Goal: Task Accomplishment & Management: Use online tool/utility

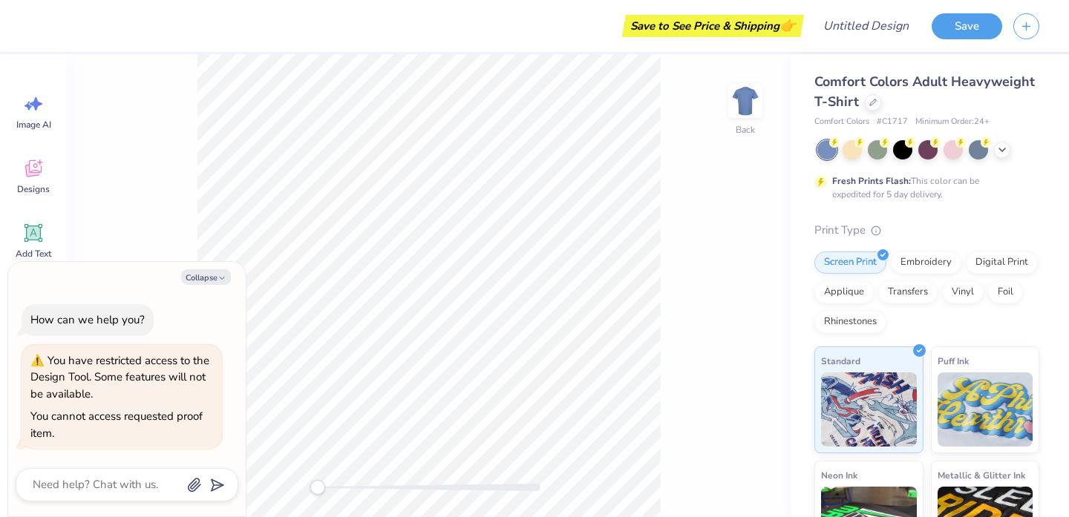
type textarea "x"
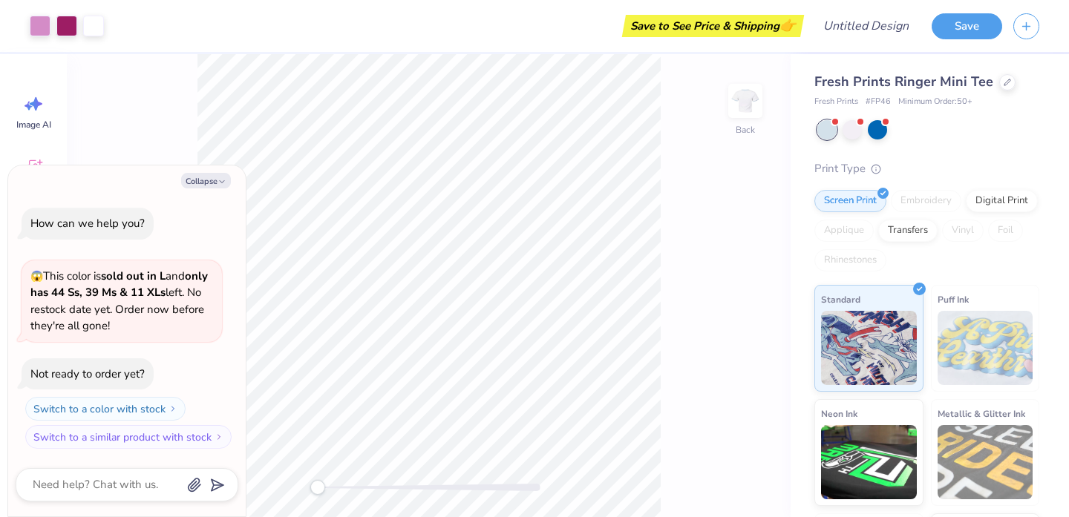
click at [978, 121] on div at bounding box center [928, 129] width 222 height 19
click at [1004, 84] on icon at bounding box center [1007, 80] width 7 height 7
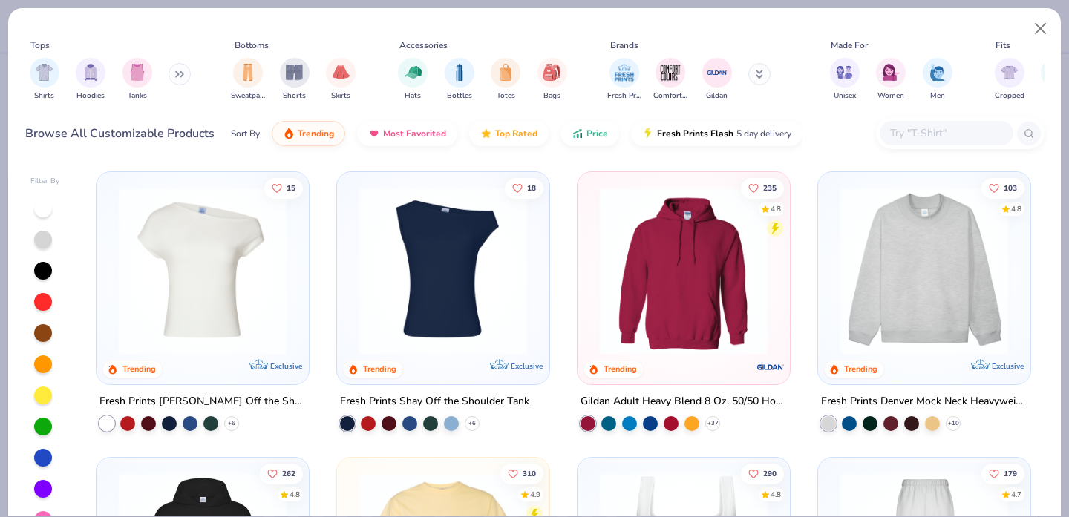
click at [493, 295] on img at bounding box center [443, 271] width 183 height 168
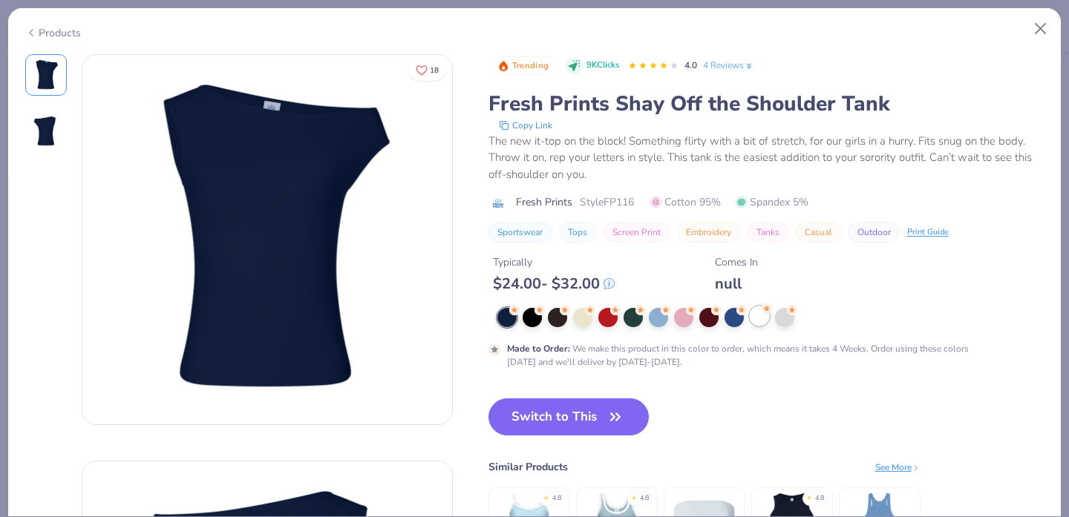
click at [759, 317] on div at bounding box center [759, 316] width 19 height 19
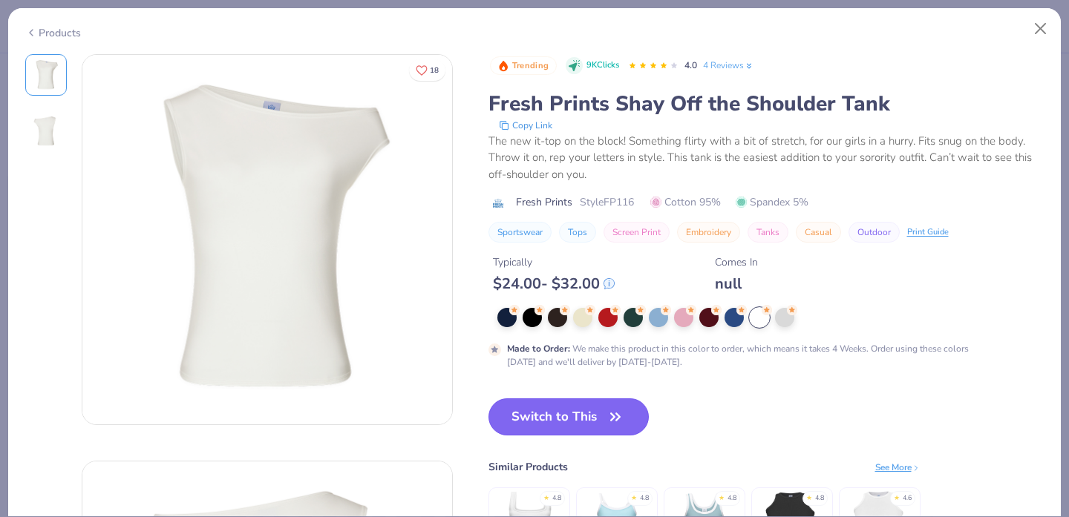
click at [569, 434] on button "Switch to This" at bounding box center [568, 417] width 161 height 37
click at [589, 422] on button "Switch to This" at bounding box center [568, 417] width 161 height 37
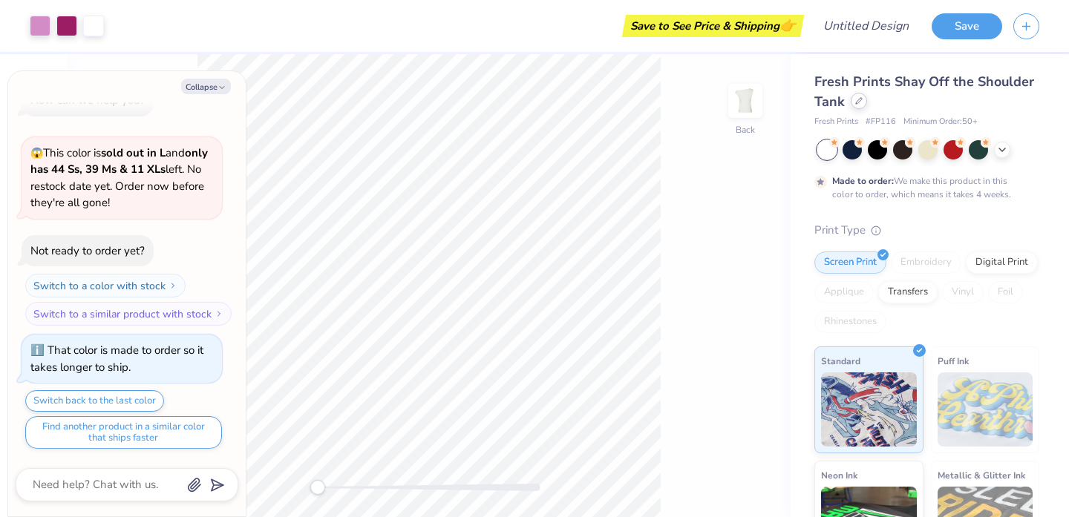
click at [858, 104] on icon at bounding box center [858, 100] width 7 height 7
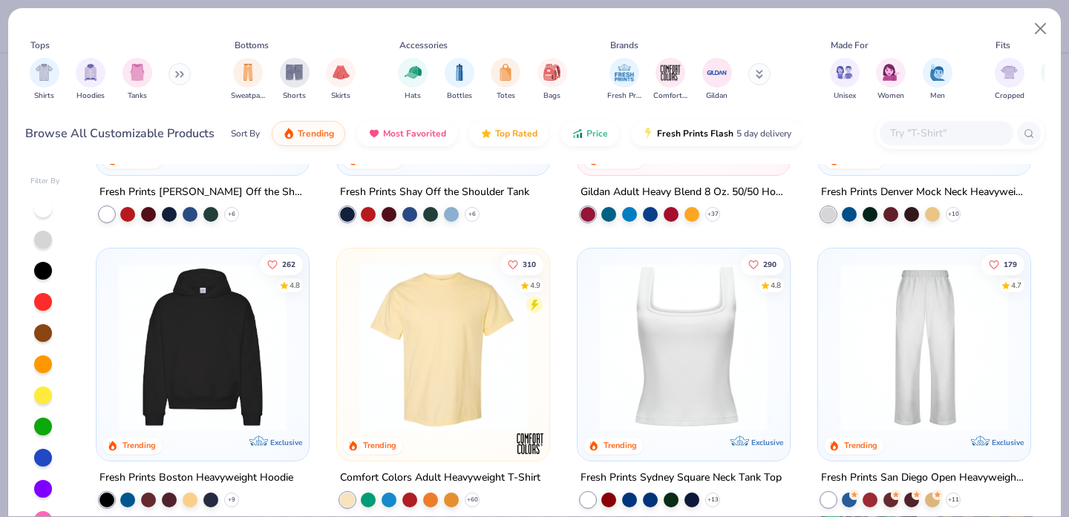
scroll to position [215, 0]
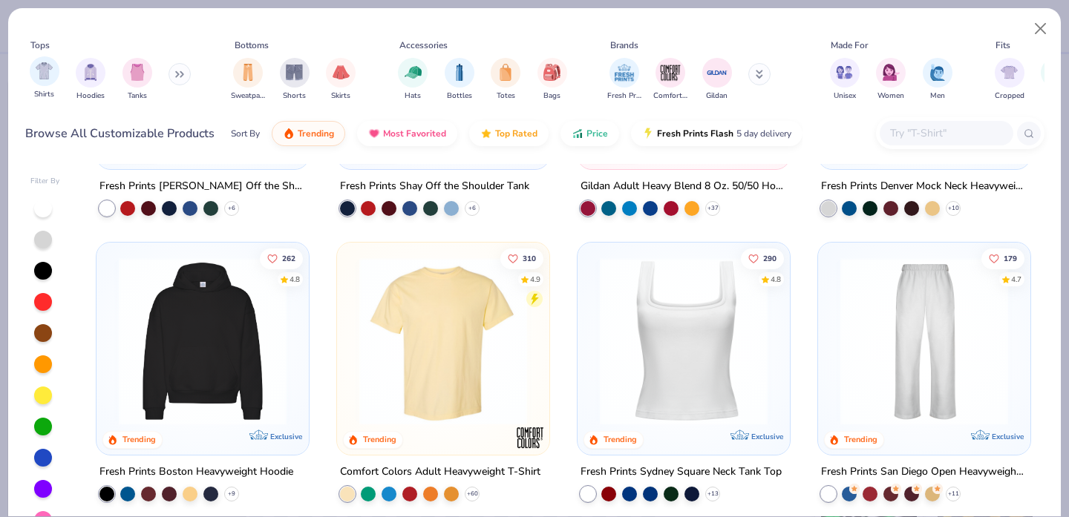
click at [46, 86] on div "Shirts" at bounding box center [45, 78] width 30 height 44
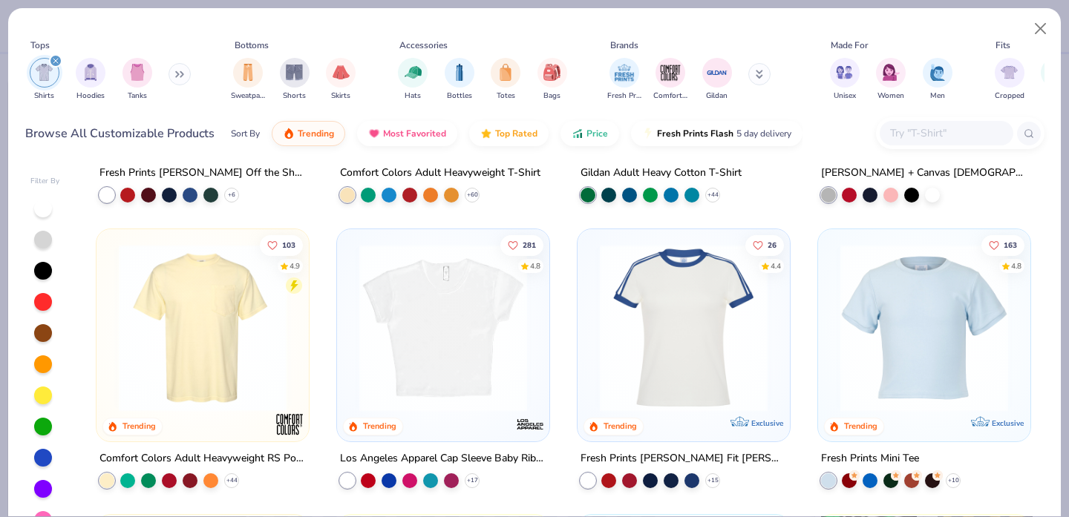
scroll to position [263, 0]
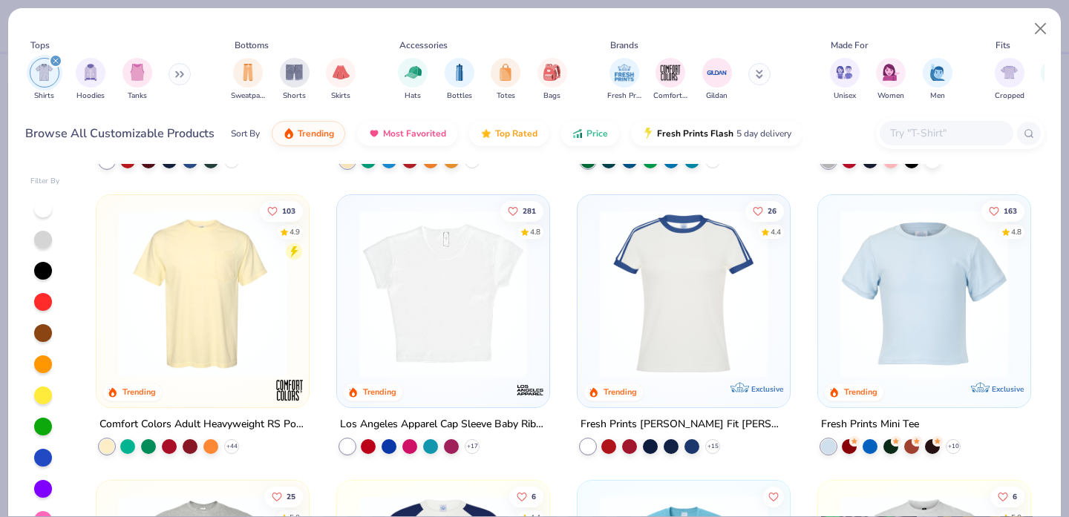
click at [419, 313] on img at bounding box center [443, 294] width 183 height 168
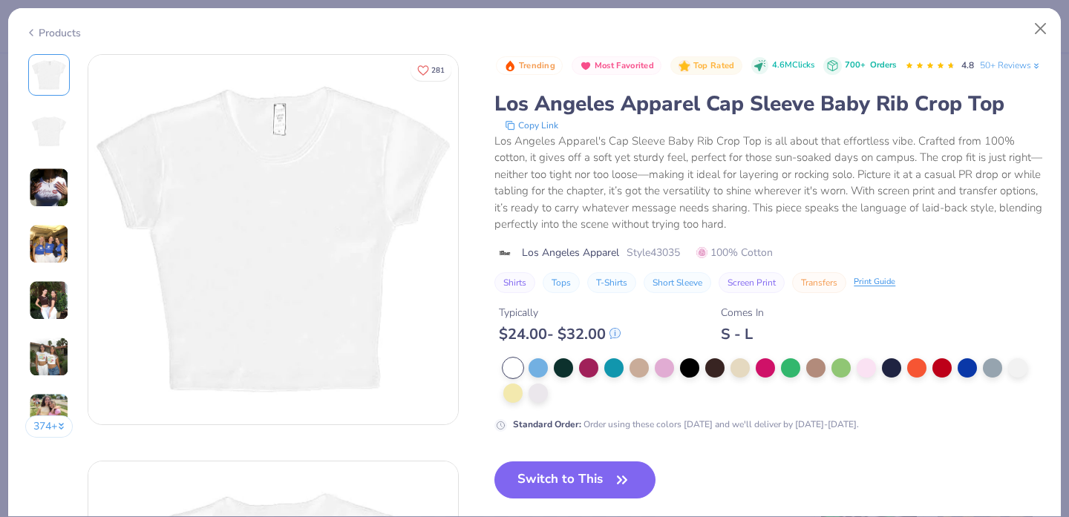
click at [584, 497] on button "Switch to This" at bounding box center [574, 480] width 161 height 37
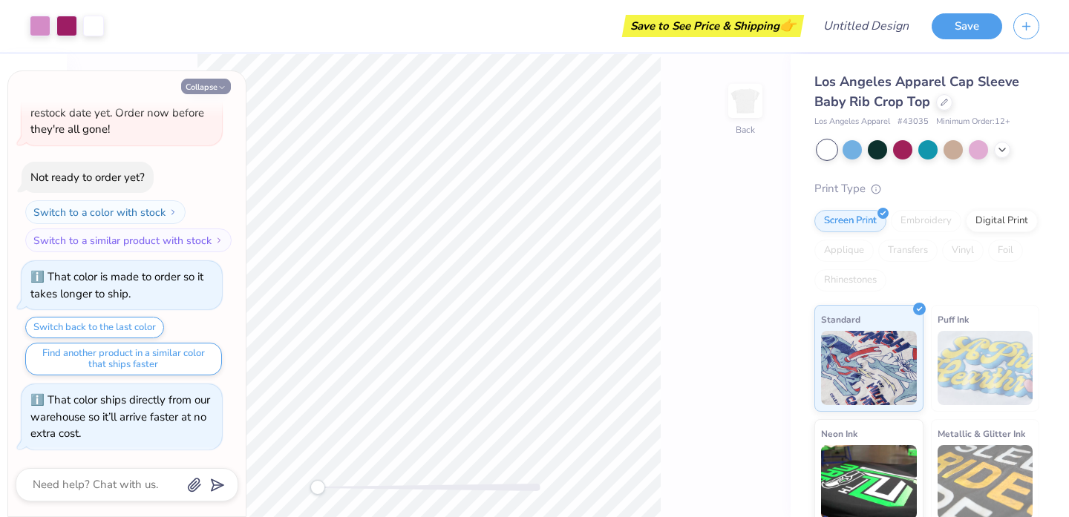
click at [206, 86] on button "Collapse" at bounding box center [206, 87] width 50 height 16
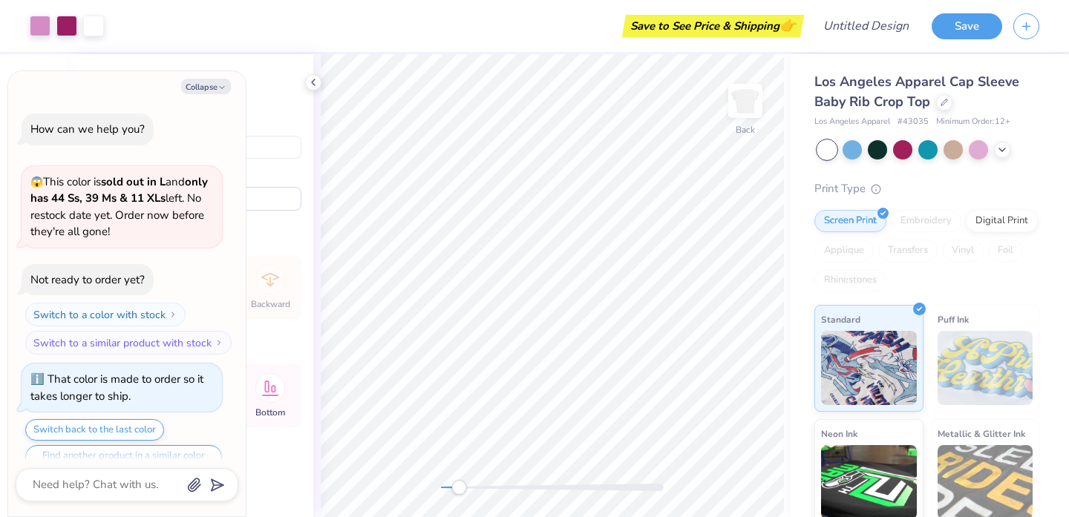
scroll to position [193, 0]
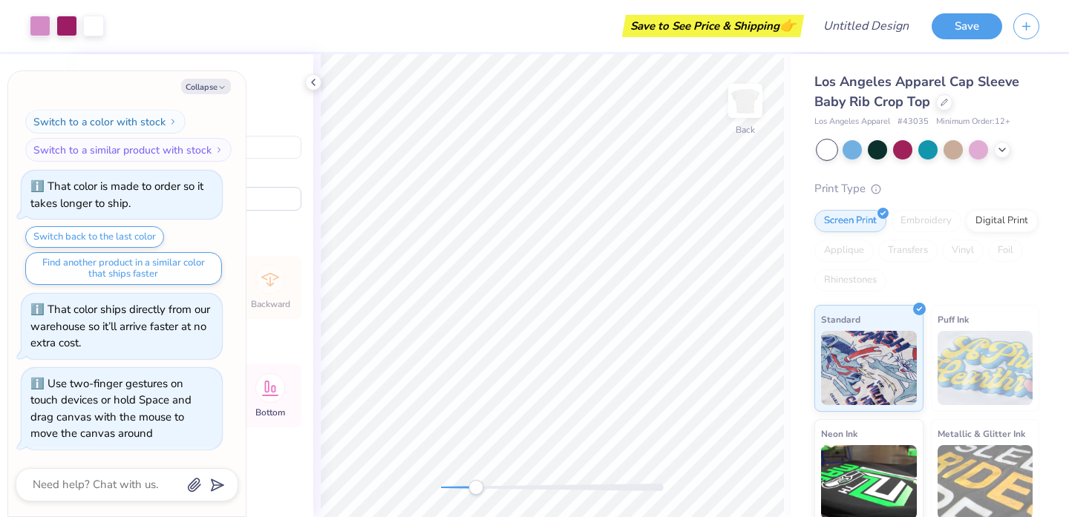
drag, startPoint x: 447, startPoint y: 488, endPoint x: 476, endPoint y: 488, distance: 28.9
click at [476, 488] on div "Accessibility label" at bounding box center [475, 487] width 15 height 15
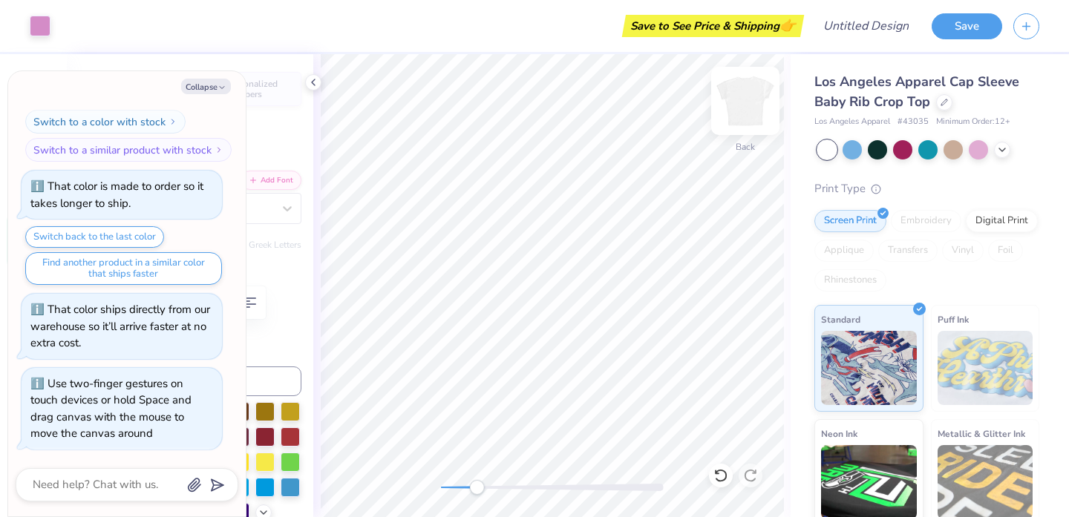
type textarea "x"
type input "0.0"
click at [428, 497] on div "Back" at bounding box center [551, 285] width 477 height 463
drag, startPoint x: 439, startPoint y: 491, endPoint x: 462, endPoint y: 494, distance: 23.2
click at [462, 494] on div "Accessibility label" at bounding box center [459, 487] width 15 height 15
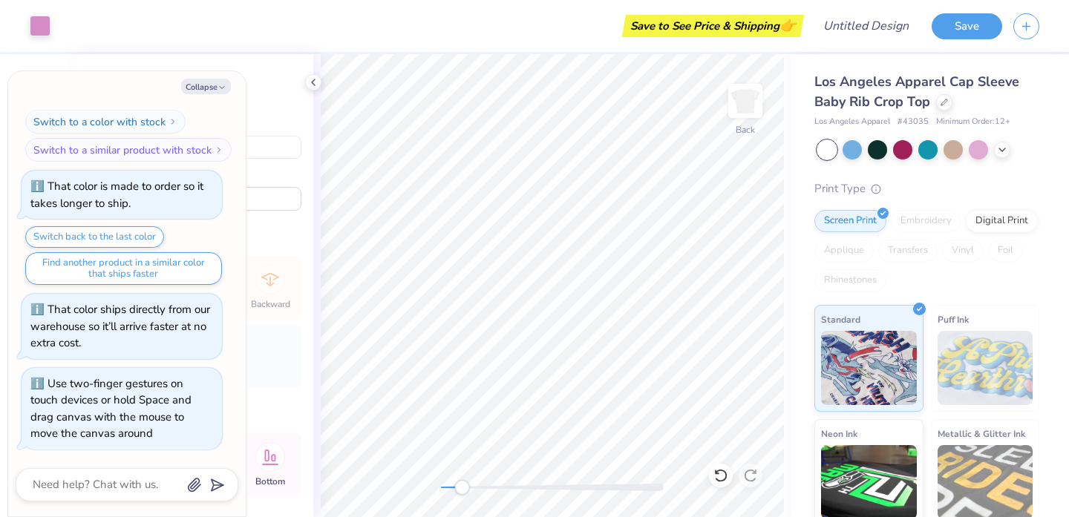
type textarea "x"
type input "0.67"
click at [215, 84] on button "Collapse" at bounding box center [206, 87] width 50 height 16
type textarea "x"
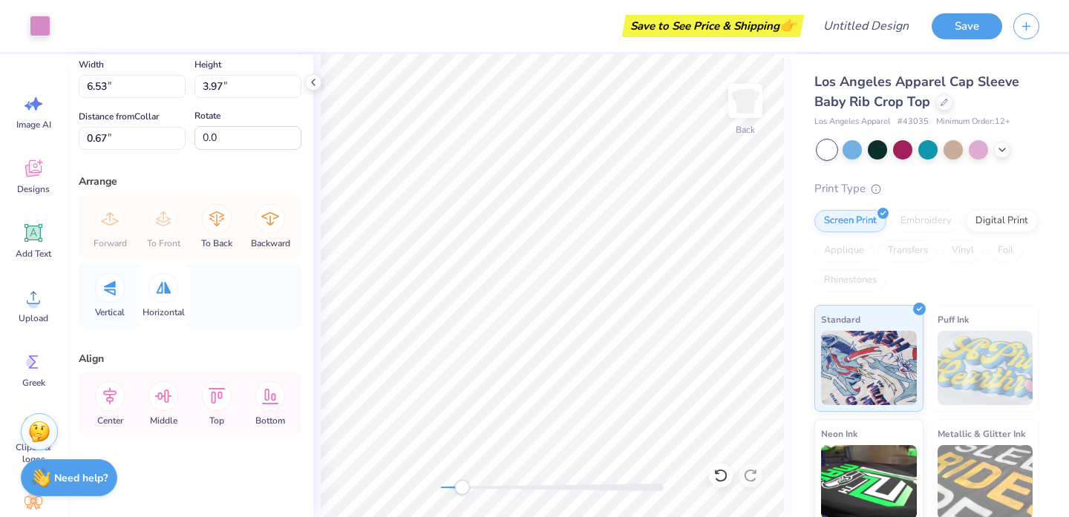
scroll to position [0, 0]
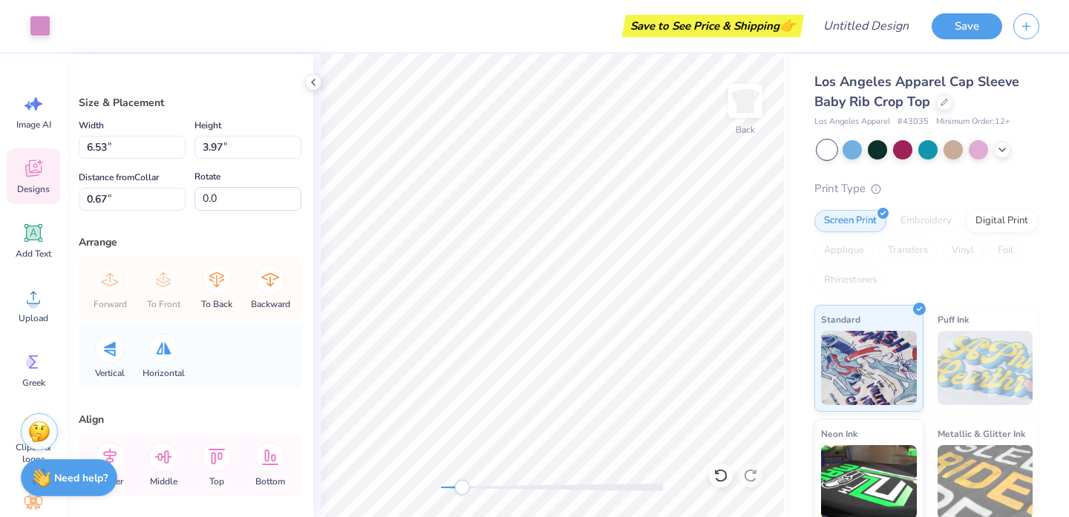
click at [29, 159] on icon at bounding box center [33, 168] width 22 height 22
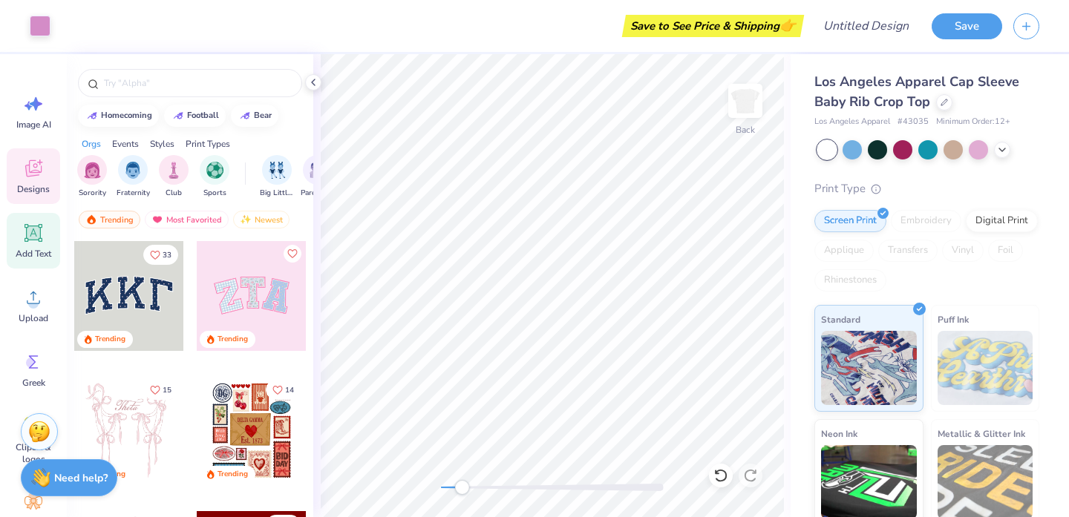
click at [43, 245] on div "Add Text" at bounding box center [33, 241] width 53 height 56
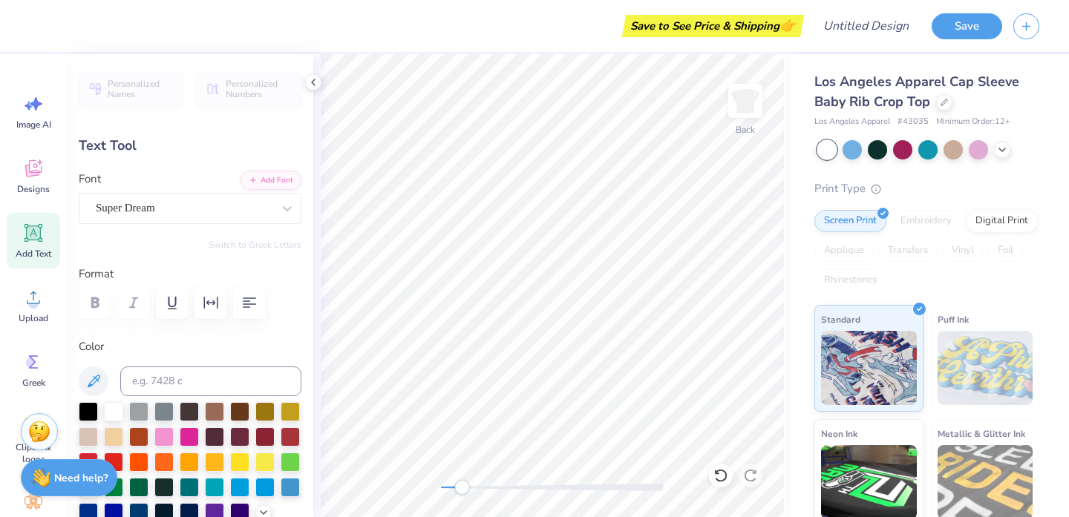
type textarea "TT"
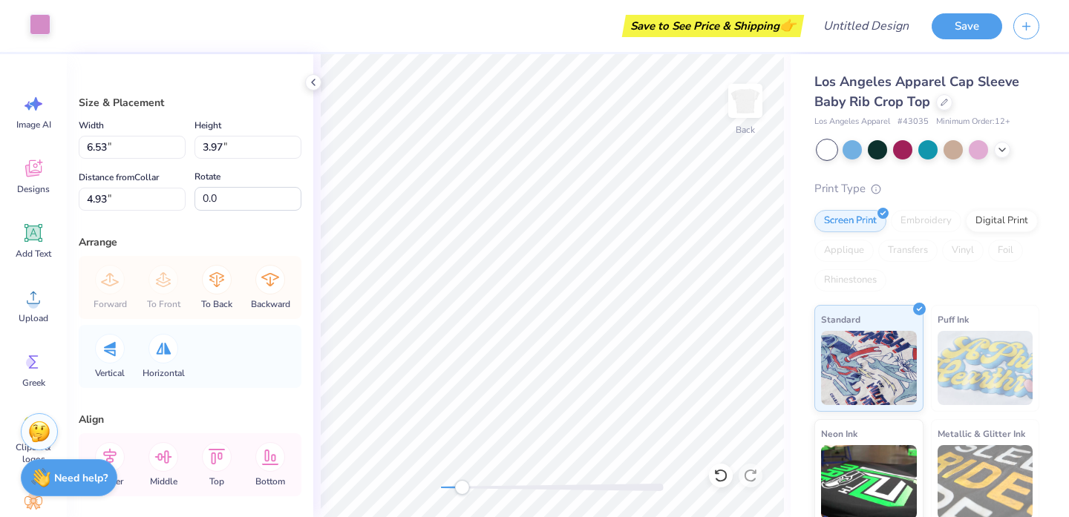
click at [40, 20] on div at bounding box center [40, 24] width 21 height 21
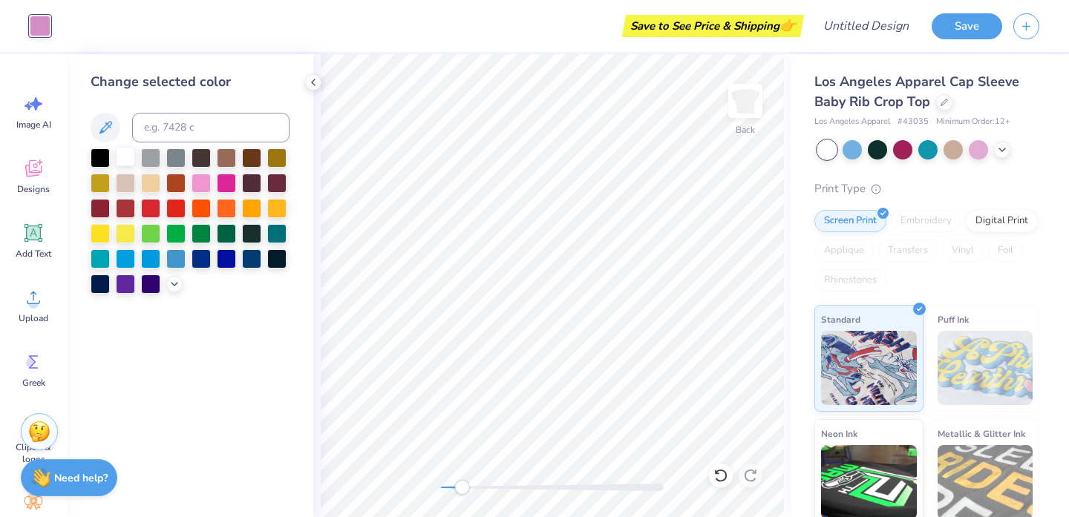
click at [125, 160] on div at bounding box center [125, 156] width 19 height 19
click at [173, 290] on div at bounding box center [174, 283] width 16 height 16
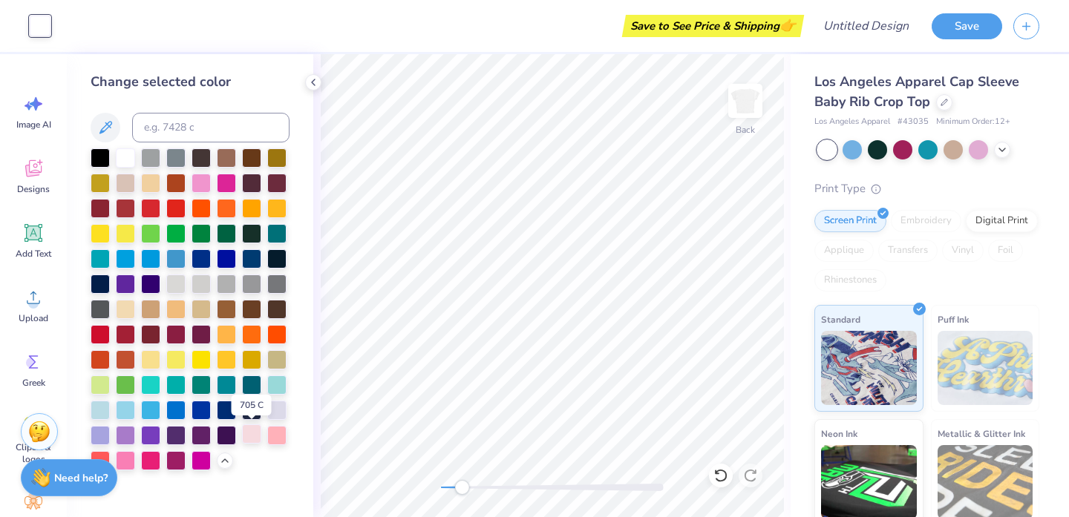
click at [253, 439] on div at bounding box center [251, 434] width 19 height 19
click at [125, 161] on div at bounding box center [125, 156] width 19 height 19
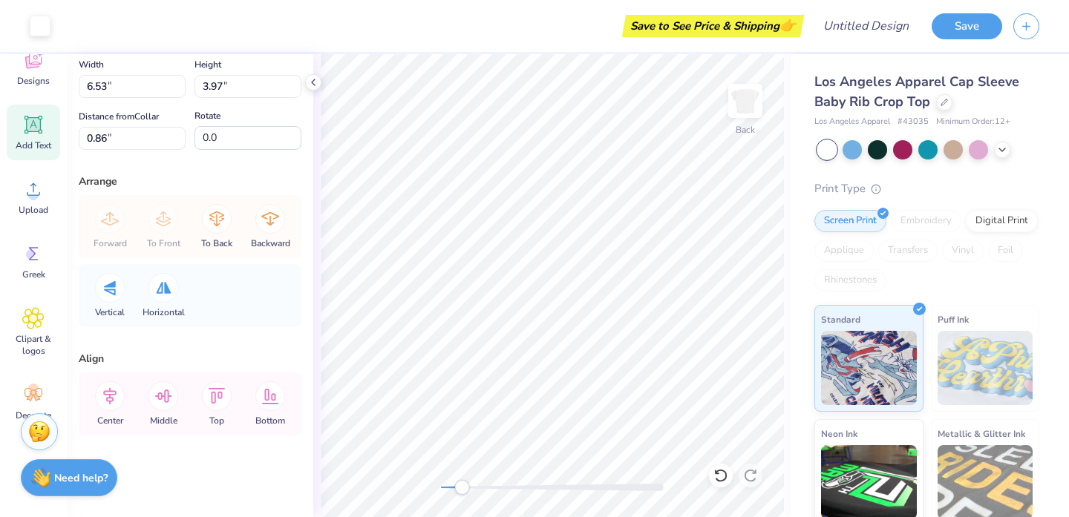
scroll to position [133, 0]
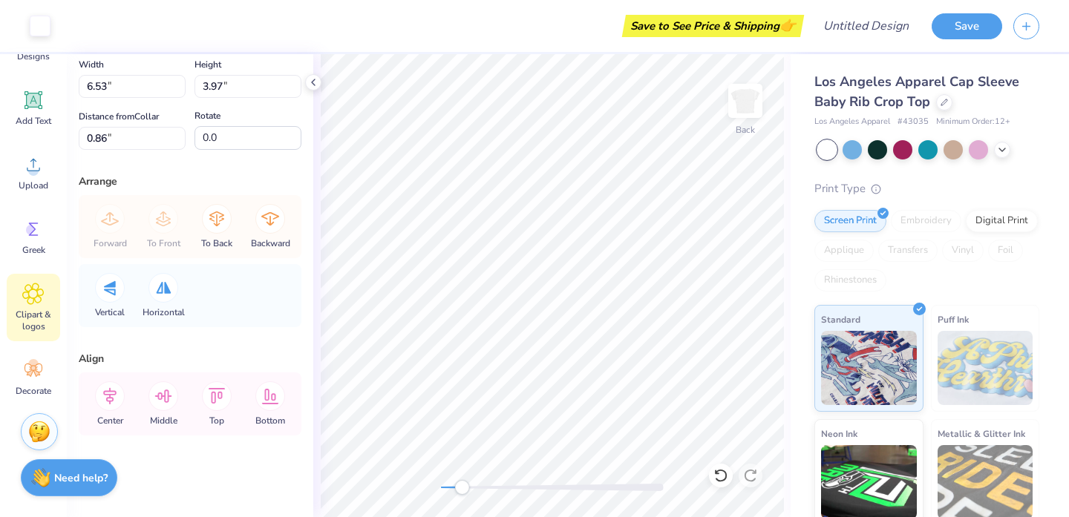
click at [32, 329] on span "Clipart & logos" at bounding box center [33, 321] width 49 height 24
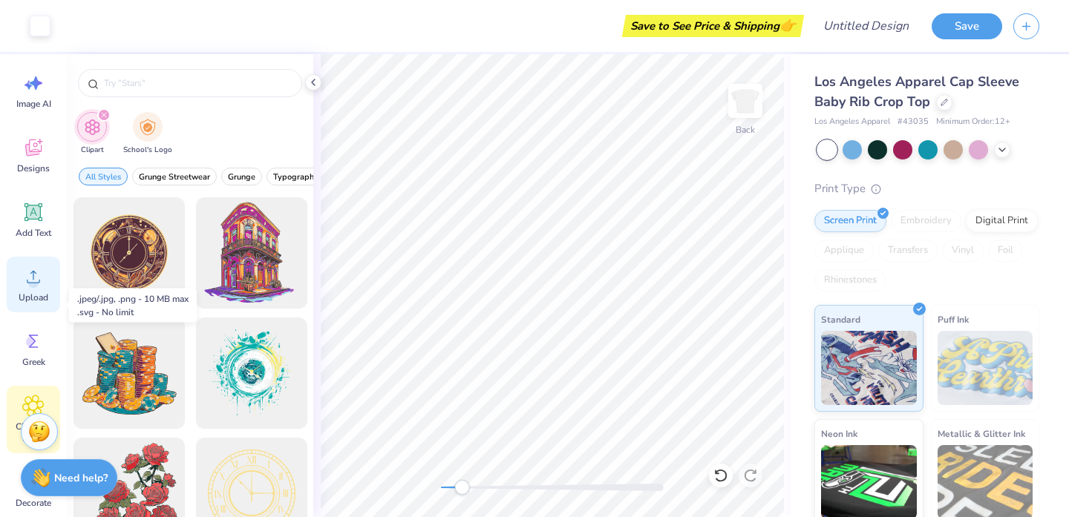
scroll to position [0, 0]
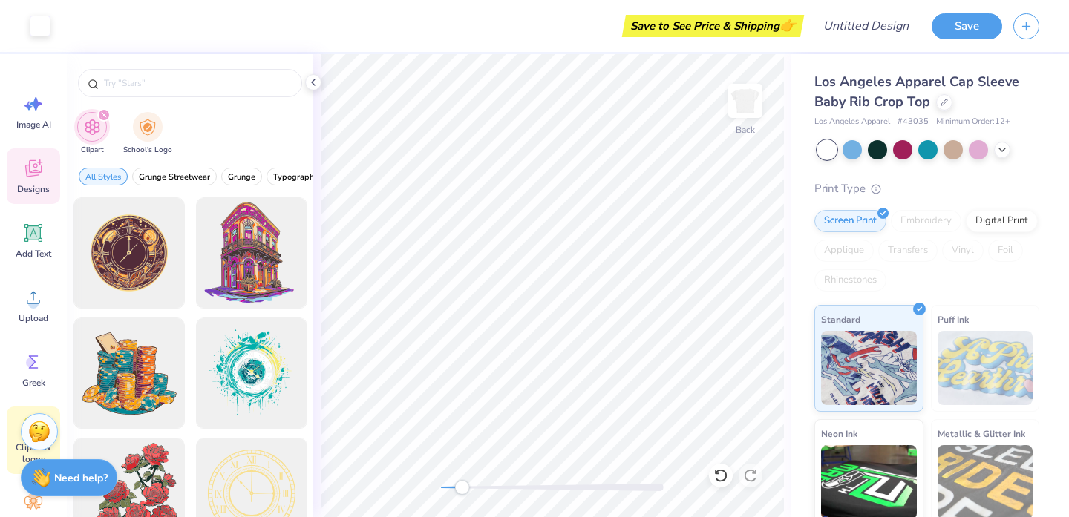
click at [37, 180] on div "Designs" at bounding box center [33, 176] width 53 height 56
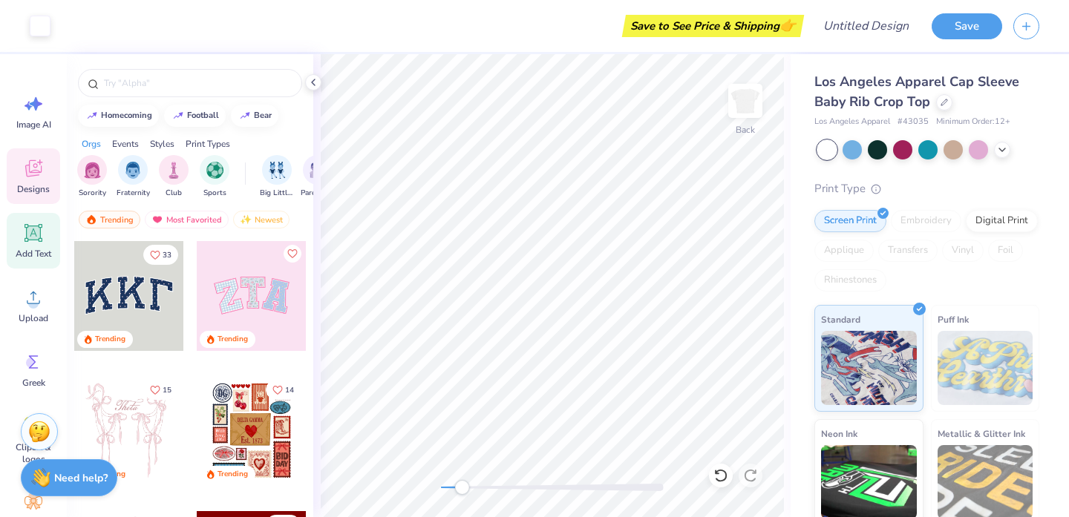
click at [26, 251] on span "Add Text" at bounding box center [34, 254] width 36 height 12
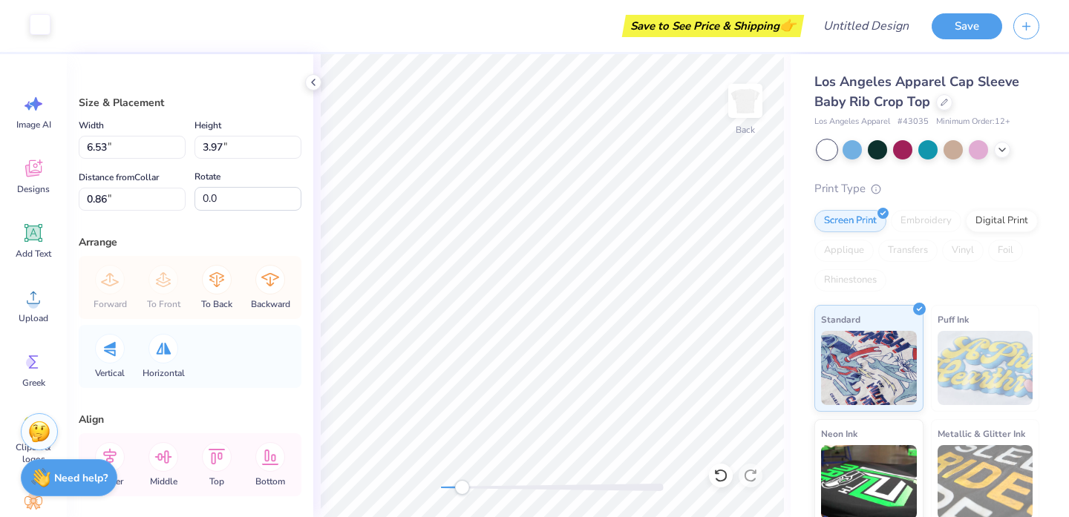
click at [42, 30] on div at bounding box center [40, 24] width 21 height 21
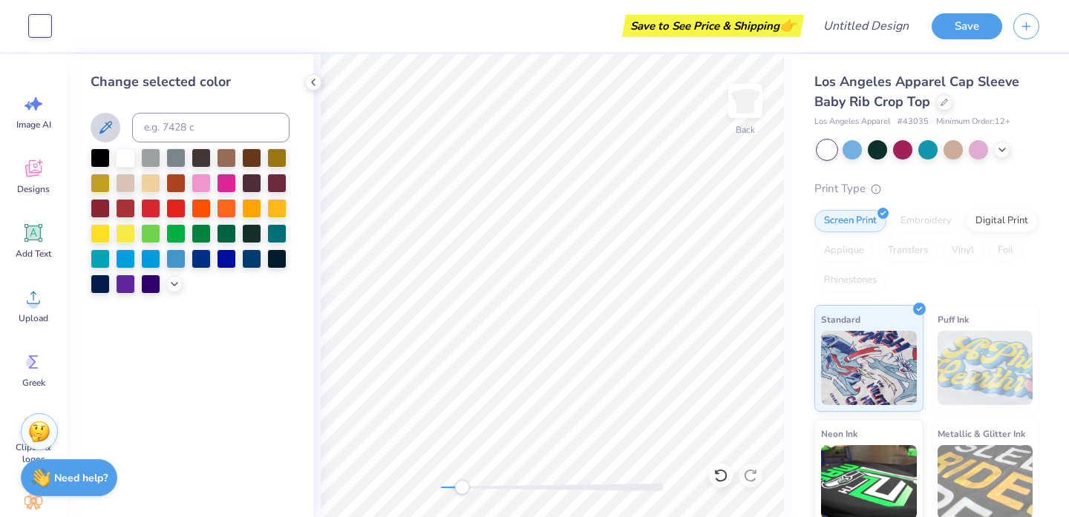
click at [95, 123] on button at bounding box center [106, 128] width 30 height 30
click at [102, 132] on icon at bounding box center [105, 127] width 13 height 13
click at [107, 126] on icon at bounding box center [105, 128] width 18 height 18
drag, startPoint x: 101, startPoint y: 130, endPoint x: 145, endPoint y: 130, distance: 44.5
click at [148, 130] on div at bounding box center [190, 128] width 199 height 30
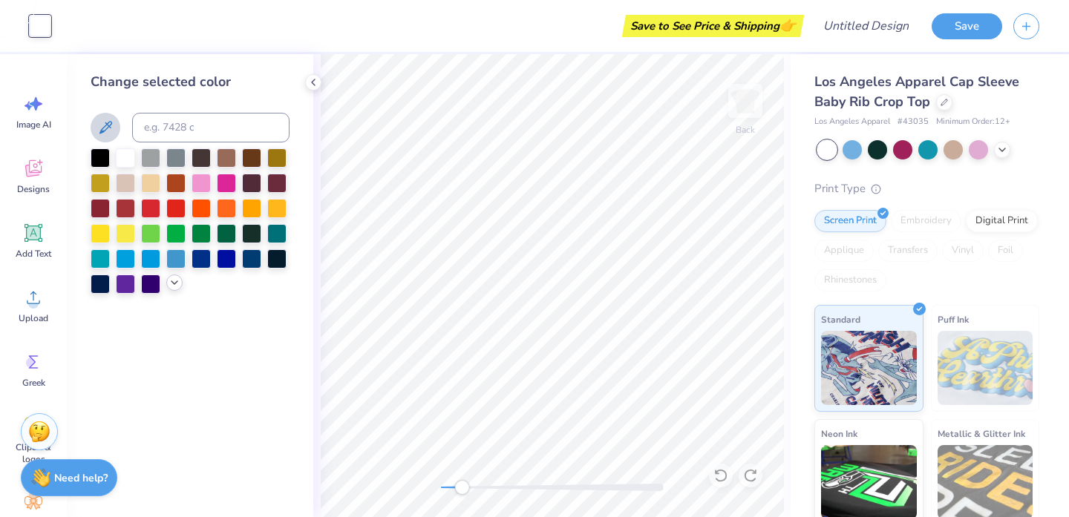
click at [175, 279] on icon at bounding box center [175, 283] width 12 height 12
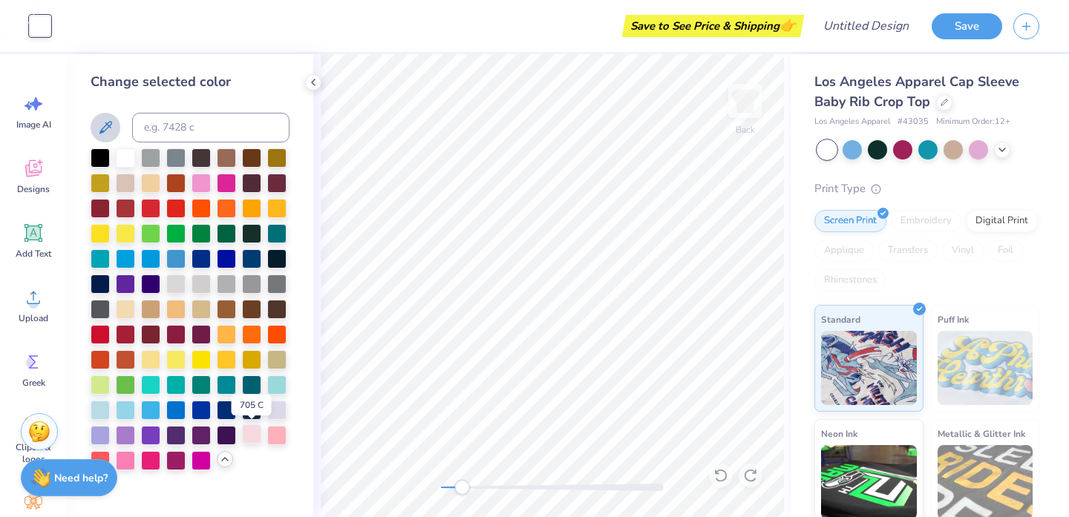
click at [251, 435] on div at bounding box center [251, 434] width 19 height 19
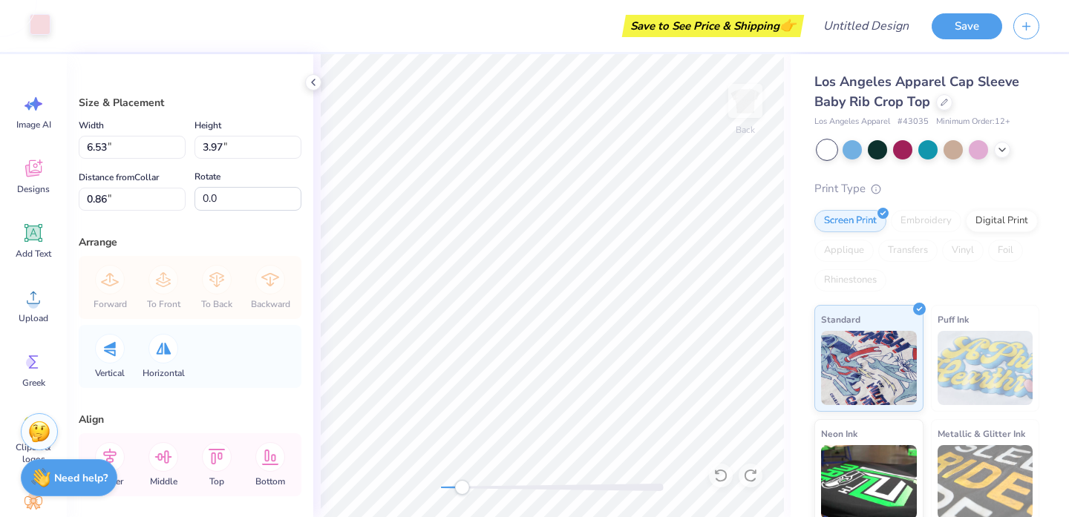
click at [44, 30] on div at bounding box center [40, 24] width 21 height 21
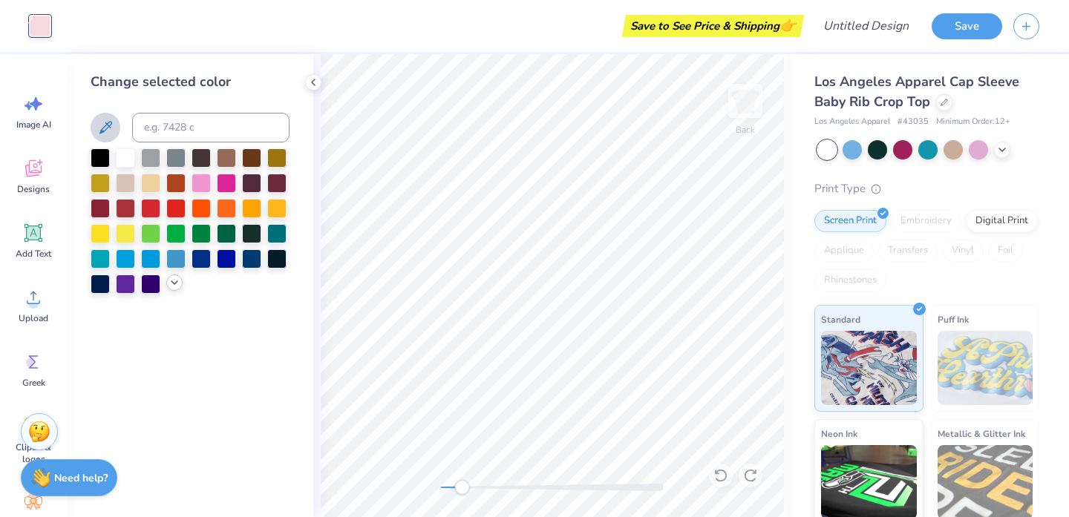
click at [169, 287] on icon at bounding box center [175, 283] width 12 height 12
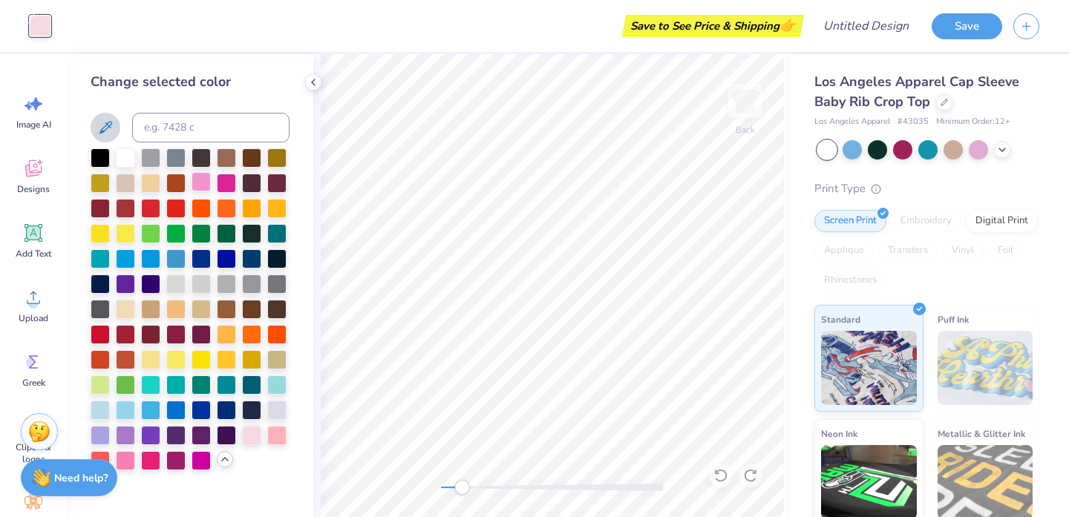
click at [194, 173] on div at bounding box center [201, 181] width 19 height 19
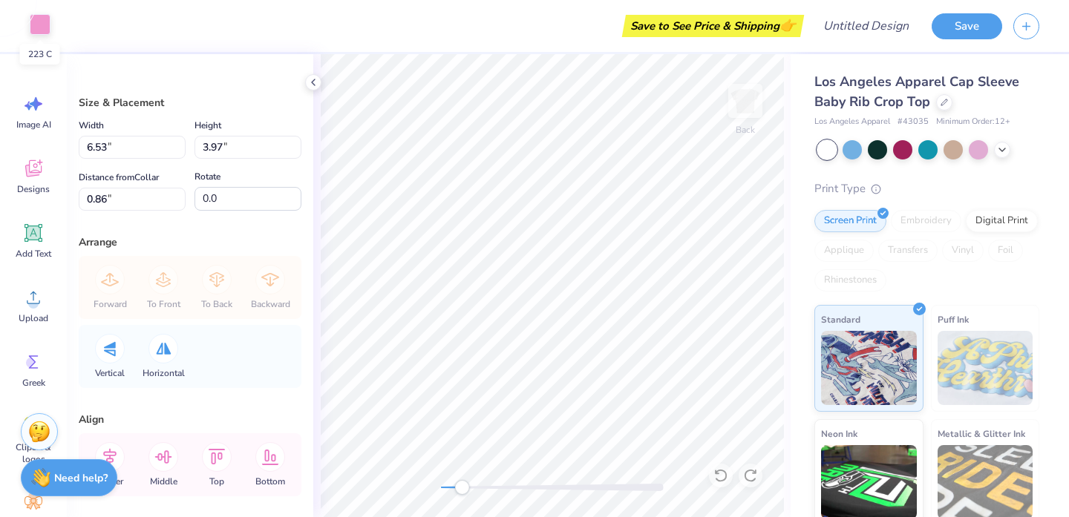
click at [36, 23] on div at bounding box center [40, 24] width 21 height 21
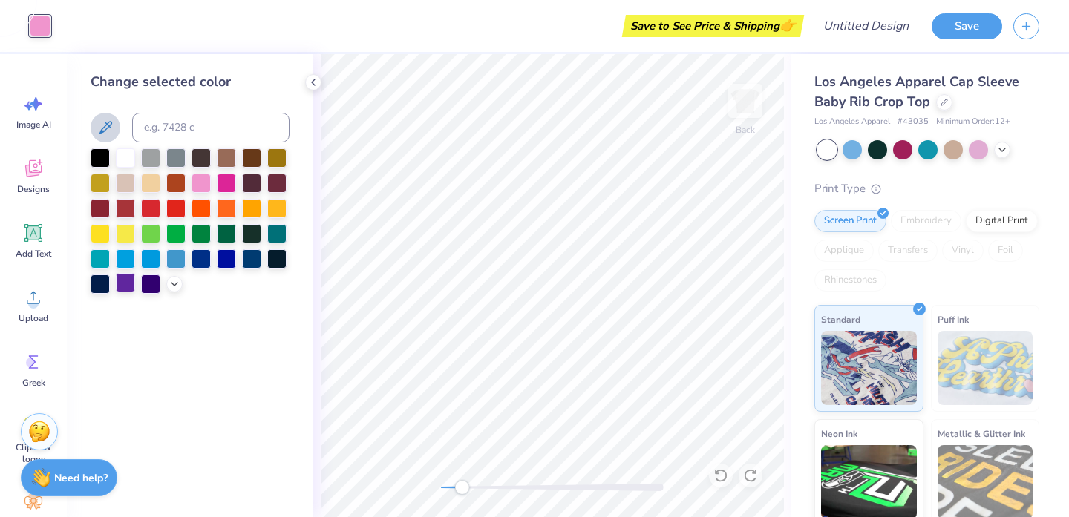
click at [128, 291] on div at bounding box center [125, 282] width 19 height 19
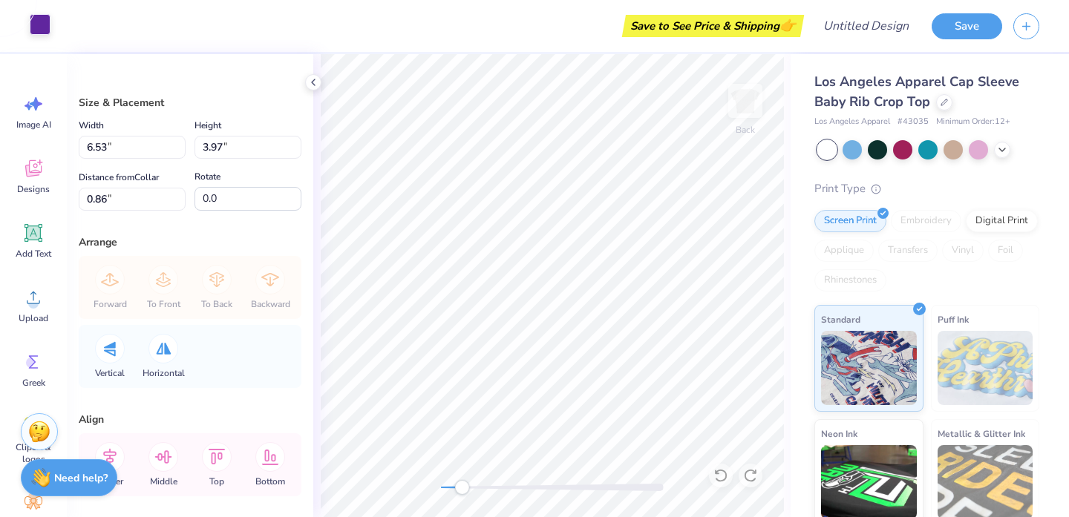
click at [35, 30] on div at bounding box center [40, 24] width 21 height 21
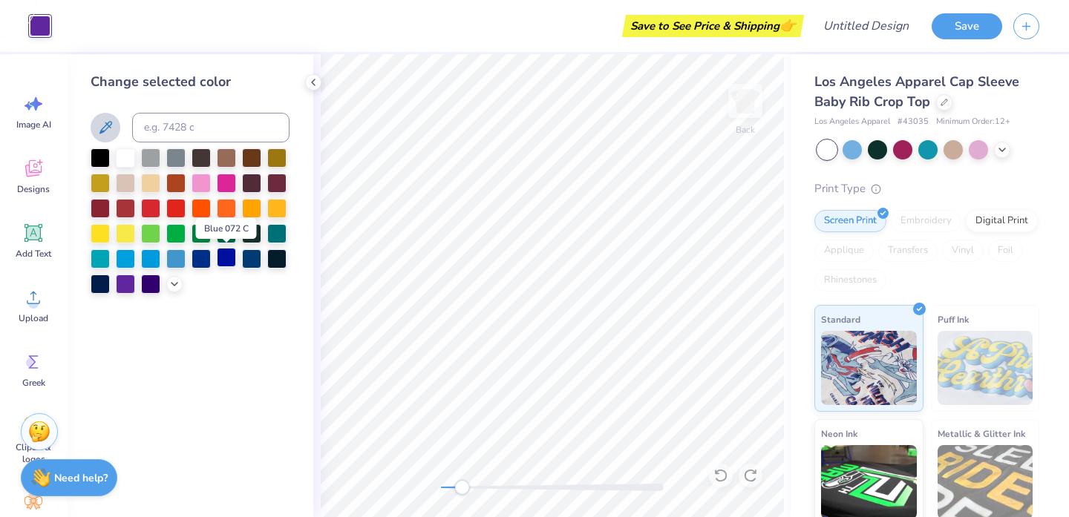
click at [231, 259] on div at bounding box center [226, 257] width 19 height 19
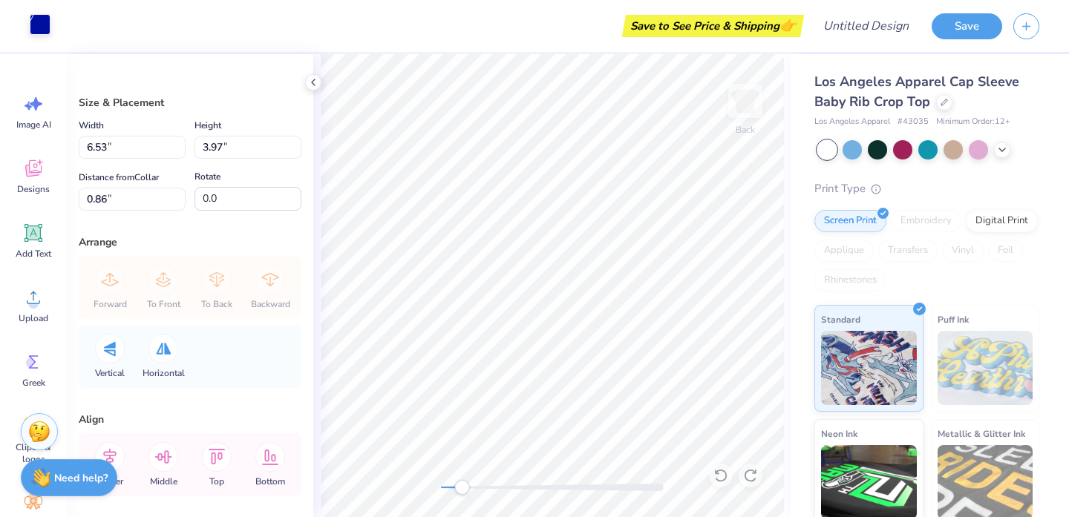
click at [40, 19] on div at bounding box center [40, 24] width 21 height 21
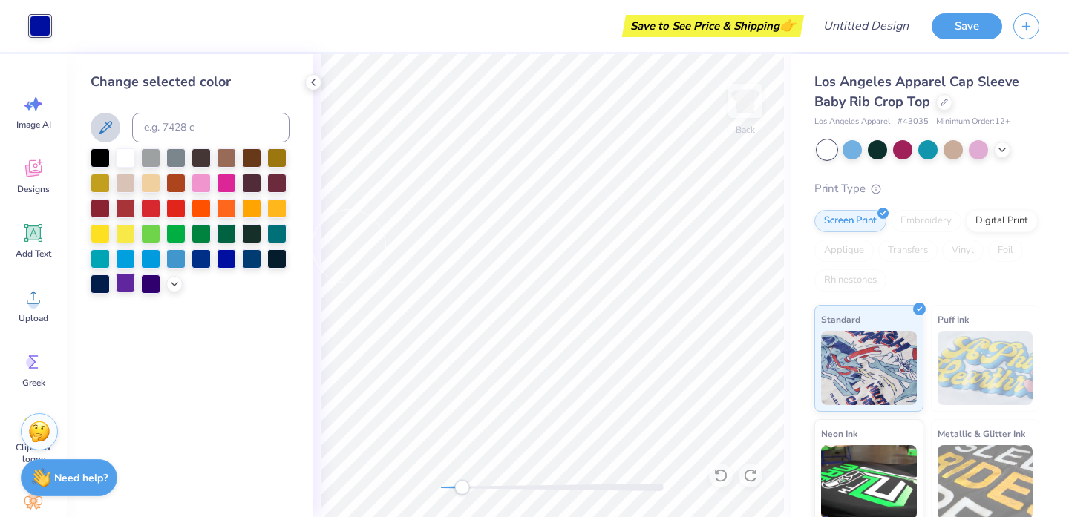
click at [125, 289] on div at bounding box center [125, 282] width 19 height 19
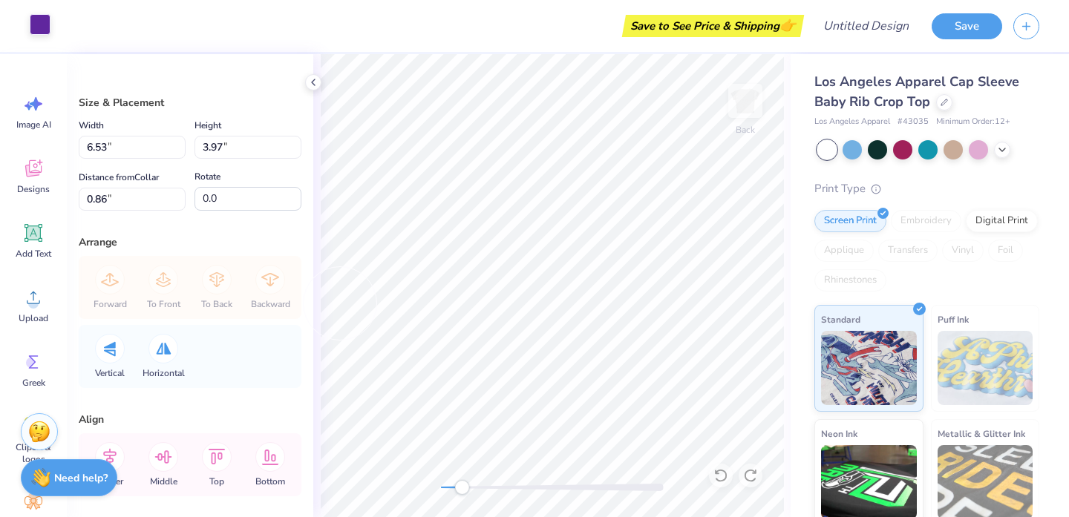
click at [39, 19] on div at bounding box center [40, 24] width 21 height 21
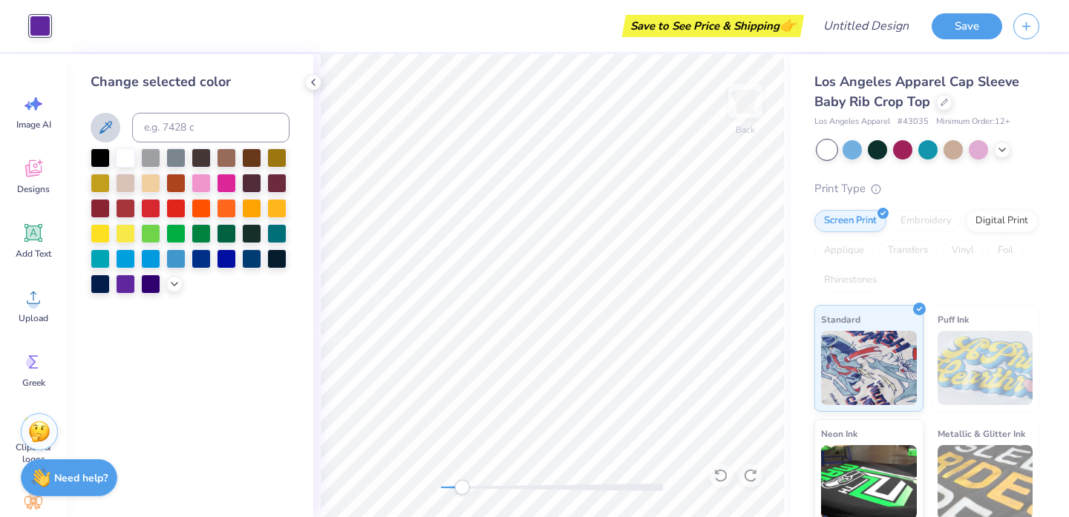
click at [109, 121] on icon at bounding box center [105, 128] width 18 height 18
click at [116, 185] on div at bounding box center [125, 181] width 19 height 19
click at [122, 287] on div at bounding box center [125, 282] width 19 height 19
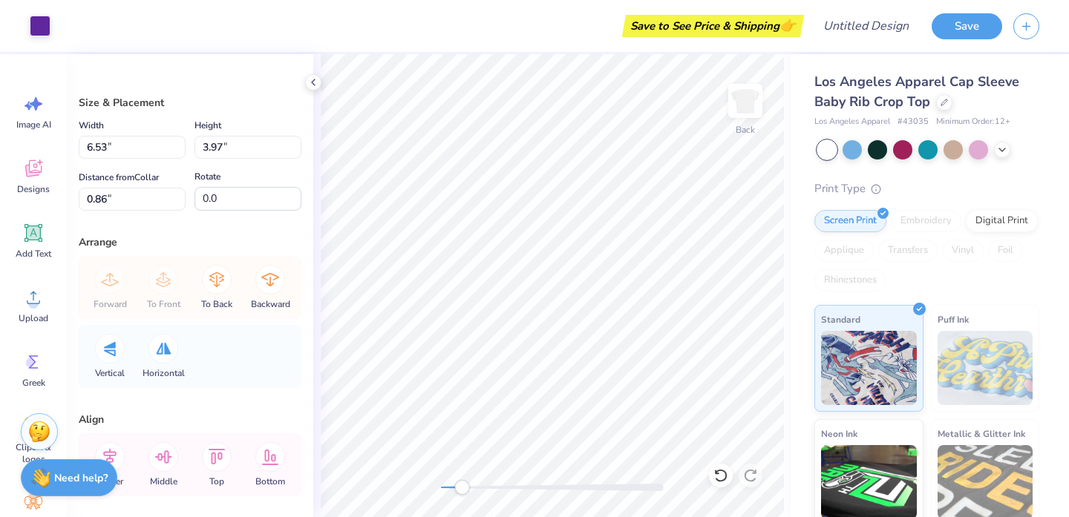
type input "0.67"
click at [45, 26] on div at bounding box center [40, 24] width 21 height 21
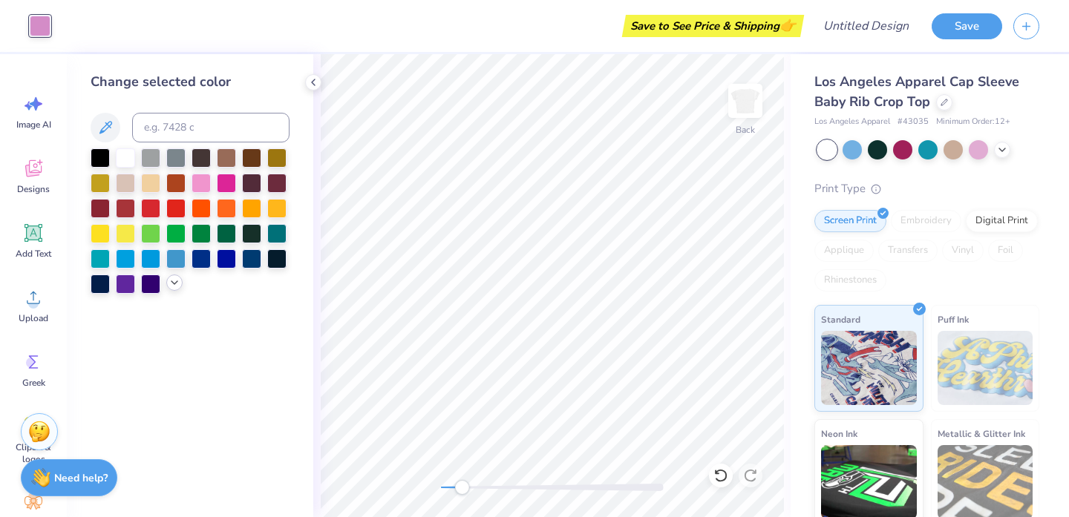
click at [174, 285] on icon at bounding box center [175, 283] width 12 height 12
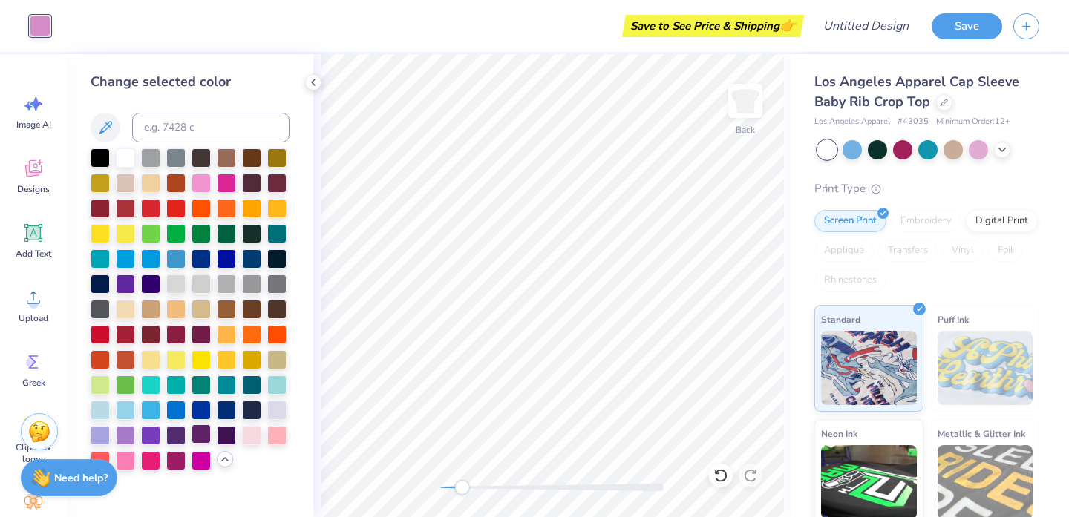
click at [203, 433] on div at bounding box center [201, 434] width 19 height 19
click at [157, 436] on div at bounding box center [150, 434] width 19 height 19
click at [192, 438] on div at bounding box center [201, 434] width 19 height 19
click at [229, 437] on div at bounding box center [226, 434] width 19 height 19
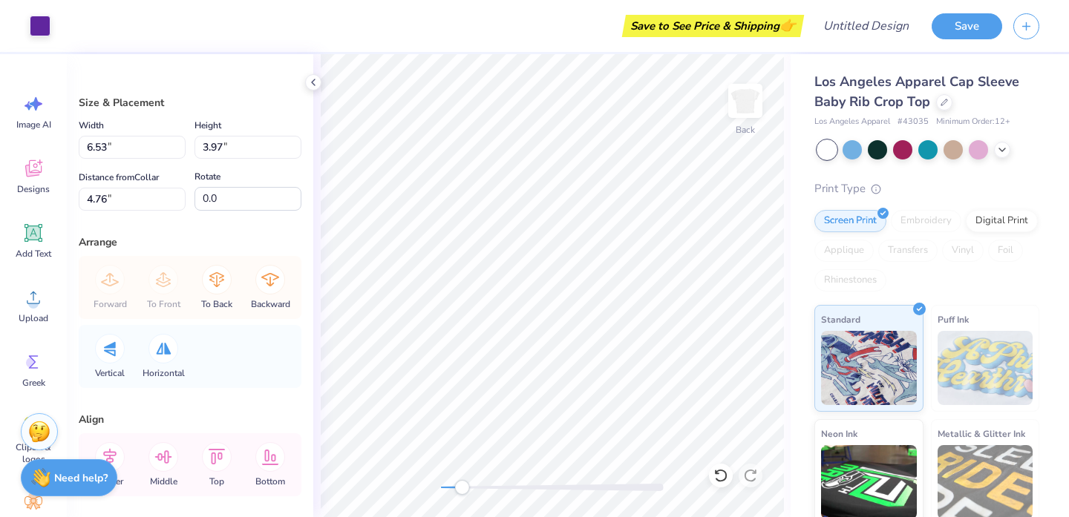
click at [37, 38] on div "Art colors" at bounding box center [25, 26] width 50 height 52
click at [38, 33] on div at bounding box center [40, 24] width 21 height 21
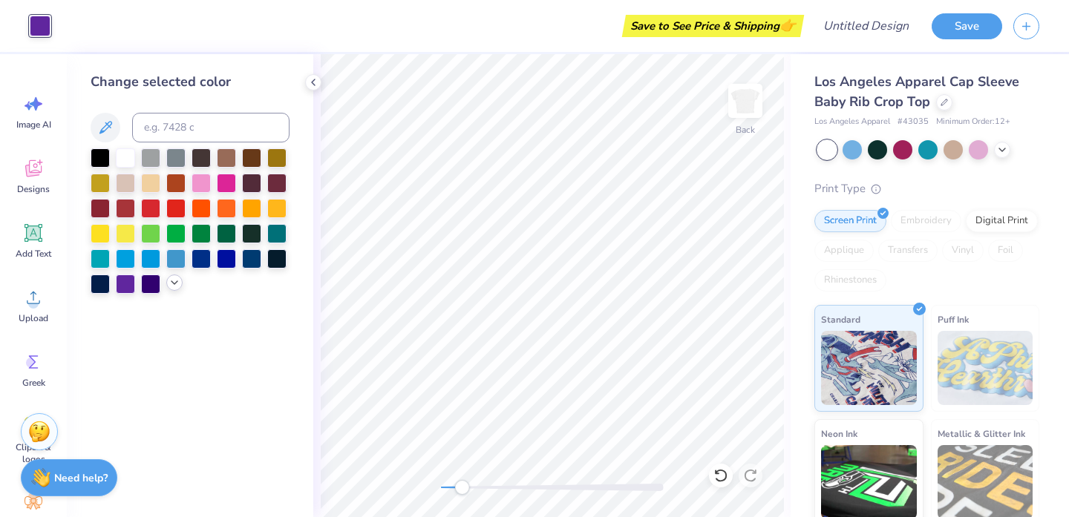
click at [181, 286] on div at bounding box center [174, 283] width 16 height 16
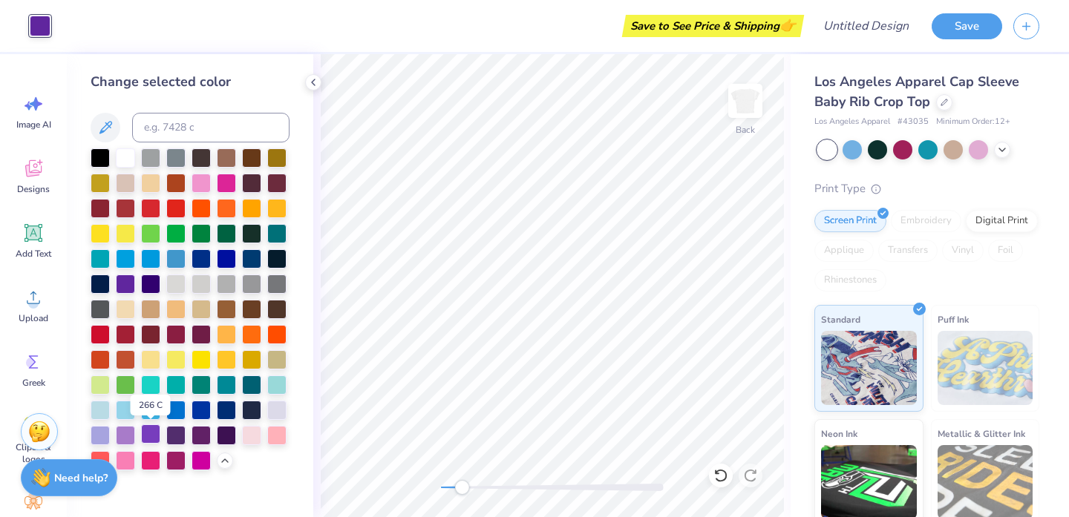
click at [148, 437] on div at bounding box center [150, 434] width 19 height 19
click at [273, 406] on div at bounding box center [276, 408] width 19 height 19
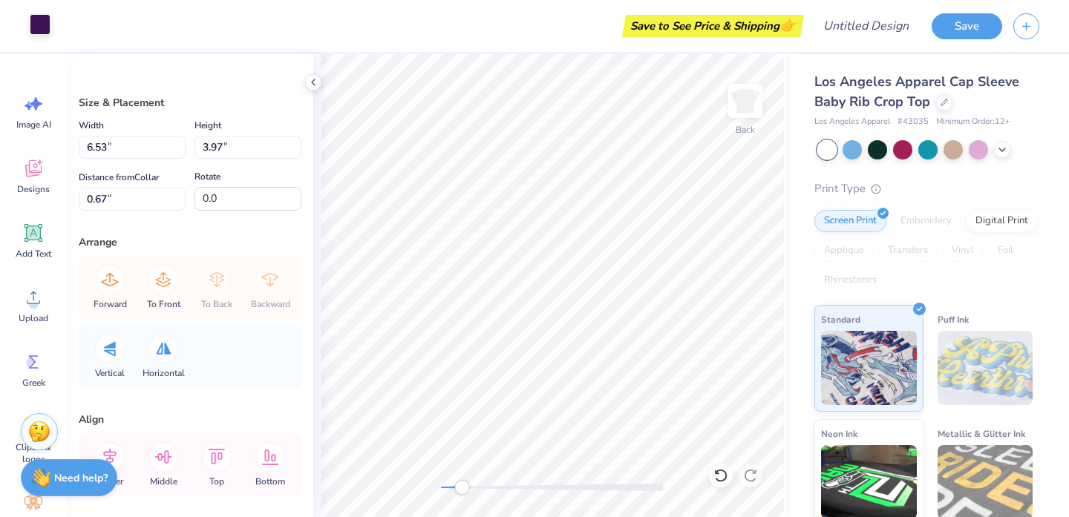
click at [33, 24] on div at bounding box center [40, 24] width 21 height 21
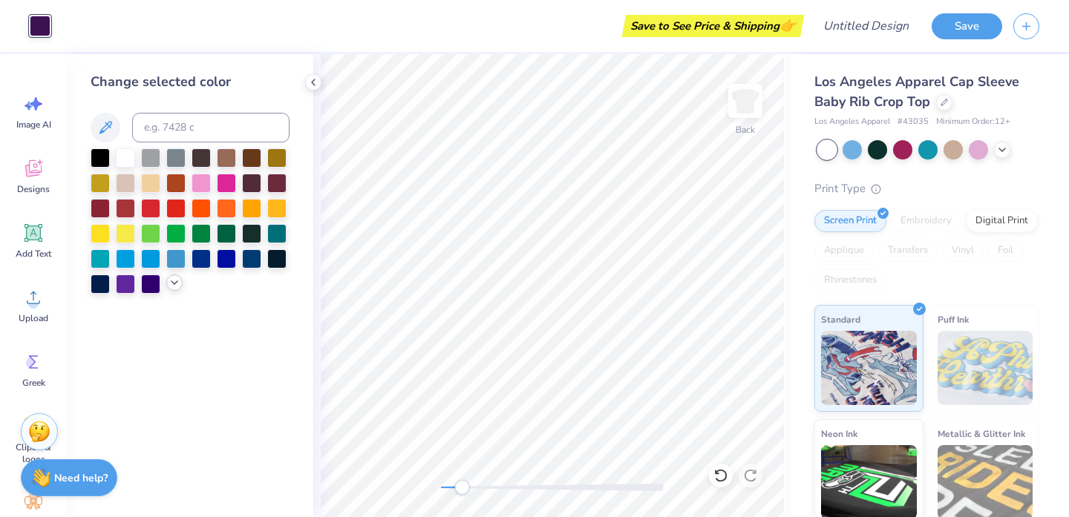
click at [175, 281] on icon at bounding box center [175, 283] width 12 height 12
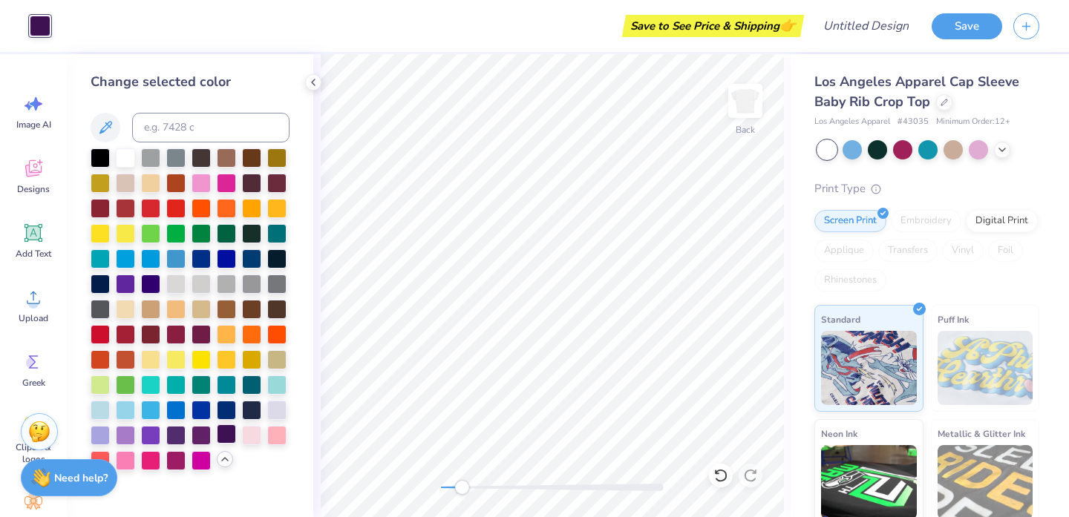
click at [223, 436] on div at bounding box center [226, 434] width 19 height 19
click at [202, 434] on div at bounding box center [201, 434] width 19 height 19
click at [177, 435] on div at bounding box center [175, 434] width 19 height 19
click at [151, 437] on div at bounding box center [150, 434] width 19 height 19
click at [131, 284] on div at bounding box center [125, 282] width 19 height 19
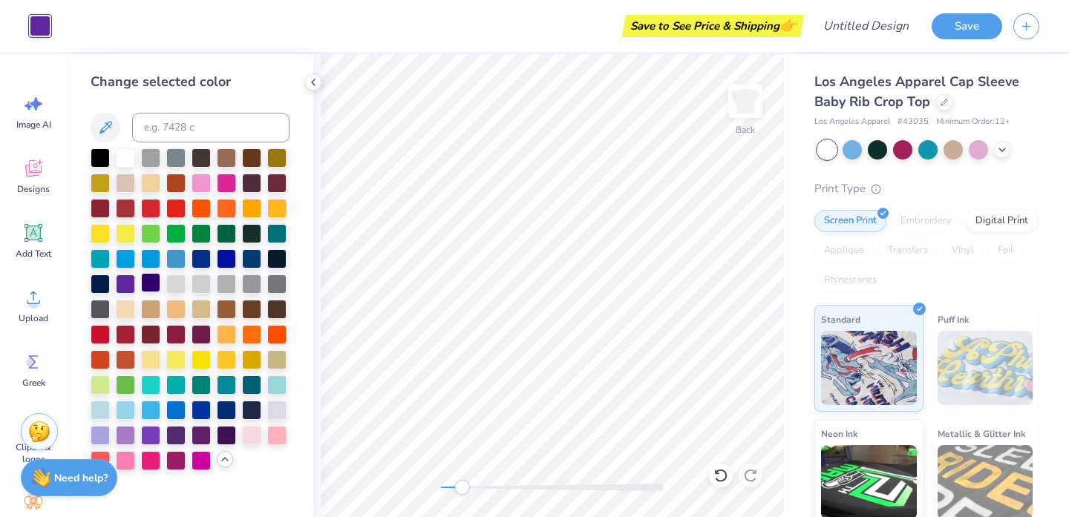
click at [149, 284] on div at bounding box center [150, 282] width 19 height 19
click at [104, 429] on div at bounding box center [100, 434] width 19 height 19
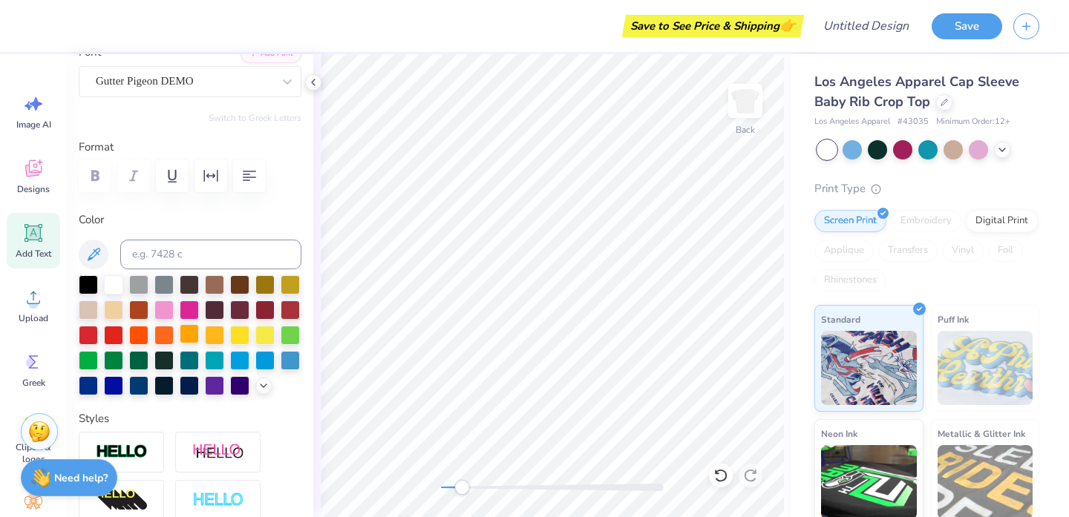
scroll to position [212, 0]
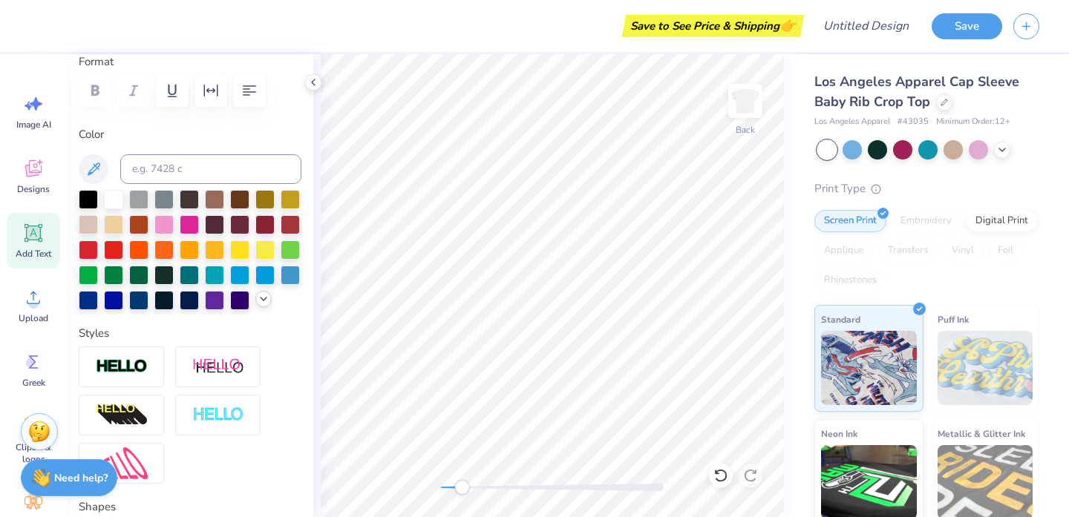
click at [263, 296] on icon at bounding box center [264, 299] width 12 height 12
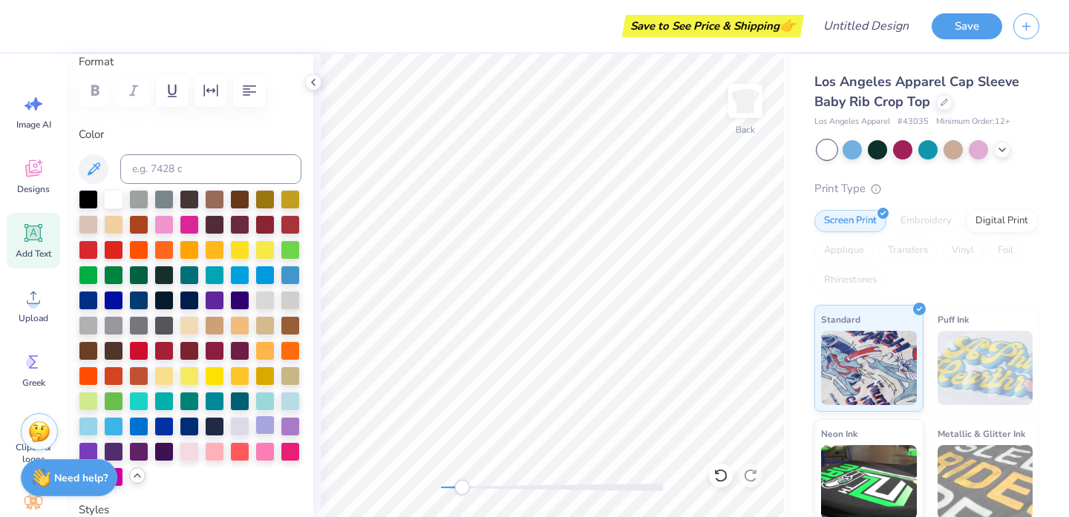
click at [264, 424] on div at bounding box center [264, 425] width 19 height 19
click at [161, 446] on div at bounding box center [163, 450] width 19 height 19
click at [139, 457] on div at bounding box center [138, 450] width 19 height 19
click at [119, 454] on div at bounding box center [113, 450] width 19 height 19
click at [92, 449] on div at bounding box center [88, 450] width 19 height 19
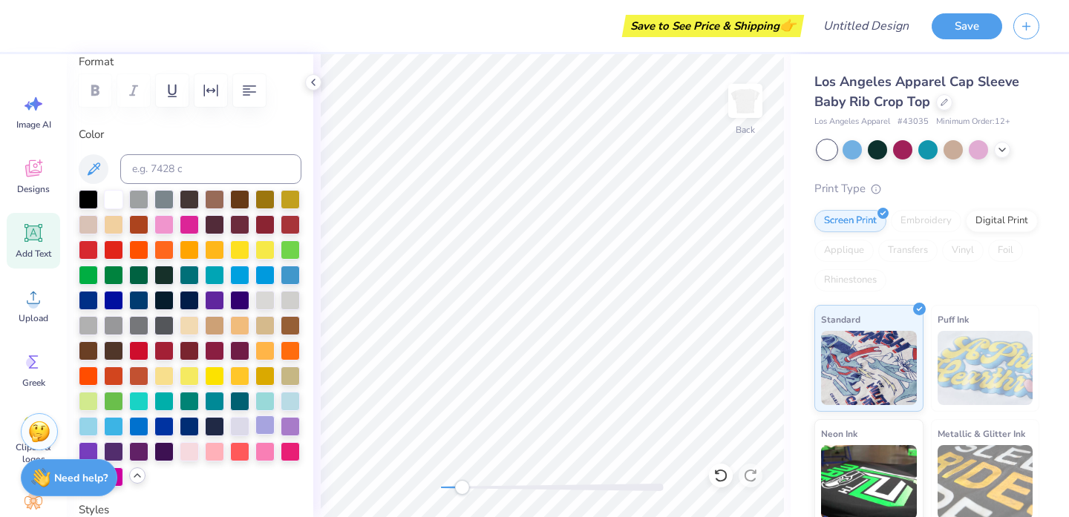
click at [264, 420] on div at bounding box center [264, 425] width 19 height 19
click at [288, 425] on div at bounding box center [290, 425] width 19 height 19
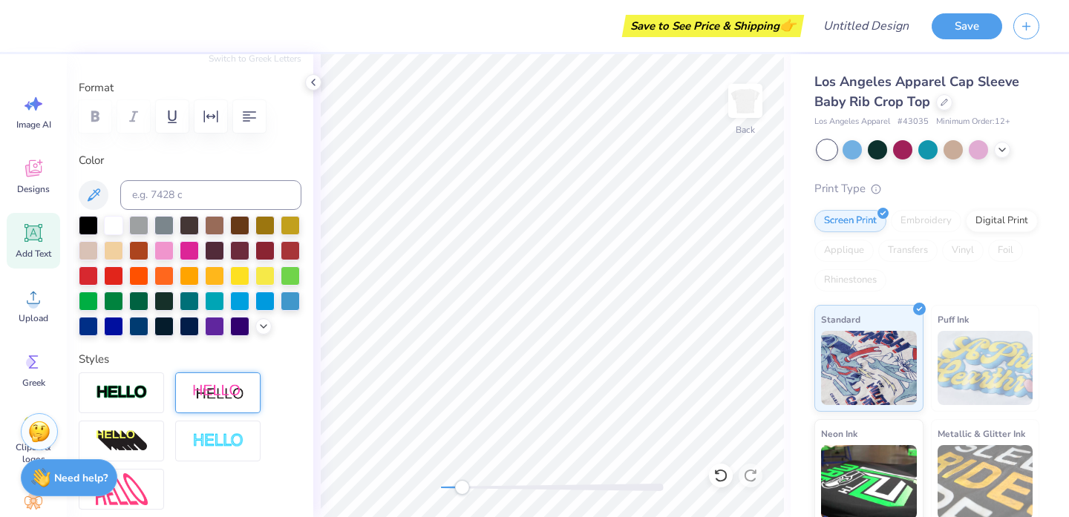
scroll to position [206, 0]
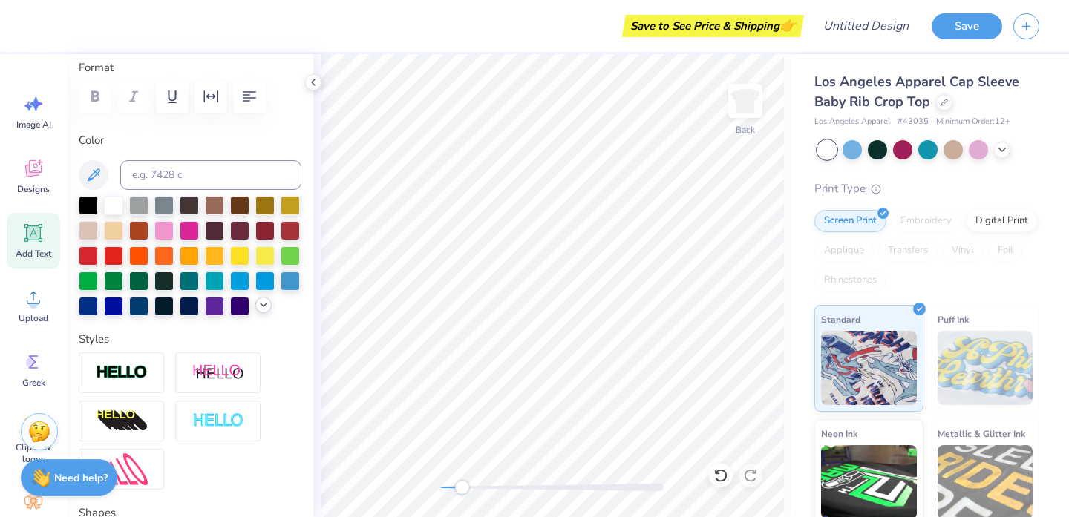
click at [264, 302] on icon at bounding box center [264, 305] width 12 height 12
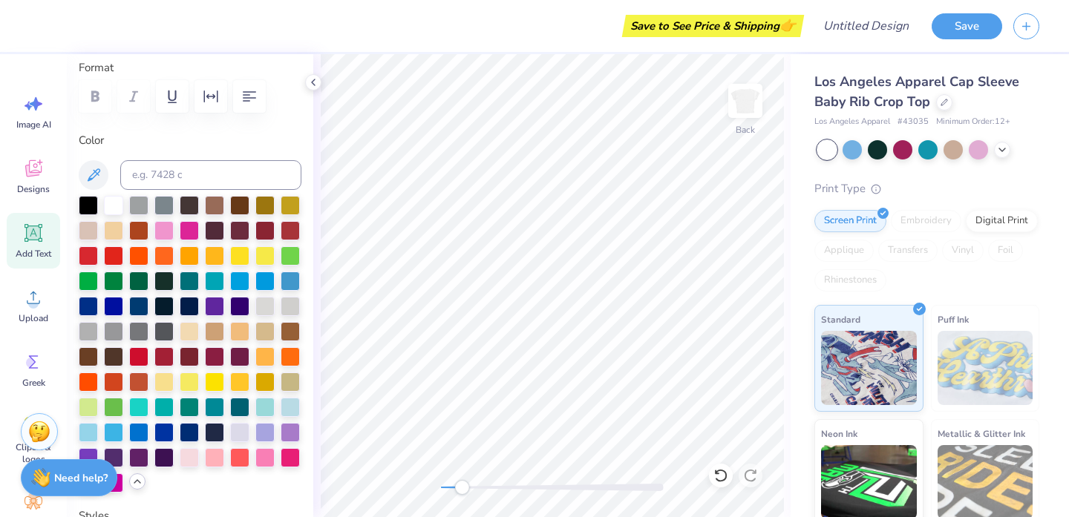
click at [289, 417] on div at bounding box center [190, 344] width 223 height 297
click at [289, 425] on div at bounding box center [290, 431] width 19 height 19
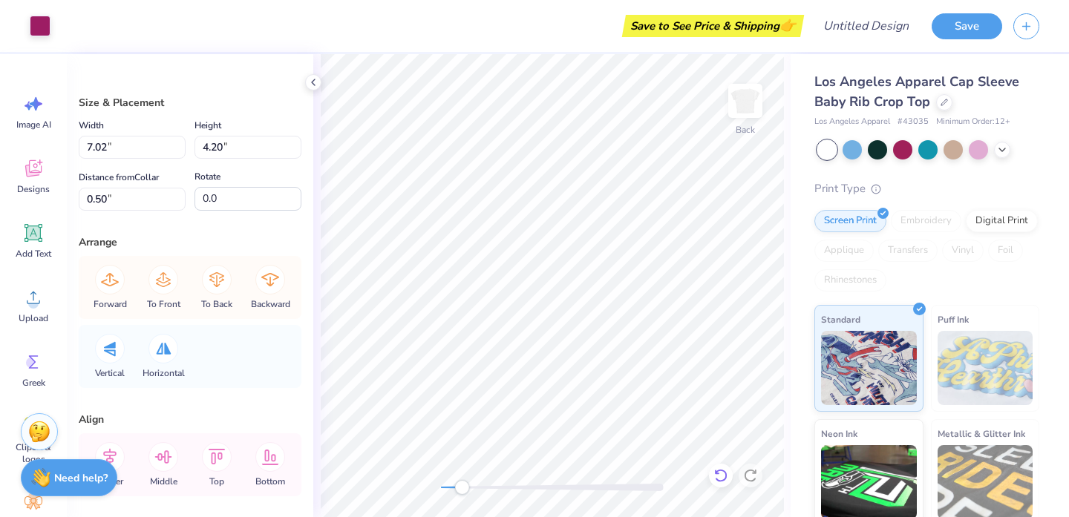
click at [714, 468] on icon at bounding box center [720, 475] width 15 height 15
click at [725, 477] on icon at bounding box center [720, 475] width 13 height 13
click at [753, 478] on icon at bounding box center [750, 475] width 15 height 15
click at [42, 22] on div at bounding box center [40, 24] width 21 height 21
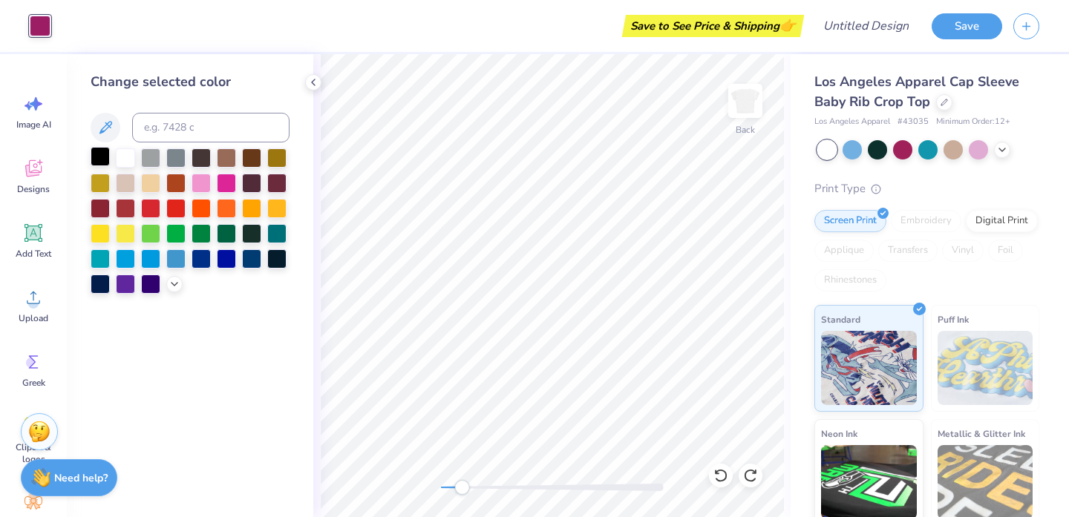
click at [102, 163] on div at bounding box center [100, 156] width 19 height 19
click at [157, 284] on div at bounding box center [150, 282] width 19 height 19
click at [99, 158] on div at bounding box center [100, 156] width 19 height 19
click at [133, 158] on div at bounding box center [125, 156] width 19 height 19
click at [98, 166] on div at bounding box center [100, 156] width 19 height 19
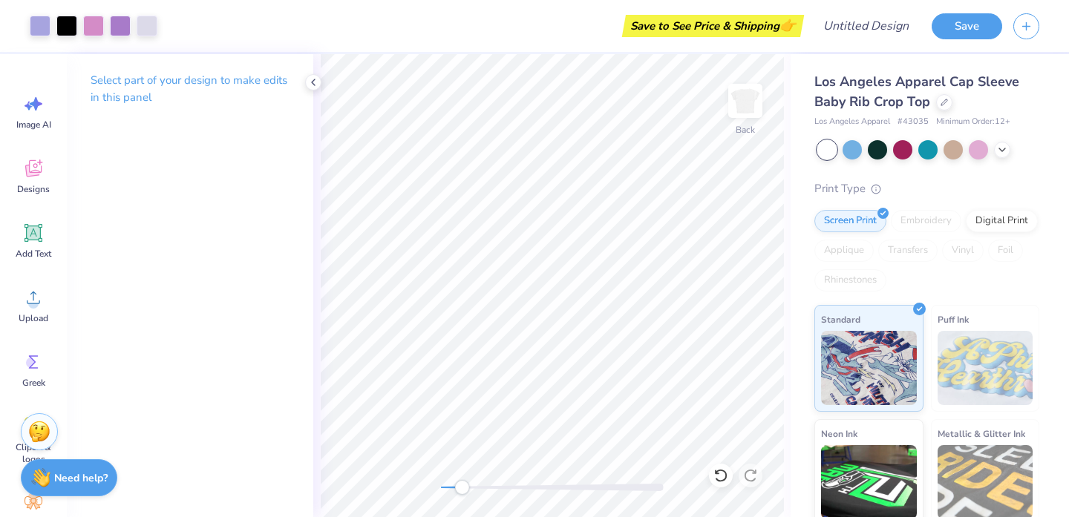
click at [443, 268] on body "Art colors Save to See Price & Shipping 👉 Design Title Save Image AI Designs Ad…" at bounding box center [534, 258] width 1069 height 517
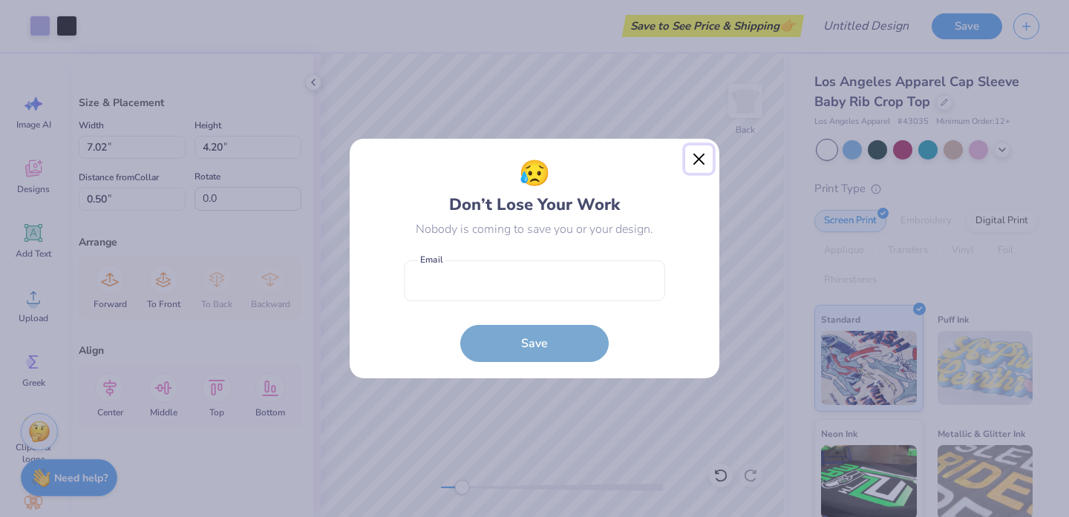
click at [699, 160] on button "Close" at bounding box center [699, 159] width 28 height 28
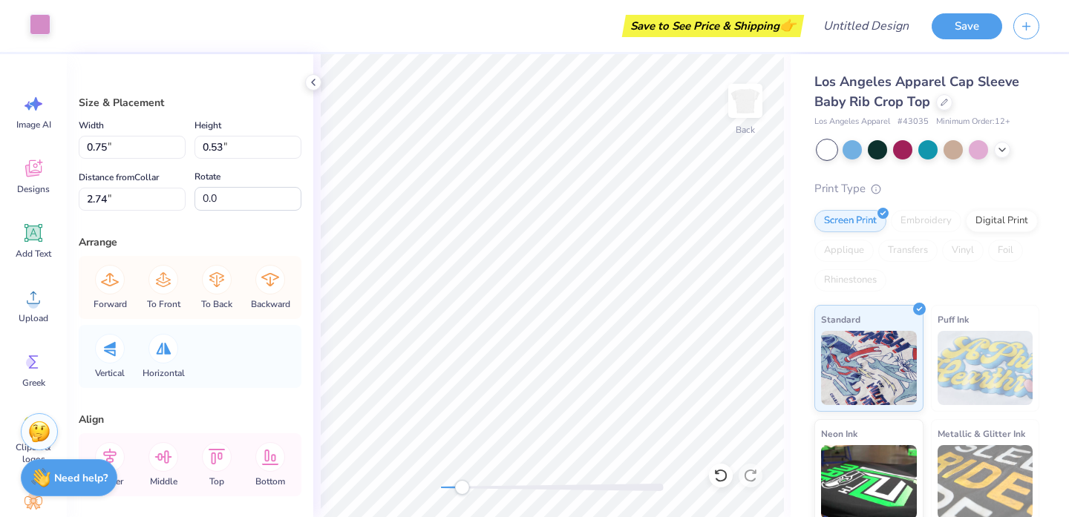
click at [36, 19] on div at bounding box center [40, 24] width 21 height 21
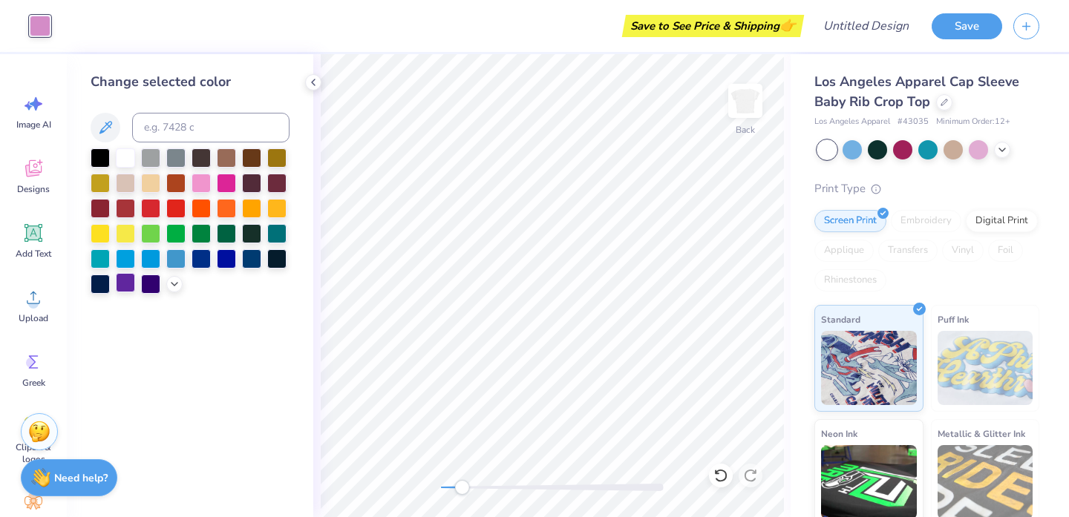
click at [134, 278] on div at bounding box center [125, 282] width 19 height 19
click at [169, 281] on icon at bounding box center [175, 283] width 12 height 12
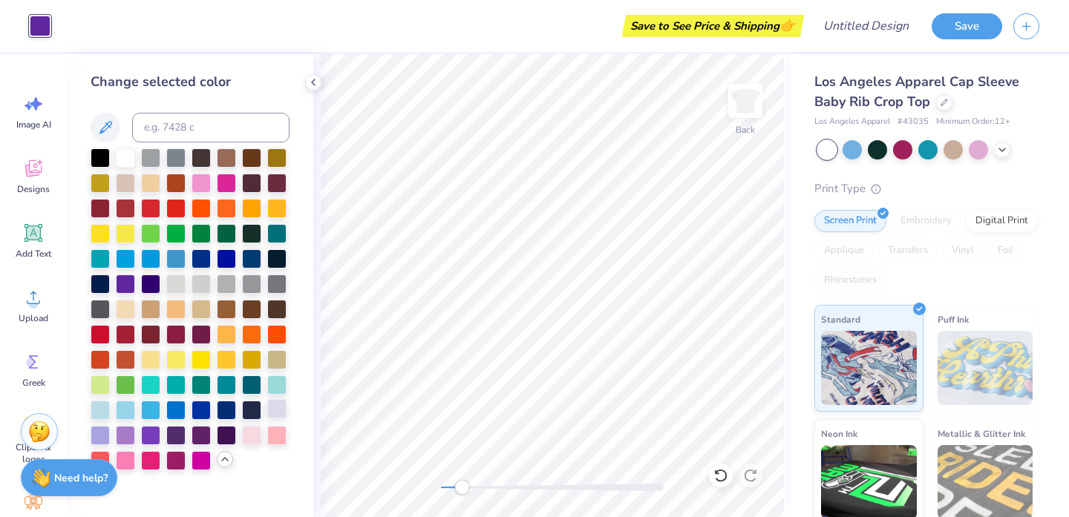
click at [276, 411] on div at bounding box center [276, 408] width 19 height 19
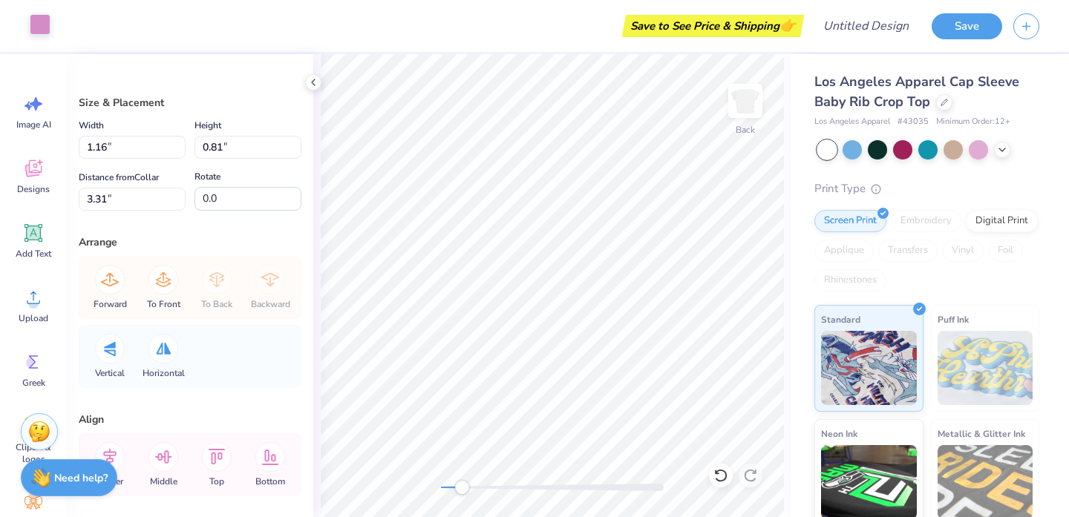
click at [37, 22] on div at bounding box center [40, 24] width 21 height 21
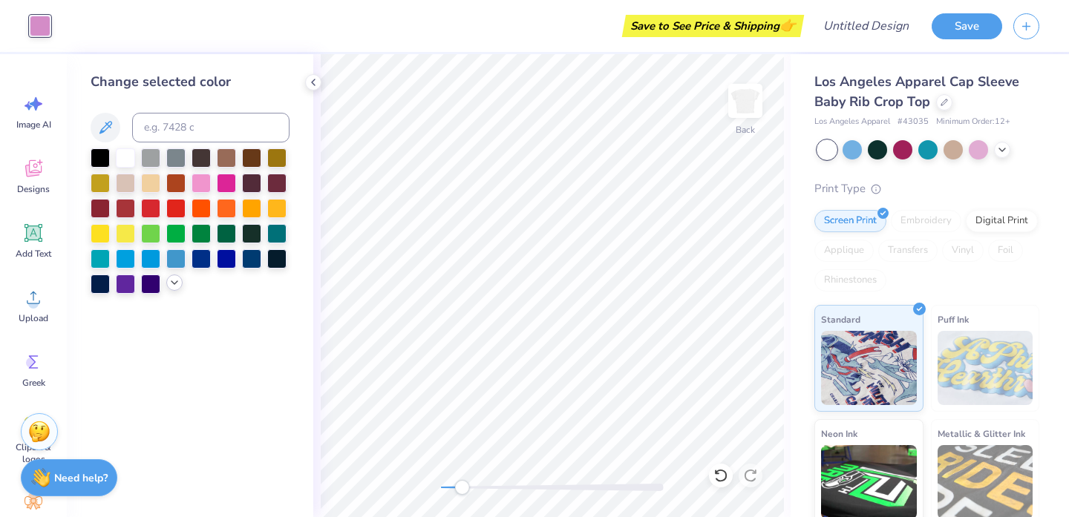
click at [175, 289] on div at bounding box center [174, 283] width 16 height 16
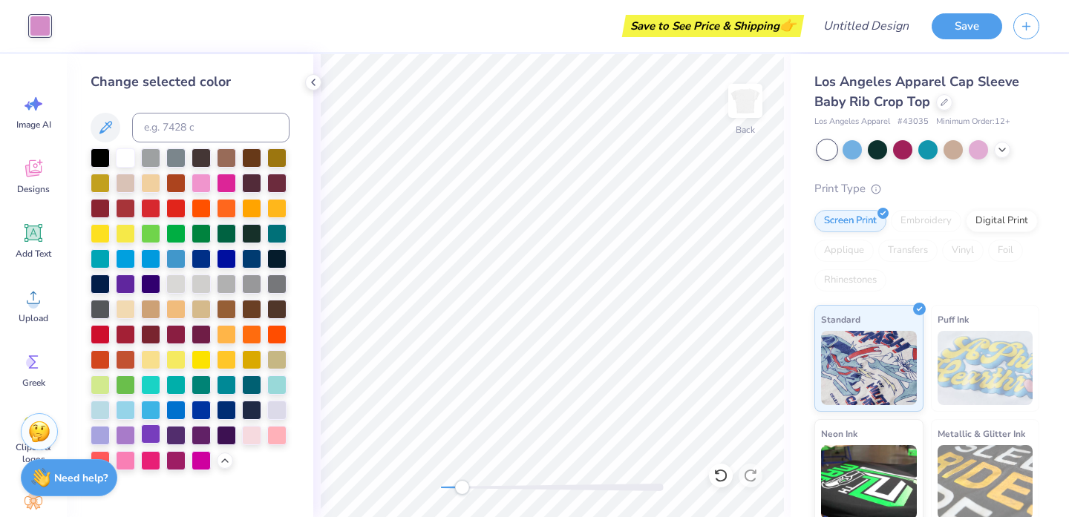
click at [148, 436] on div at bounding box center [150, 434] width 19 height 19
click at [180, 439] on div at bounding box center [175, 434] width 19 height 19
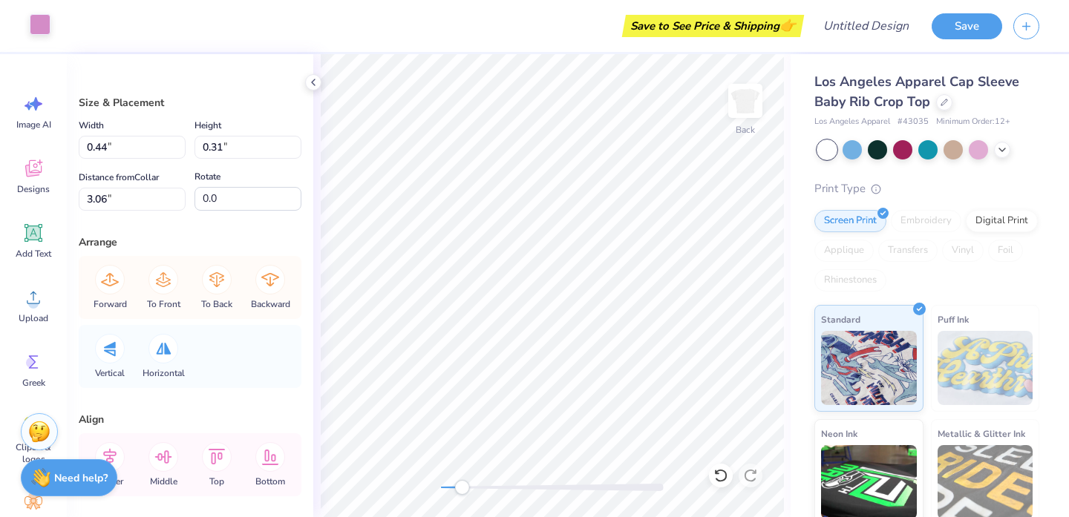
click at [43, 28] on div at bounding box center [40, 24] width 21 height 21
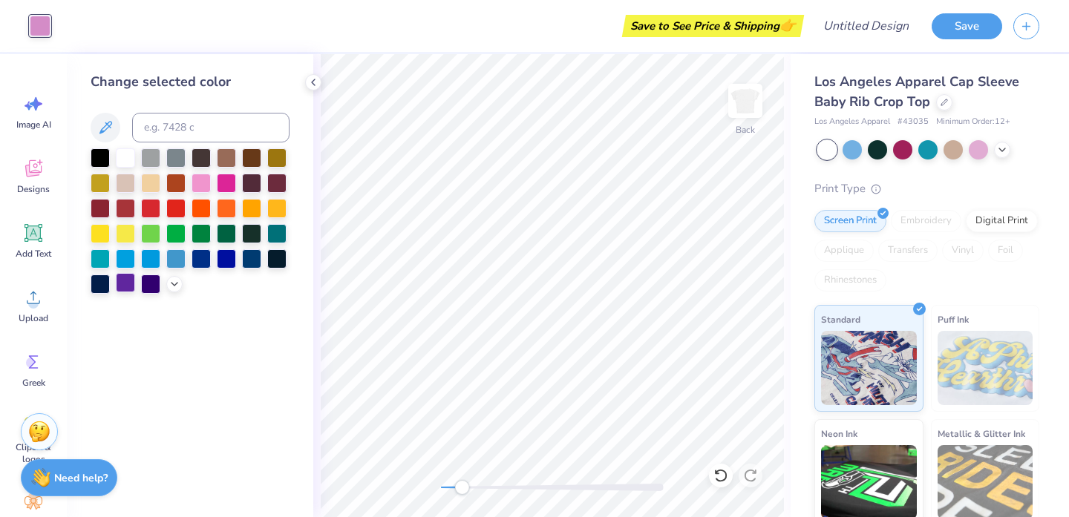
click at [125, 282] on div at bounding box center [125, 282] width 19 height 19
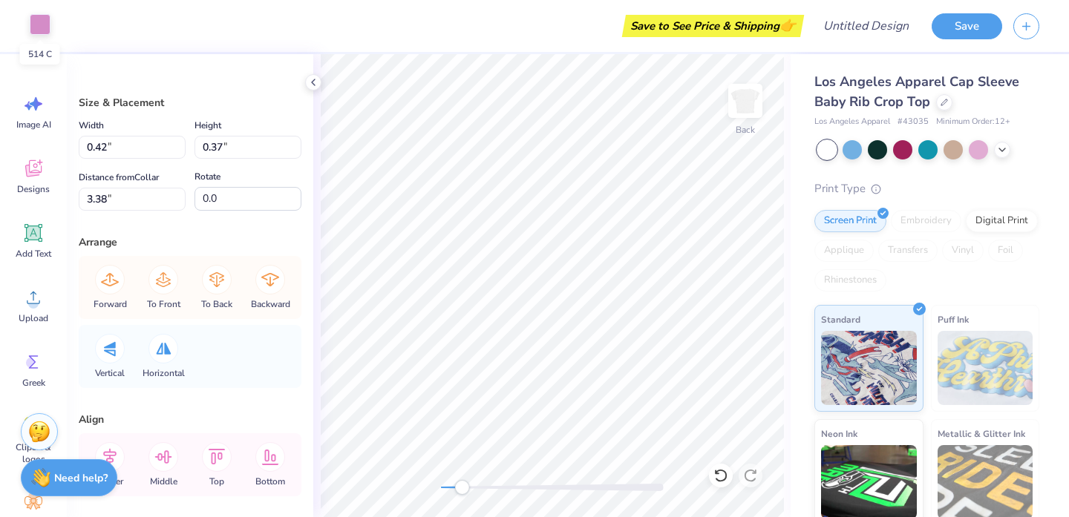
click at [30, 20] on div at bounding box center [40, 24] width 21 height 21
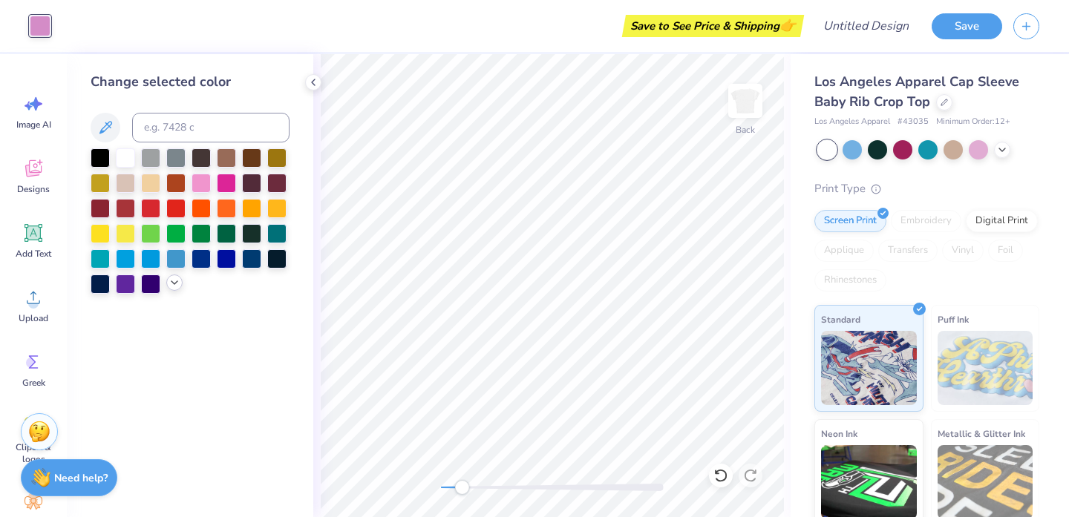
click at [175, 281] on icon at bounding box center [175, 283] width 12 height 12
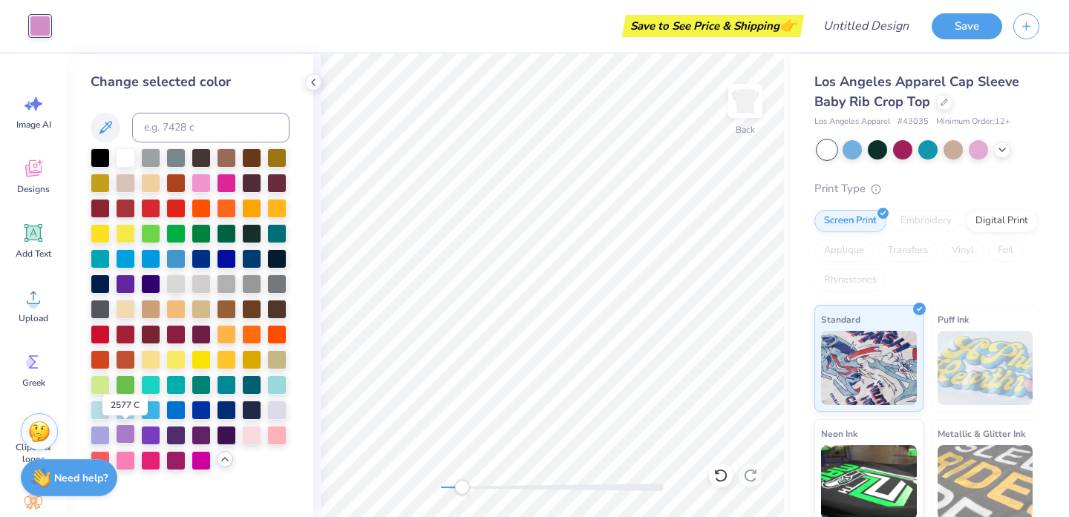
click at [131, 433] on div at bounding box center [125, 434] width 19 height 19
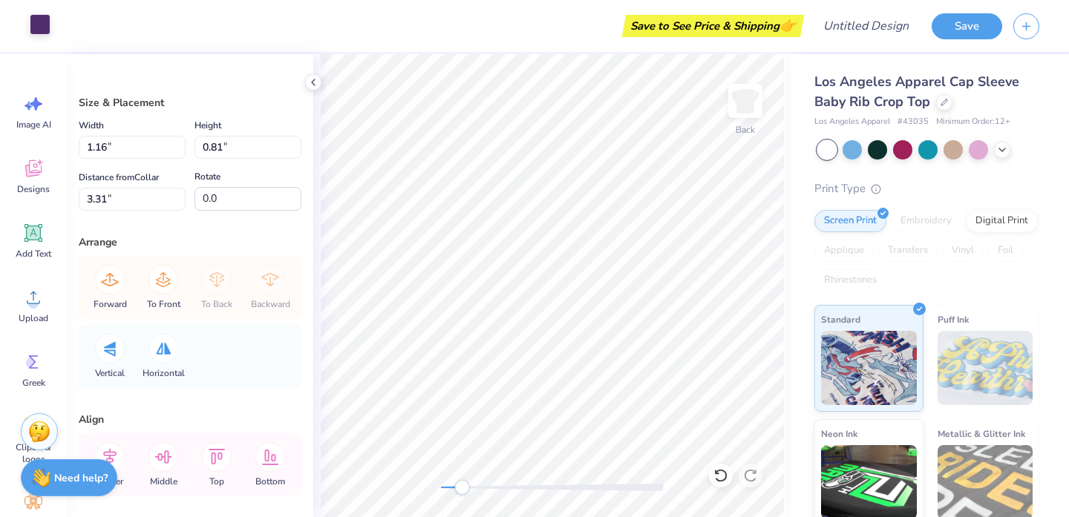
click at [41, 37] on div "Art colors" at bounding box center [25, 26] width 50 height 52
click at [42, 30] on div at bounding box center [40, 24] width 21 height 21
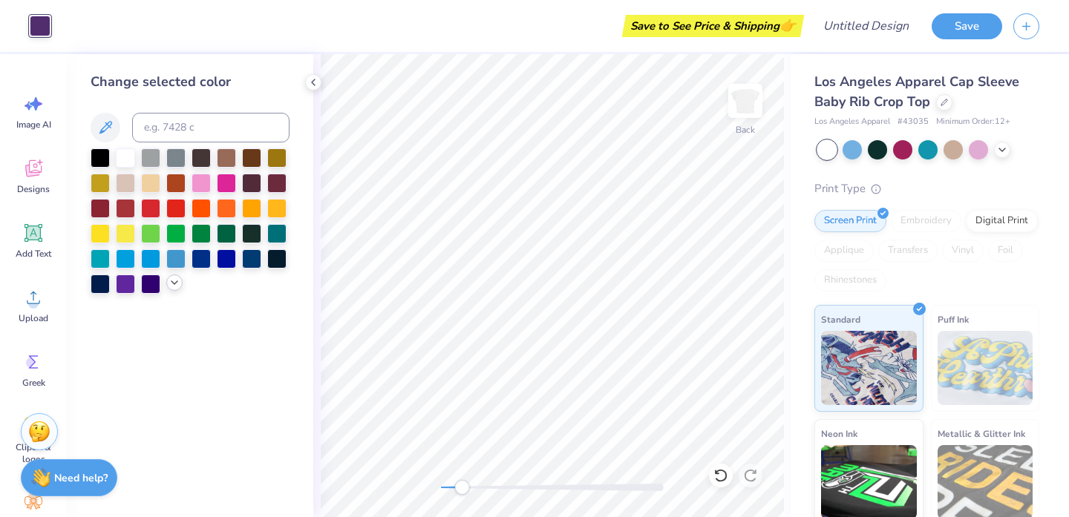
click at [179, 284] on icon at bounding box center [175, 283] width 12 height 12
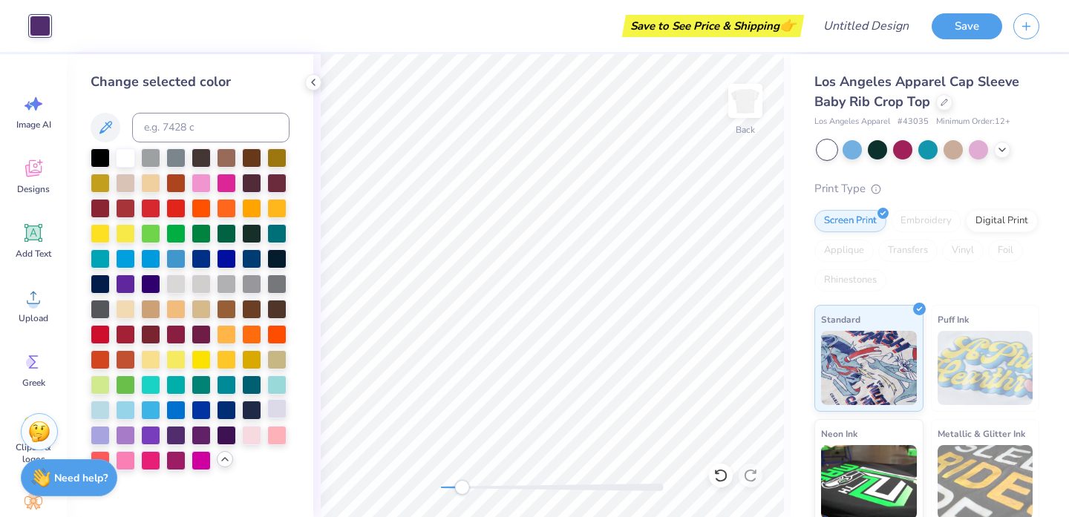
click at [277, 410] on div at bounding box center [276, 408] width 19 height 19
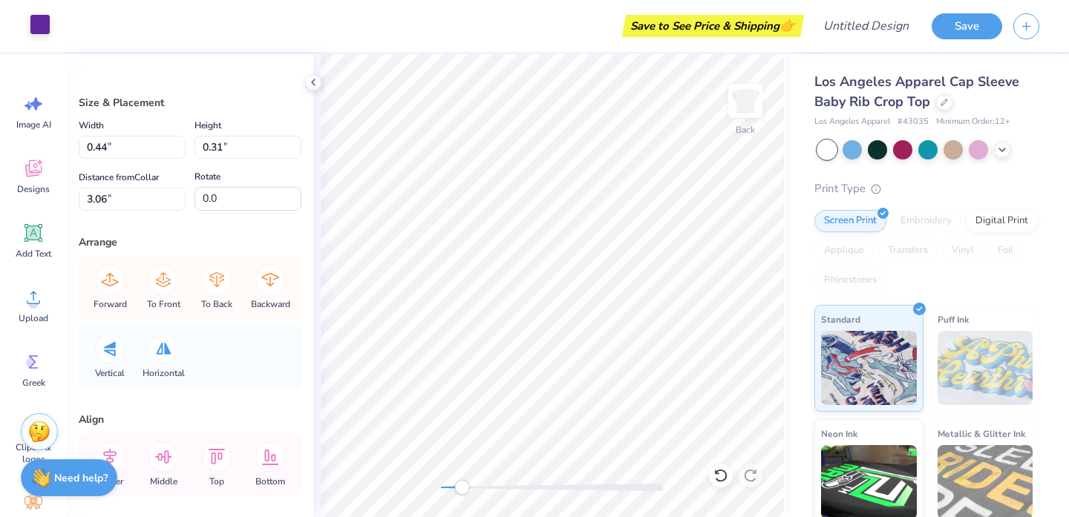
click at [35, 27] on div at bounding box center [40, 24] width 21 height 21
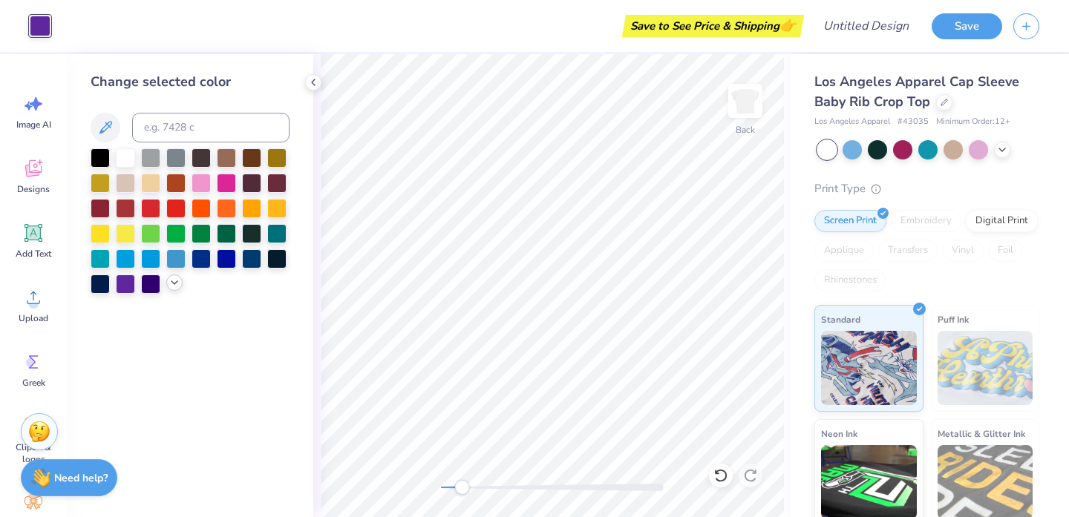
click at [174, 289] on div at bounding box center [174, 283] width 16 height 16
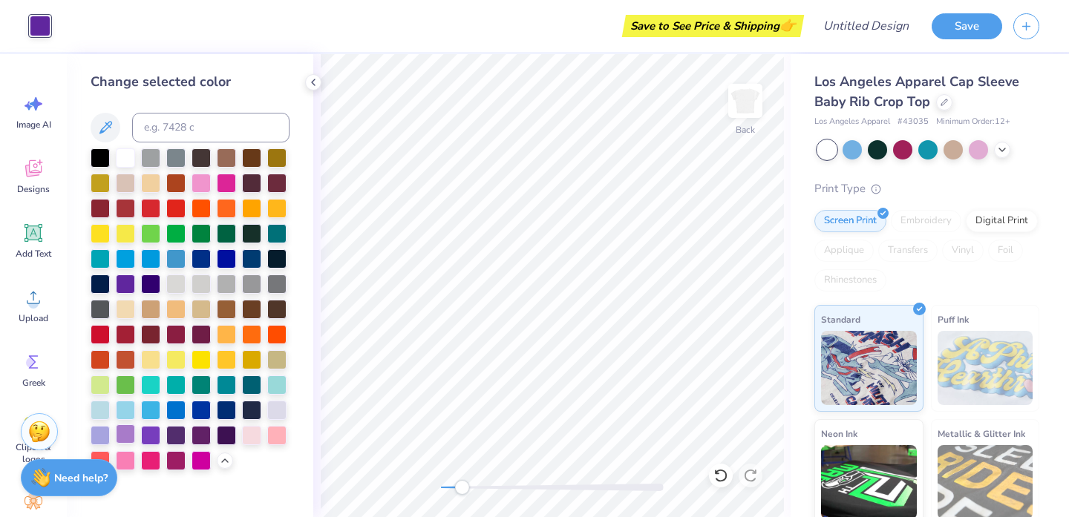
click at [127, 436] on div at bounding box center [125, 434] width 19 height 19
click at [318, 278] on div "Back" at bounding box center [551, 285] width 477 height 463
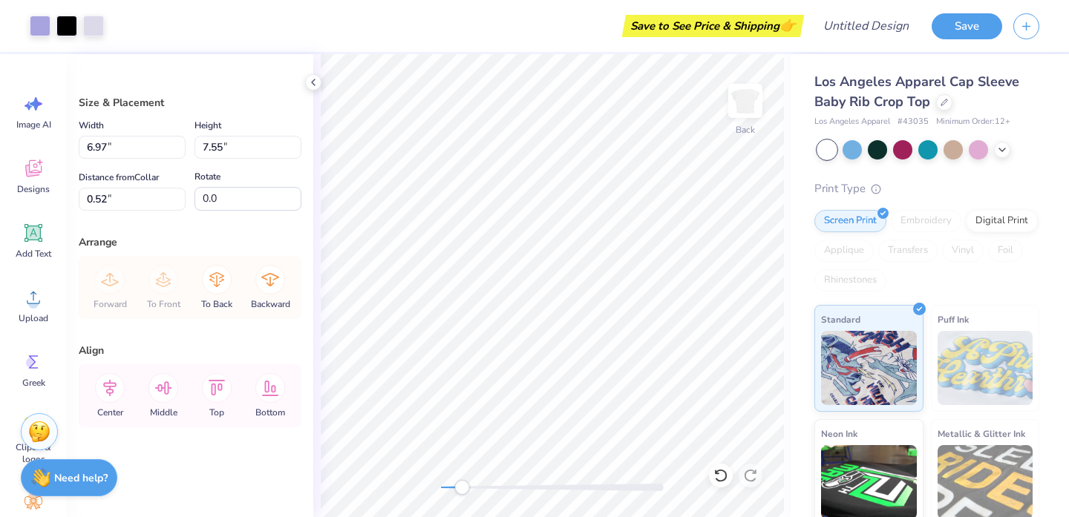
type input "0.86"
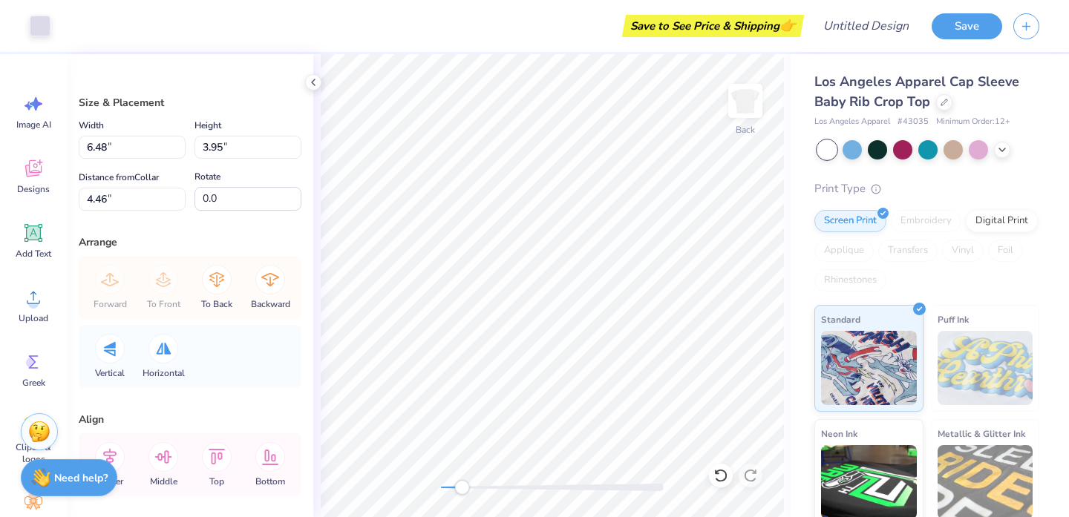
type input "1.03"
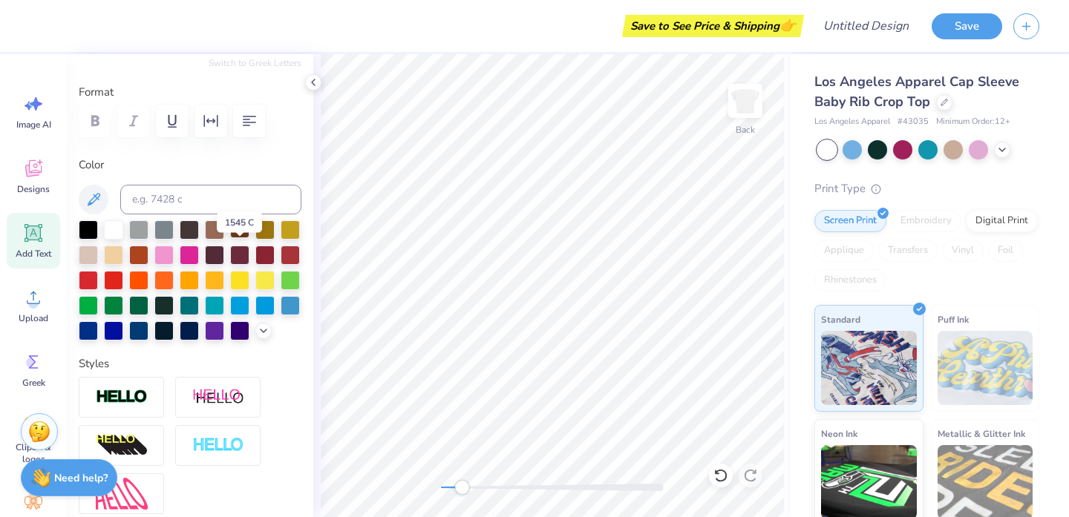
scroll to position [184, 0]
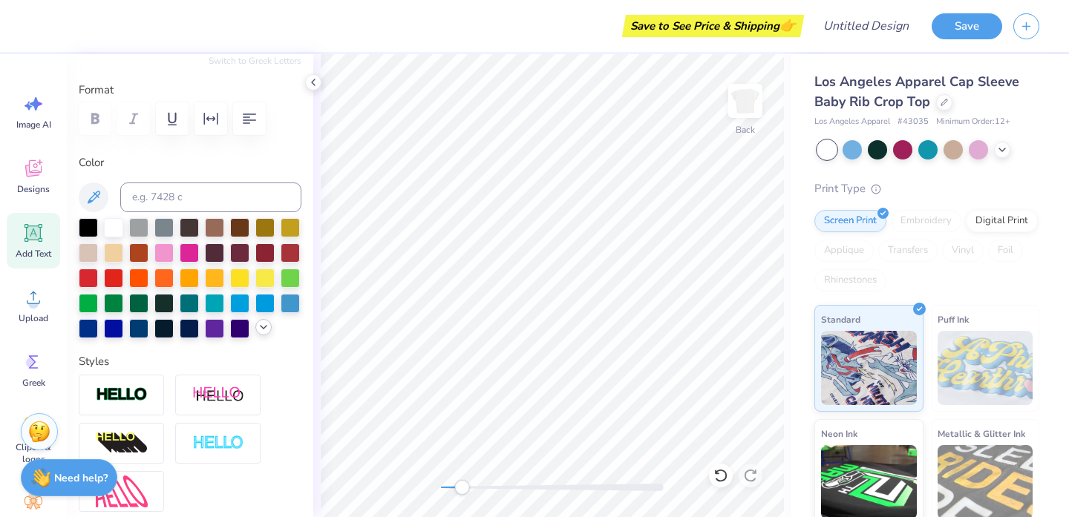
click at [264, 334] on div at bounding box center [263, 327] width 16 height 16
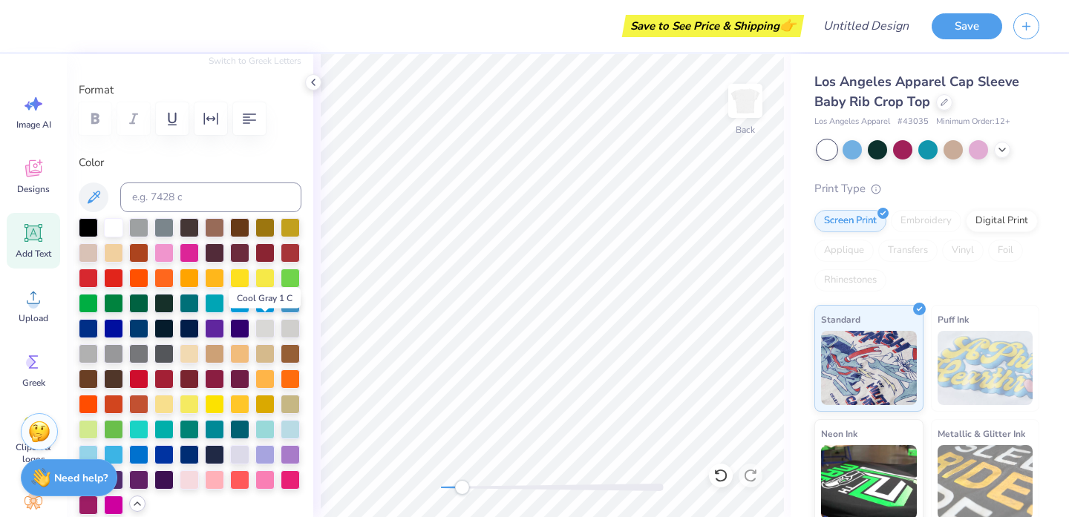
scroll to position [357, 0]
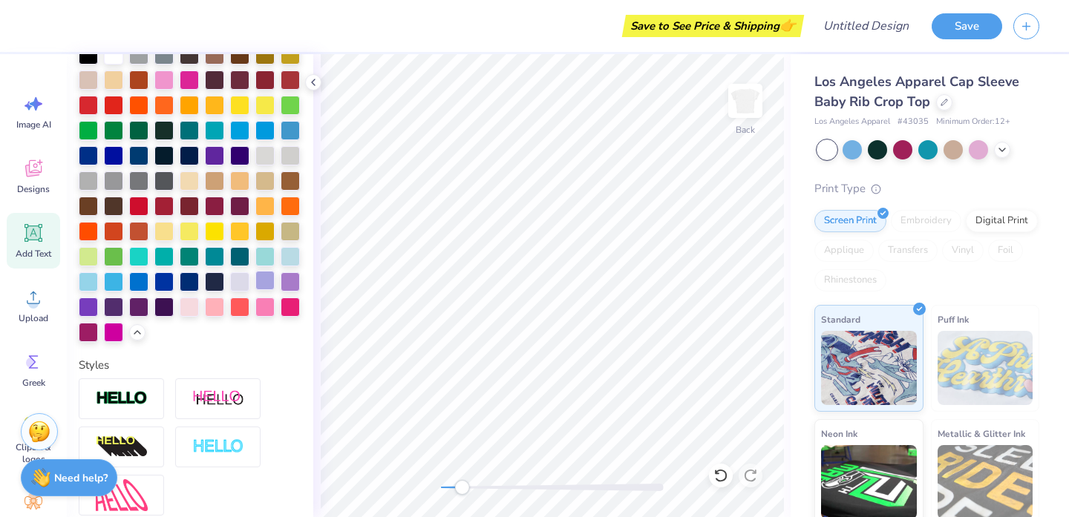
click at [268, 285] on div at bounding box center [264, 280] width 19 height 19
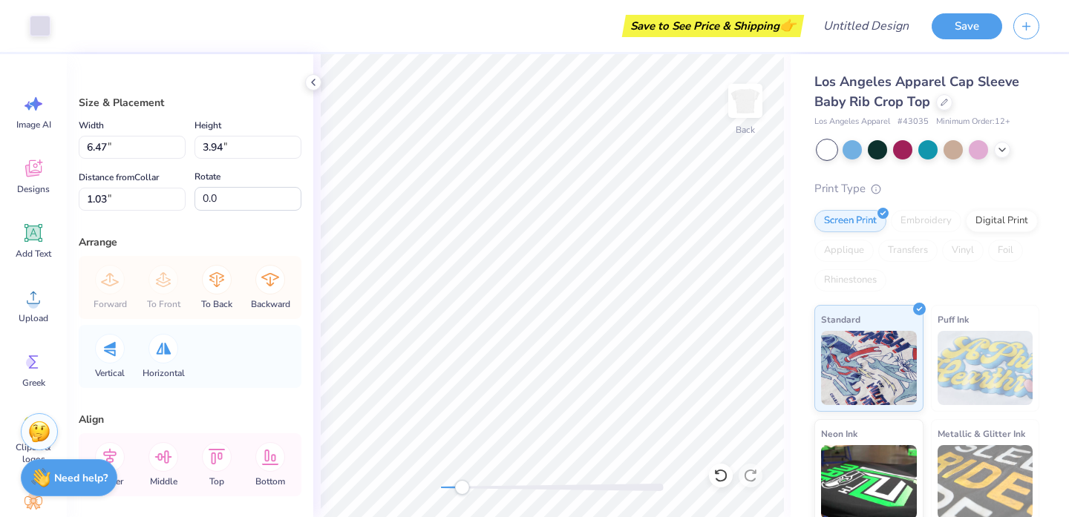
type input "1.03"
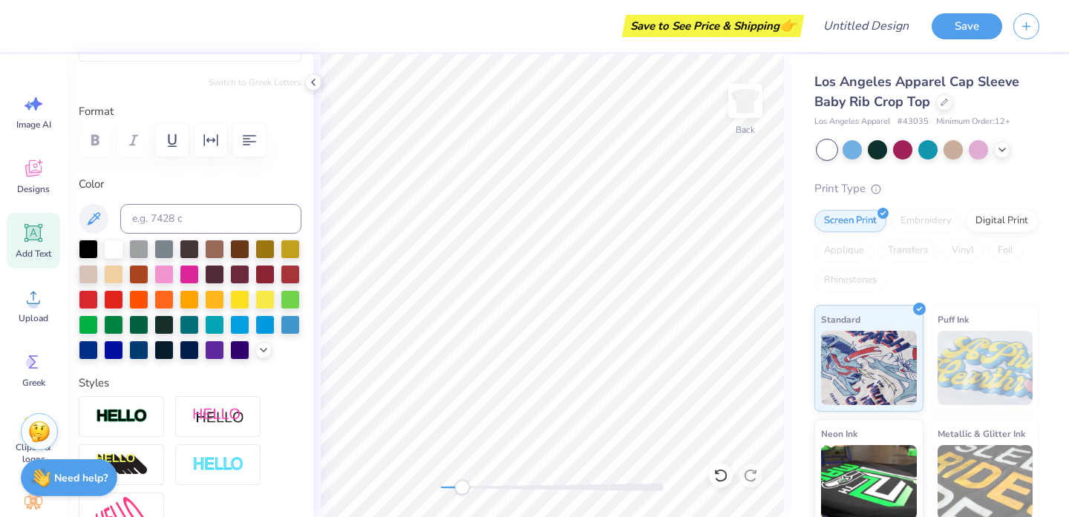
scroll to position [233, 0]
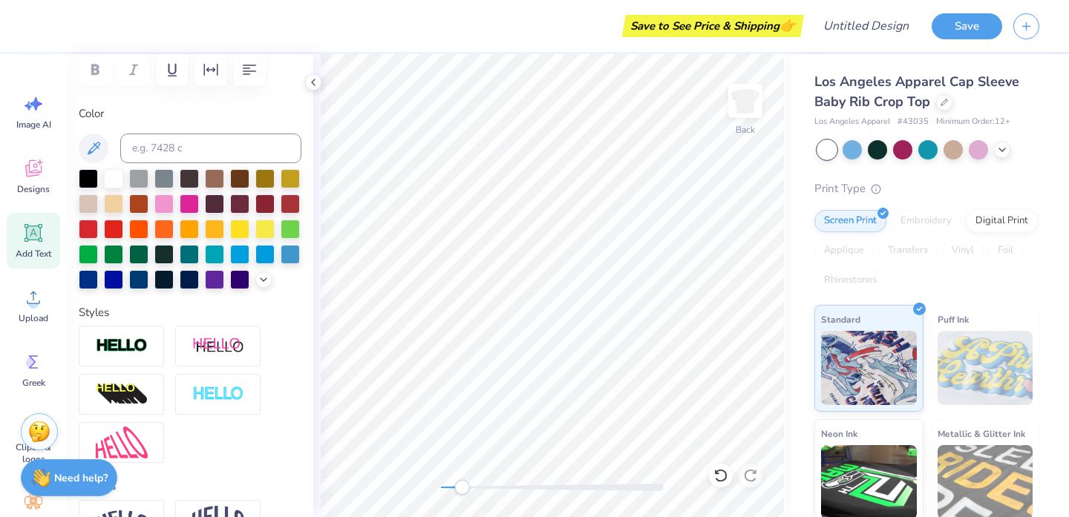
click at [265, 289] on div at bounding box center [190, 229] width 223 height 120
click at [265, 282] on icon at bounding box center [264, 278] width 12 height 12
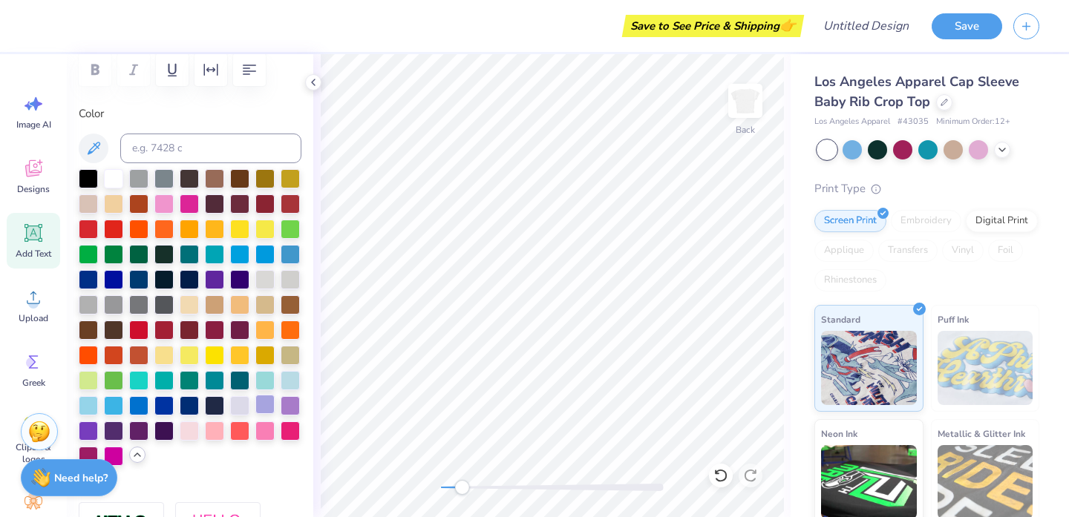
click at [266, 405] on div at bounding box center [264, 404] width 19 height 19
type input "0.0"
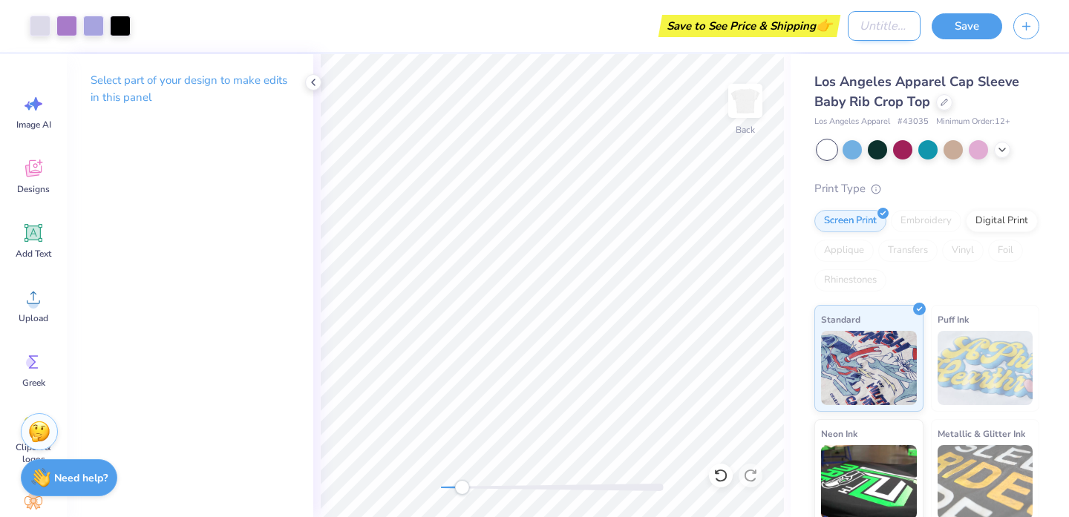
click at [869, 32] on input "Design Title" at bounding box center [884, 26] width 73 height 30
type input "Philo design"
click at [955, 17] on button "Save" at bounding box center [967, 24] width 71 height 26
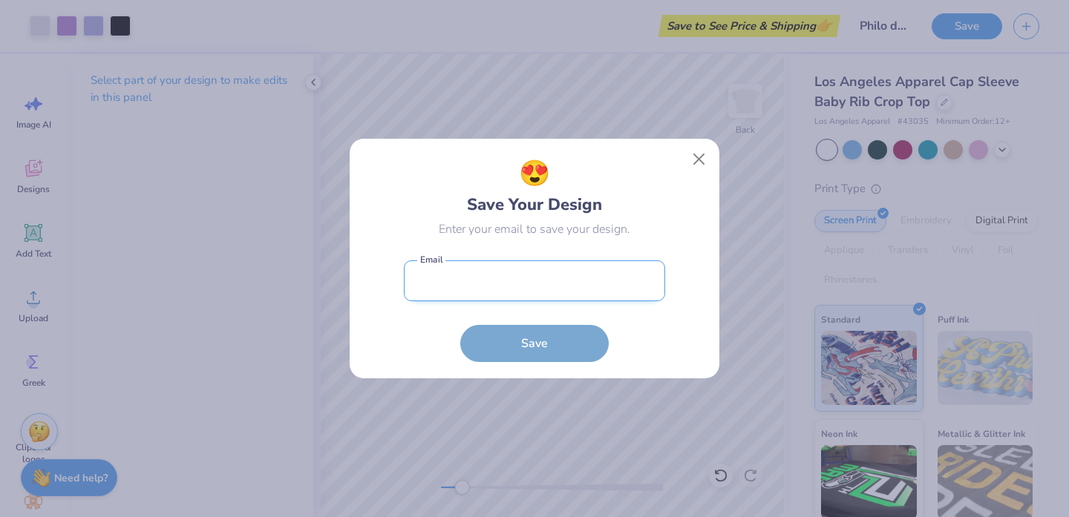
click at [496, 292] on input "email" at bounding box center [534, 281] width 261 height 41
type input "[EMAIL_ADDRESS][DOMAIN_NAME]"
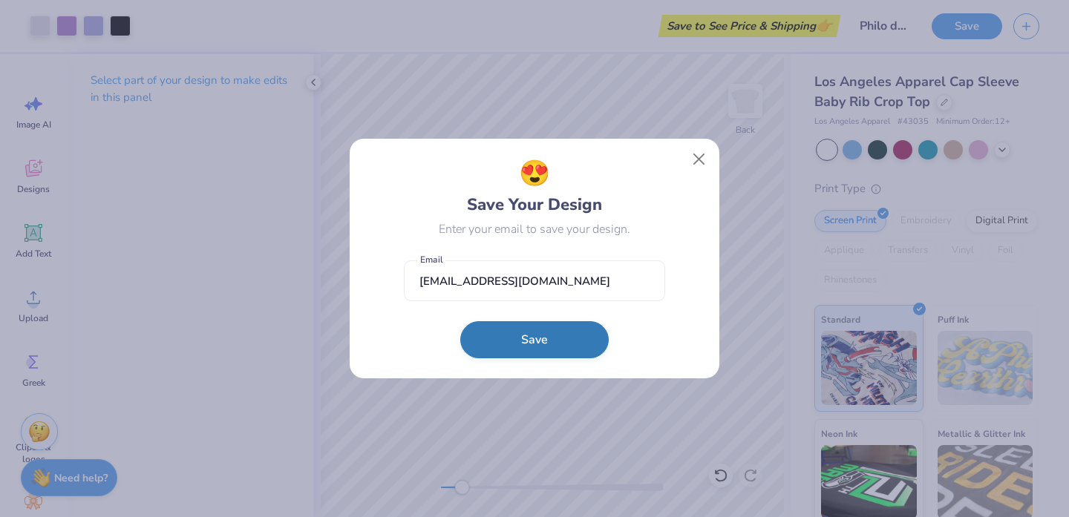
click at [531, 344] on button "Save" at bounding box center [534, 339] width 148 height 37
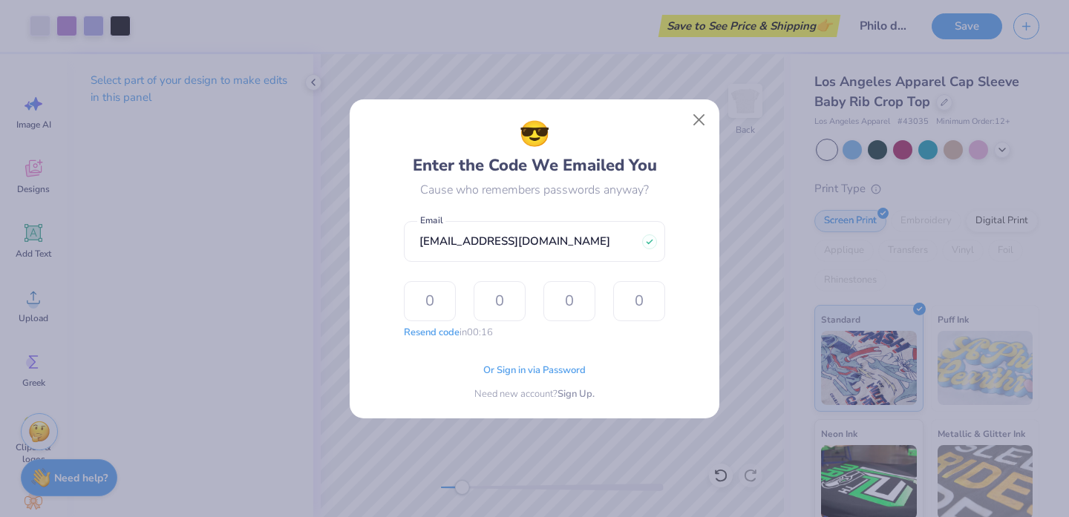
type input "6"
type input "4"
type input "5"
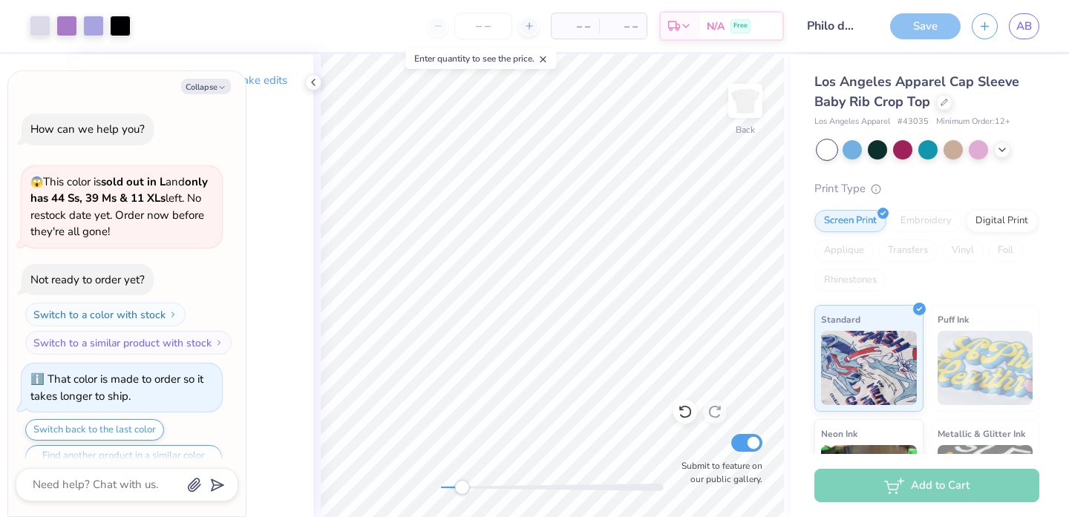
scroll to position [284, 0]
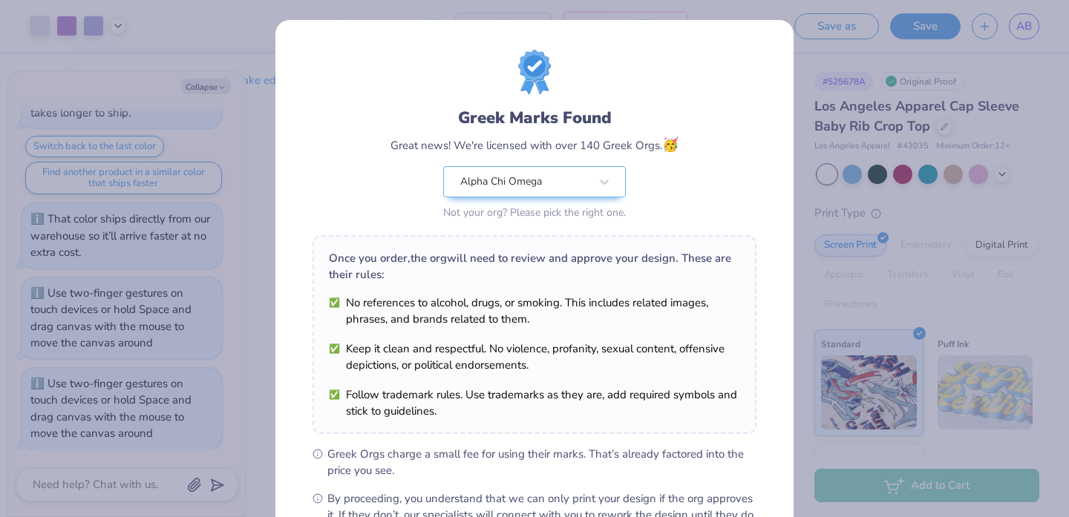
scroll to position [177, 0]
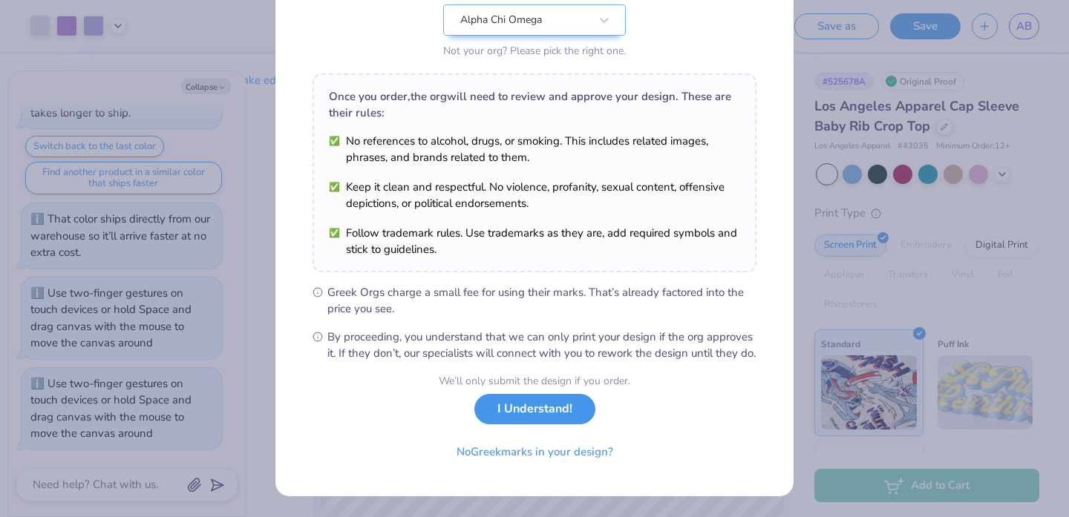
click at [543, 420] on button "I Understand!" at bounding box center [534, 409] width 121 height 30
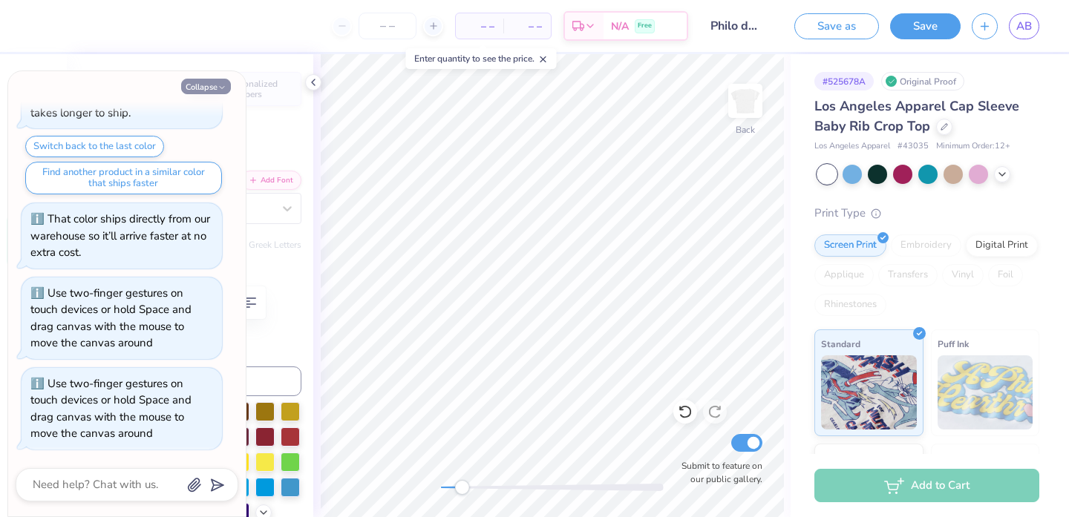
click at [218, 87] on icon "button" at bounding box center [221, 87] width 9 height 9
type textarea "x"
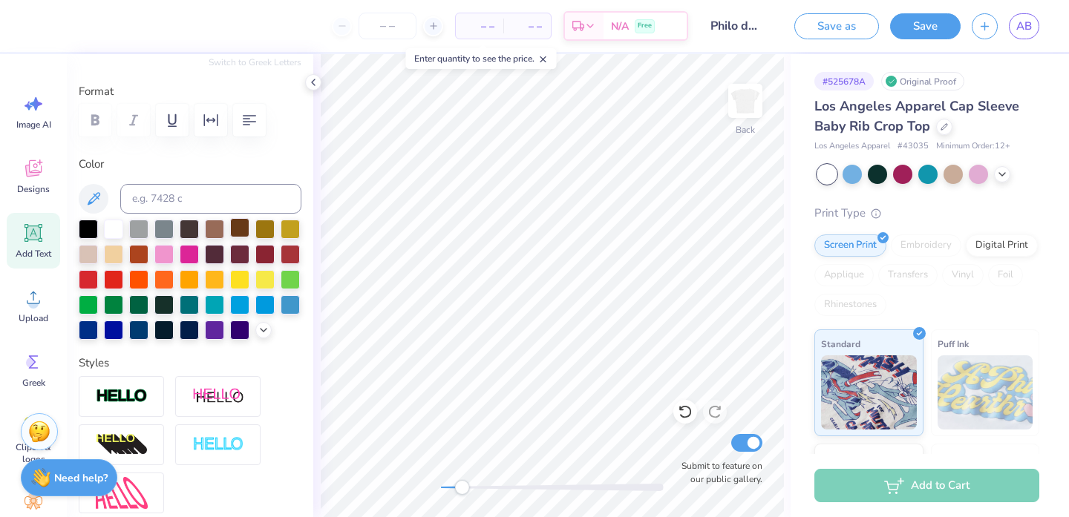
scroll to position [247, 0]
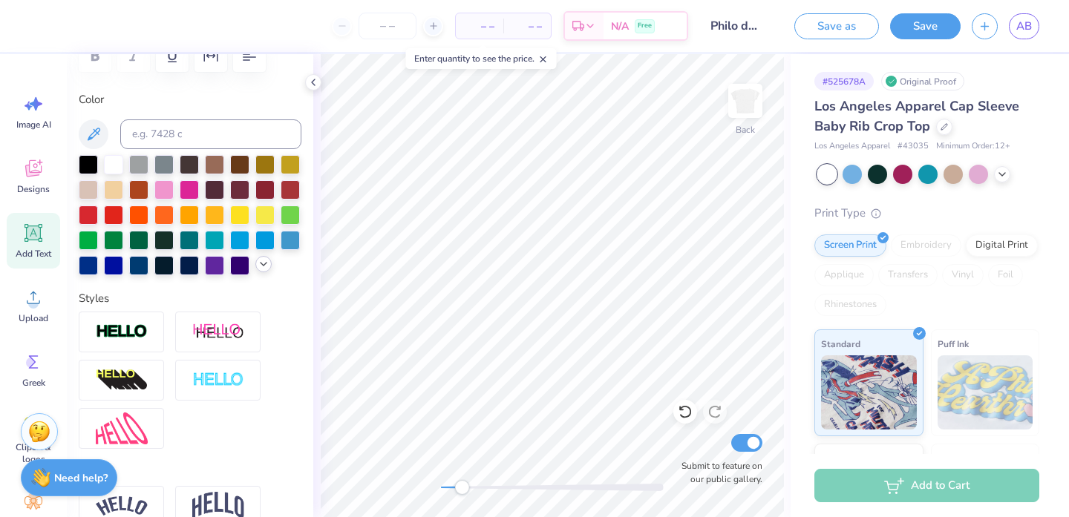
click at [264, 266] on icon at bounding box center [264, 264] width 12 height 12
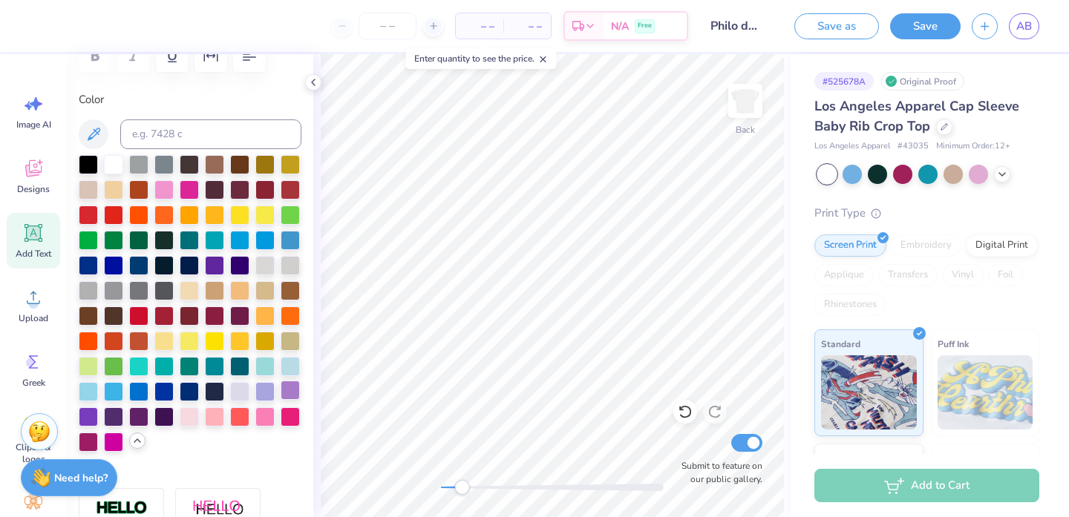
click at [284, 385] on div at bounding box center [290, 390] width 19 height 19
type input "0.0"
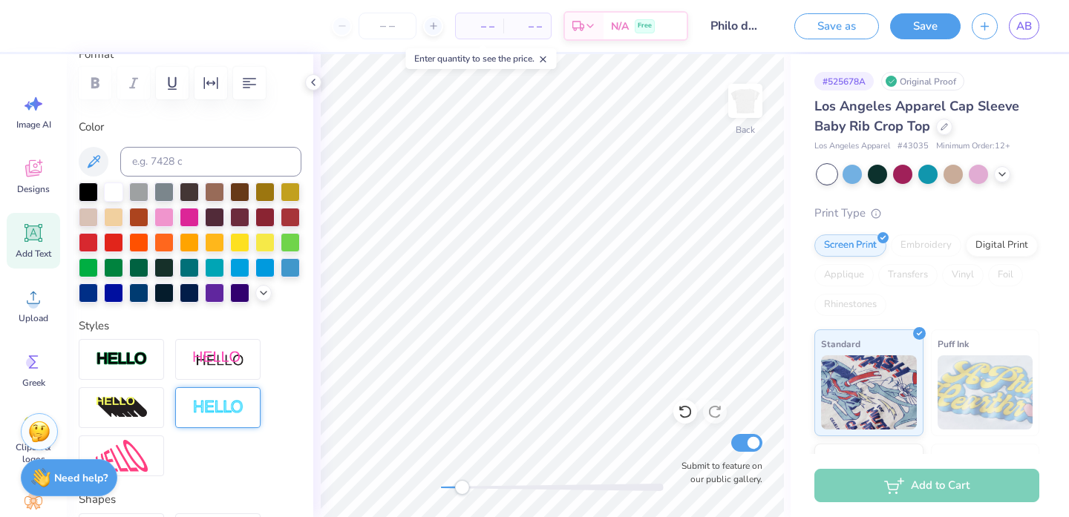
scroll to position [226, 0]
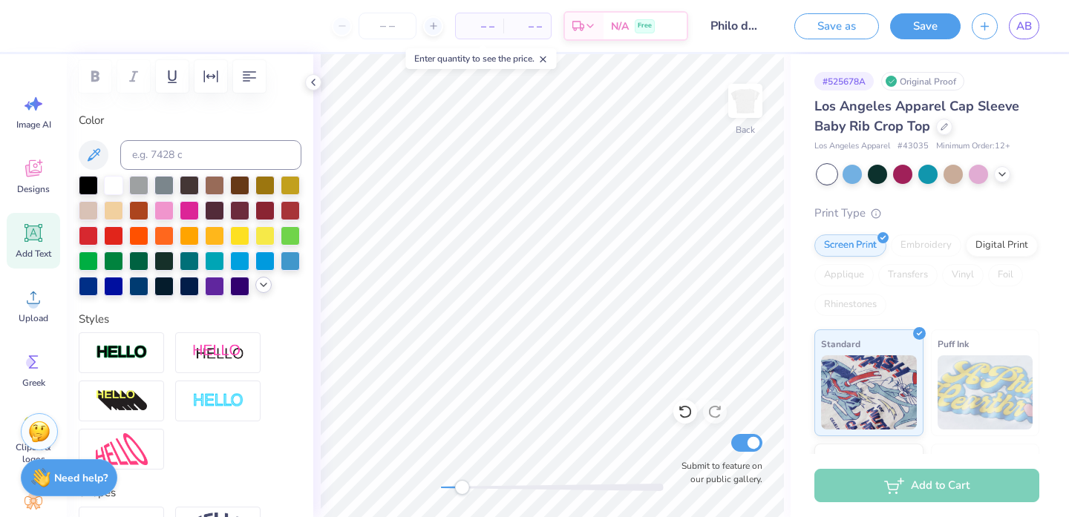
click at [261, 285] on icon at bounding box center [264, 285] width 12 height 12
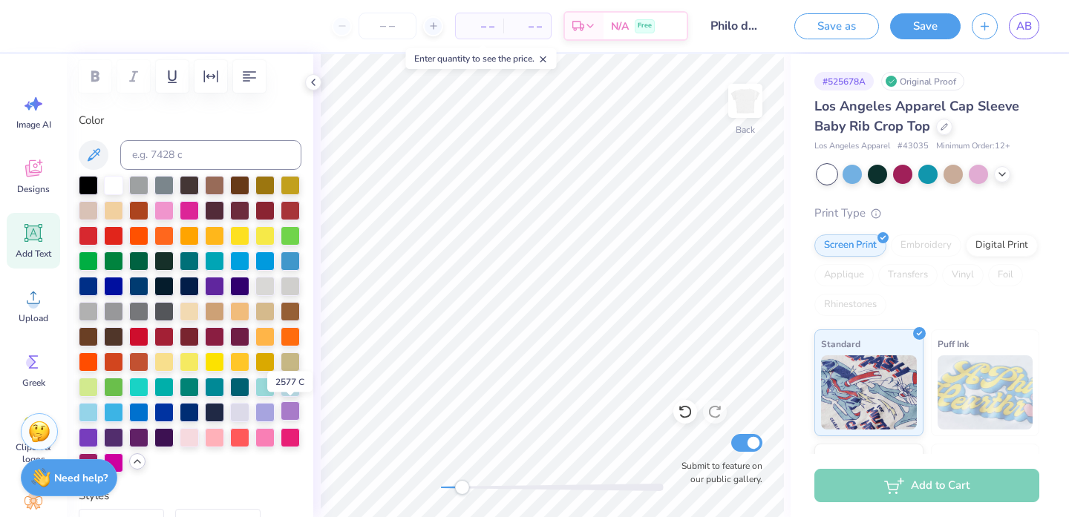
click at [289, 410] on div at bounding box center [290, 411] width 19 height 19
click at [484, 26] on span "– –" at bounding box center [480, 27] width 30 height 16
click at [615, 24] on span "N/A" at bounding box center [620, 29] width 18 height 16
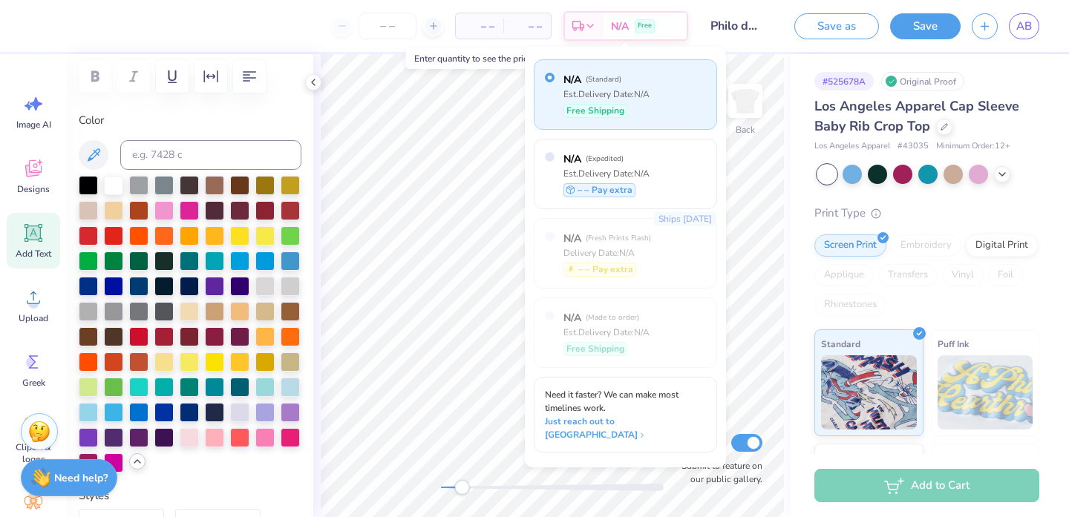
click at [421, 35] on div at bounding box center [387, 26] width 111 height 27
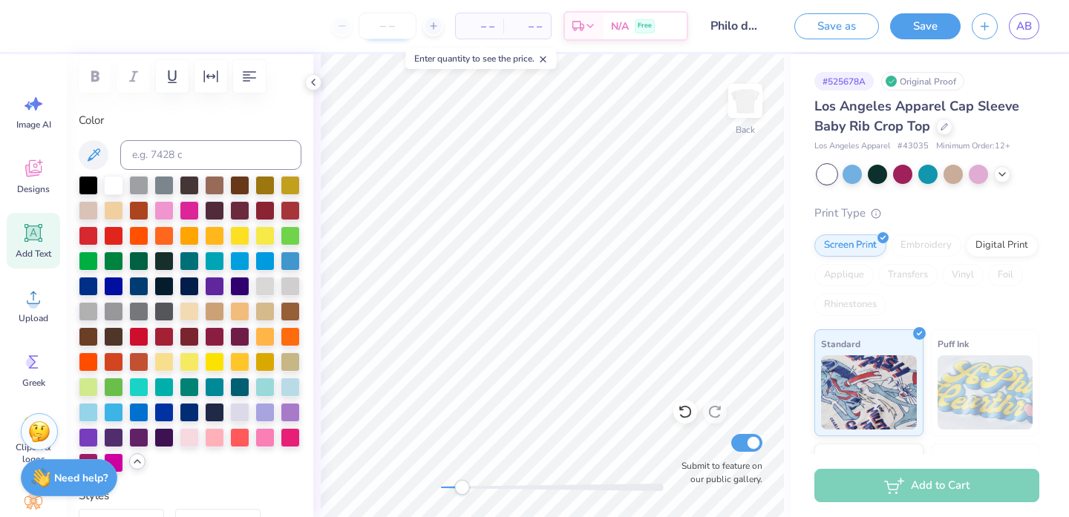
click at [392, 31] on input "number" at bounding box center [388, 26] width 58 height 27
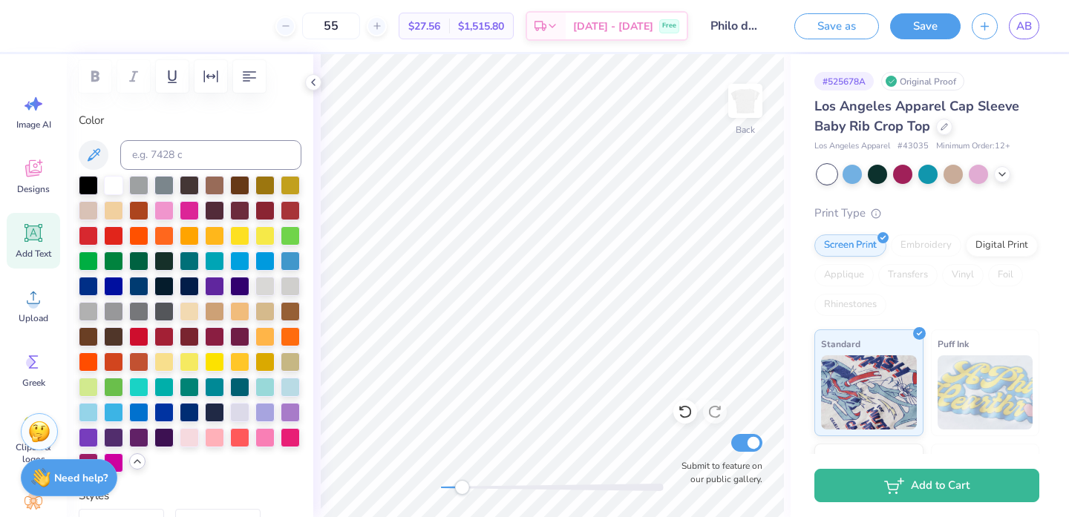
type input "55"
type input "0.0"
click at [410, 495] on div "Back Submit to feature on our public gallery." at bounding box center [551, 285] width 477 height 463
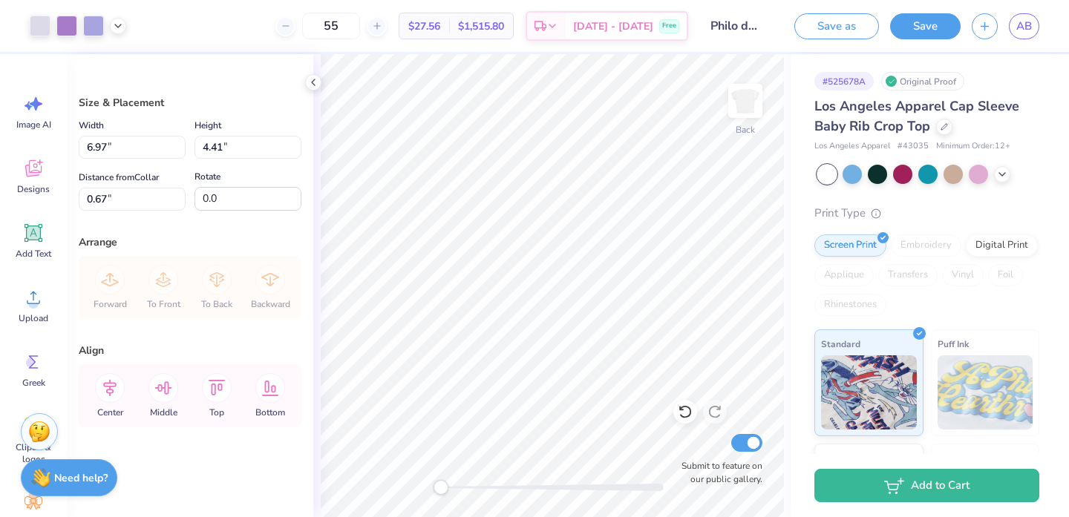
type input "1.98"
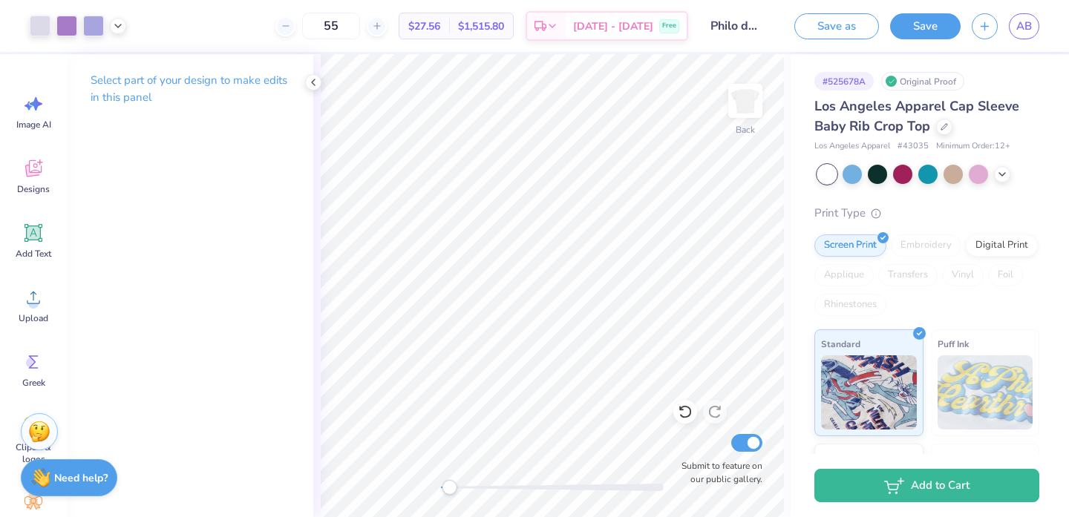
drag, startPoint x: 438, startPoint y: 492, endPoint x: 459, endPoint y: 492, distance: 20.8
click at [457, 492] on div "Accessibility label" at bounding box center [449, 487] width 15 height 15
click at [459, 492] on div "Accessibility label" at bounding box center [458, 487] width 15 height 15
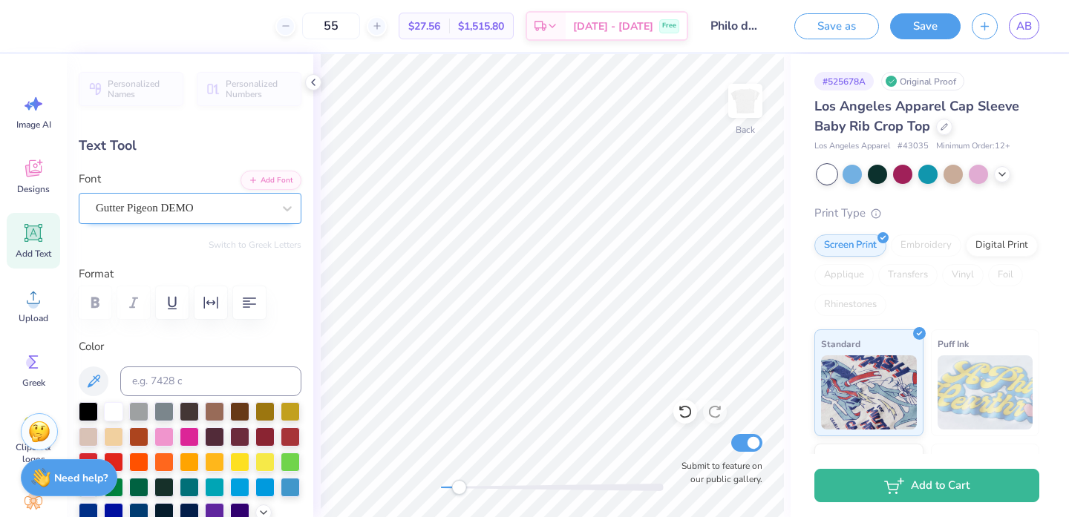
click at [164, 202] on div "Gutter Pigeon DEMO" at bounding box center [184, 208] width 180 height 23
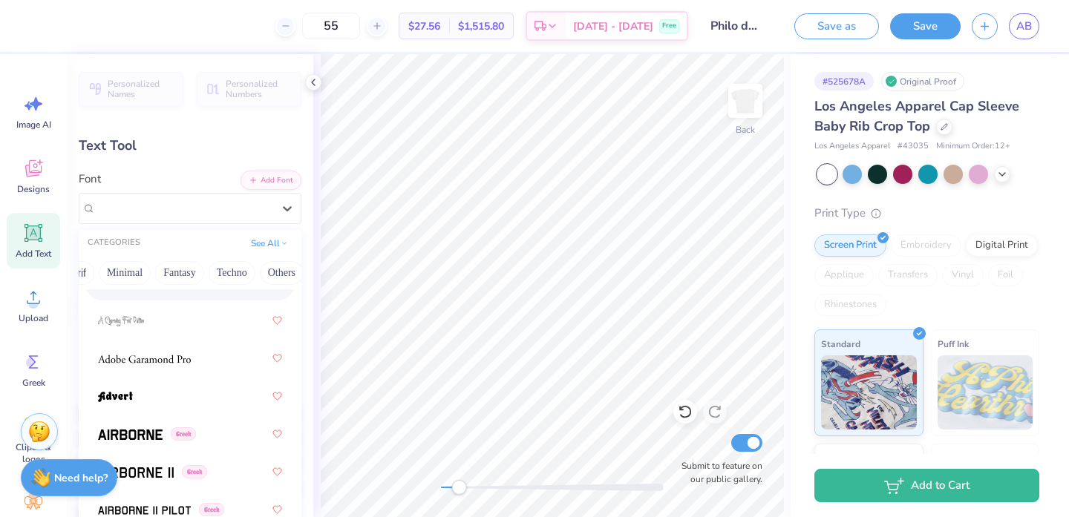
scroll to position [0, 413]
click at [169, 281] on button "Fantasy" at bounding box center [174, 273] width 49 height 24
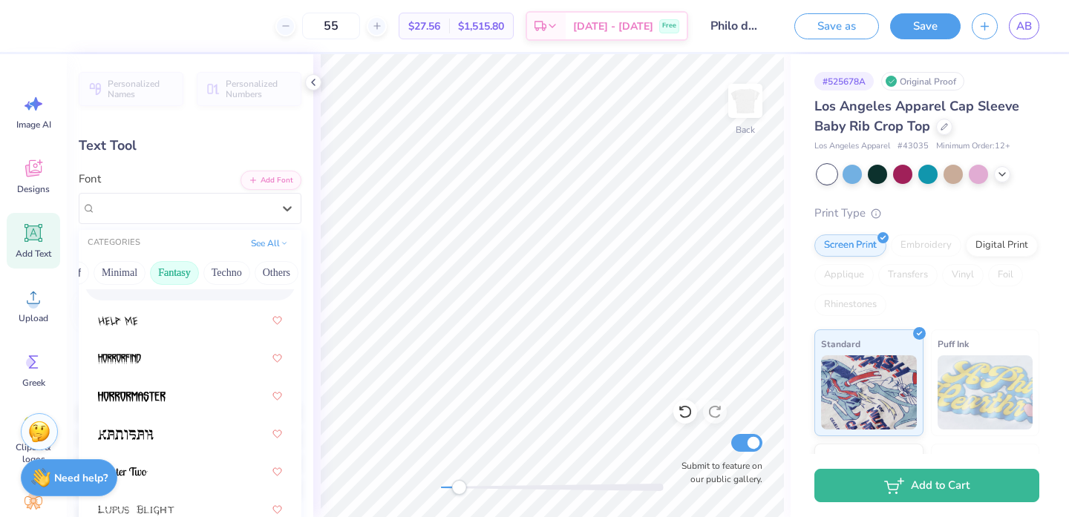
click at [219, 259] on div "Greek Handwriting Puff Serif Bold Calligraphy Retro Sans Serif Minimal Fantasy …" at bounding box center [190, 273] width 223 height 33
click at [219, 264] on button "Techno" at bounding box center [226, 273] width 47 height 24
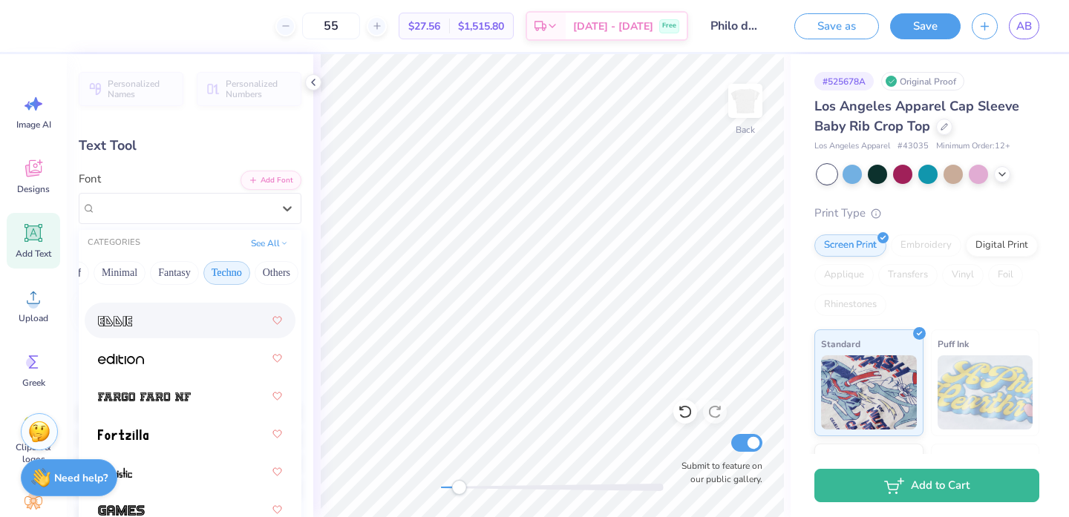
click at [155, 315] on div at bounding box center [190, 320] width 184 height 27
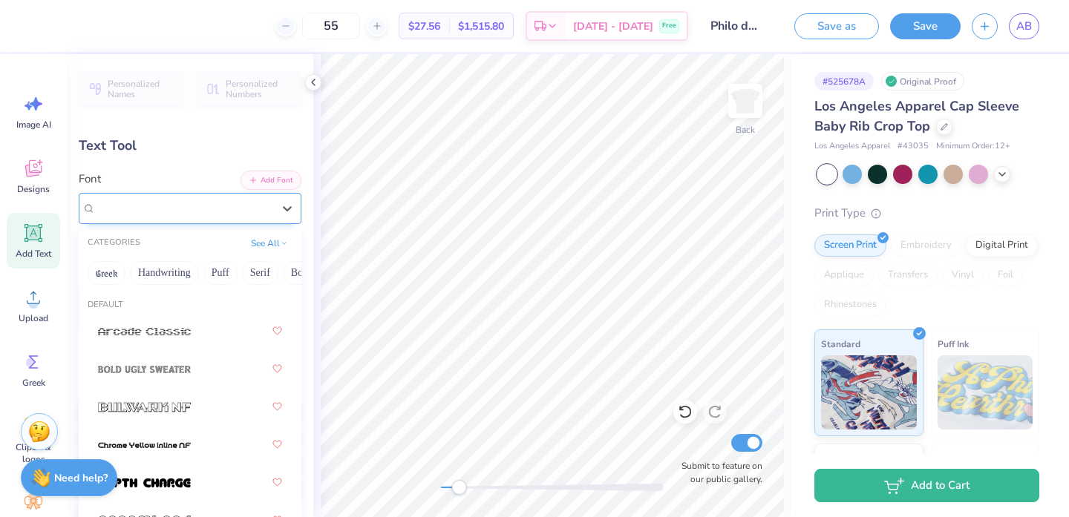
click at [145, 194] on div "[PERSON_NAME]" at bounding box center [190, 208] width 223 height 31
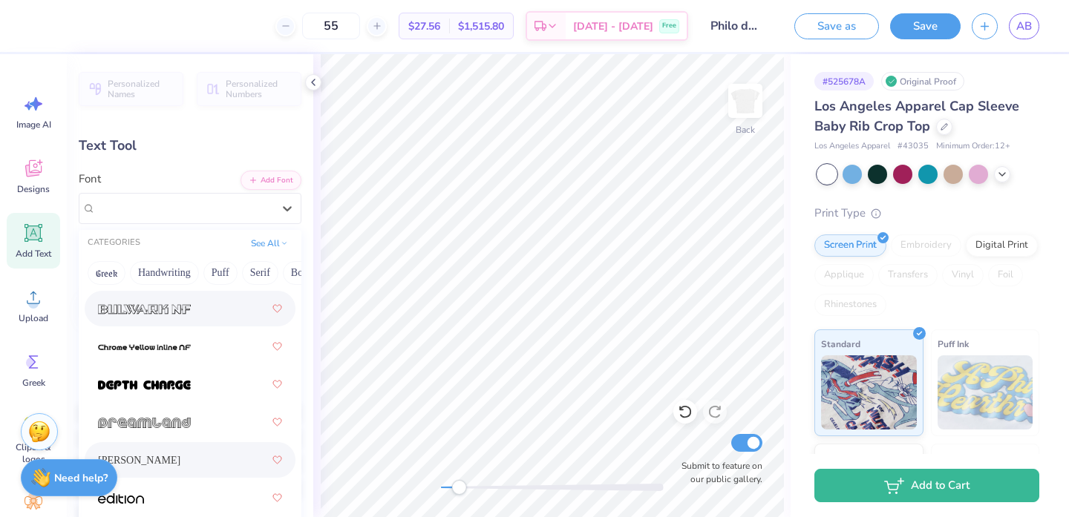
scroll to position [106, 0]
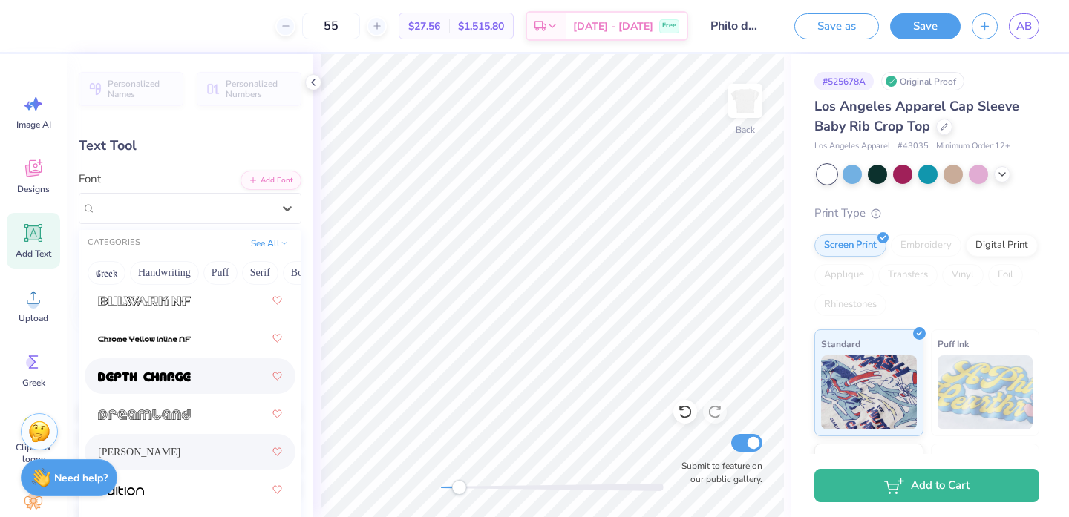
click at [184, 382] on img at bounding box center [144, 377] width 93 height 10
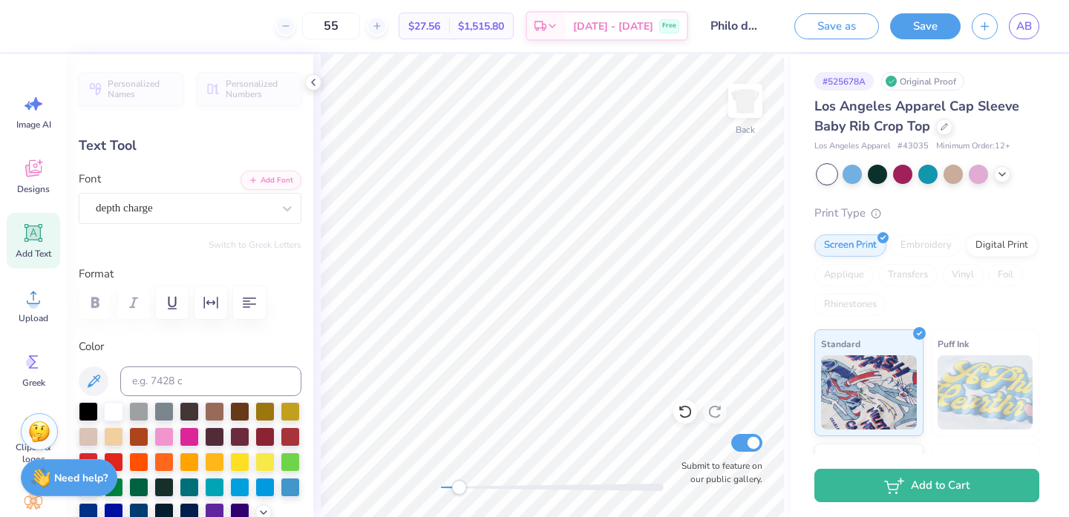
type input "0.0"
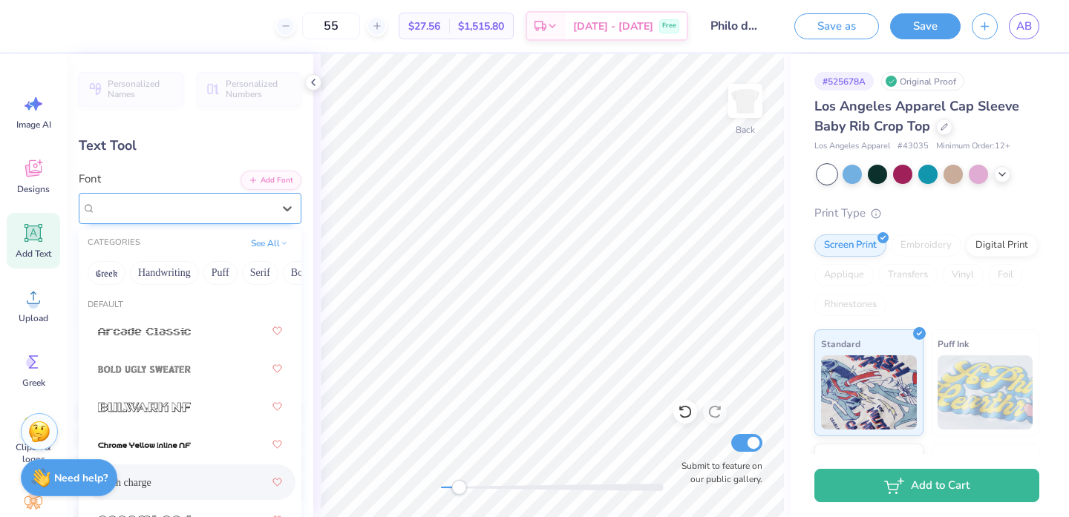
click at [155, 209] on div "depth charge" at bounding box center [184, 208] width 180 height 23
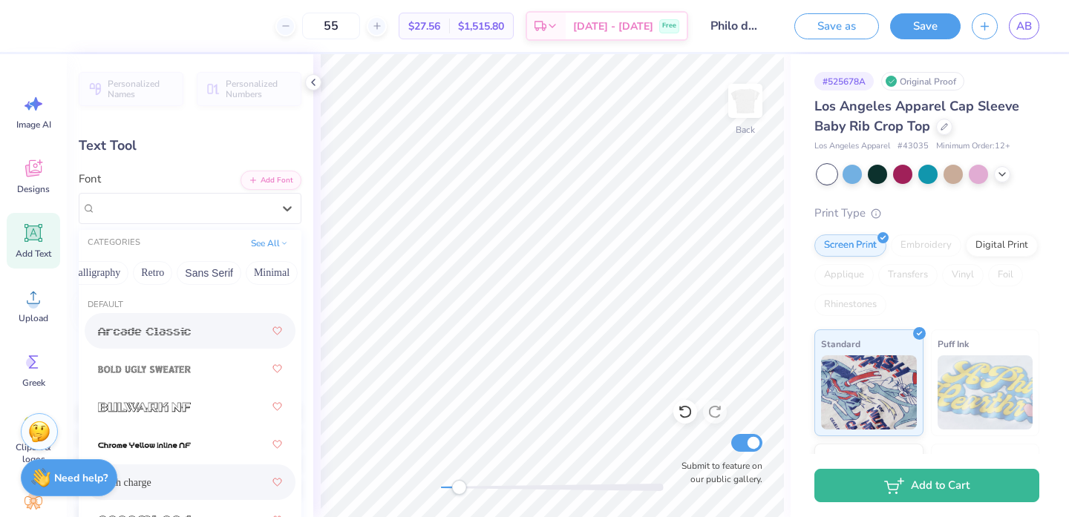
scroll to position [0, 413]
click at [272, 279] on button "Others" at bounding box center [277, 273] width 44 height 24
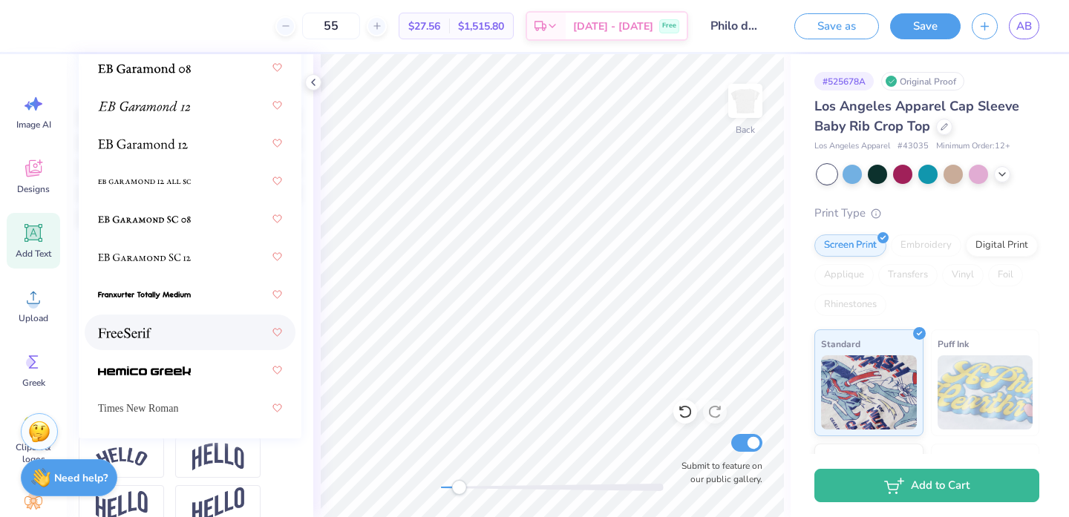
scroll to position [286, 0]
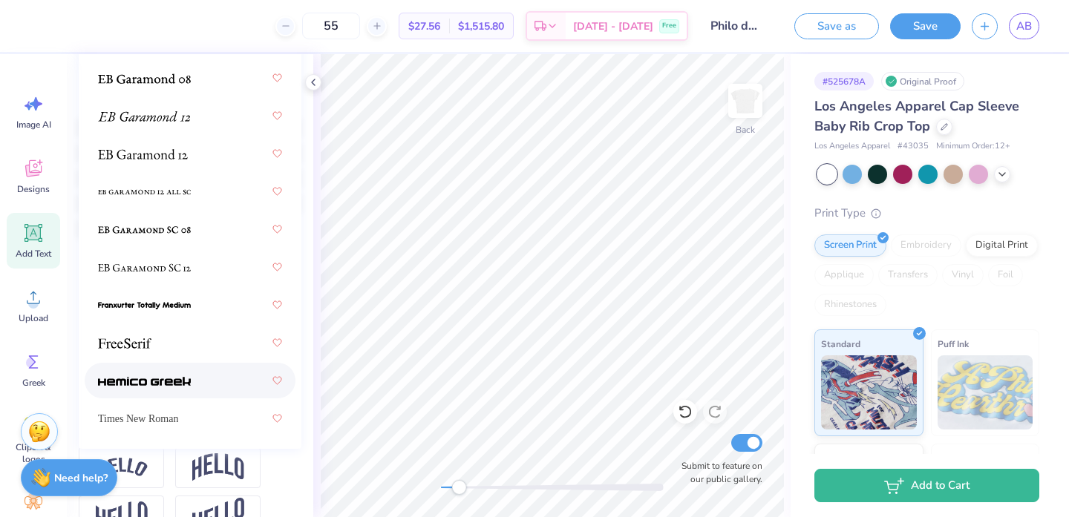
click at [181, 372] on div at bounding box center [190, 380] width 184 height 27
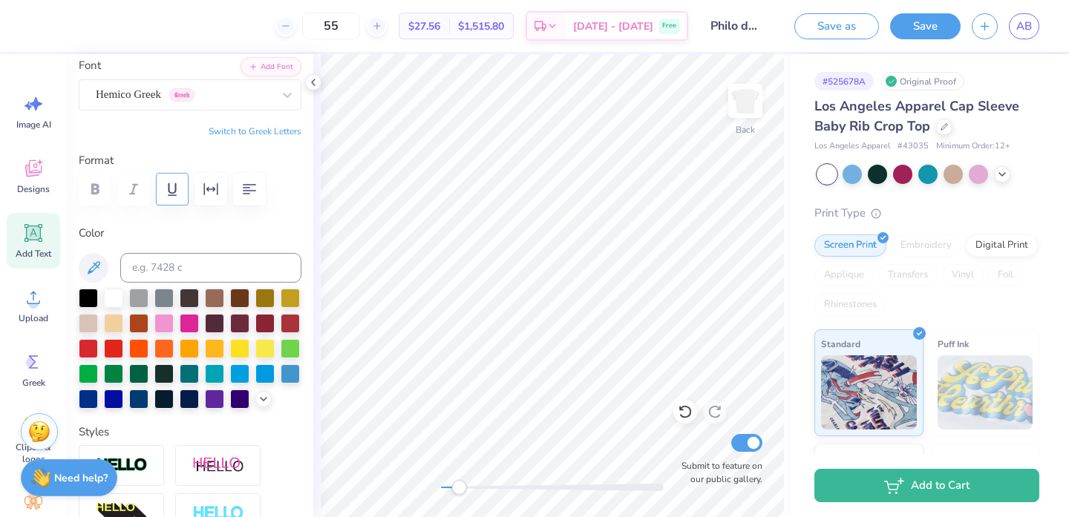
scroll to position [77, 0]
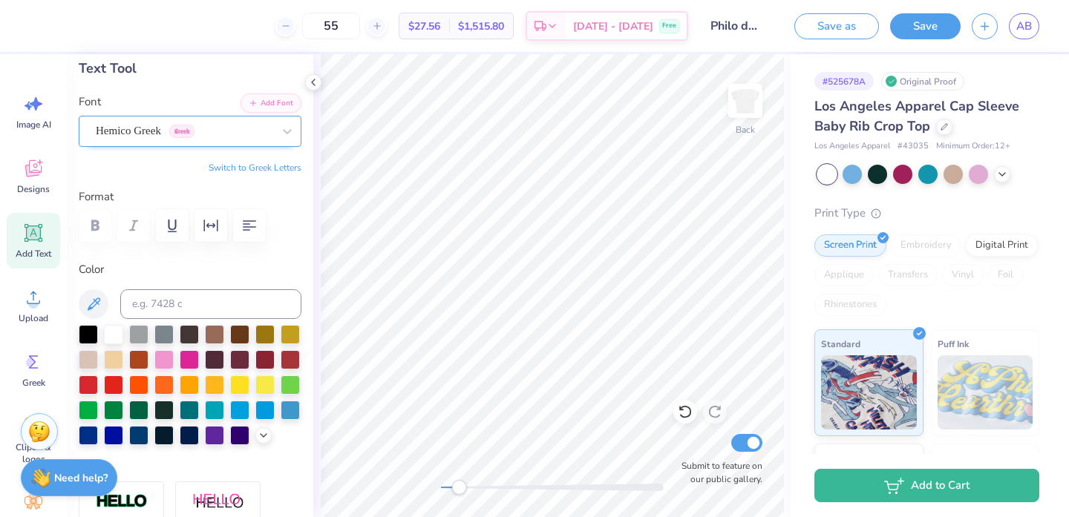
click at [171, 122] on div "Hemico Greek Greek" at bounding box center [184, 131] width 180 height 23
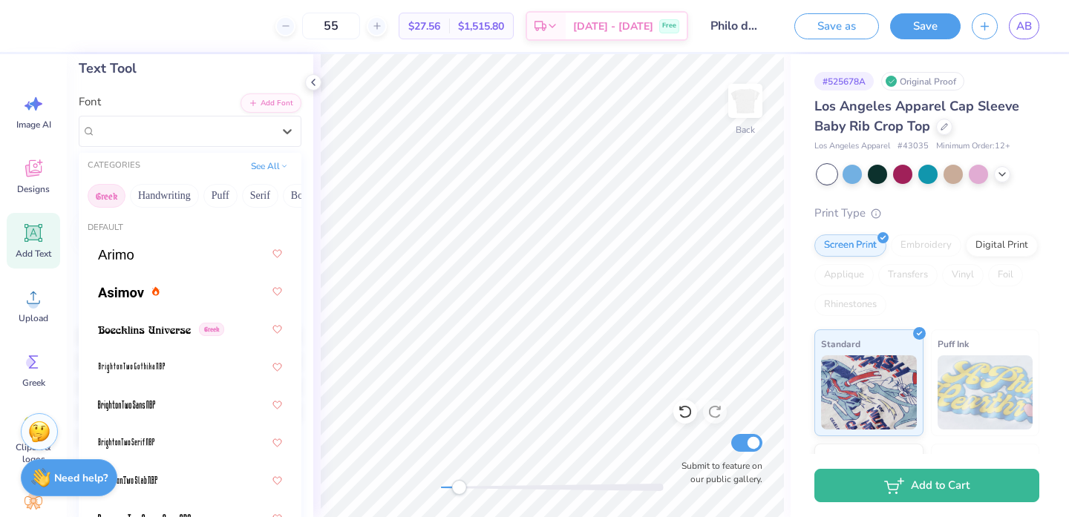
click at [94, 201] on button "Greek" at bounding box center [107, 196] width 38 height 24
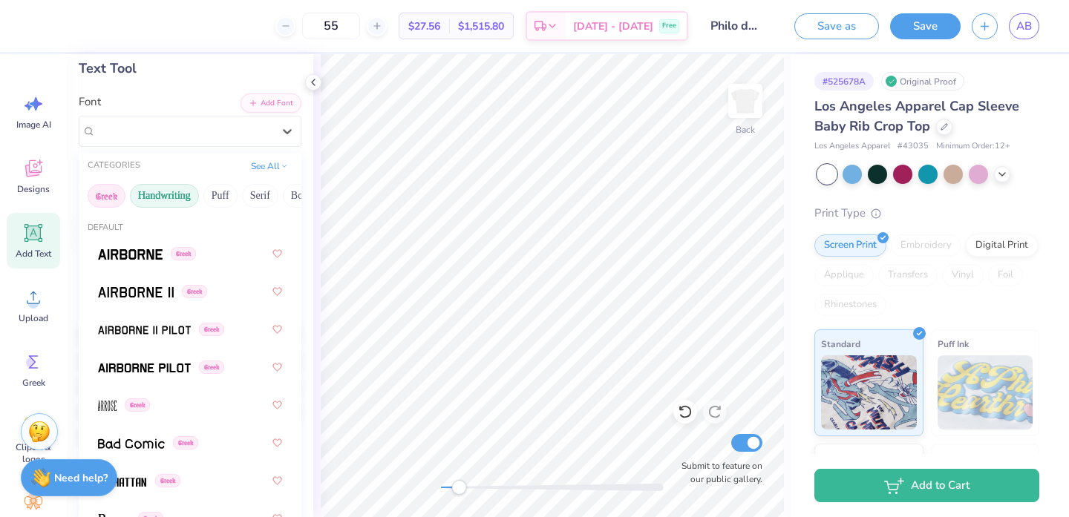
click at [160, 197] on button "Handwriting" at bounding box center [164, 196] width 69 height 24
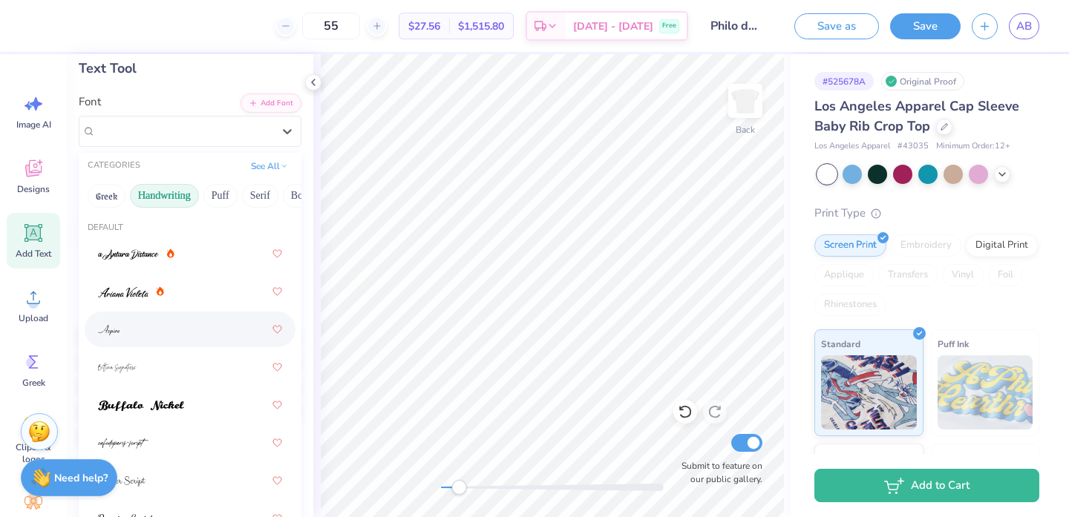
click at [139, 332] on div at bounding box center [190, 329] width 184 height 27
click at [160, 125] on div "Aspire" at bounding box center [184, 131] width 180 height 23
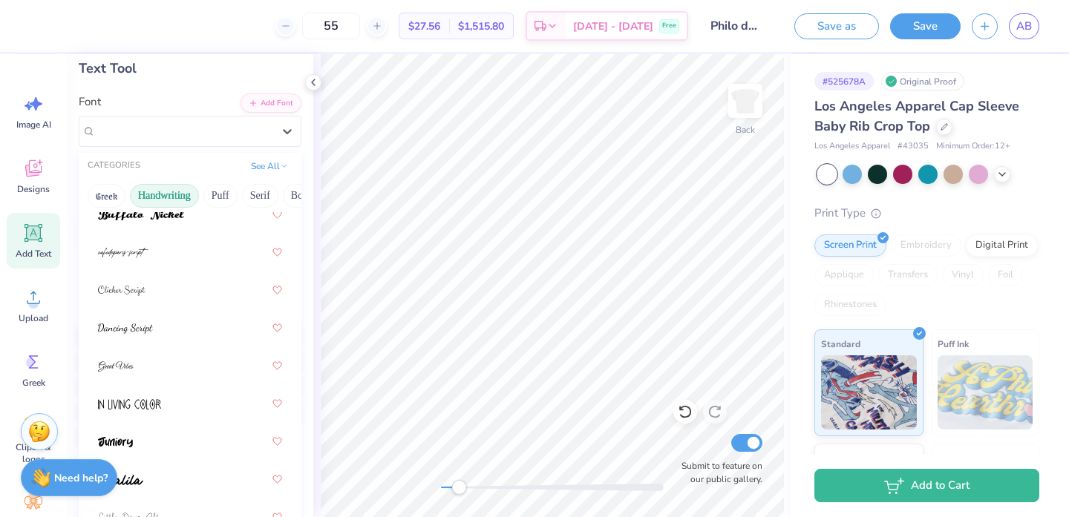
scroll to position [199, 0]
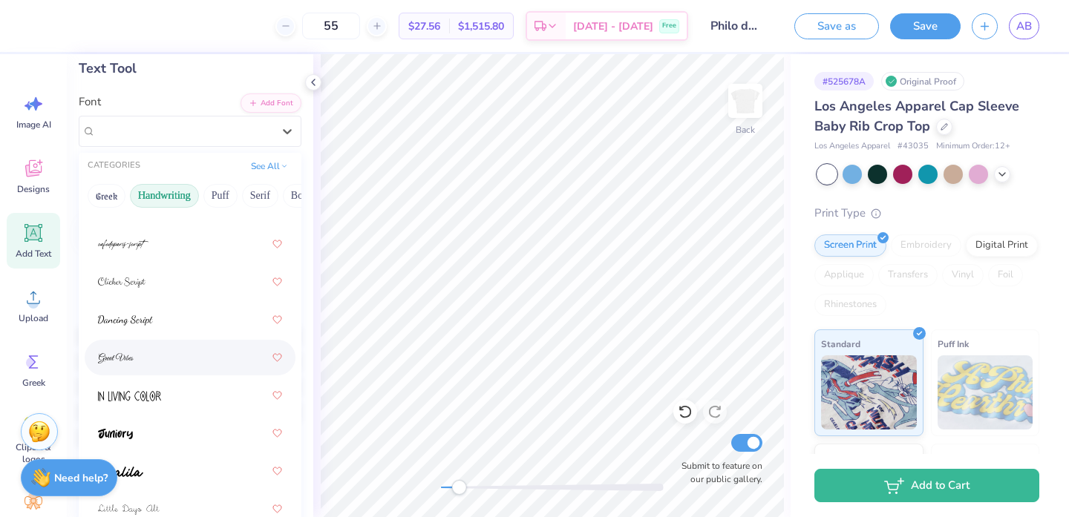
click at [148, 366] on div at bounding box center [190, 357] width 184 height 27
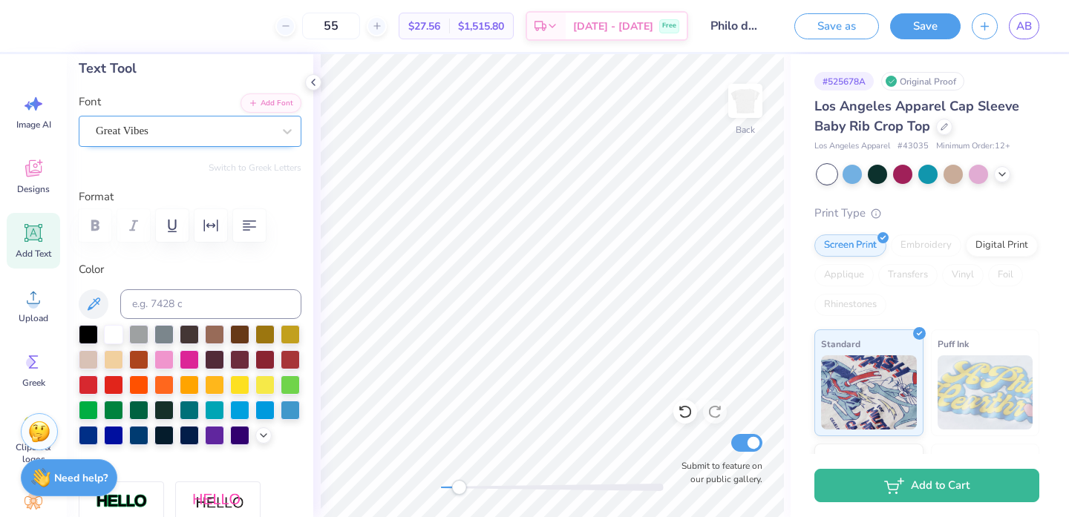
click at [163, 136] on div "Great Vibes" at bounding box center [184, 131] width 180 height 23
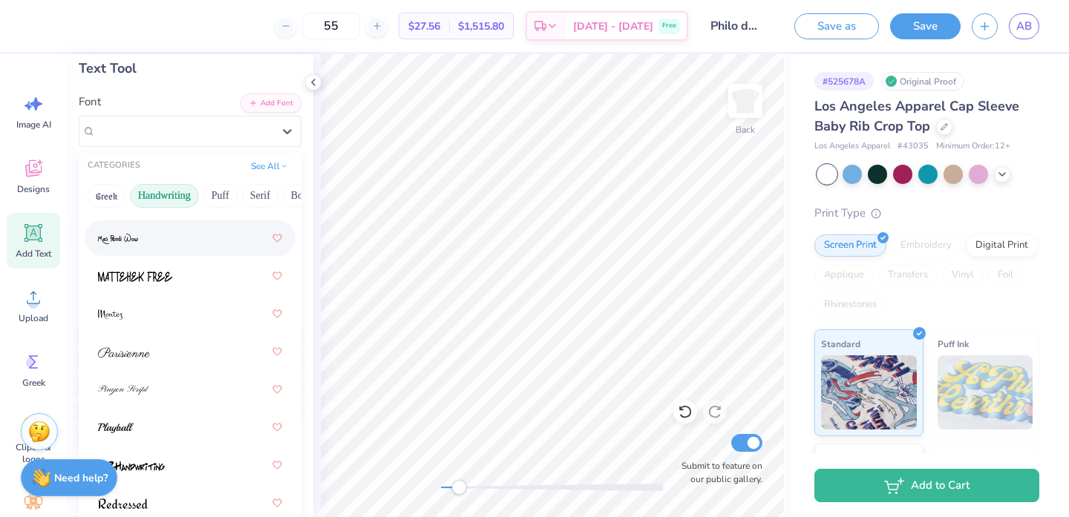
scroll to position [552, 0]
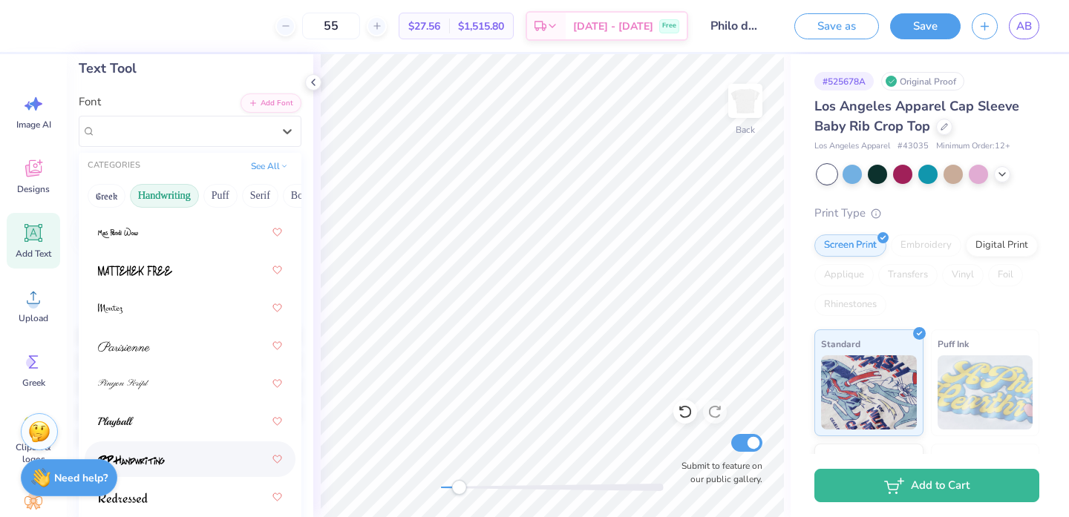
click at [151, 460] on img at bounding box center [131, 460] width 67 height 10
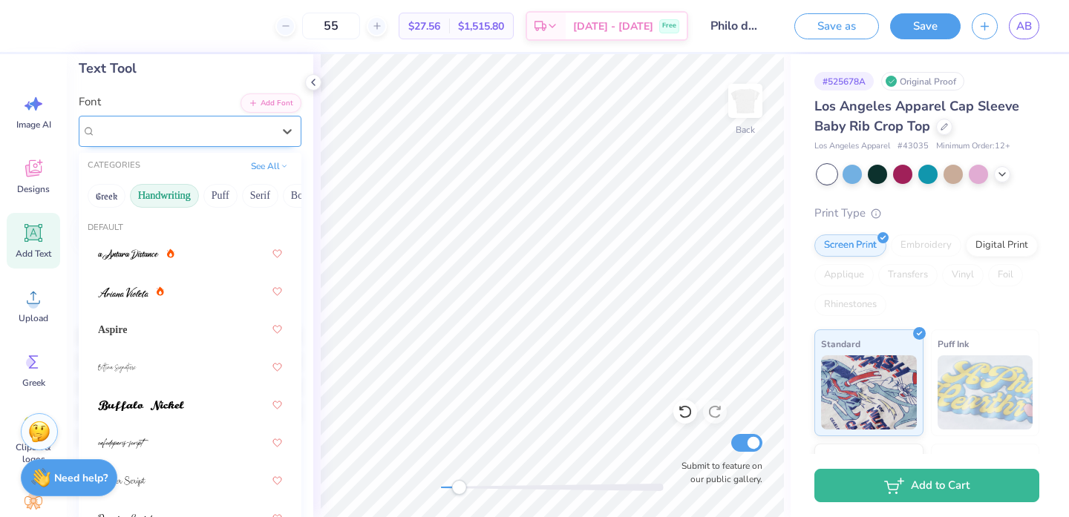
click at [183, 130] on div "PP Handwriting" at bounding box center [184, 131] width 180 height 23
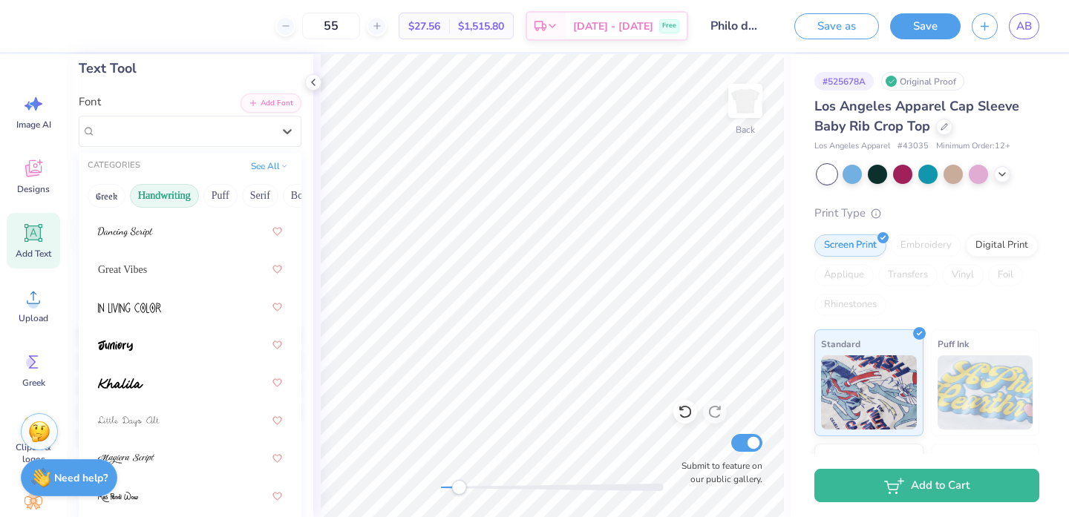
scroll to position [289, 0]
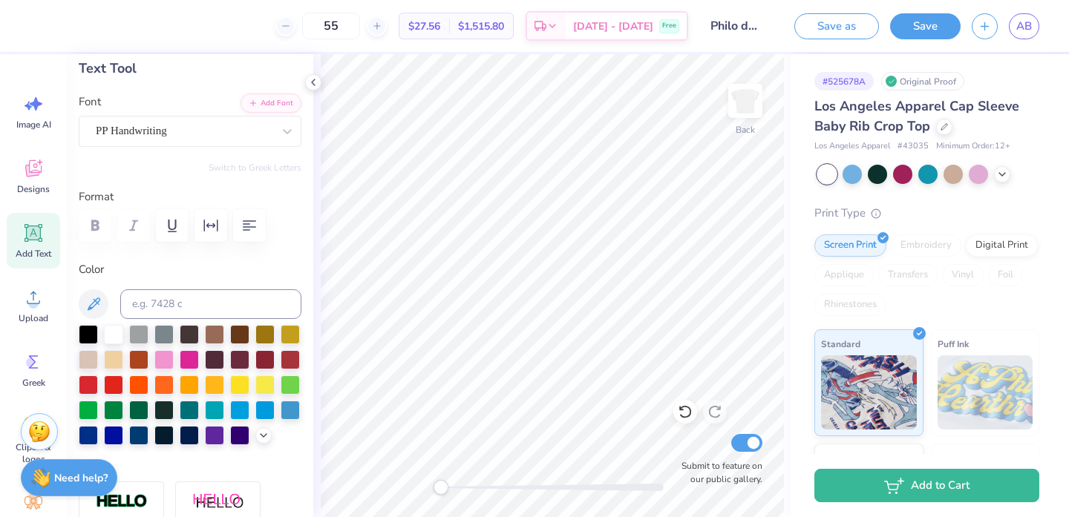
click at [416, 502] on div "Back Submit to feature on our public gallery." at bounding box center [551, 285] width 477 height 463
type input "0.0"
drag, startPoint x: 440, startPoint y: 488, endPoint x: 456, endPoint y: 493, distance: 16.2
click at [456, 493] on div "Accessibility label" at bounding box center [455, 487] width 15 height 15
type input "1.95"
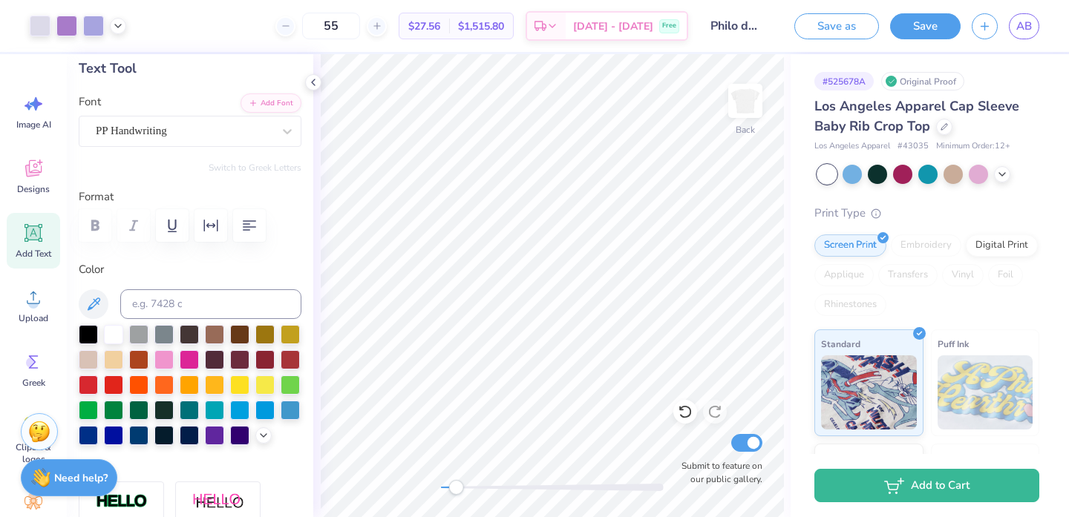
type input "0.87"
type input "2.06"
type input "-7.9"
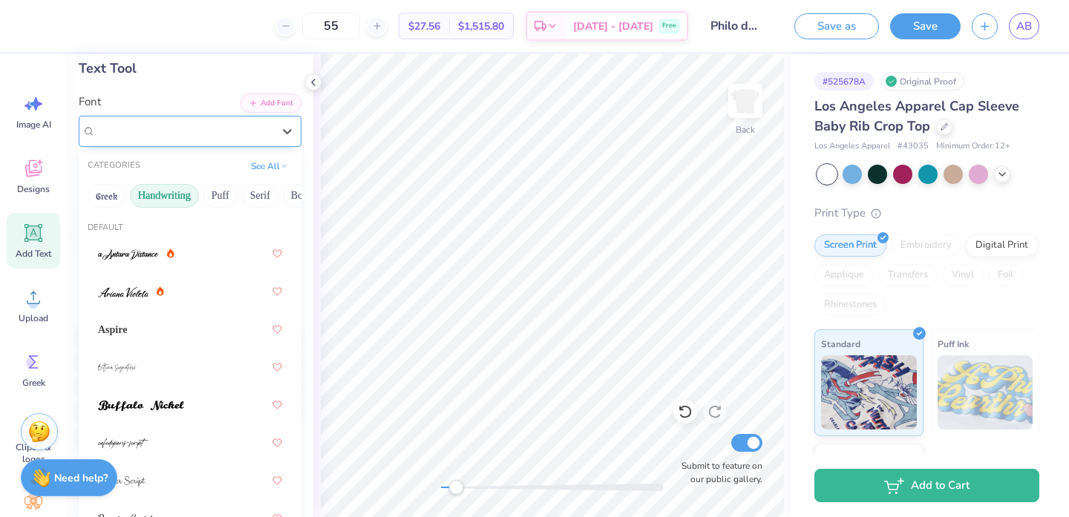
click at [122, 140] on div at bounding box center [184, 131] width 177 height 20
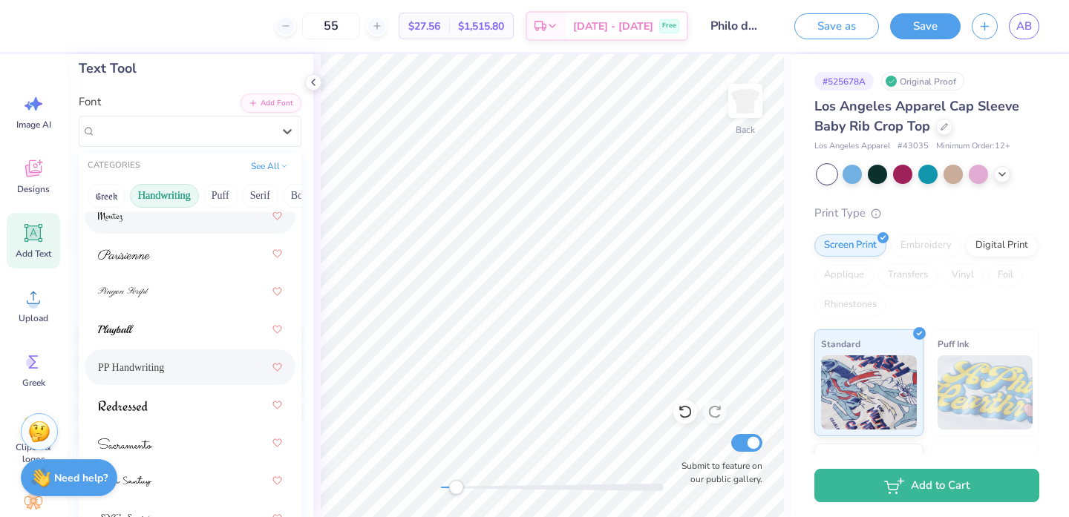
scroll to position [646, 0]
click at [173, 407] on div at bounding box center [190, 403] width 184 height 27
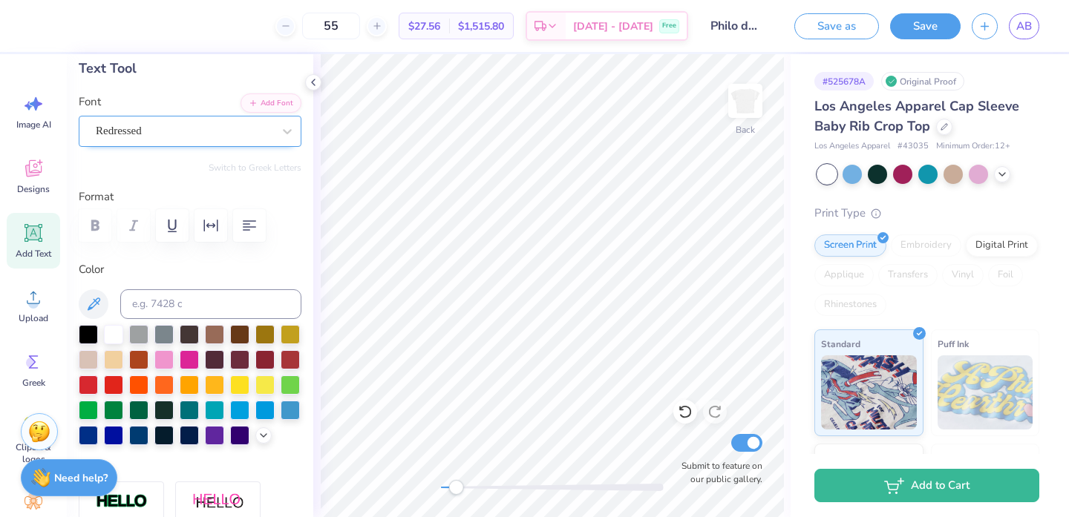
click at [218, 131] on div "Redressed" at bounding box center [184, 131] width 180 height 23
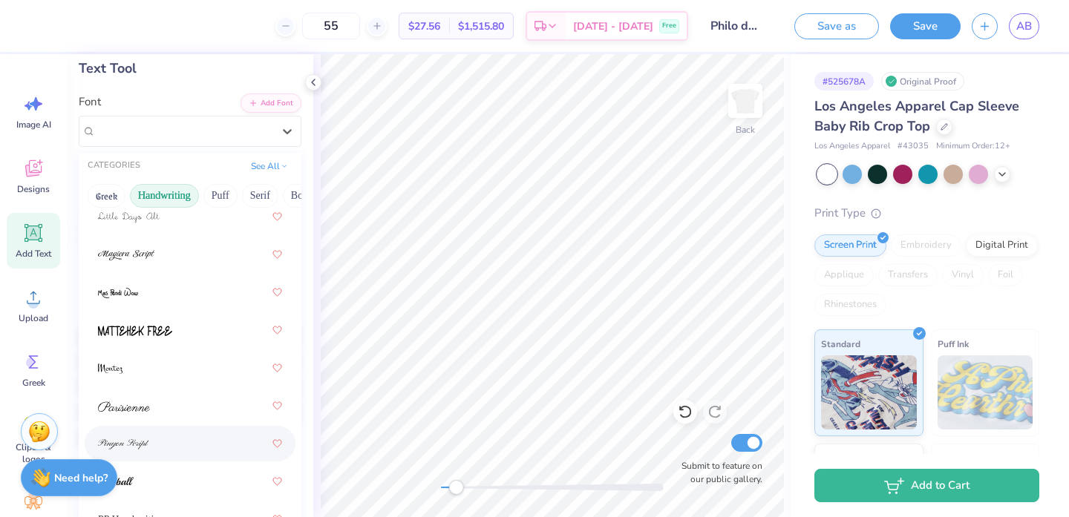
scroll to position [545, 0]
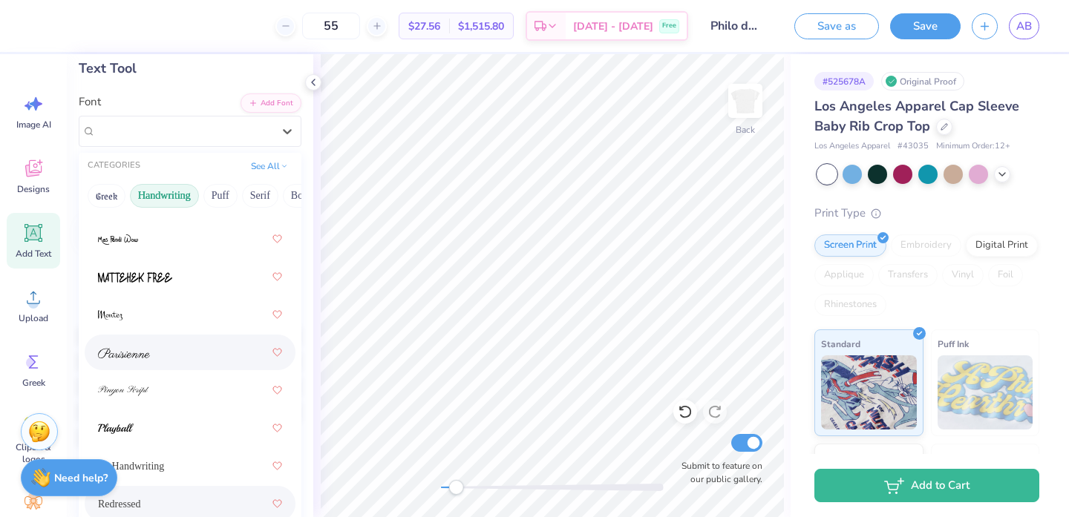
click at [163, 356] on div at bounding box center [190, 352] width 184 height 27
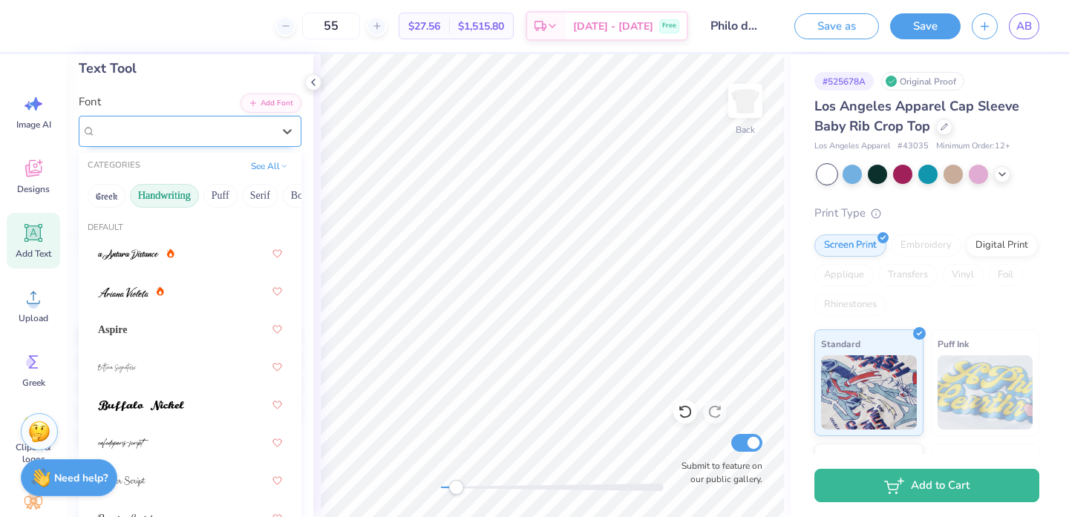
click at [170, 136] on div "Parisienne" at bounding box center [184, 131] width 180 height 23
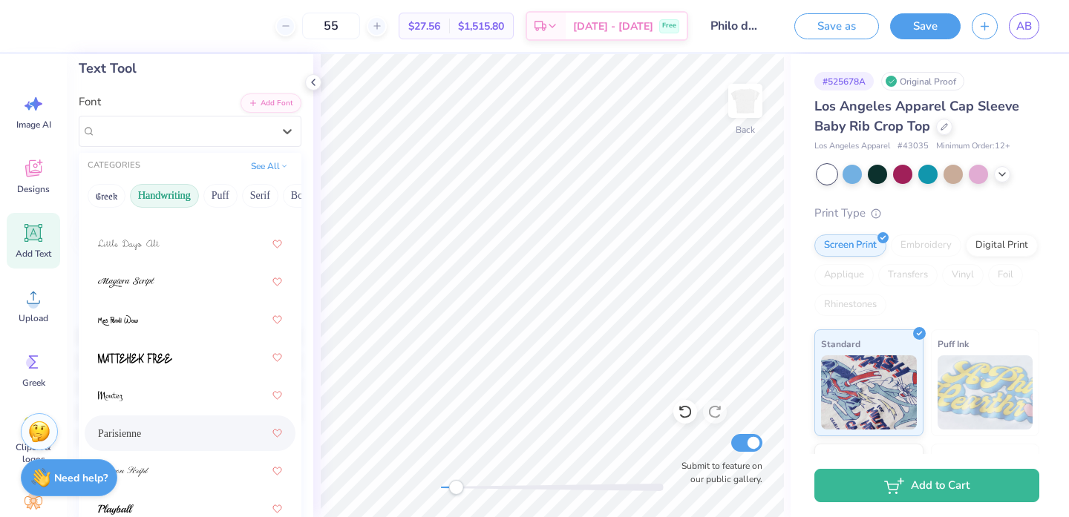
scroll to position [649, 0]
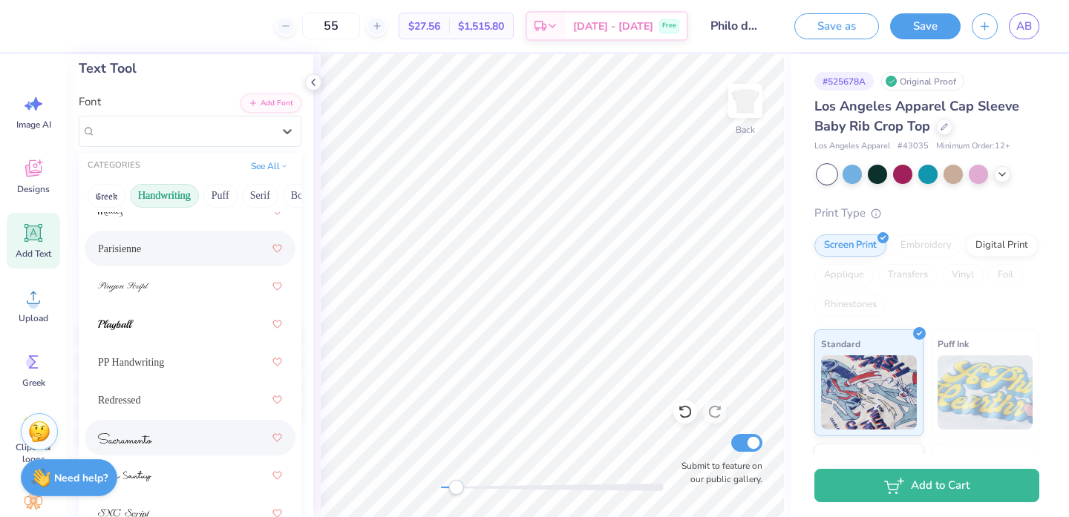
click at [165, 443] on div at bounding box center [190, 438] width 184 height 27
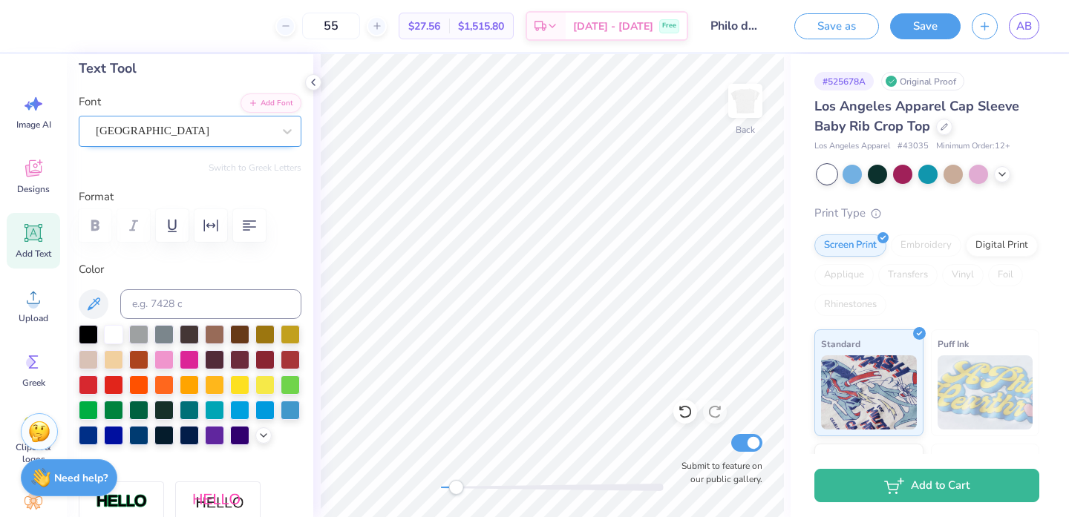
click at [210, 131] on div "[GEOGRAPHIC_DATA]" at bounding box center [184, 131] width 180 height 23
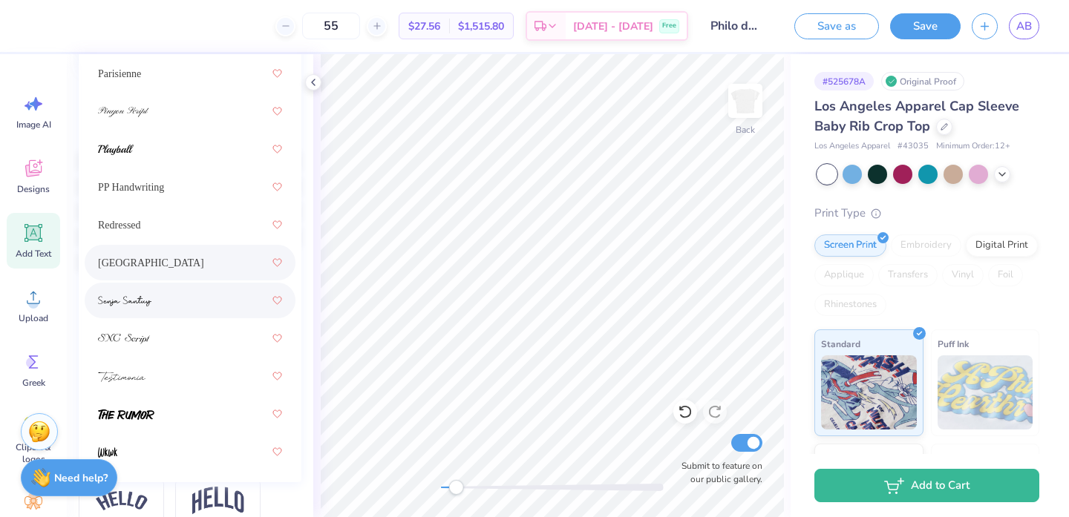
scroll to position [280, 0]
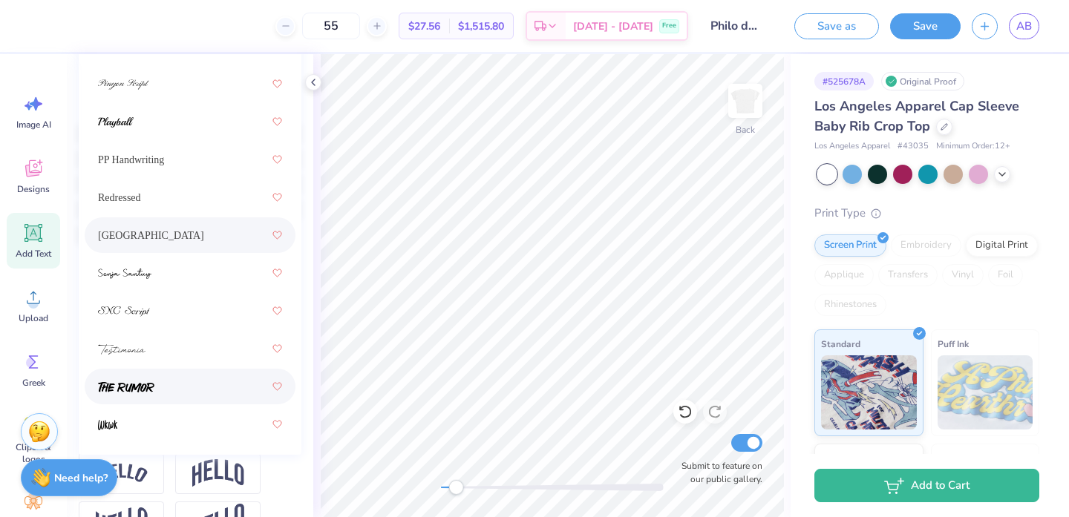
click at [177, 387] on div at bounding box center [190, 386] width 184 height 27
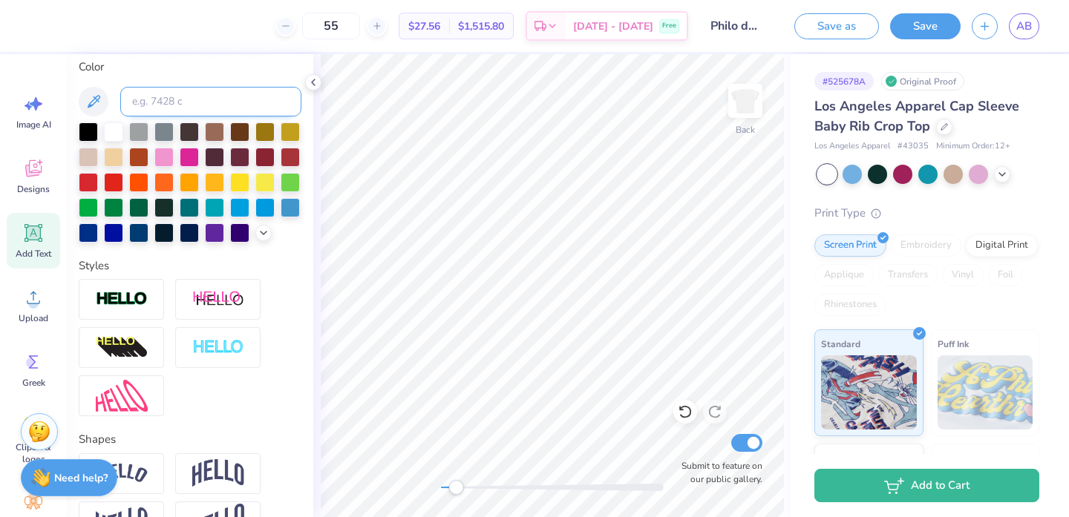
click at [197, 99] on input at bounding box center [210, 102] width 181 height 30
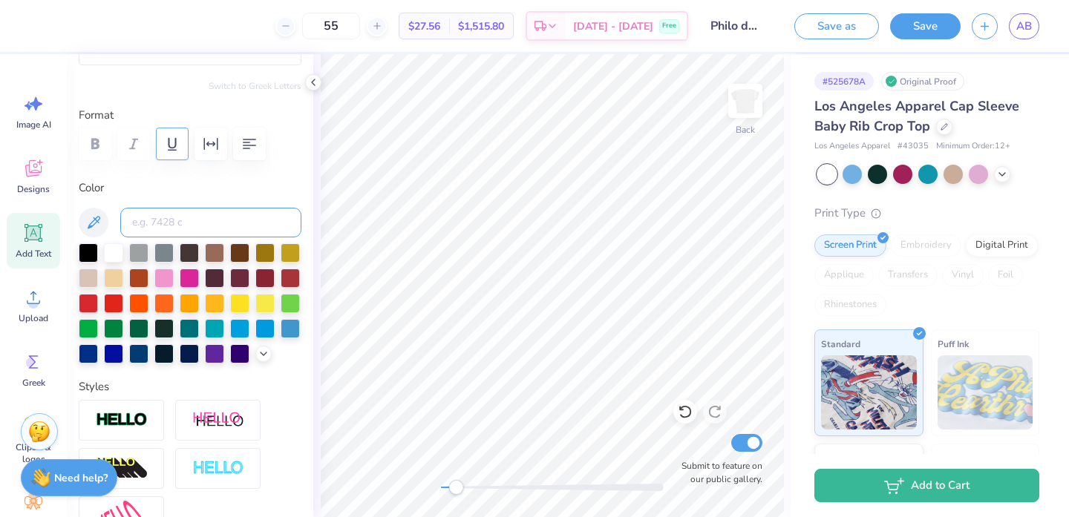
scroll to position [108, 0]
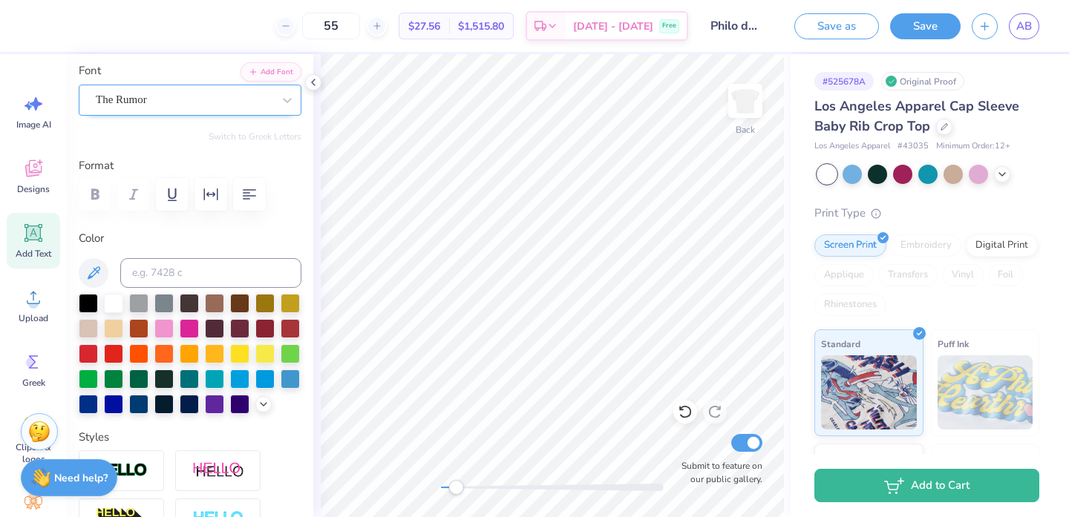
click at [154, 109] on div at bounding box center [184, 100] width 177 height 20
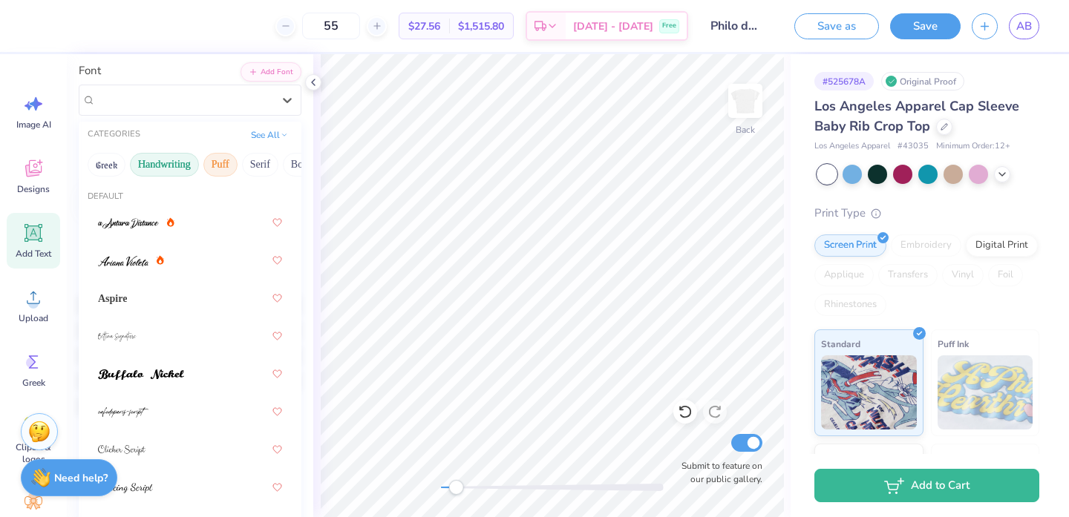
click at [232, 166] on button "Puff" at bounding box center [220, 165] width 34 height 24
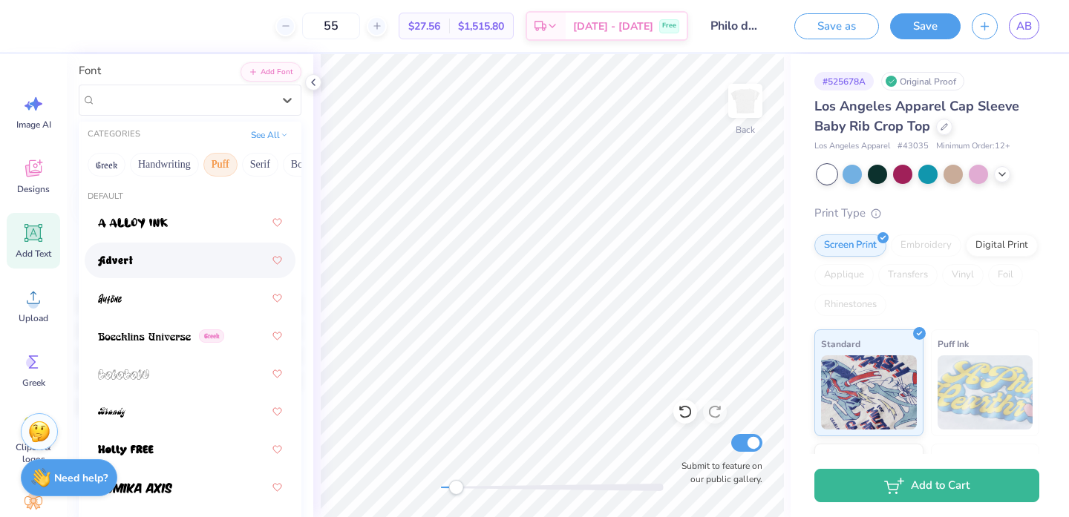
click at [167, 265] on div at bounding box center [190, 260] width 184 height 27
click at [179, 93] on div "Advert" at bounding box center [184, 99] width 180 height 23
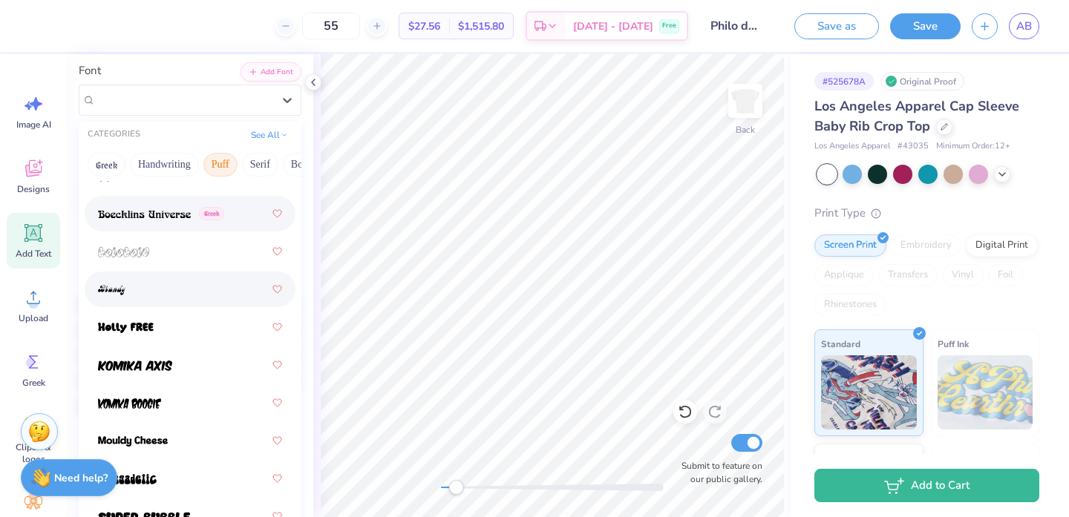
scroll to position [136, 0]
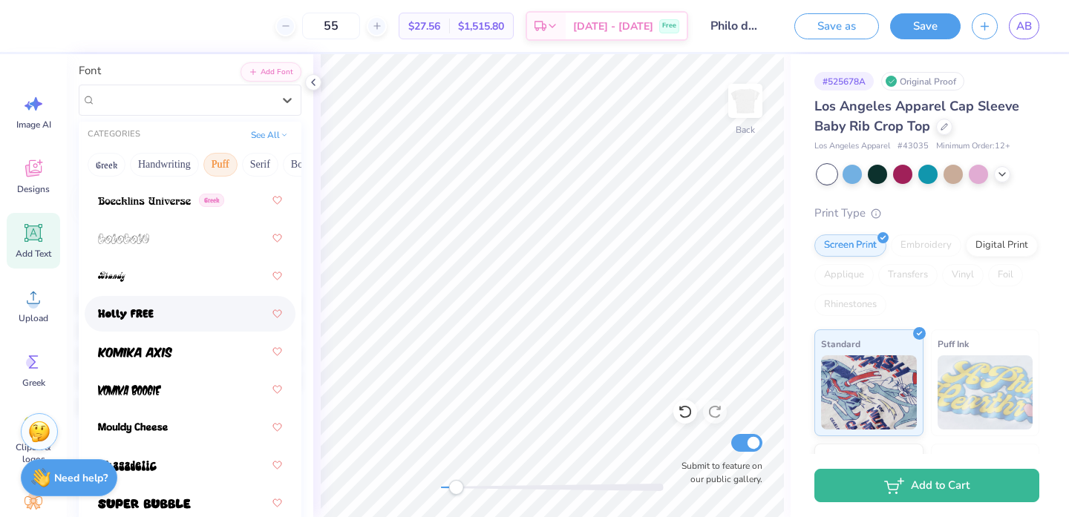
click at [166, 314] on div at bounding box center [190, 314] width 184 height 27
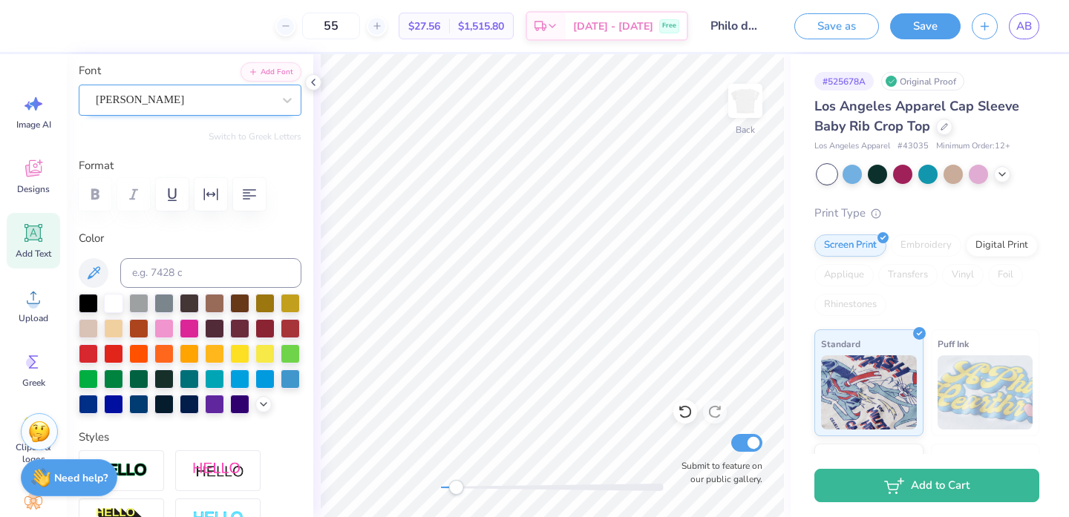
click at [180, 90] on div at bounding box center [184, 100] width 177 height 20
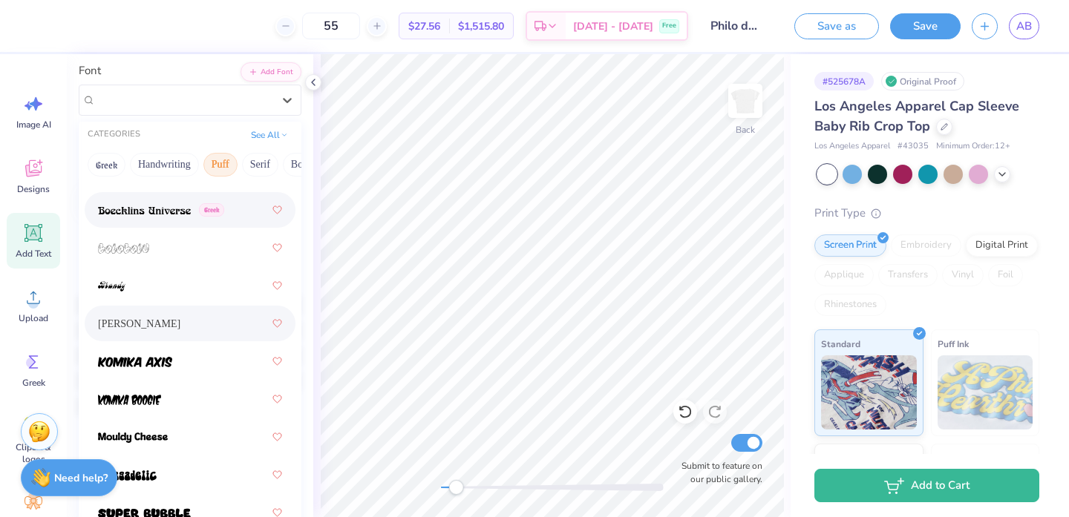
scroll to position [157, 0]
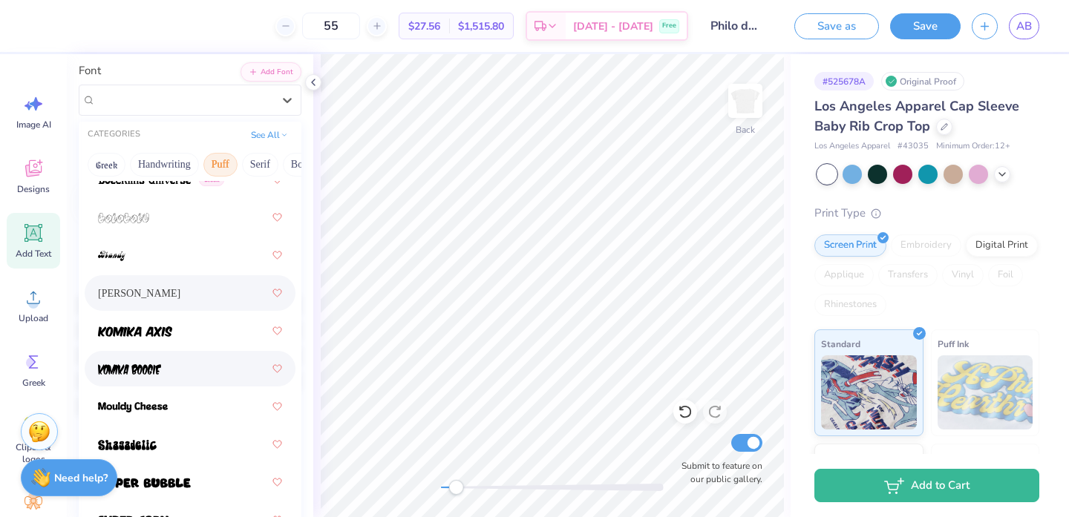
click at [167, 369] on div at bounding box center [190, 369] width 184 height 27
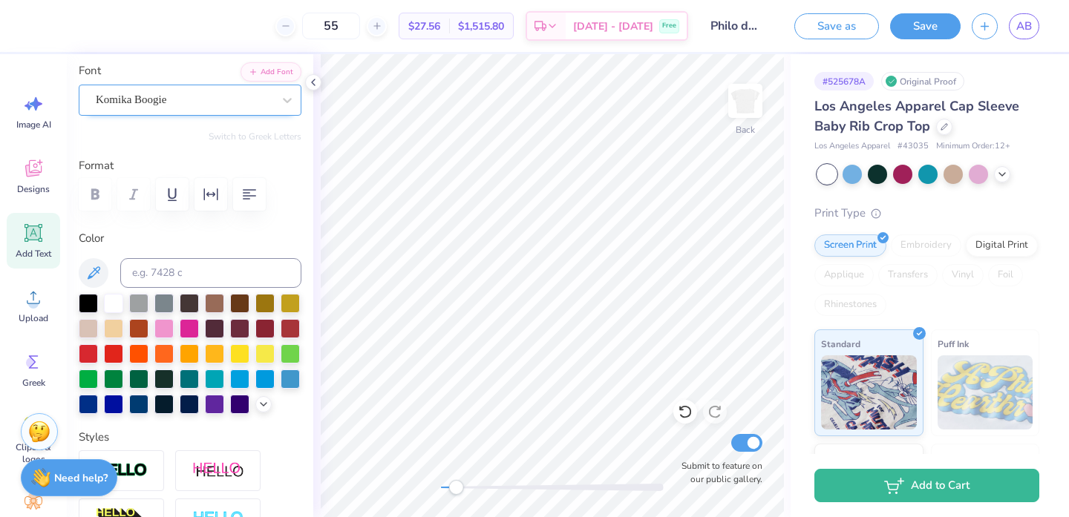
click at [191, 103] on div "Komika Boogie" at bounding box center [184, 99] width 180 height 23
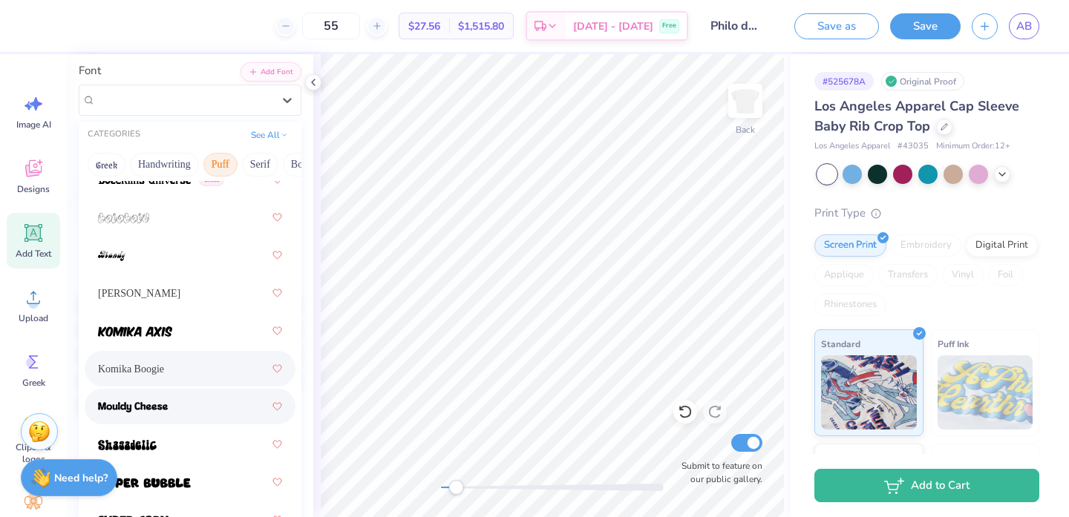
click at [181, 402] on div at bounding box center [190, 406] width 184 height 27
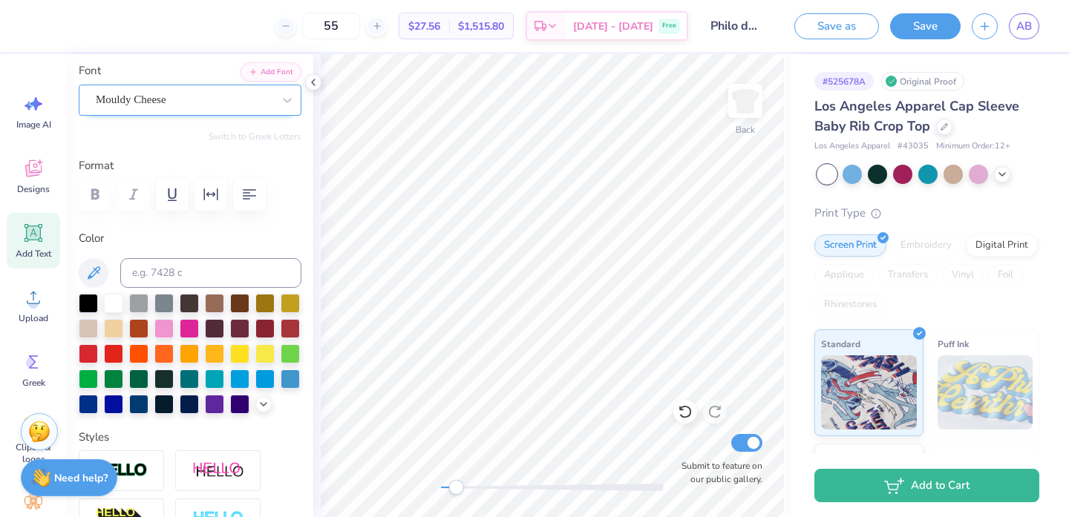
click at [181, 99] on div "Mouldy Cheese" at bounding box center [184, 99] width 180 height 23
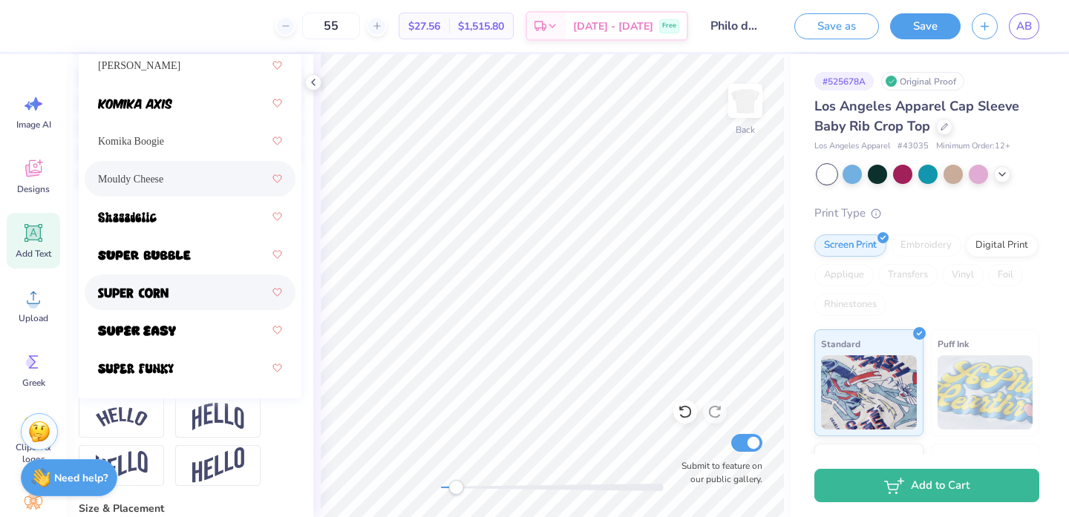
scroll to position [345, 0]
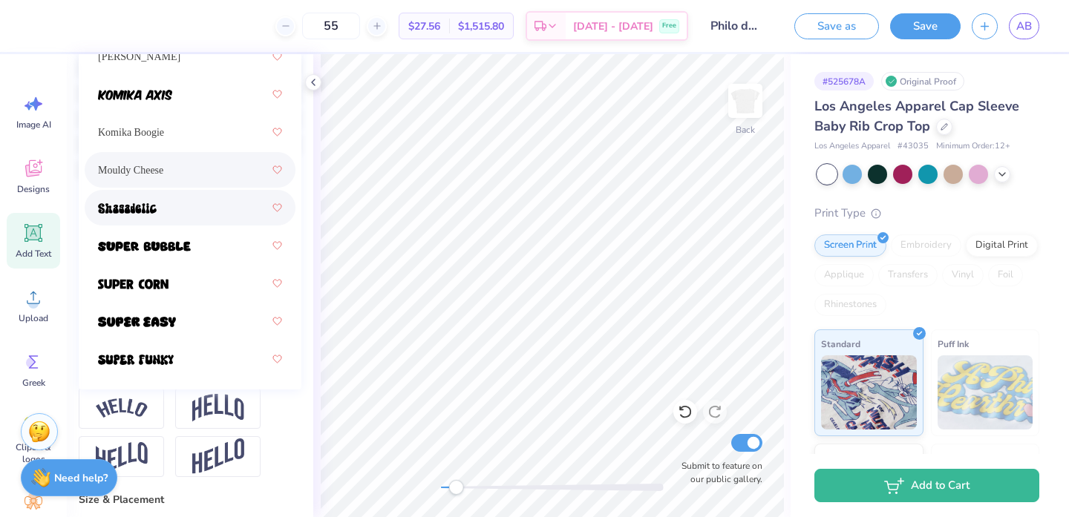
click at [167, 203] on div at bounding box center [190, 207] width 184 height 27
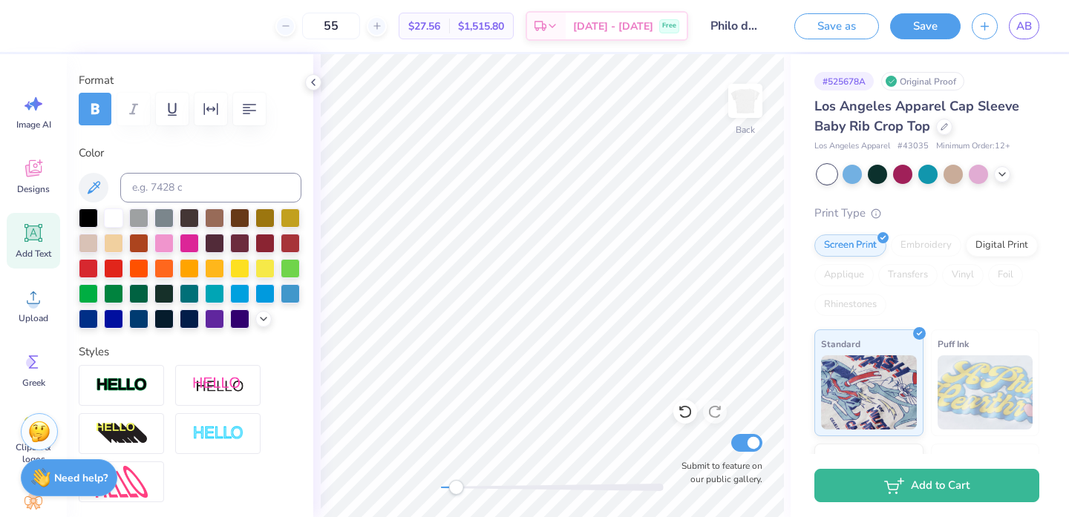
scroll to position [108, 0]
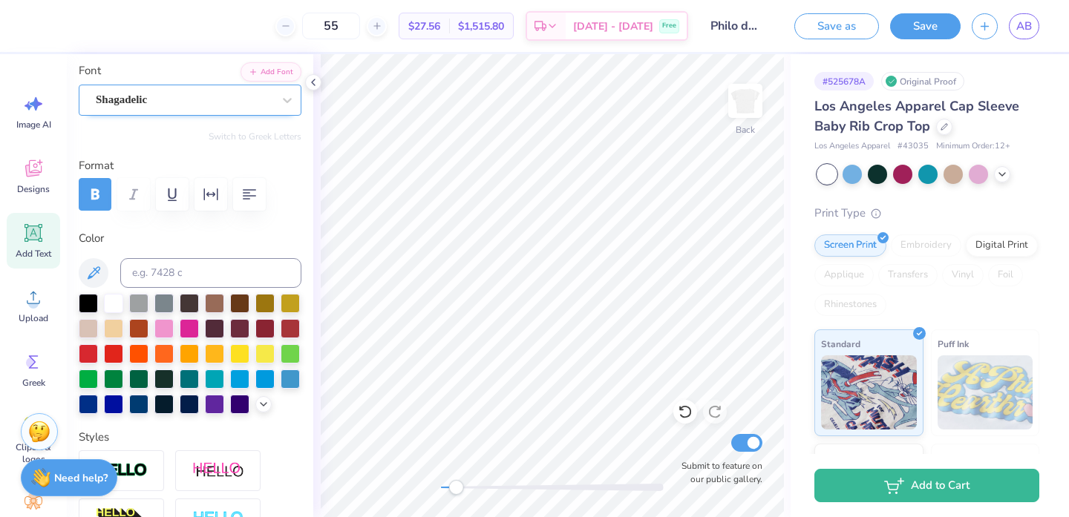
click at [163, 109] on div "Shagadelic" at bounding box center [184, 99] width 180 height 23
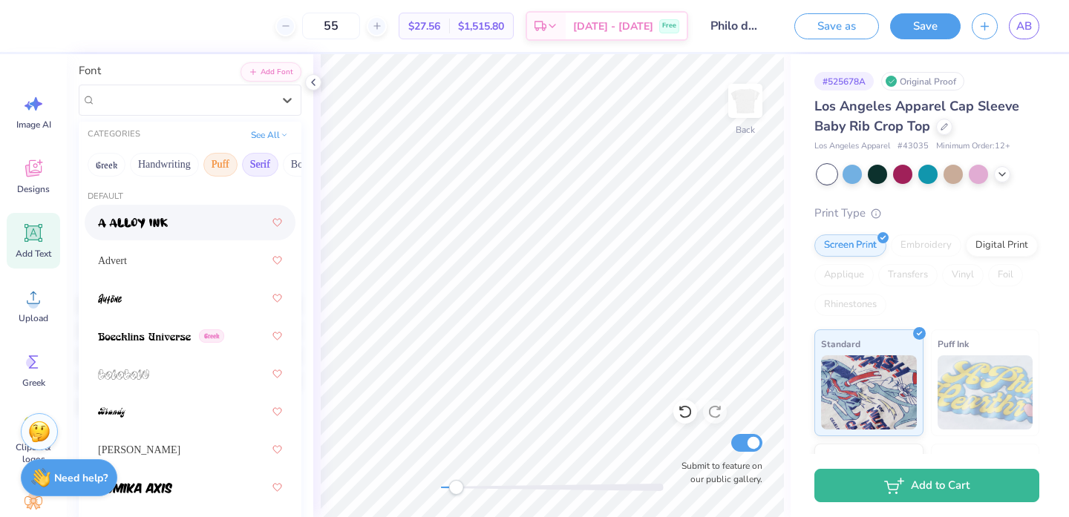
click at [252, 169] on button "Serif" at bounding box center [260, 165] width 36 height 24
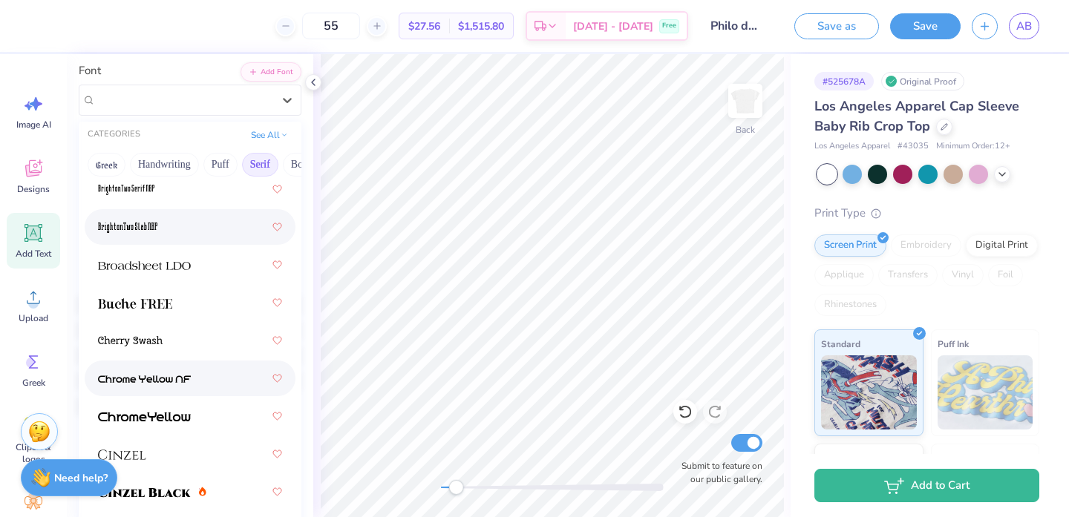
scroll to position [157, 0]
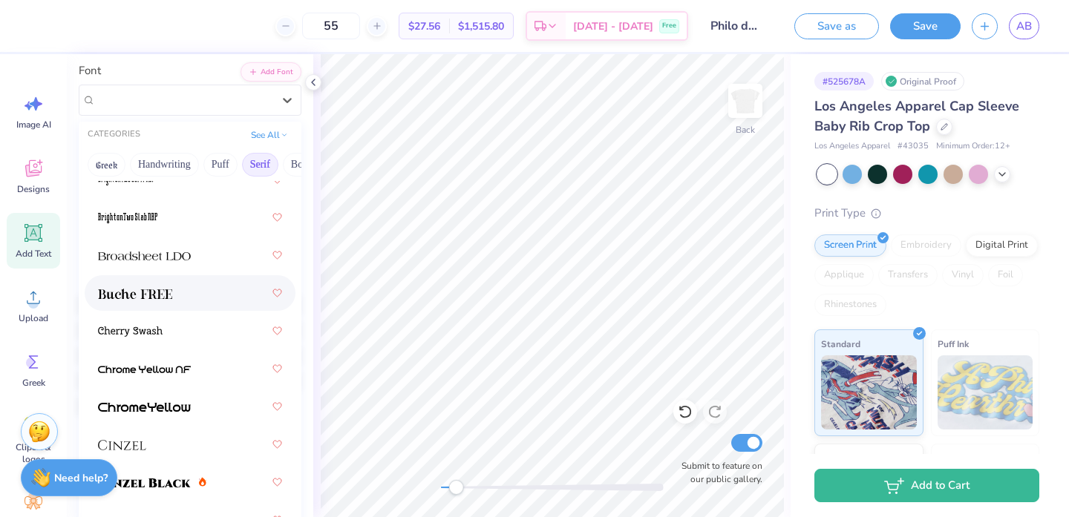
click at [160, 292] on img at bounding box center [135, 294] width 74 height 10
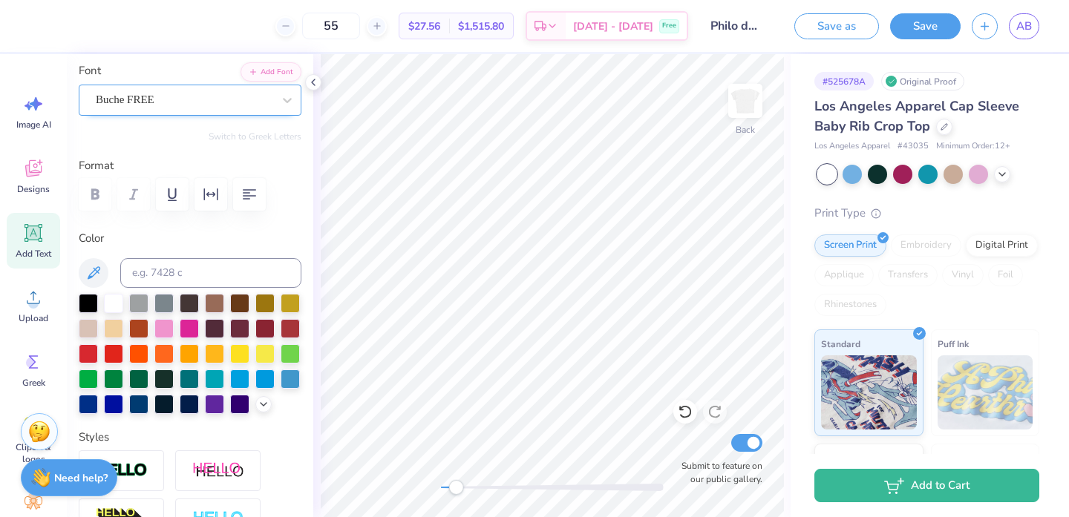
click at [171, 114] on div "Buche FREE" at bounding box center [190, 100] width 223 height 31
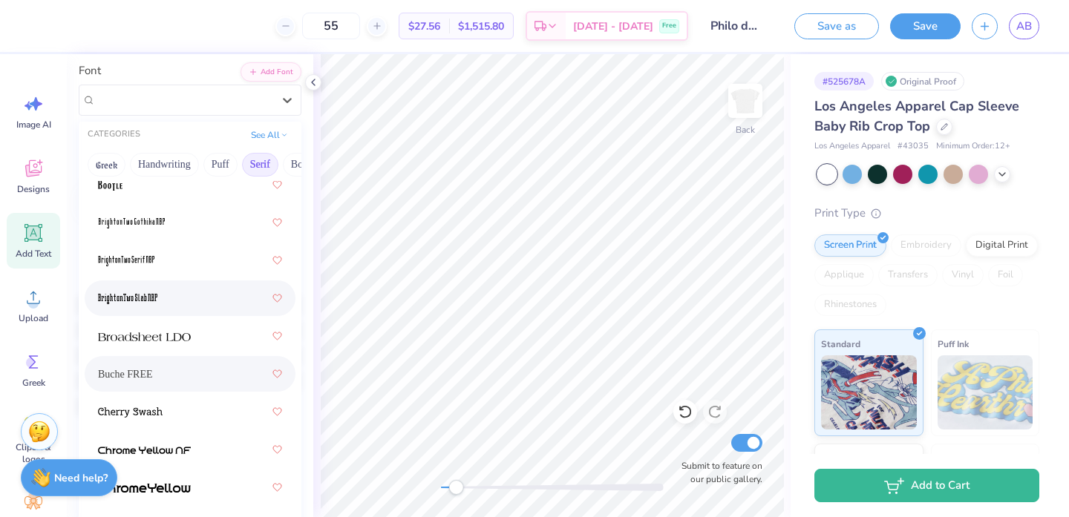
scroll to position [114, 0]
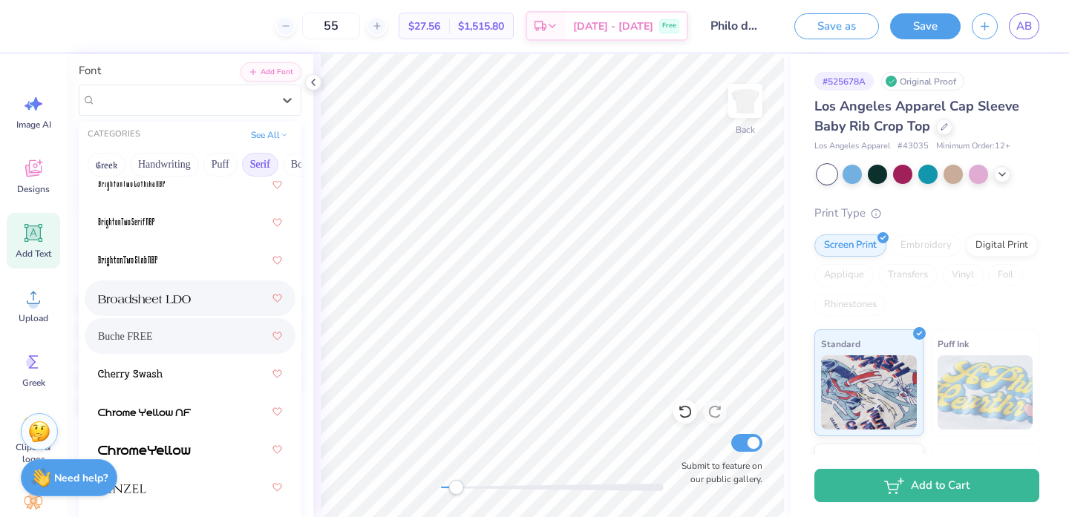
click at [173, 302] on img at bounding box center [144, 299] width 93 height 10
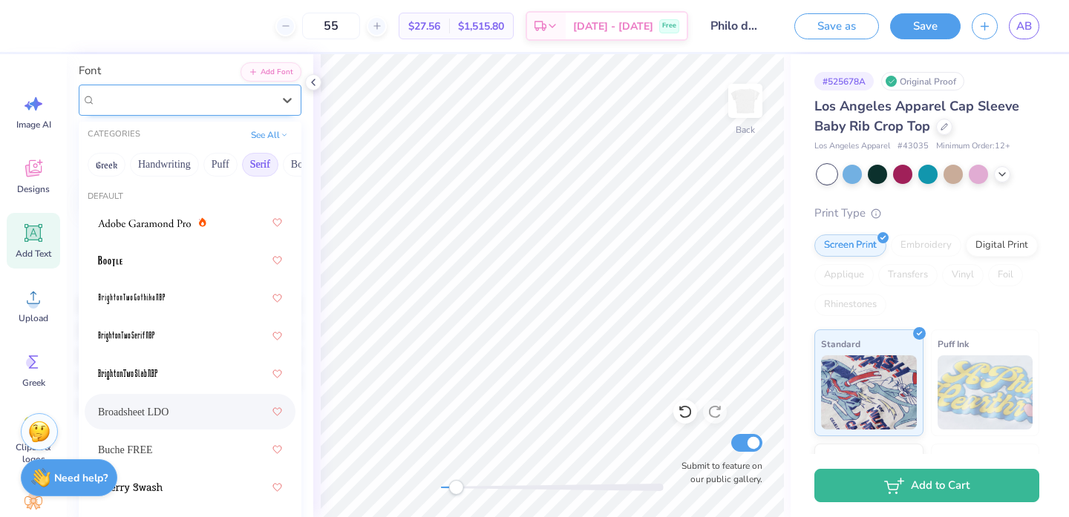
click at [180, 97] on div "Broadsheet LDO" at bounding box center [184, 99] width 180 height 23
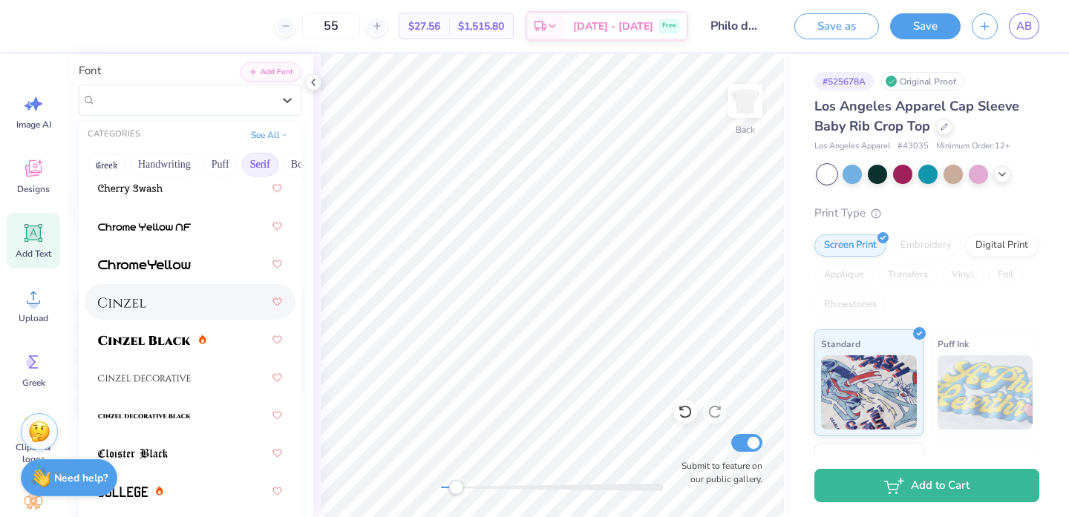
scroll to position [304, 0]
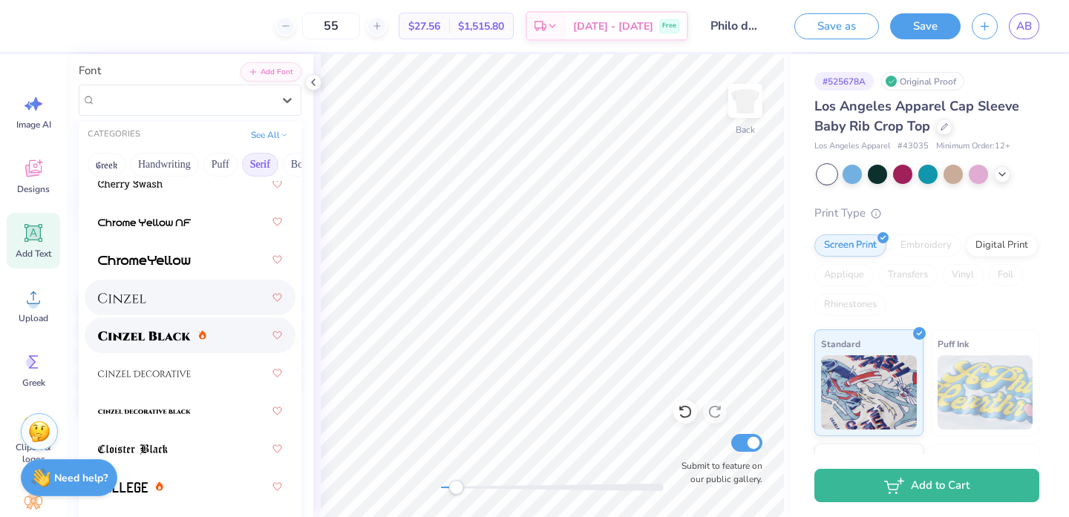
click at [155, 328] on span at bounding box center [144, 336] width 93 height 16
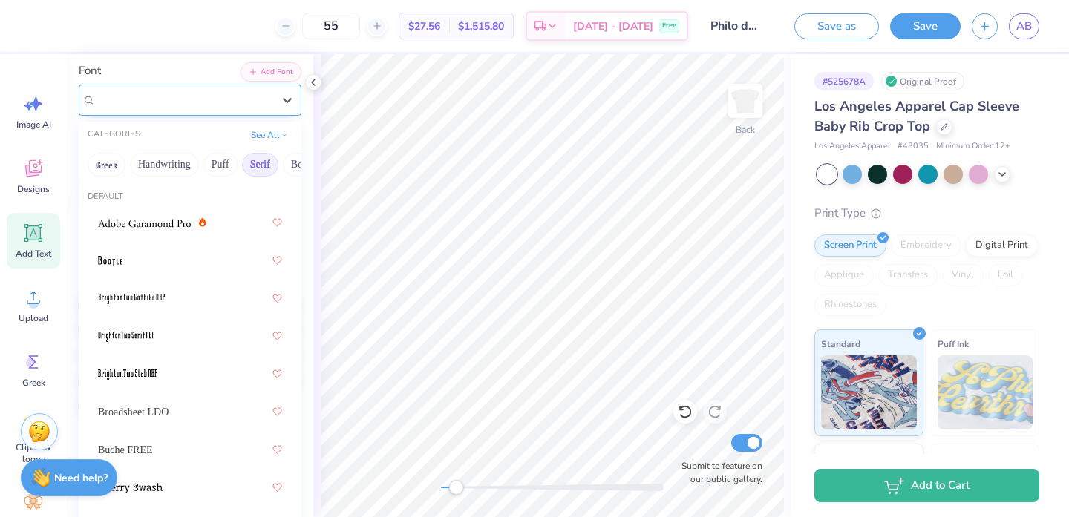
click at [235, 96] on div "Cinzel Black (Black)" at bounding box center [184, 99] width 180 height 23
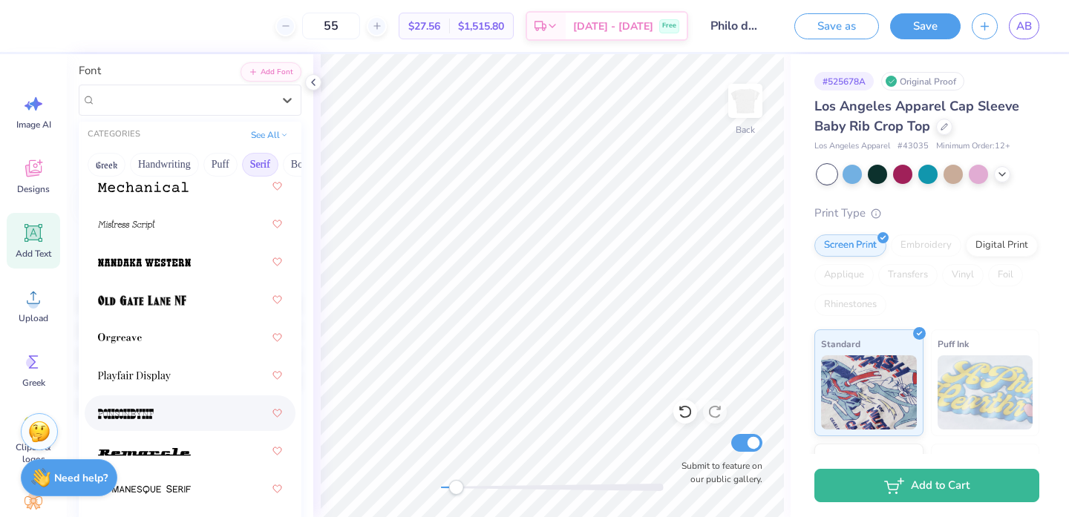
scroll to position [2198, 0]
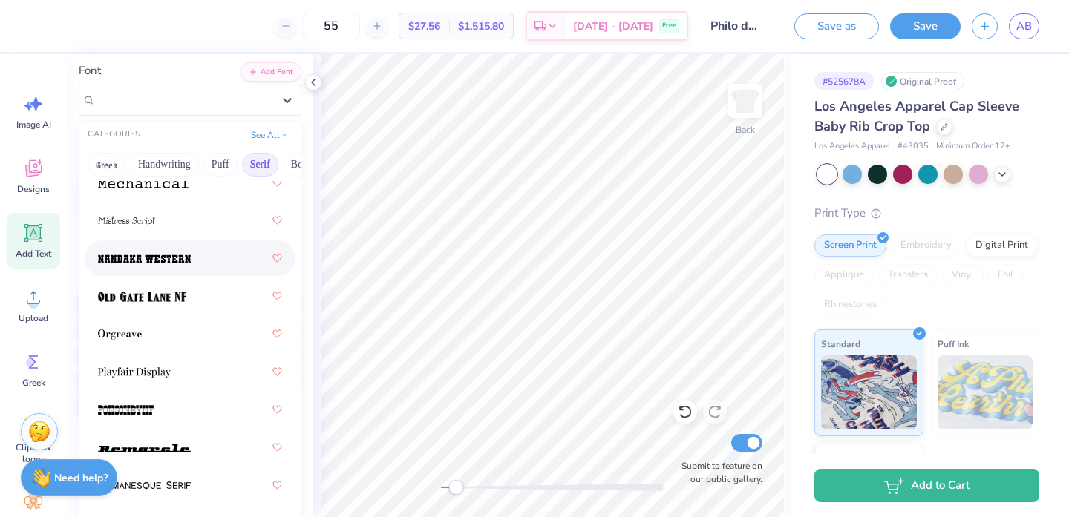
click at [143, 252] on span at bounding box center [144, 259] width 93 height 16
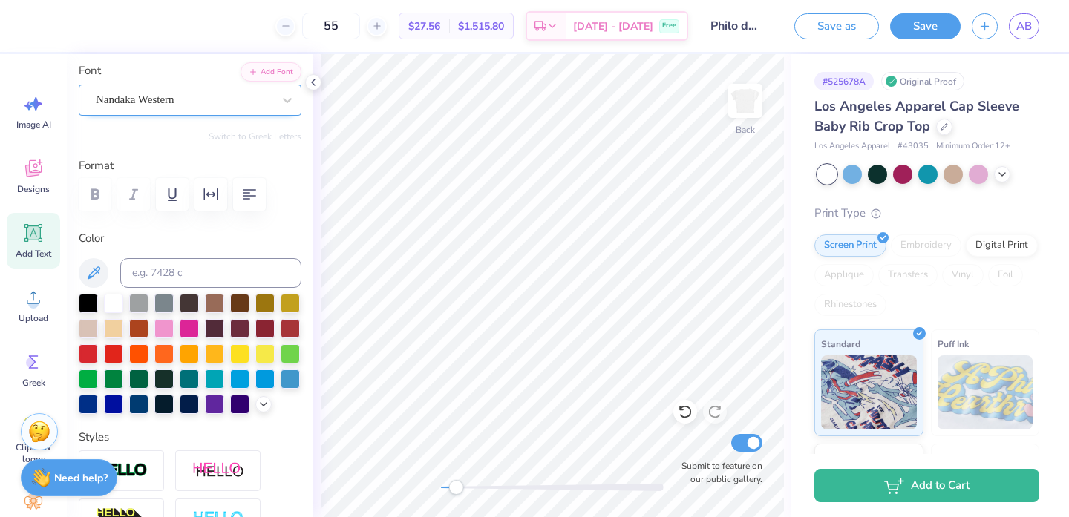
click at [202, 88] on div "Nandaka Western" at bounding box center [184, 99] width 180 height 23
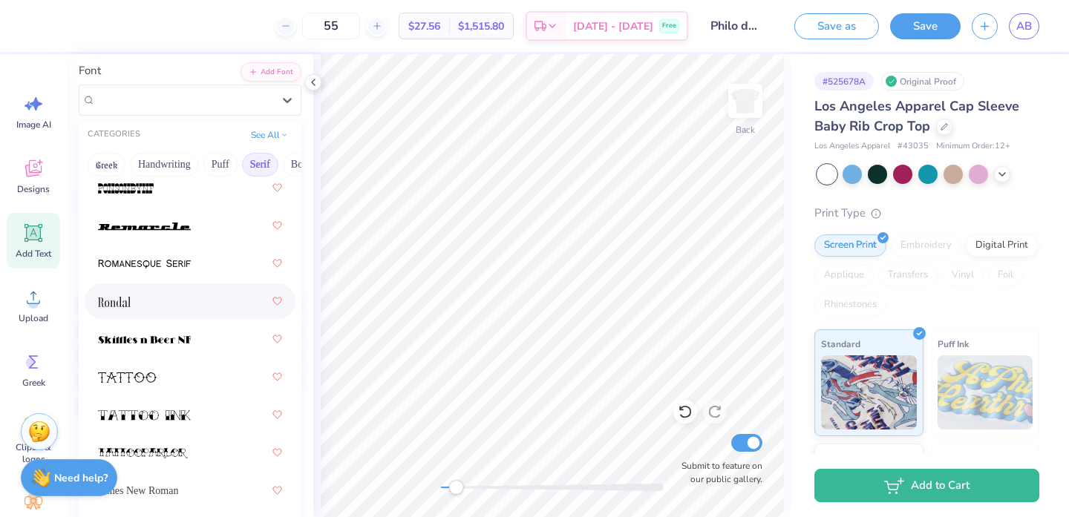
scroll to position [2435, 0]
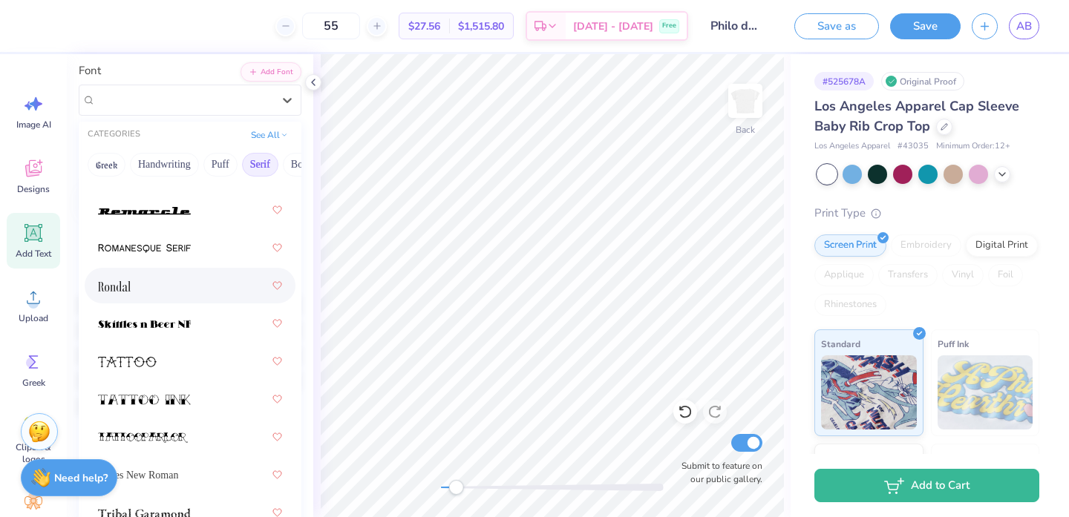
click at [161, 286] on div at bounding box center [190, 285] width 184 height 27
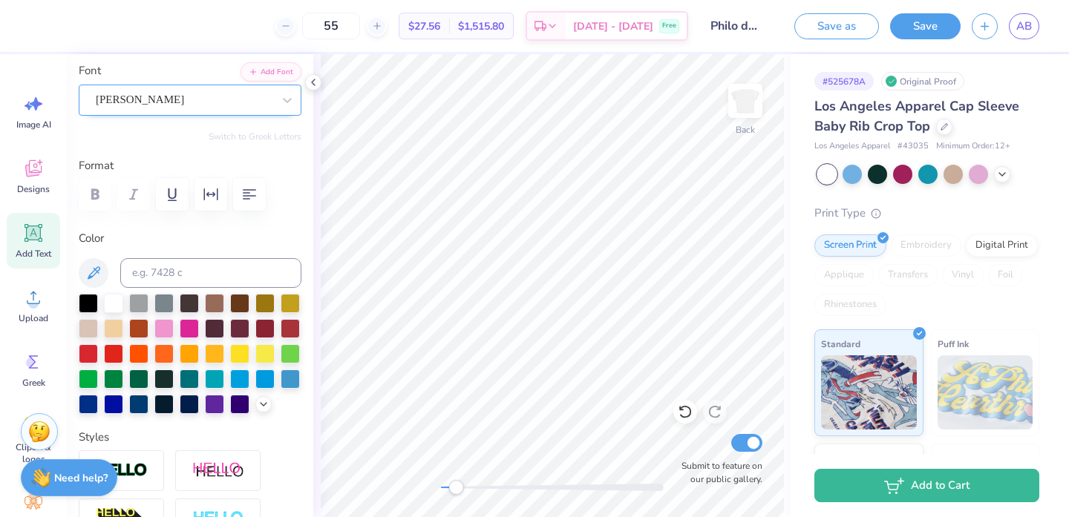
click at [177, 93] on div "[PERSON_NAME]" at bounding box center [184, 99] width 180 height 23
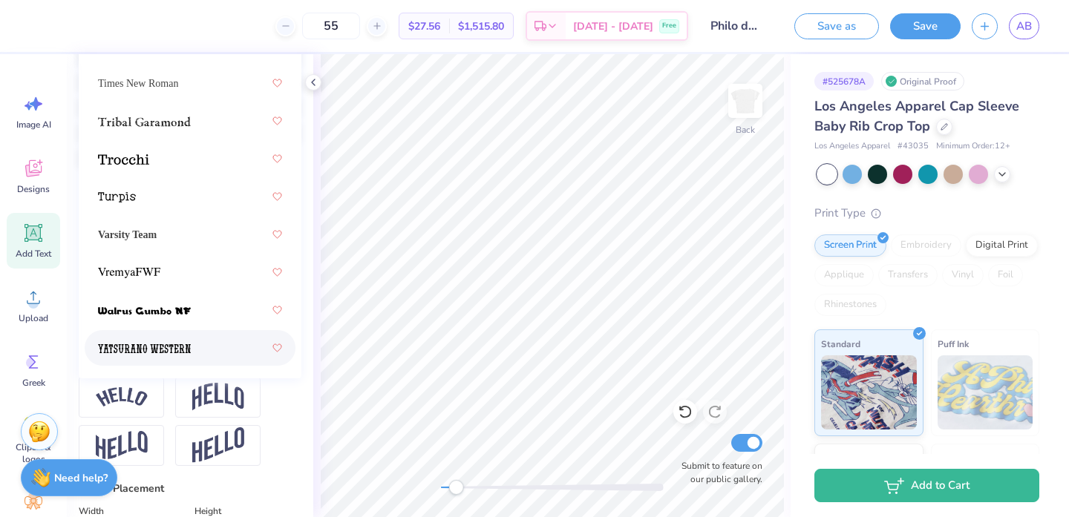
scroll to position [359, 0]
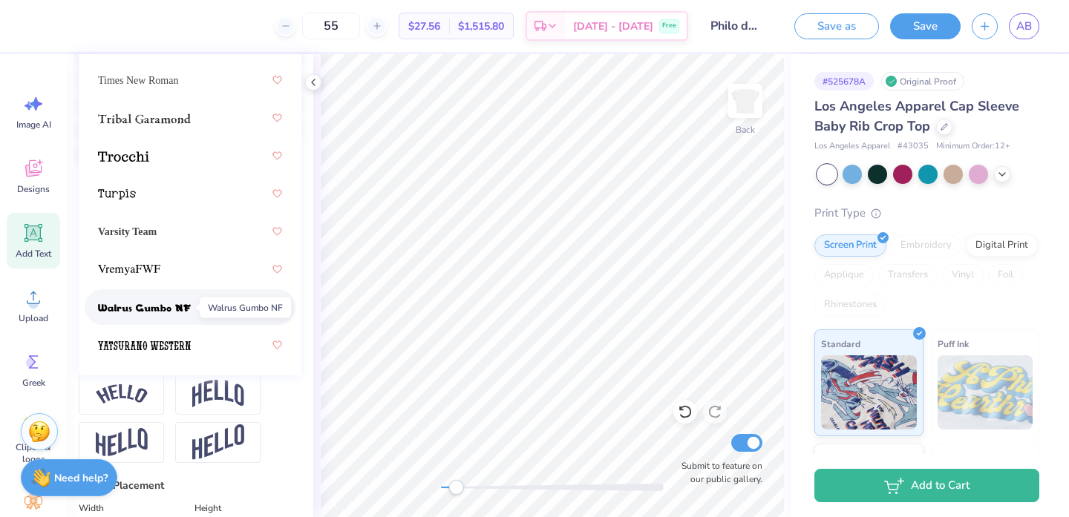
click at [180, 308] on img at bounding box center [144, 308] width 93 height 10
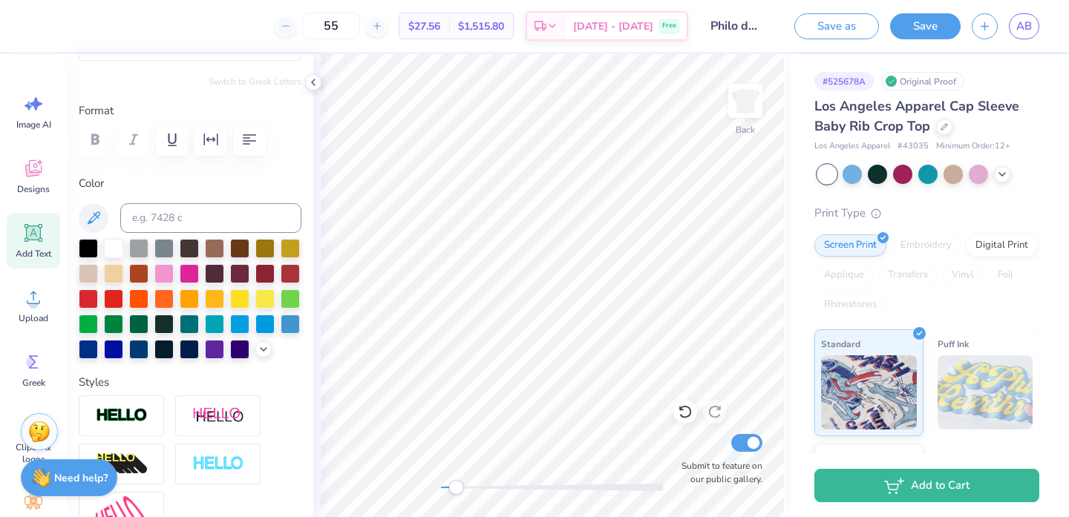
scroll to position [60, 0]
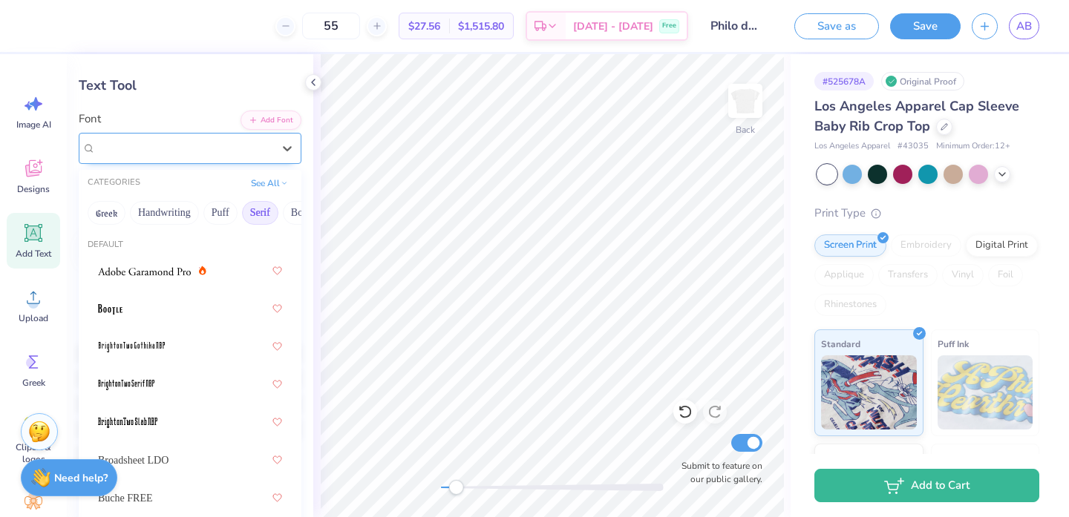
click at [151, 140] on div "Walrus Gumbo NF" at bounding box center [184, 148] width 180 height 23
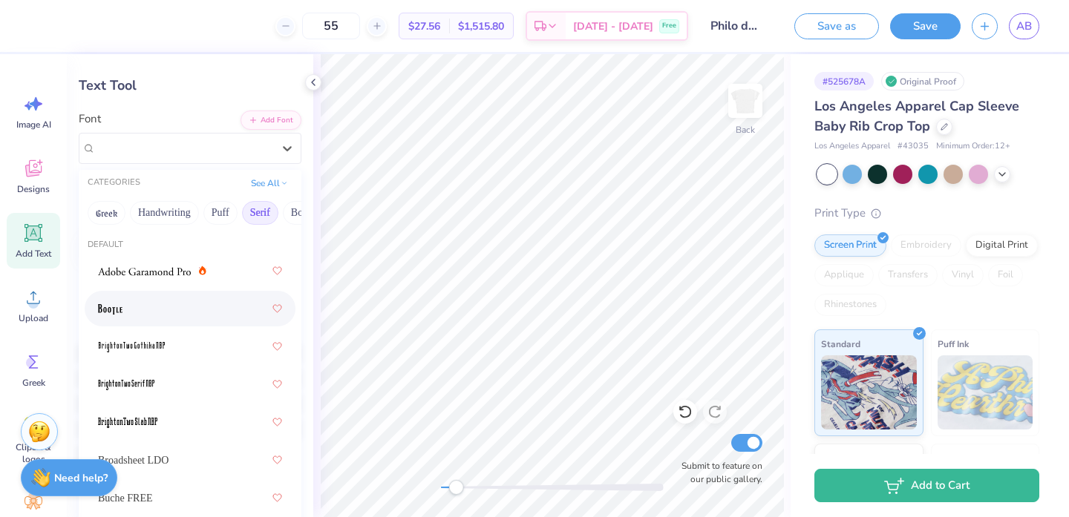
click at [140, 321] on div at bounding box center [190, 308] width 184 height 27
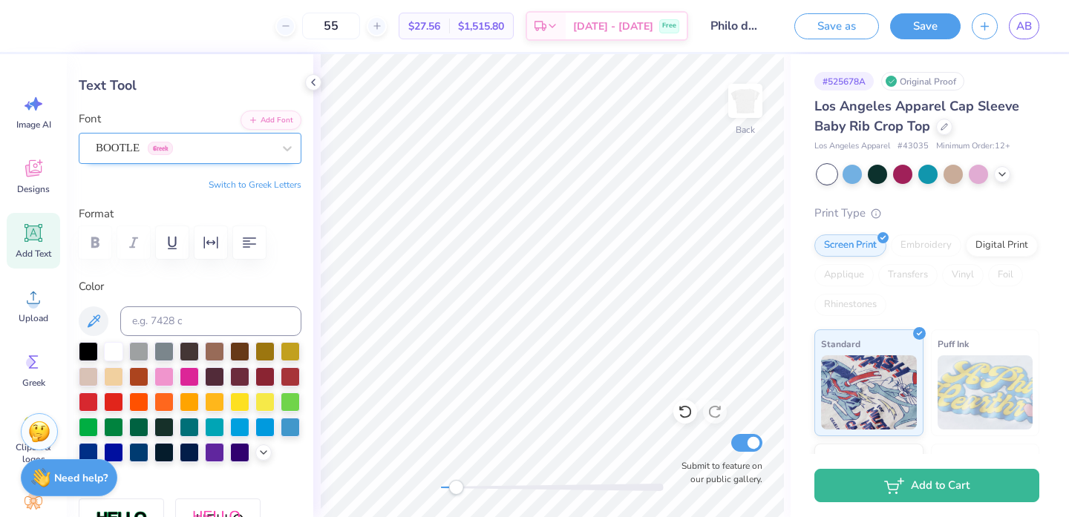
click at [185, 143] on div "BOOTLE Greek" at bounding box center [184, 148] width 180 height 23
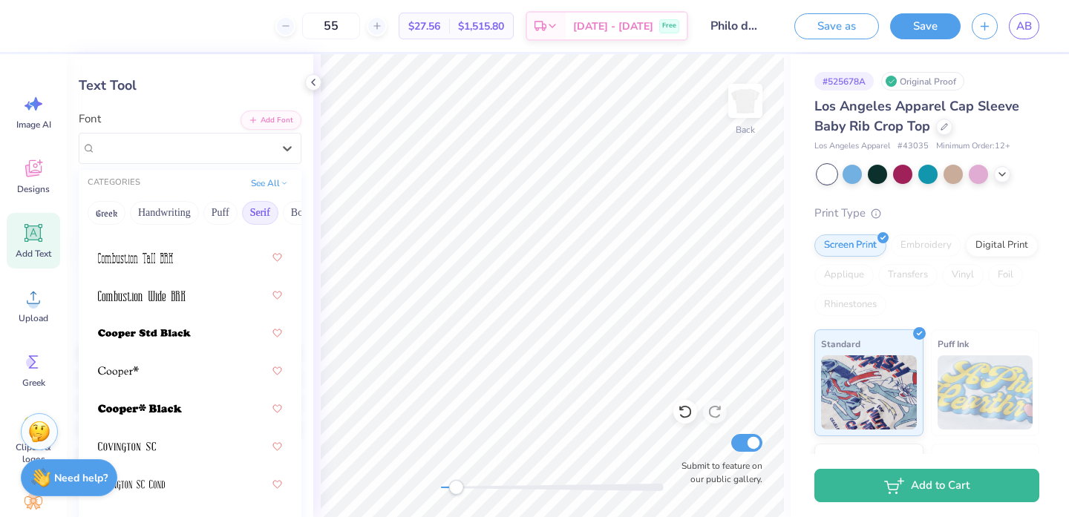
scroll to position [848, 0]
click at [174, 368] on div at bounding box center [190, 369] width 184 height 27
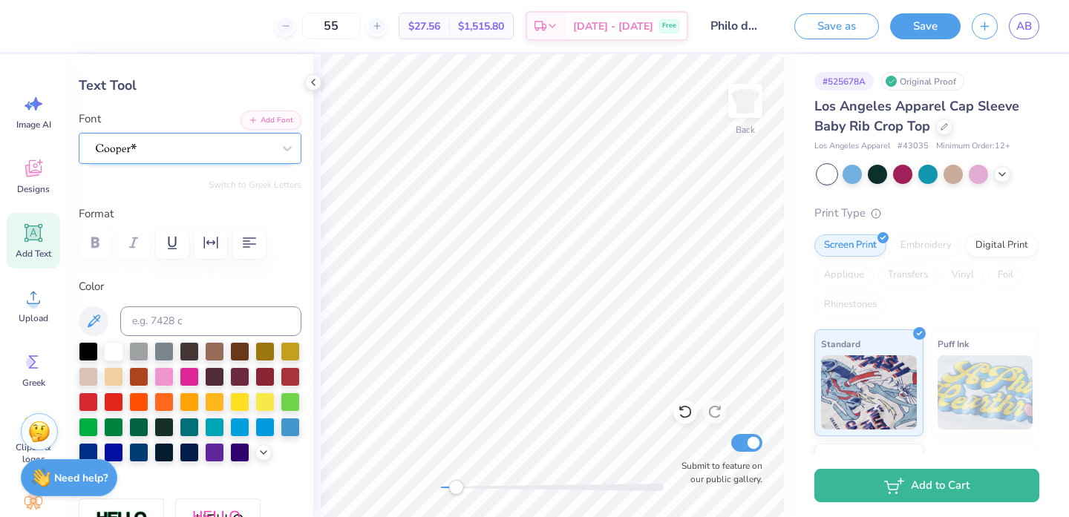
click at [177, 148] on div at bounding box center [184, 148] width 180 height 23
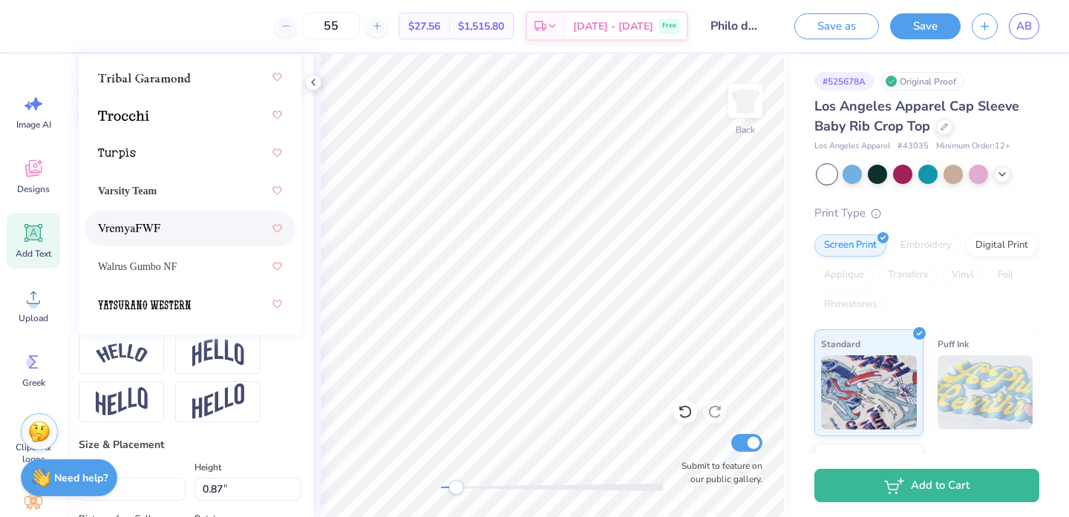
scroll to position [402, 0]
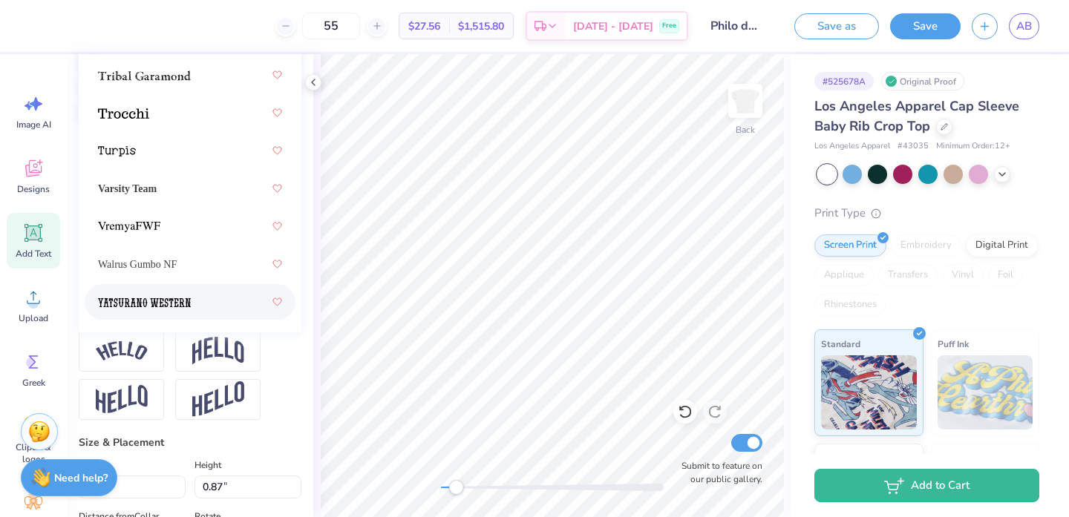
click at [158, 298] on img at bounding box center [144, 303] width 93 height 10
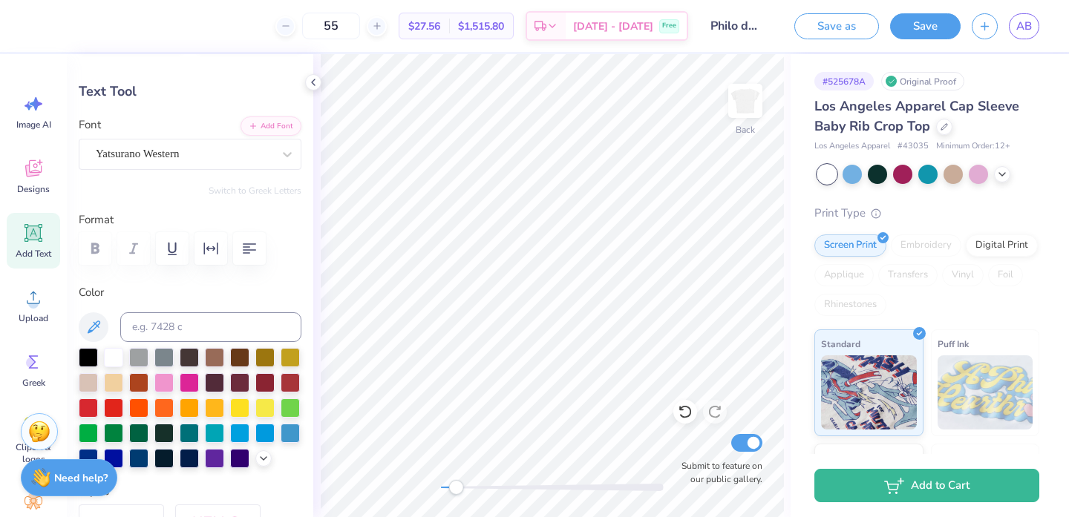
scroll to position [0, 0]
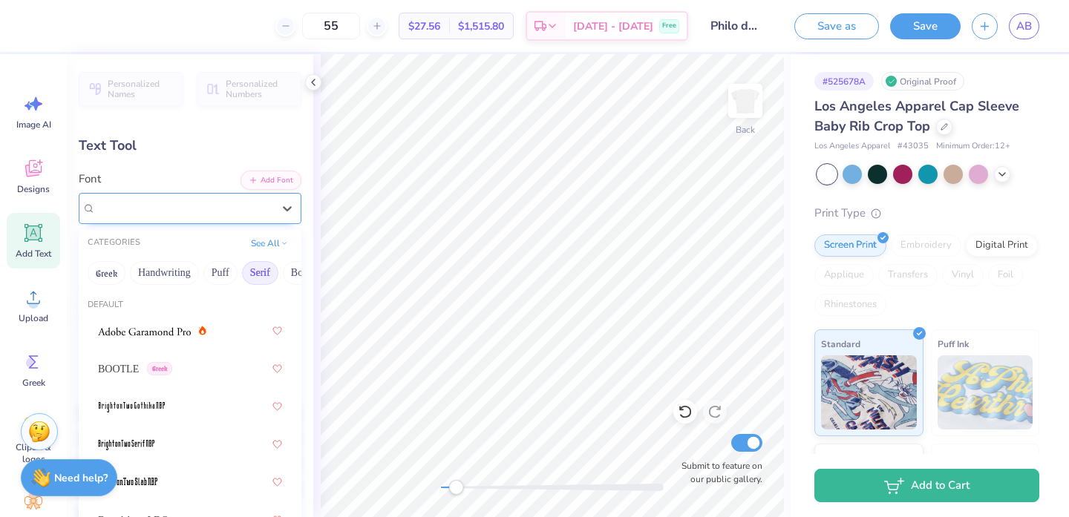
click at [163, 206] on div "Yatsurano Western" at bounding box center [184, 208] width 180 height 23
click at [127, 271] on button "Bold" at bounding box center [109, 273] width 36 height 24
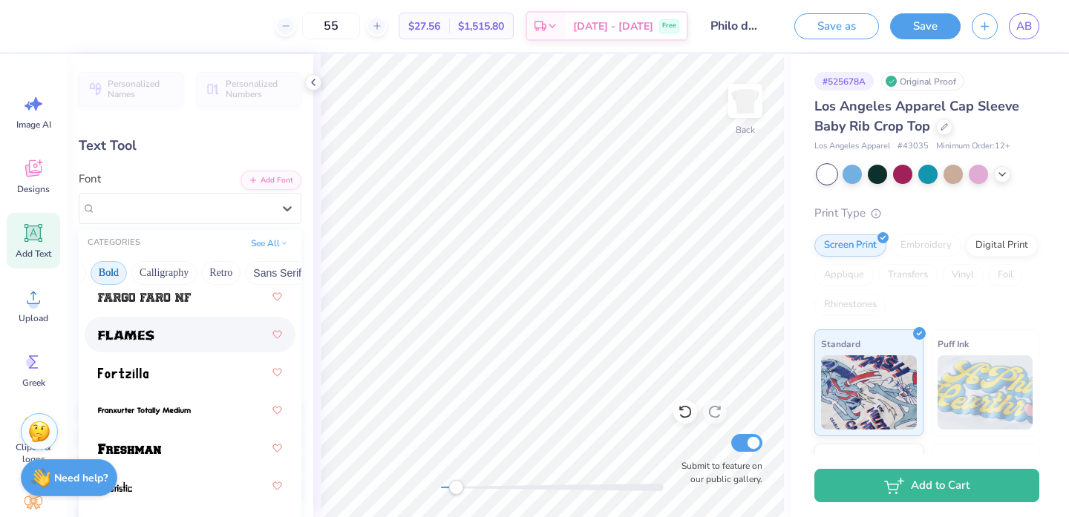
scroll to position [647, 0]
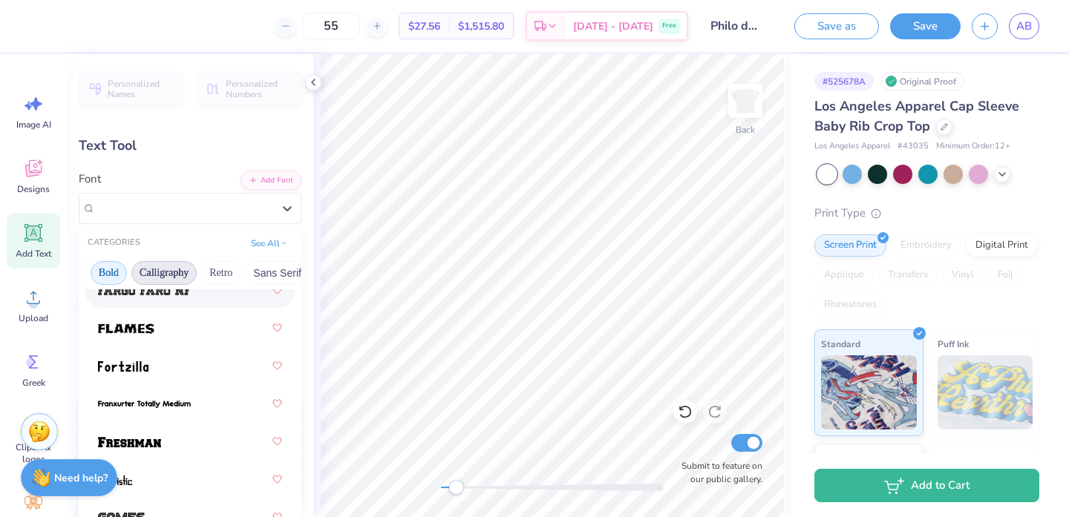
click at [172, 268] on button "Calligraphy" at bounding box center [163, 273] width 65 height 24
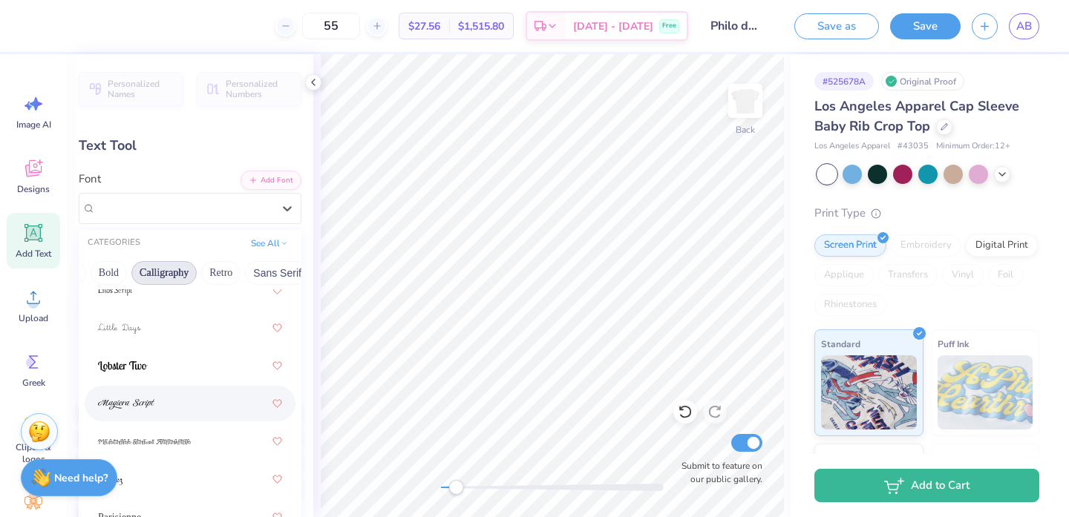
click at [174, 408] on div at bounding box center [190, 403] width 184 height 27
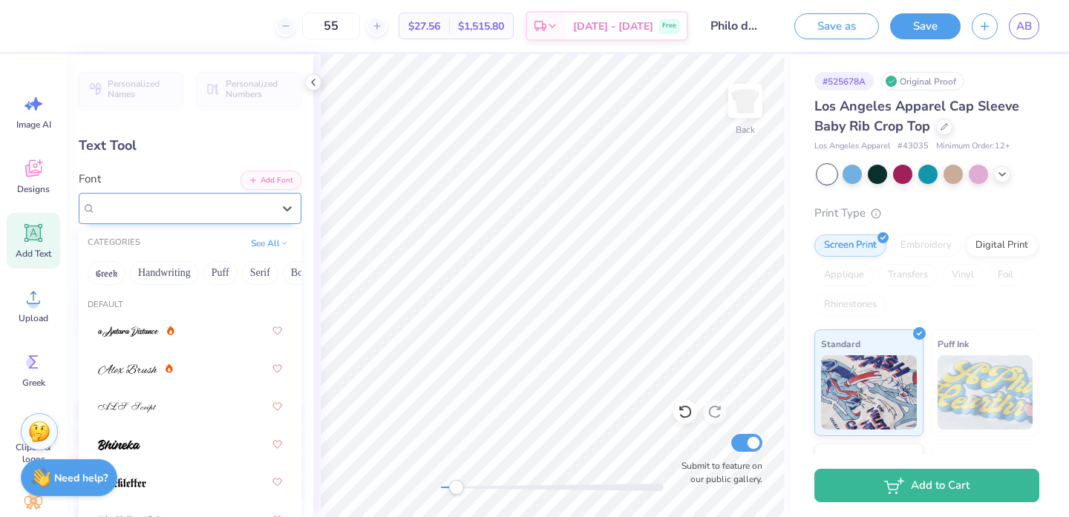
click at [177, 209] on div "[PERSON_NAME] Script" at bounding box center [184, 208] width 180 height 23
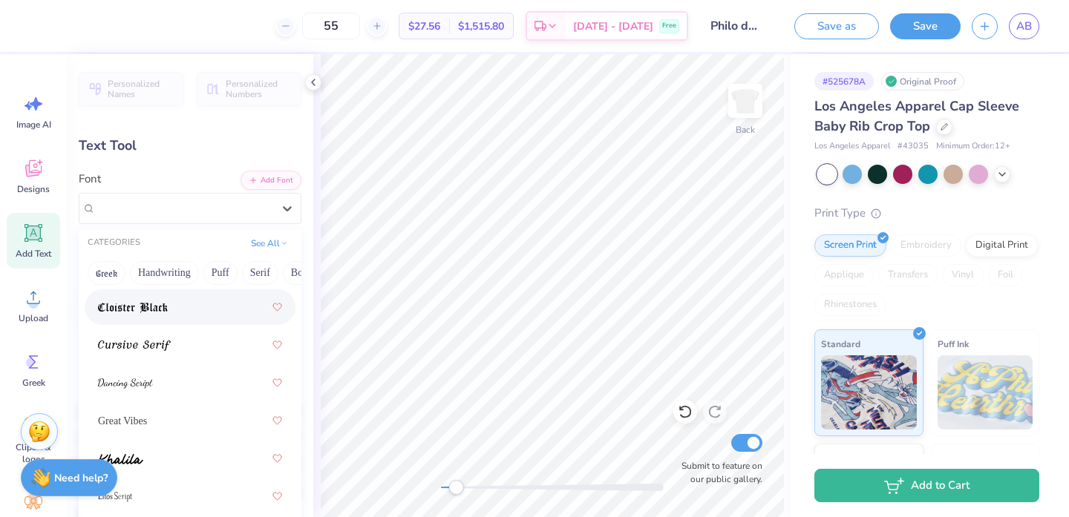
scroll to position [442, 0]
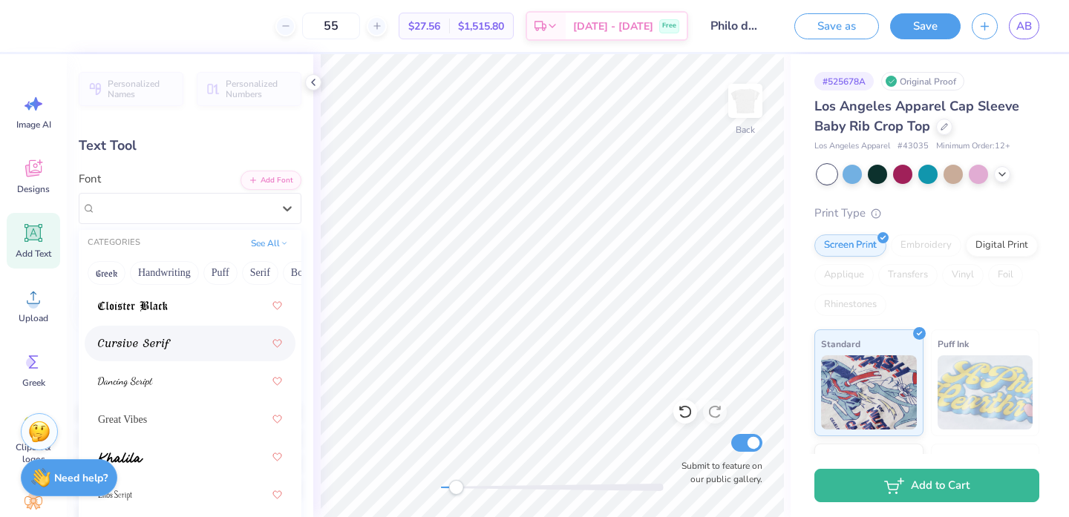
click at [183, 360] on div at bounding box center [190, 344] width 211 height 36
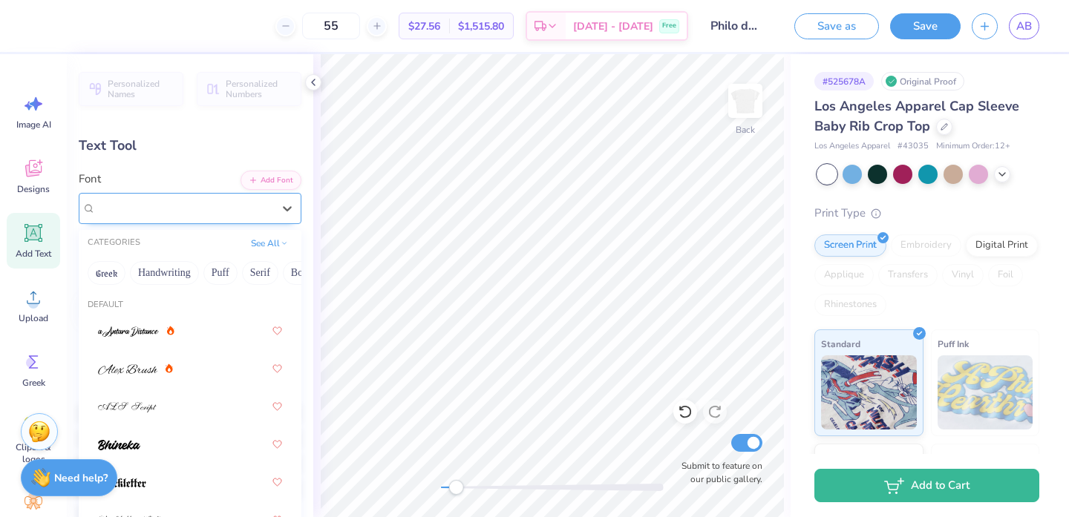
click at [203, 210] on div "Cursive Serif" at bounding box center [184, 208] width 180 height 23
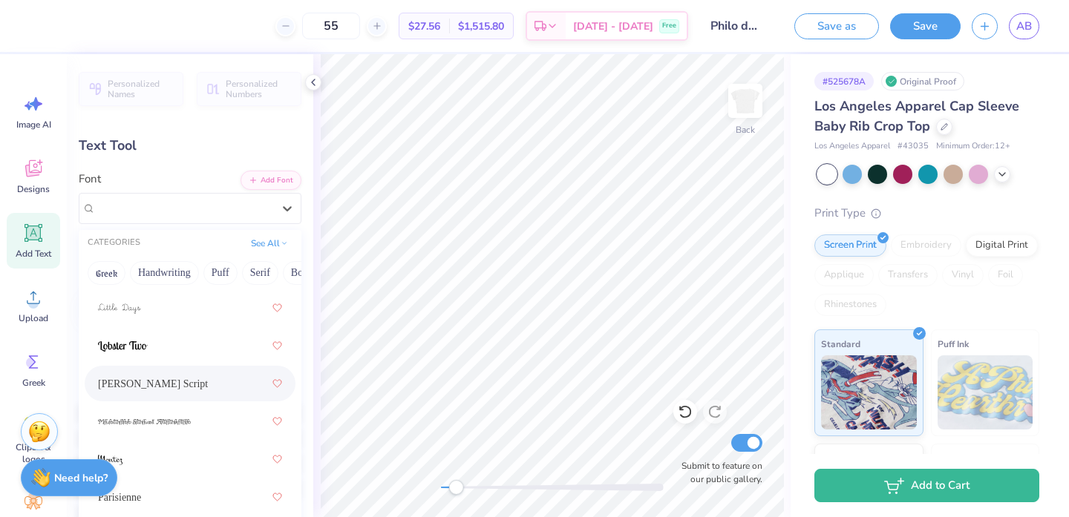
scroll to position [687, 0]
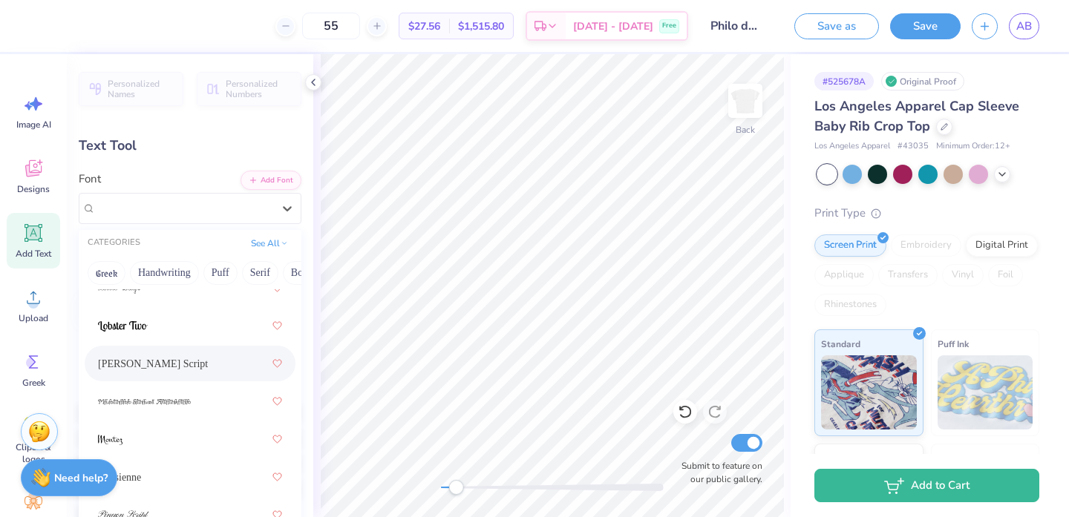
click at [160, 347] on div "[PERSON_NAME] Script" at bounding box center [190, 364] width 211 height 36
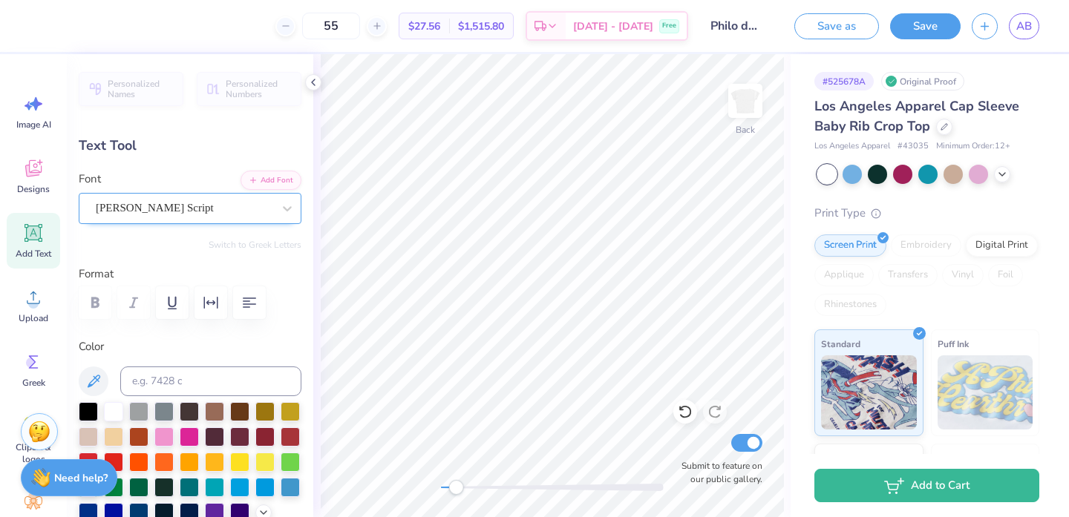
click at [139, 218] on div "[PERSON_NAME] Script" at bounding box center [184, 208] width 180 height 23
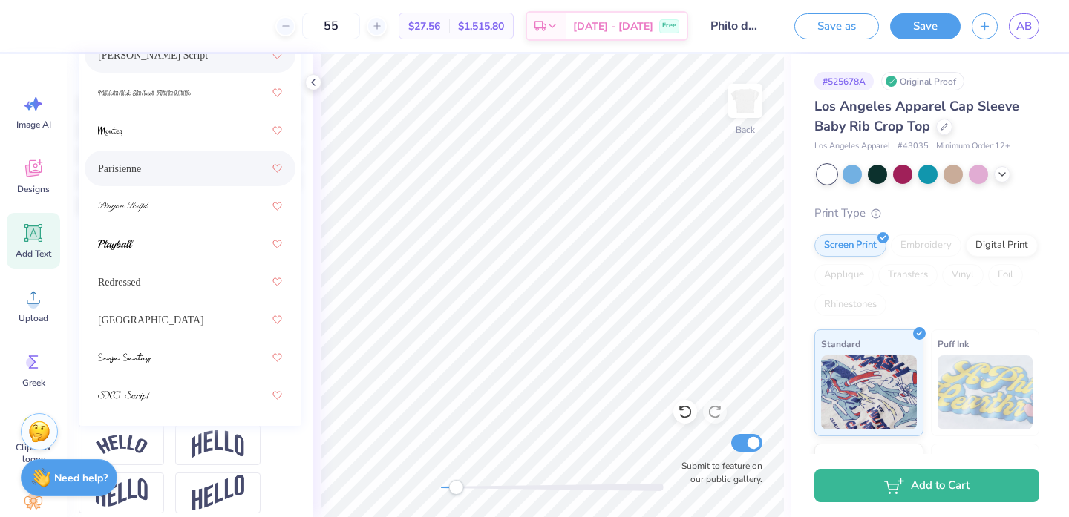
scroll to position [318, 0]
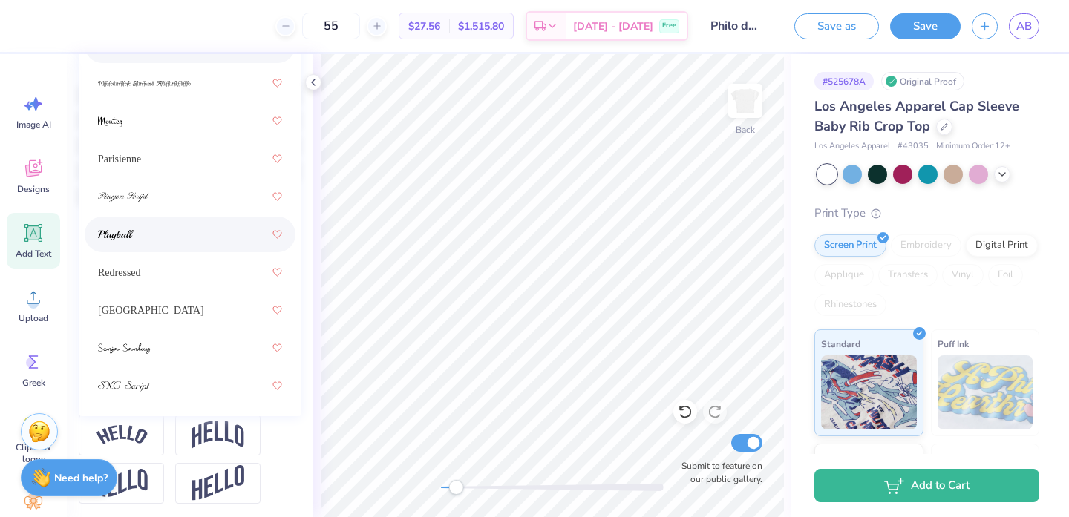
click at [157, 239] on div at bounding box center [190, 234] width 184 height 27
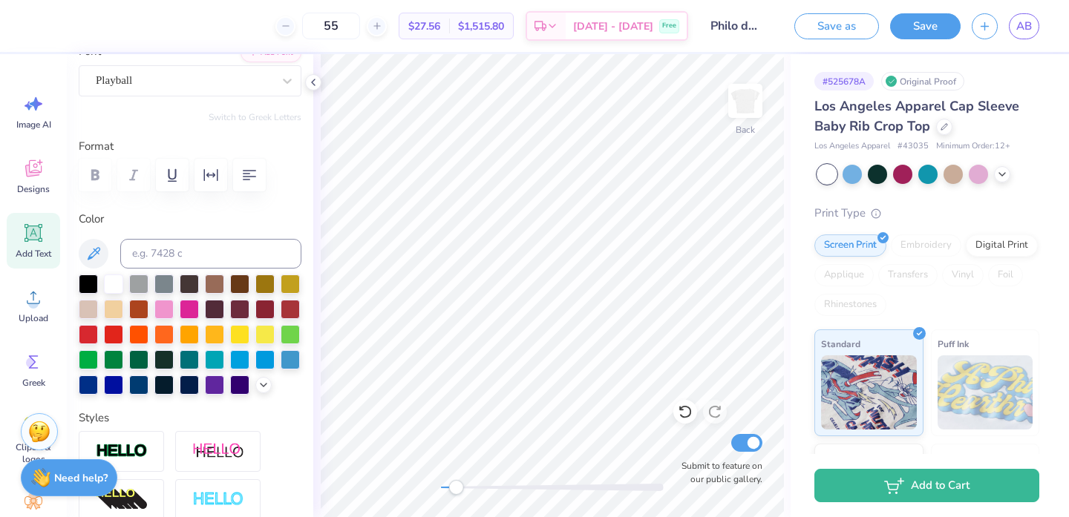
scroll to position [82, 0]
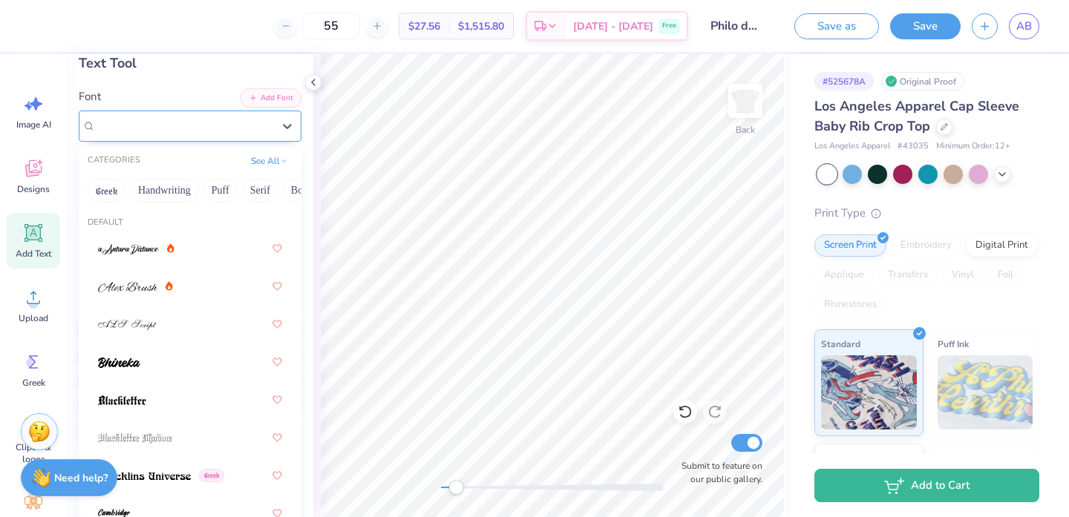
click at [151, 117] on div at bounding box center [184, 126] width 177 height 20
click at [138, 189] on button "Retro" at bounding box center [118, 191] width 39 height 24
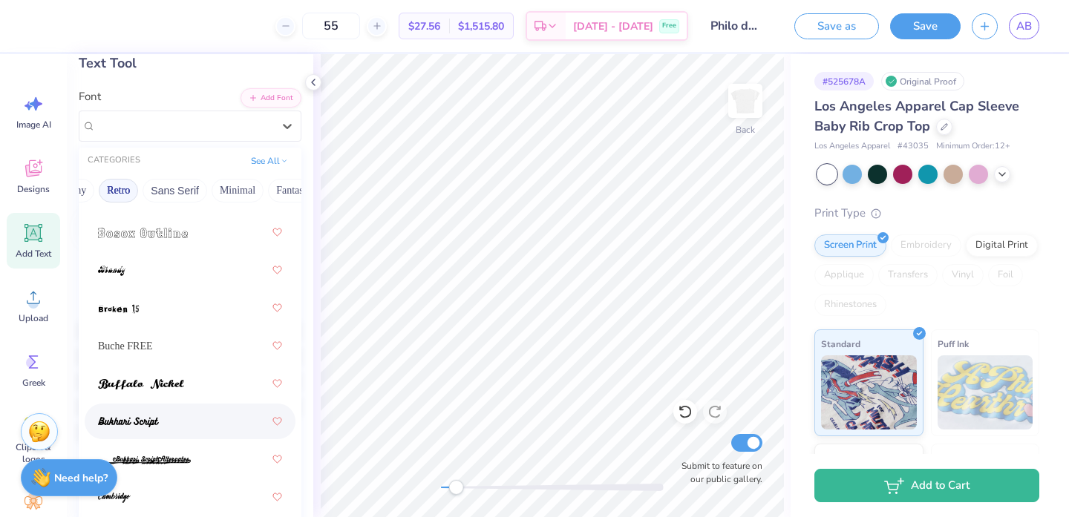
scroll to position [373, 0]
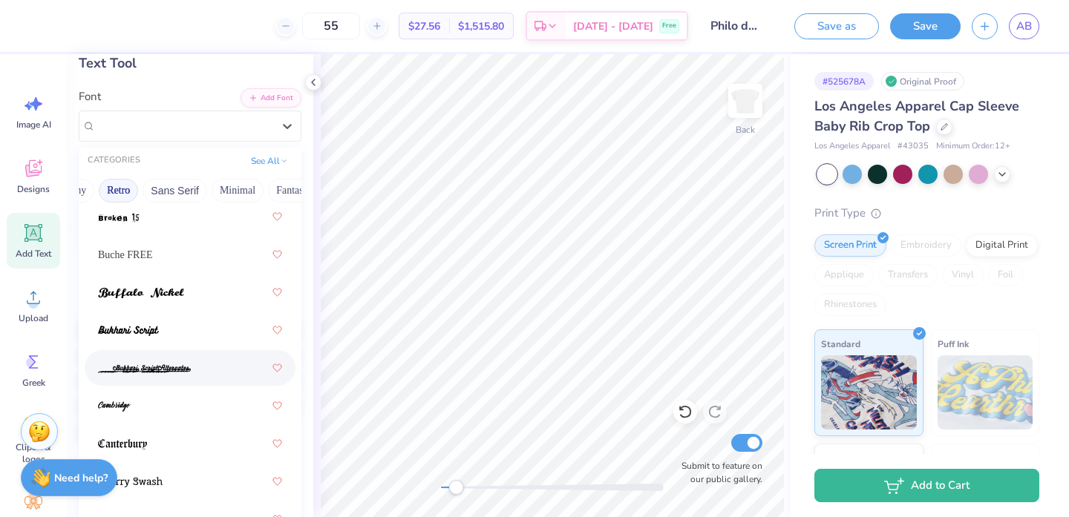
click at [171, 369] on img at bounding box center [144, 369] width 93 height 10
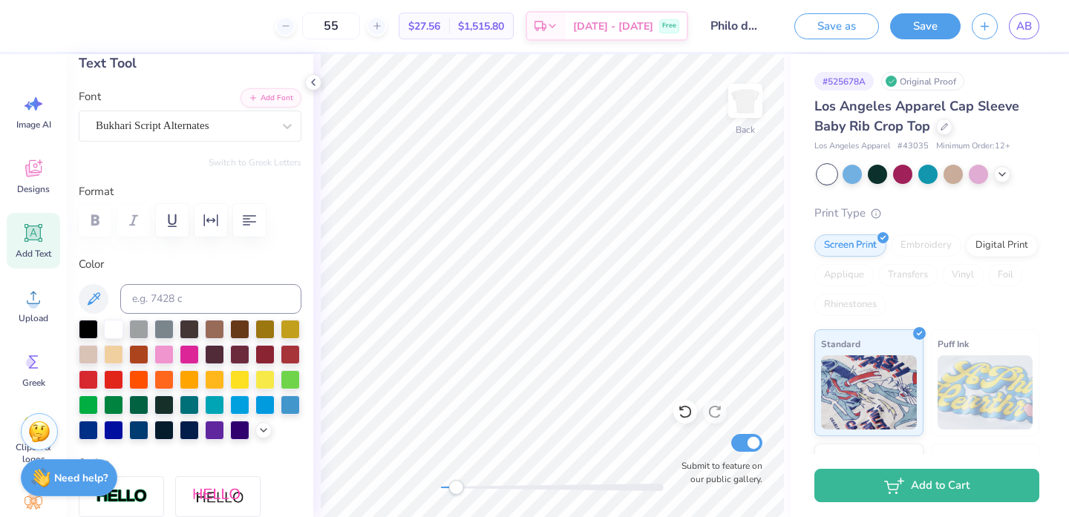
type input "6.44"
type input "2.06"
type input "1.51"
click at [690, 413] on icon at bounding box center [685, 412] width 15 height 15
type input "2.17"
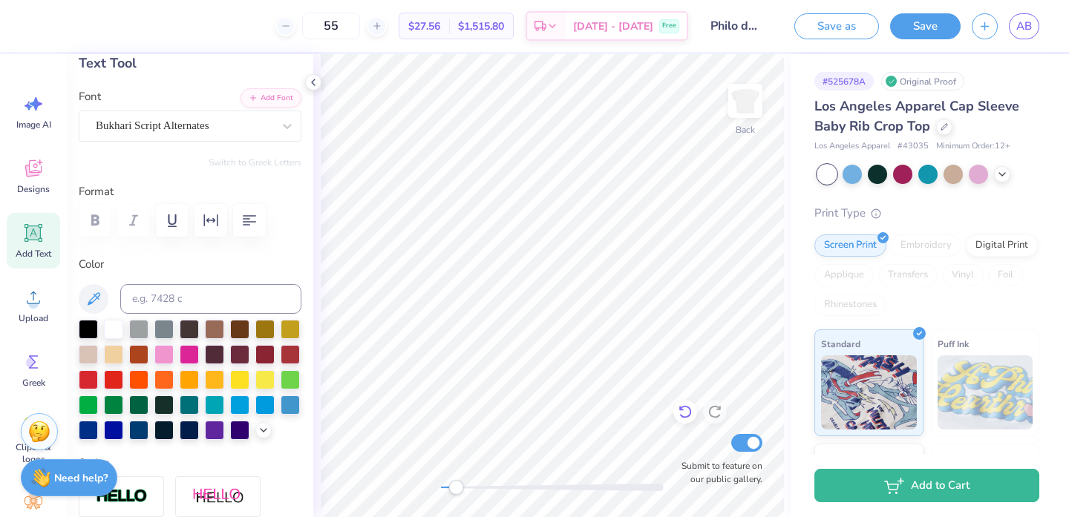
type input "1.18"
type input "1.88"
click at [143, 123] on div "Playball" at bounding box center [184, 125] width 180 height 23
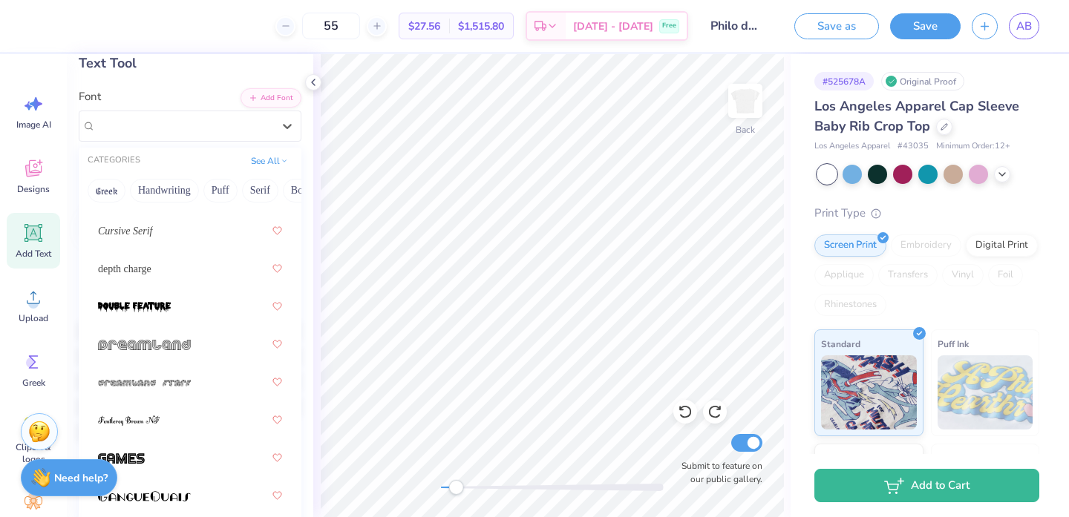
scroll to position [1119, 0]
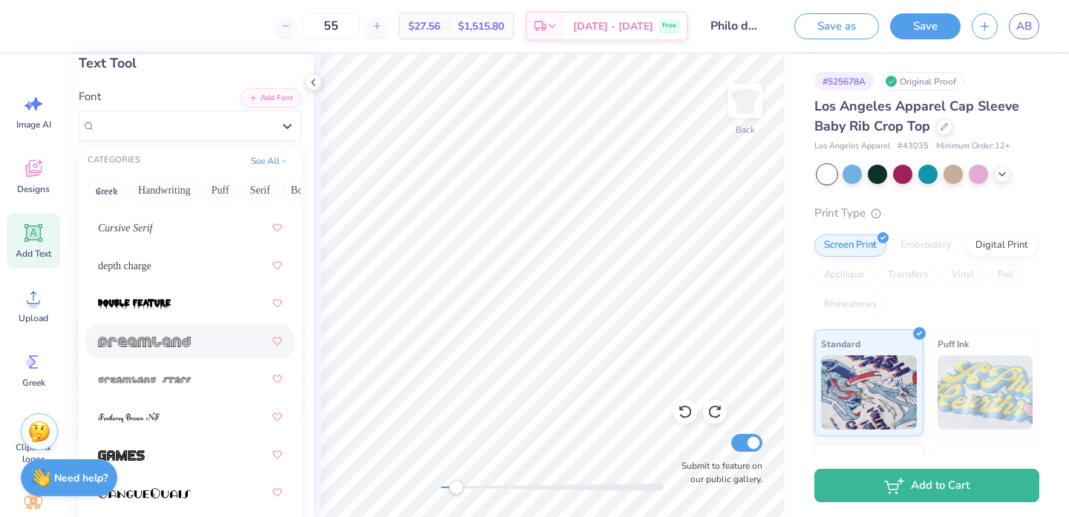
click at [192, 349] on div at bounding box center [190, 341] width 184 height 27
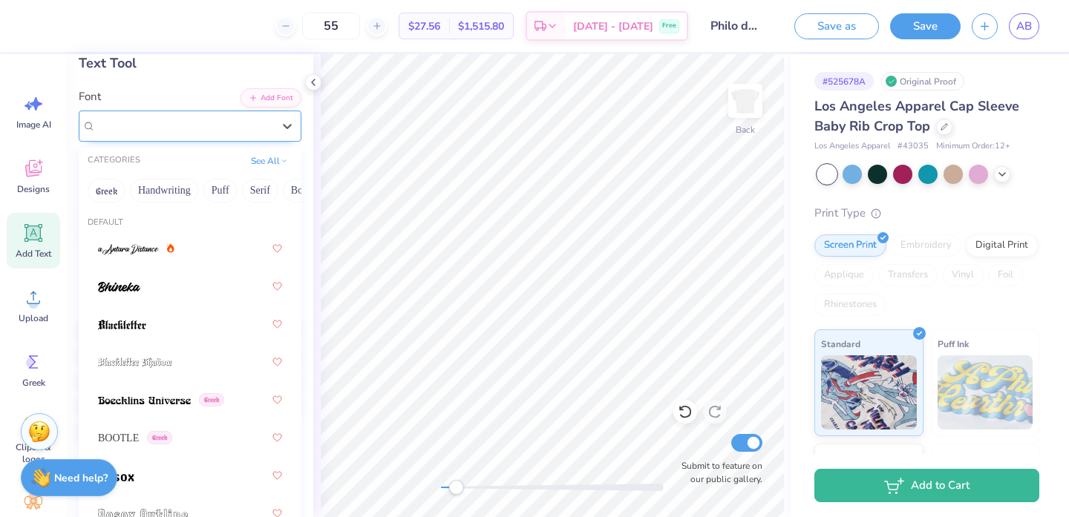
click at [169, 120] on div "Dreamland" at bounding box center [184, 125] width 180 height 23
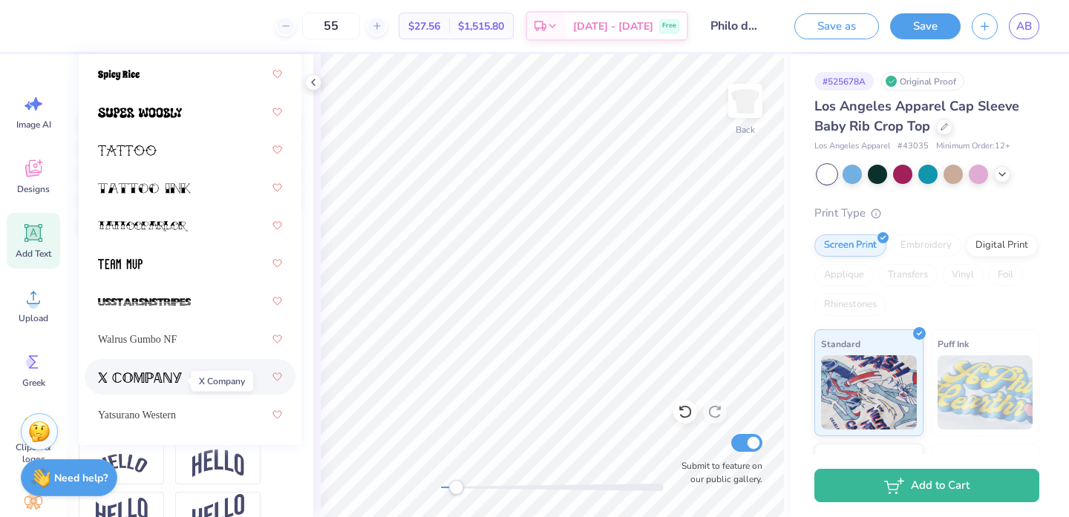
scroll to position [292, 0]
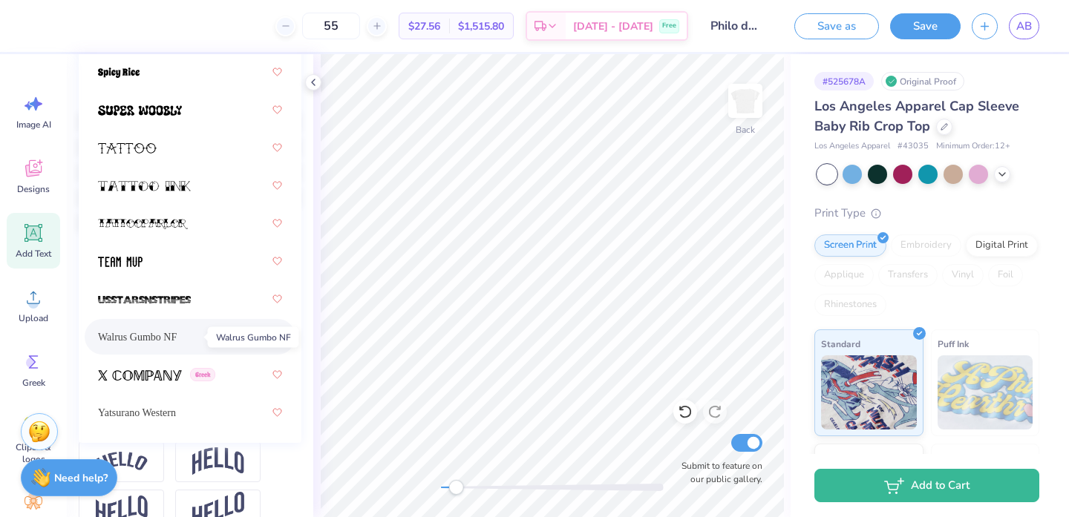
click at [177, 332] on span "Walrus Gumbo NF" at bounding box center [137, 338] width 79 height 16
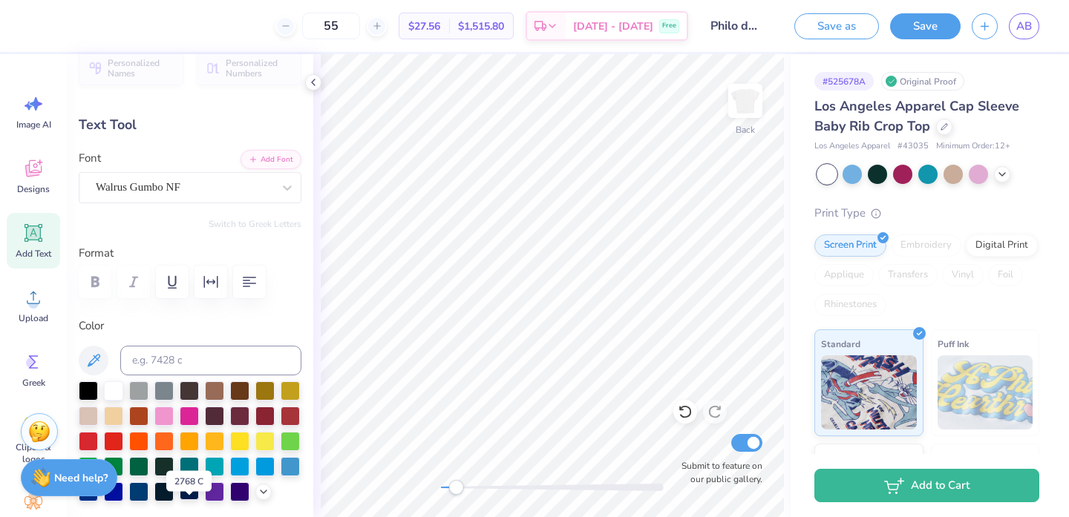
scroll to position [0, 0]
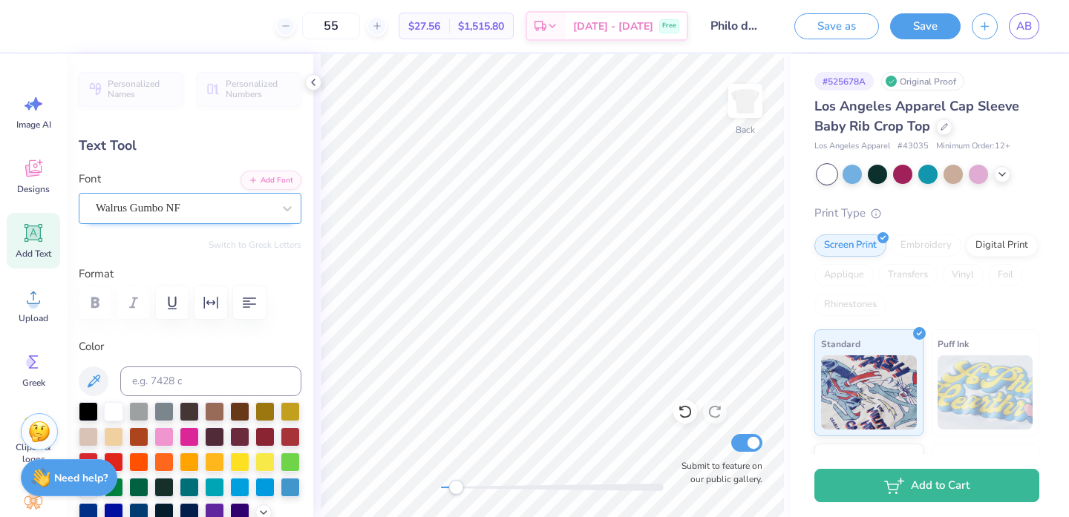
click at [197, 217] on div at bounding box center [184, 208] width 177 height 20
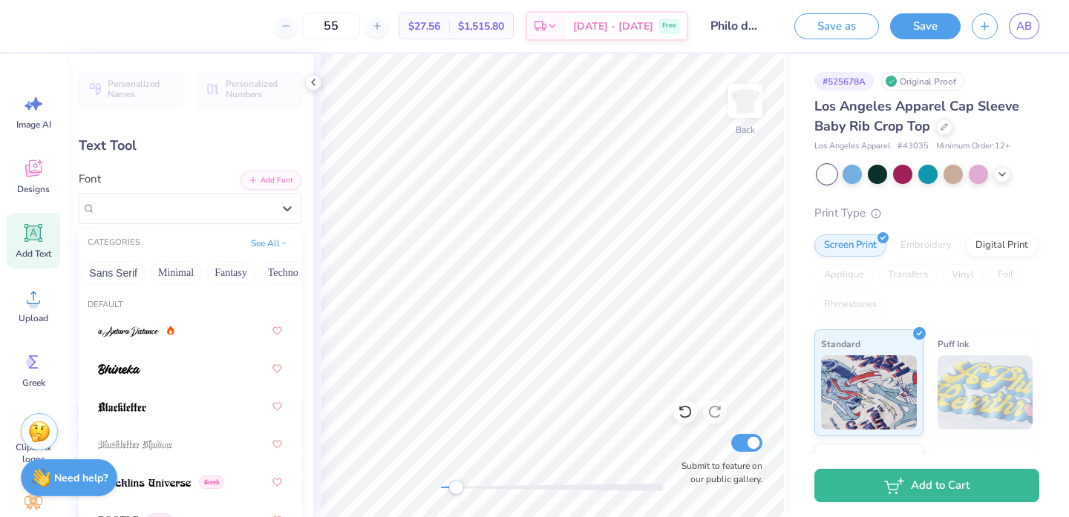
scroll to position [0, 357]
click at [192, 274] on button "Minimal" at bounding box center [175, 273] width 52 height 24
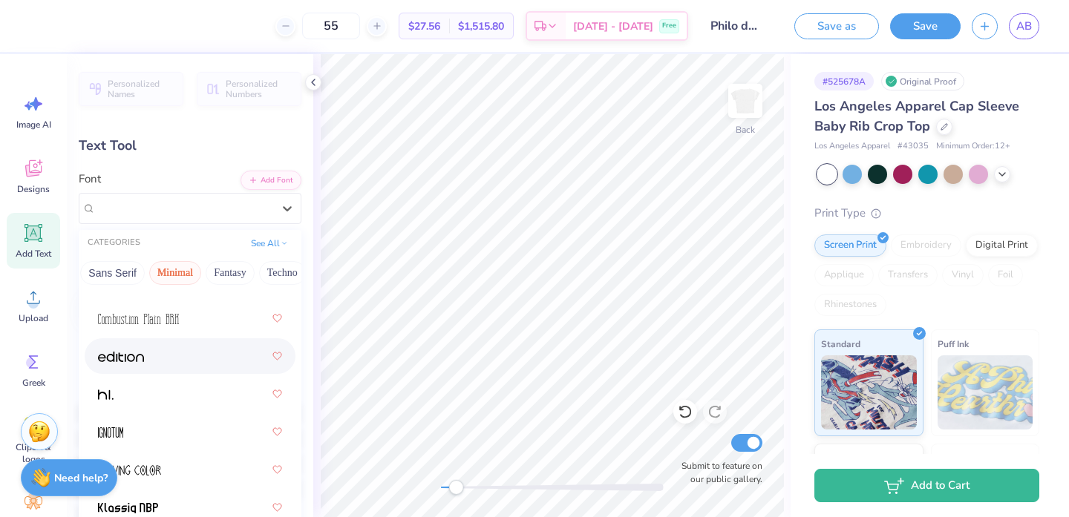
scroll to position [355, 0]
click at [171, 352] on div at bounding box center [190, 354] width 184 height 27
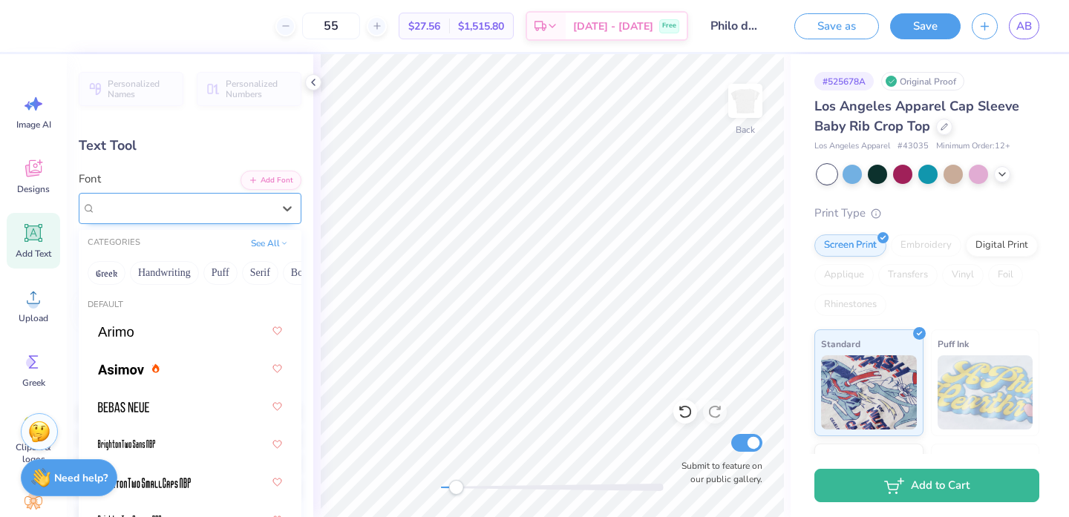
click at [186, 212] on div "Hi." at bounding box center [184, 208] width 180 height 23
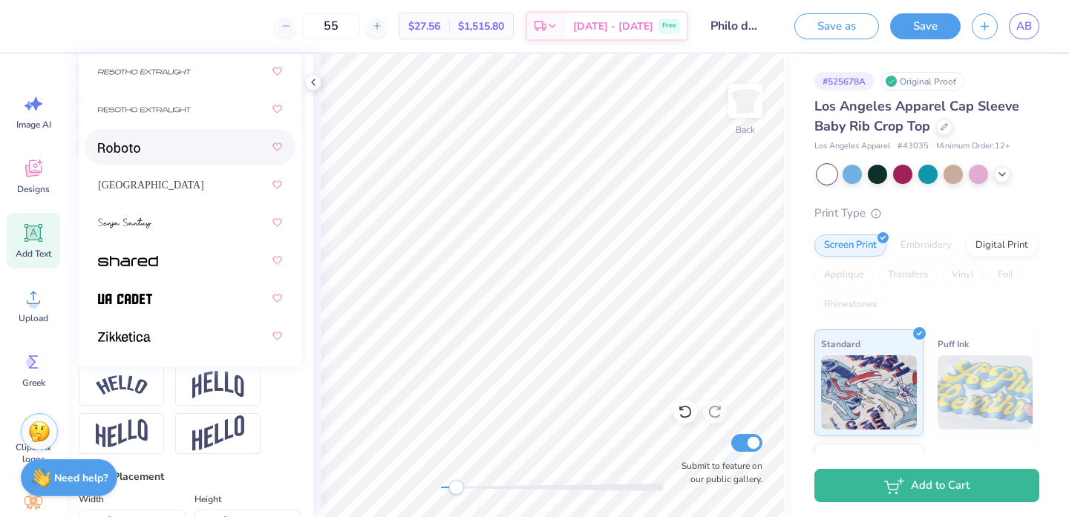
scroll to position [392, 0]
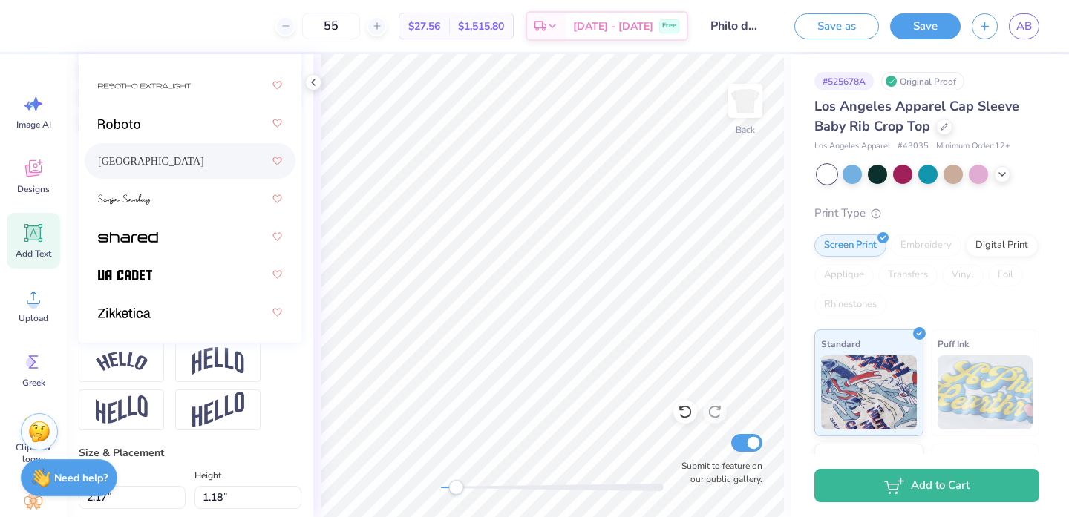
type input "0.0"
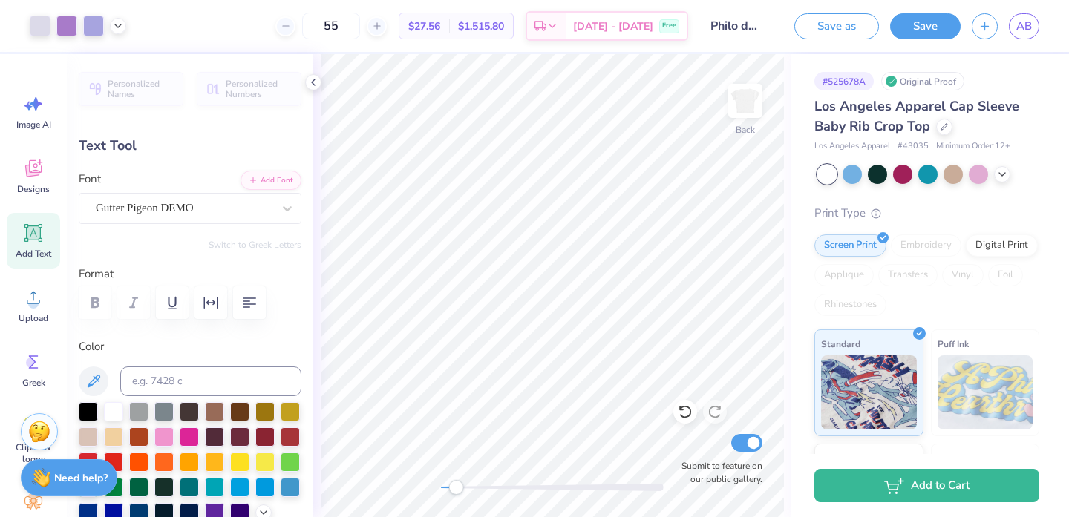
type input "0.0"
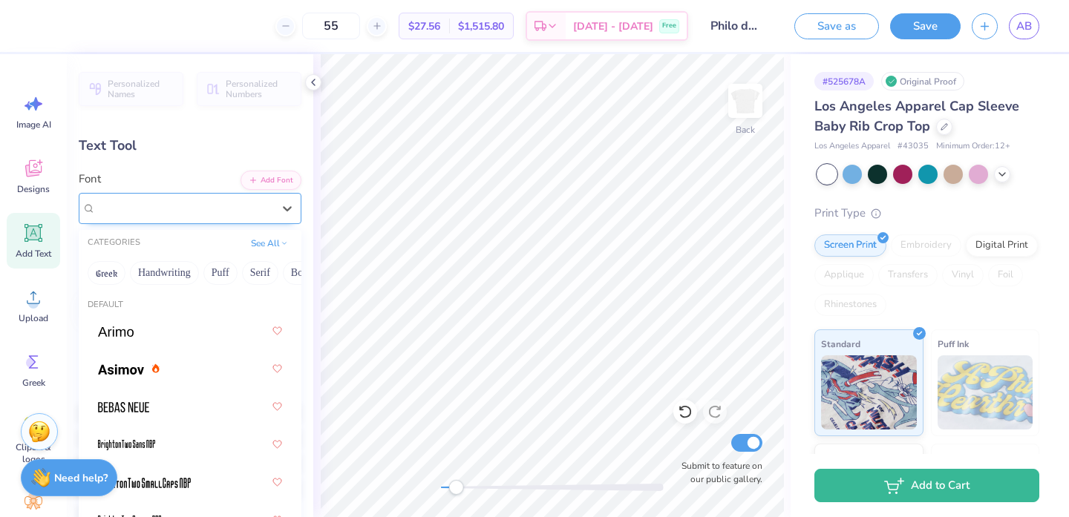
click at [108, 214] on div "Hi." at bounding box center [184, 208] width 180 height 23
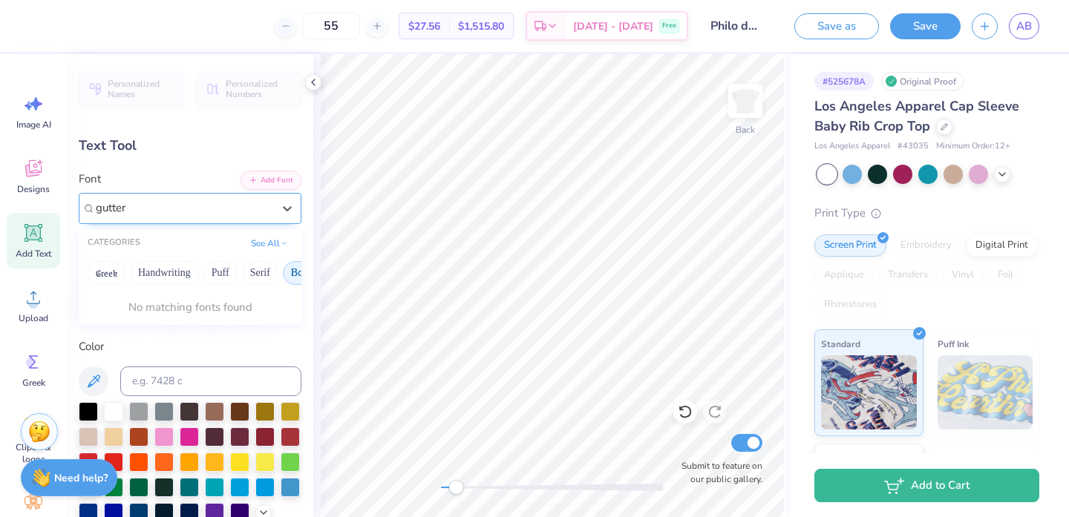
type input "gutter"
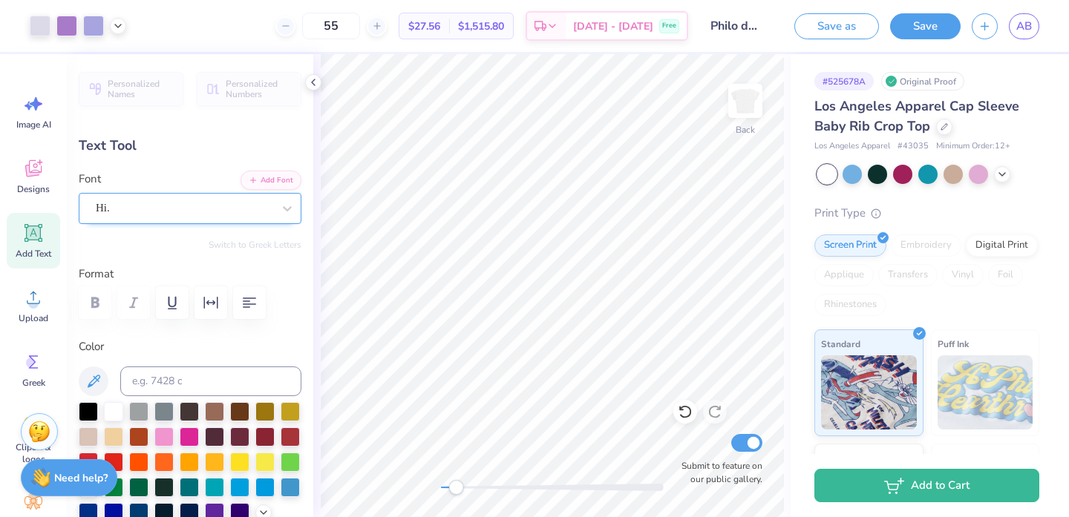
type input "0.0"
click at [138, 208] on div "Hi." at bounding box center [184, 208] width 180 height 23
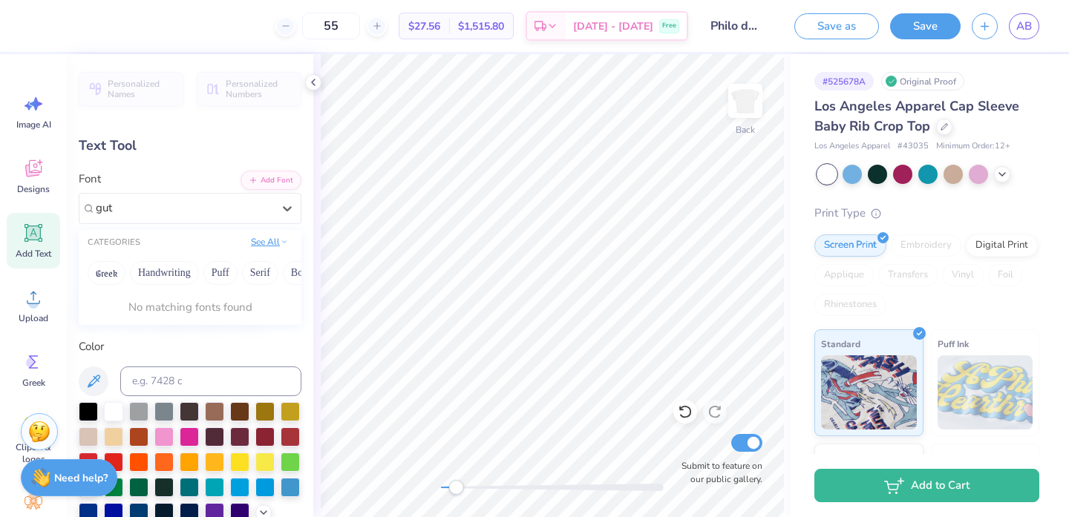
click at [284, 241] on icon at bounding box center [284, 241] width 7 height 7
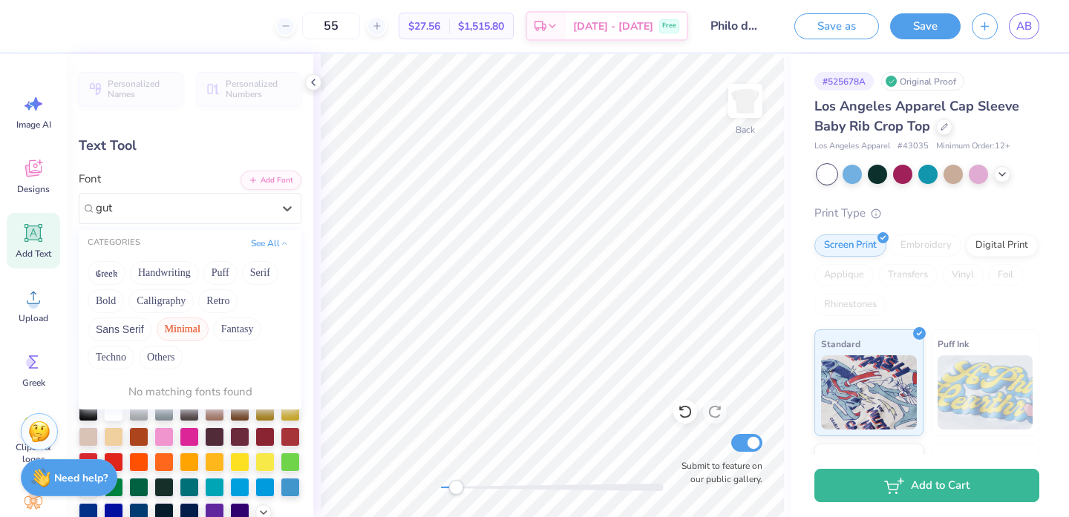
click at [177, 325] on button "Minimal" at bounding box center [183, 330] width 52 height 24
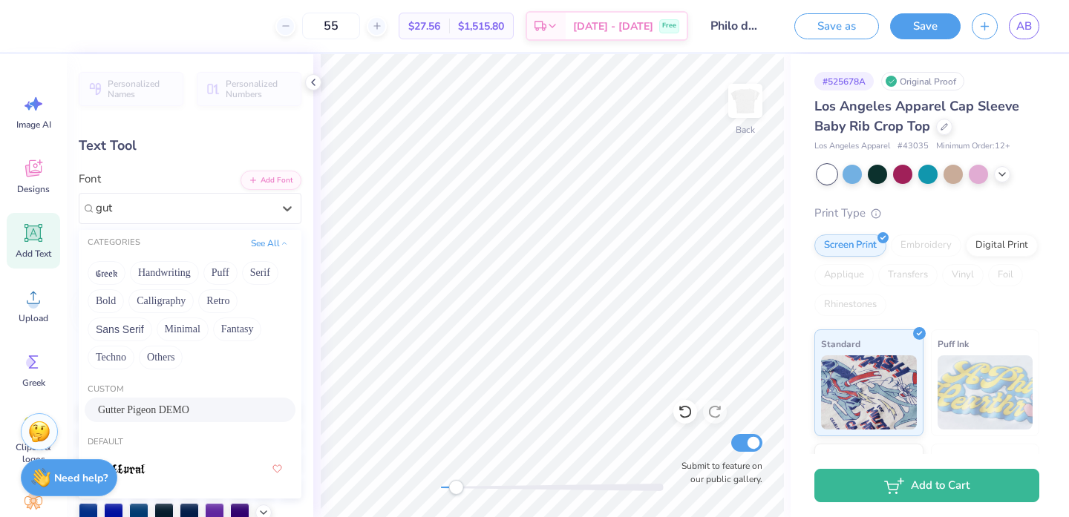
click at [194, 422] on div "Gutter Pigeon DEMO" at bounding box center [190, 410] width 211 height 24
type input "gut"
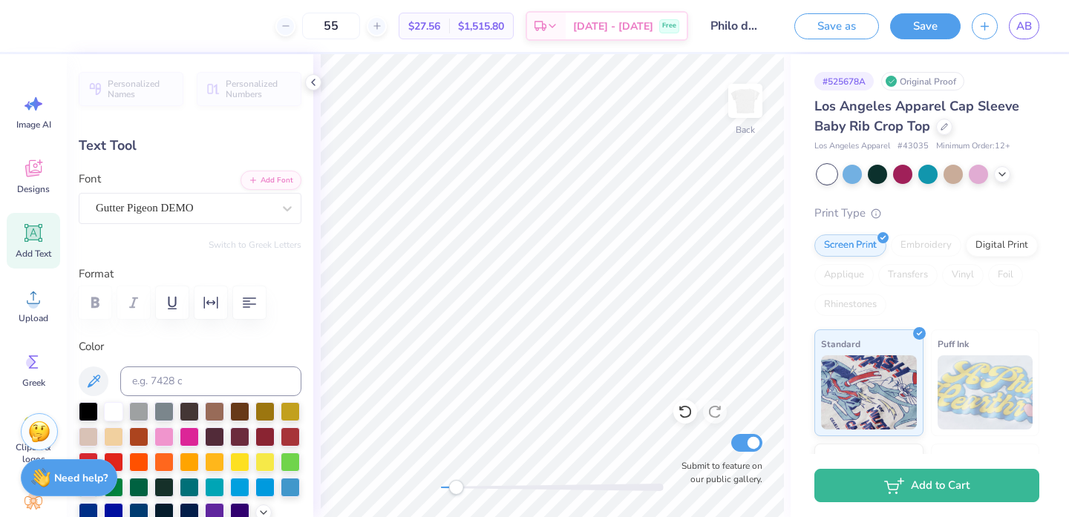
type input "0.0"
type input "3.02"
type input "1.04"
type input "1.96"
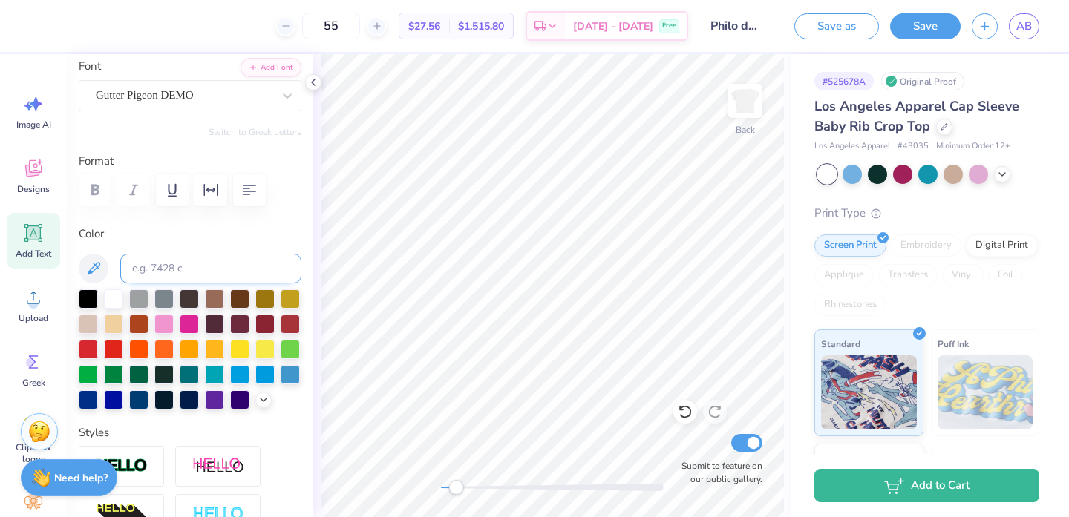
scroll to position [135, 0]
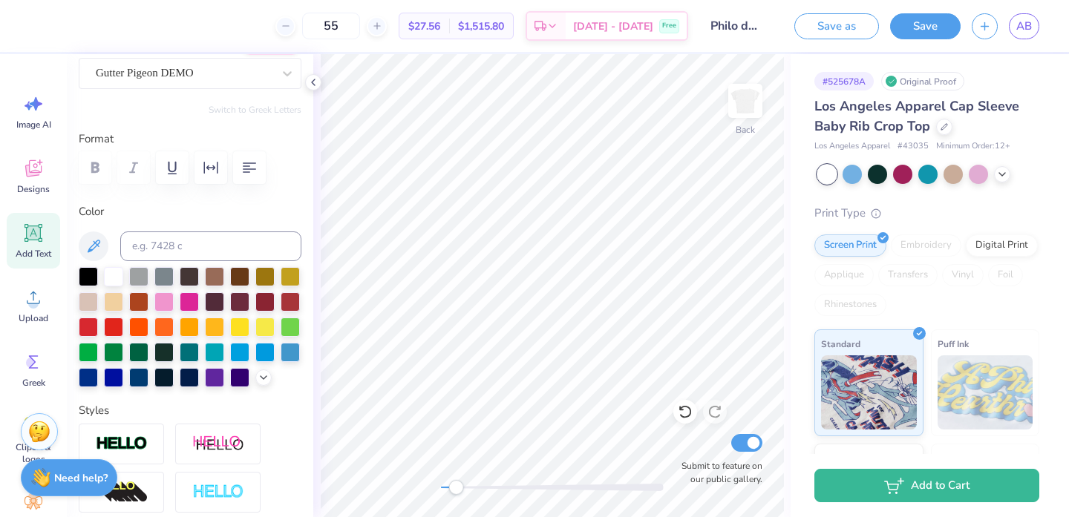
click at [265, 387] on div "Personalized Names Personalized Numbers Text Tool Add Font Font Gutter Pigeon D…" at bounding box center [190, 285] width 246 height 463
click at [265, 382] on icon at bounding box center [264, 376] width 12 height 12
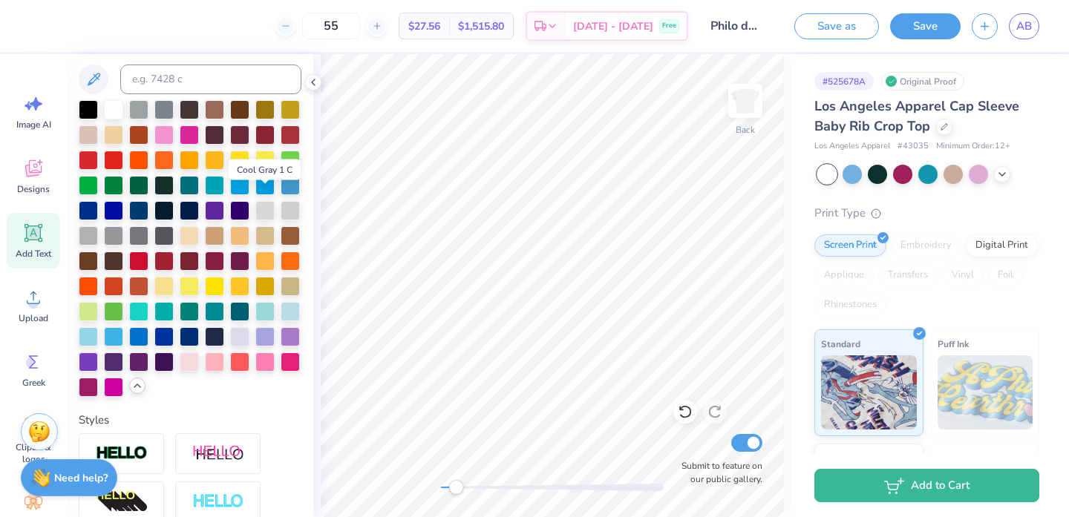
scroll to position [325, 0]
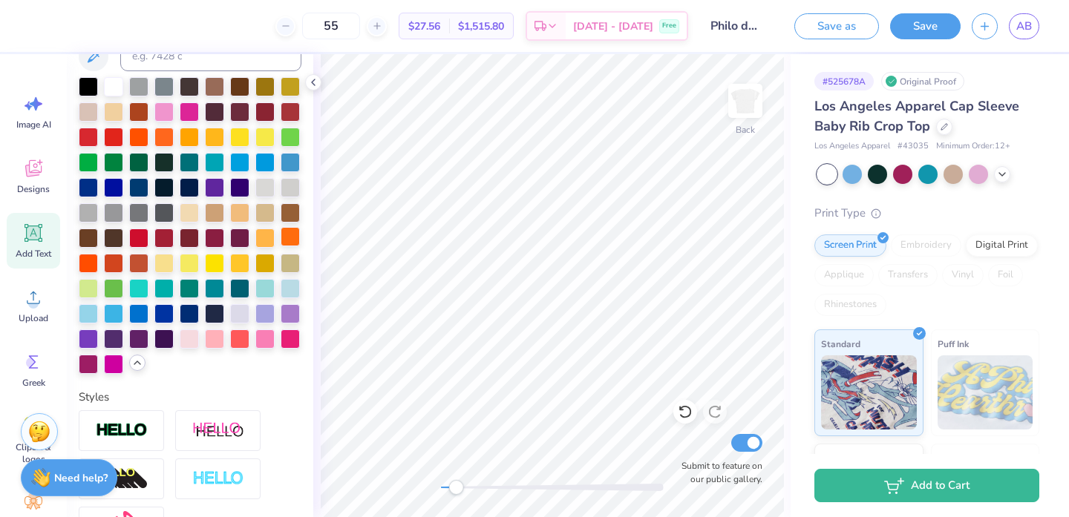
type input "0.0"
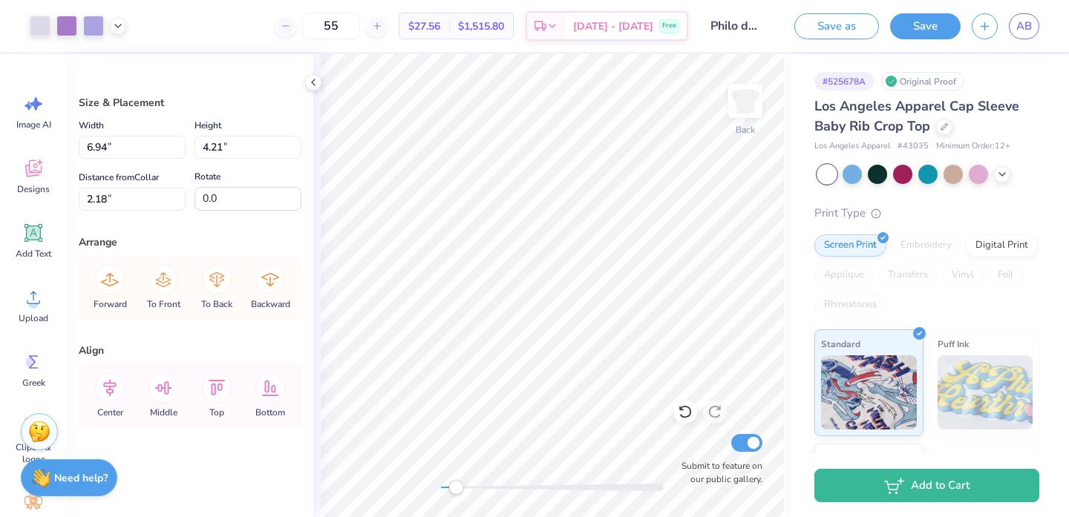
type input "2.80"
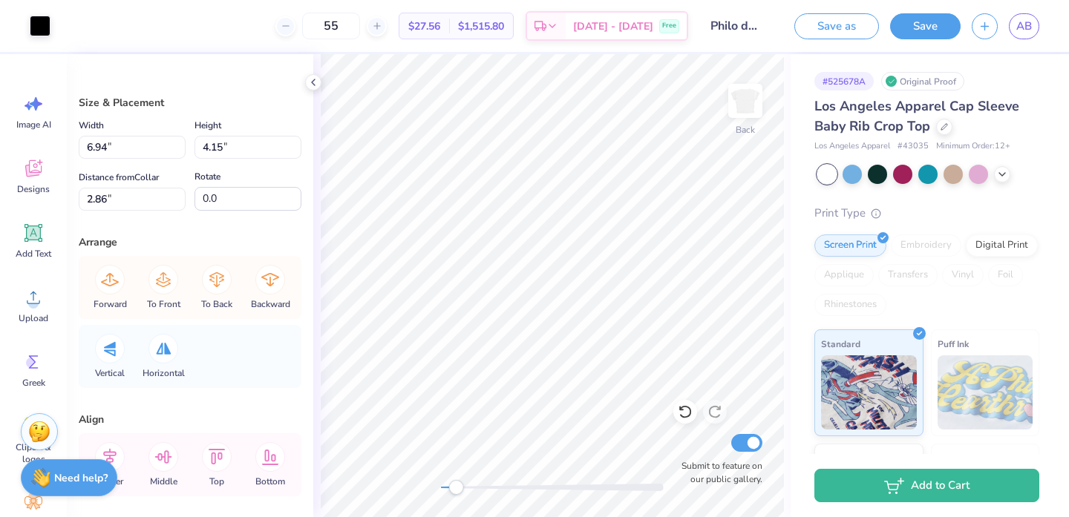
type input "6.46"
type input "3.93"
type input "2.97"
type input "6.94"
type input "4.15"
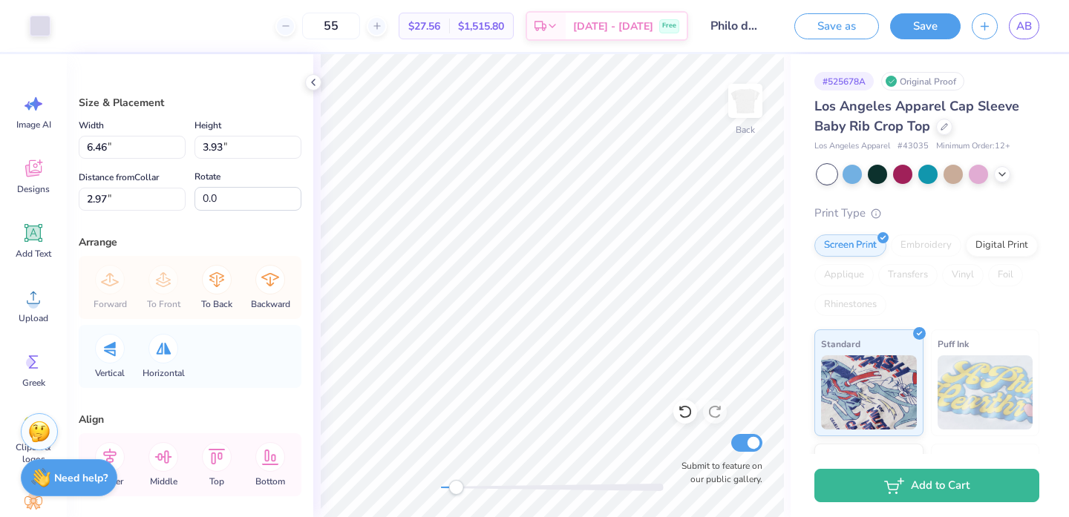
type input "2.86"
type input "6.46"
type input "3.93"
type input "2.97"
type input "6.94"
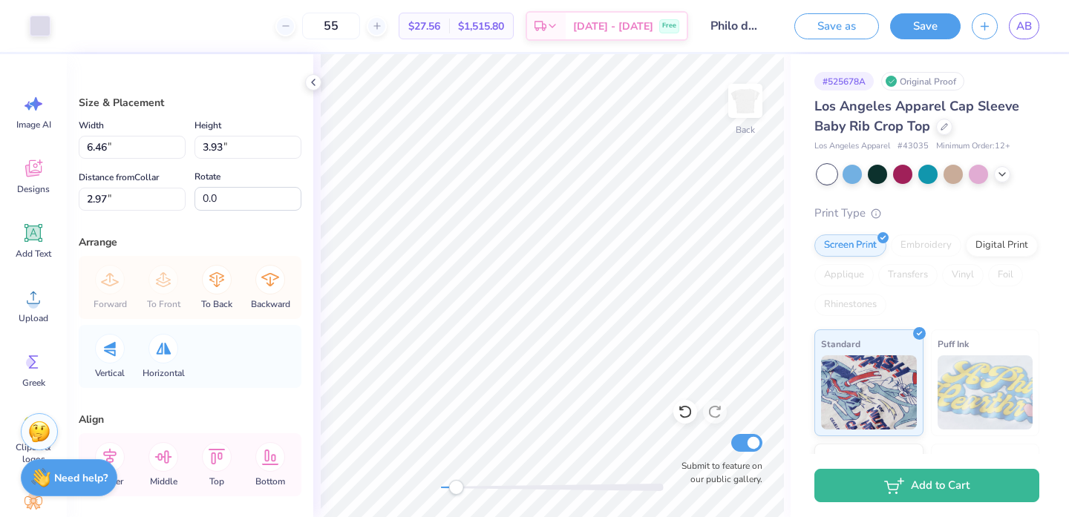
type input "4.15"
type input "2.86"
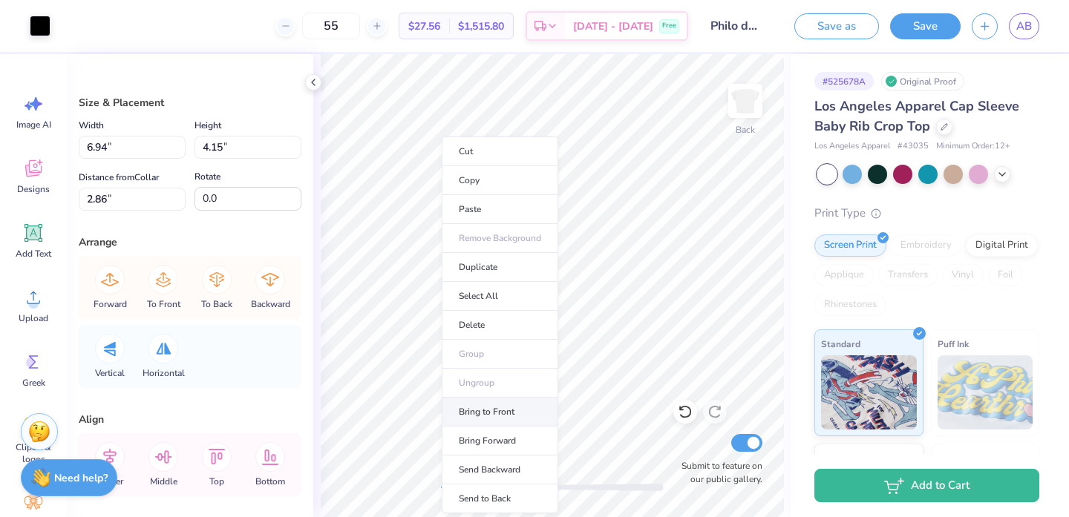
click at [494, 412] on li "Bring to Front" at bounding box center [500, 412] width 117 height 29
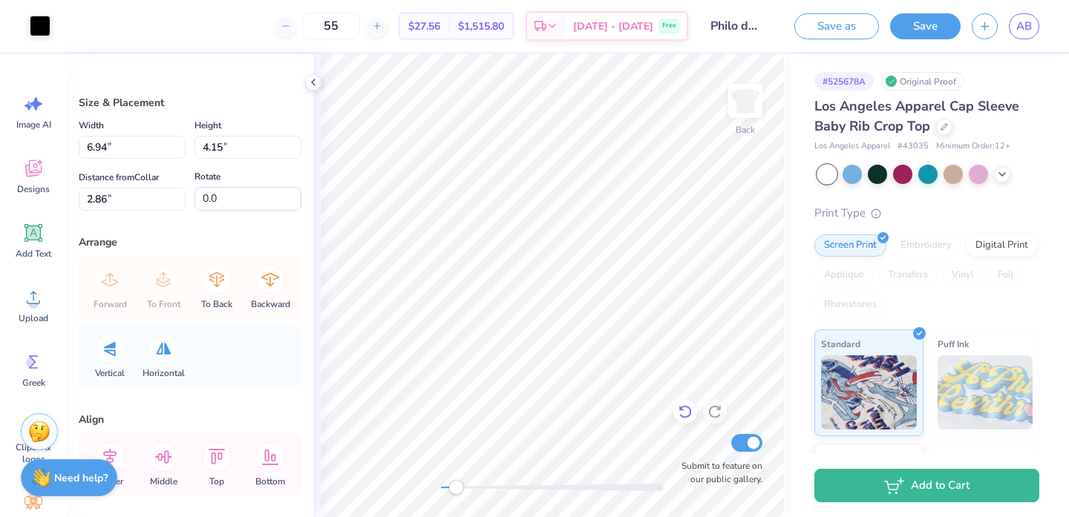
click at [689, 417] on icon at bounding box center [685, 412] width 15 height 15
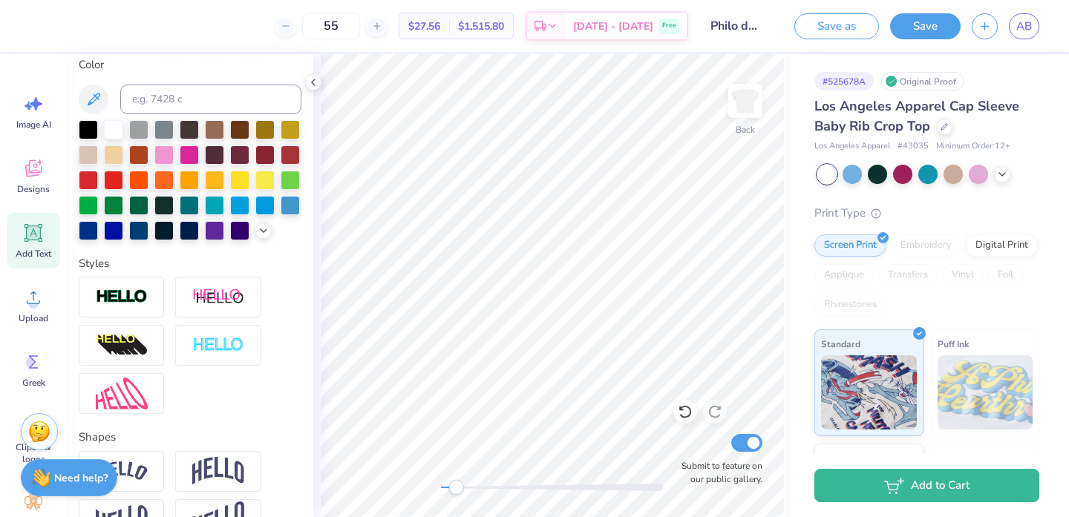
scroll to position [308, 0]
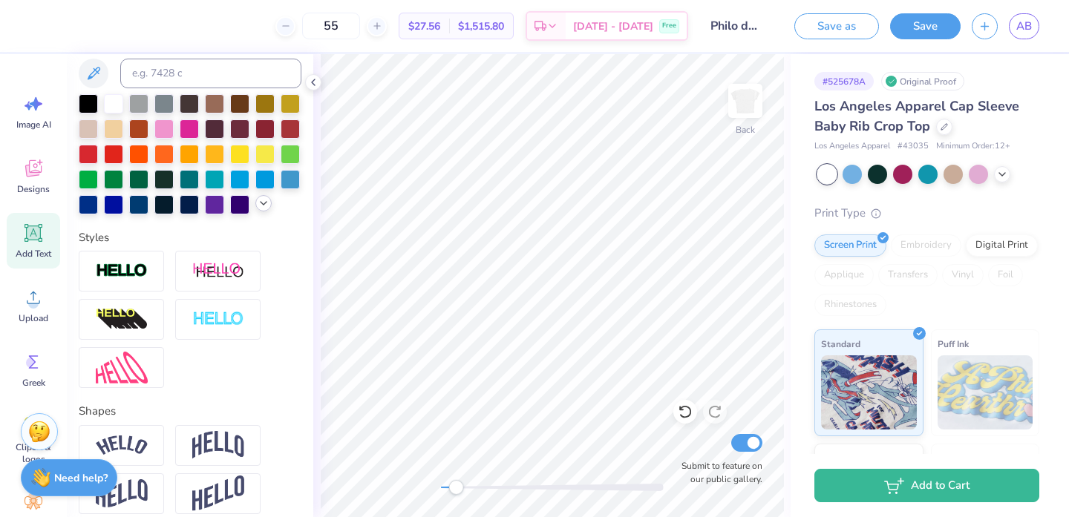
click at [264, 203] on polyline at bounding box center [264, 203] width 6 height 3
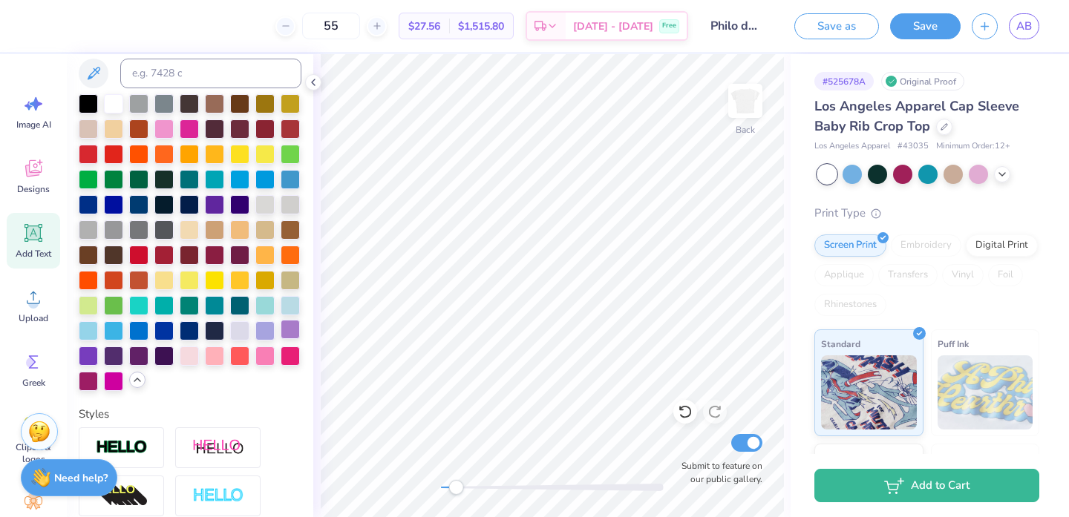
click at [287, 329] on div at bounding box center [290, 329] width 19 height 19
click at [266, 333] on div at bounding box center [264, 329] width 19 height 19
type input "1.21"
type input "0.87"
type input "2.11"
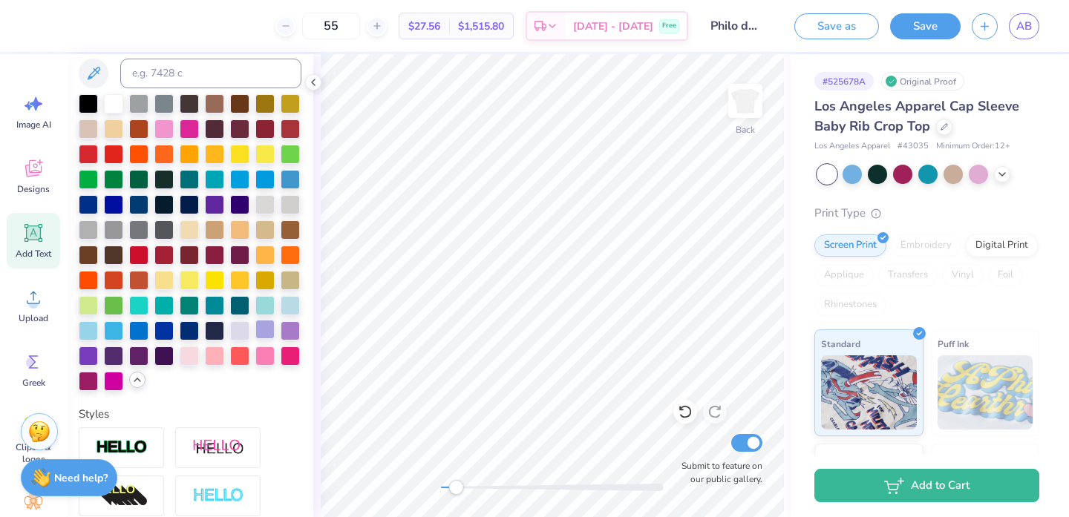
click at [265, 333] on div at bounding box center [264, 329] width 19 height 19
type input "0.0"
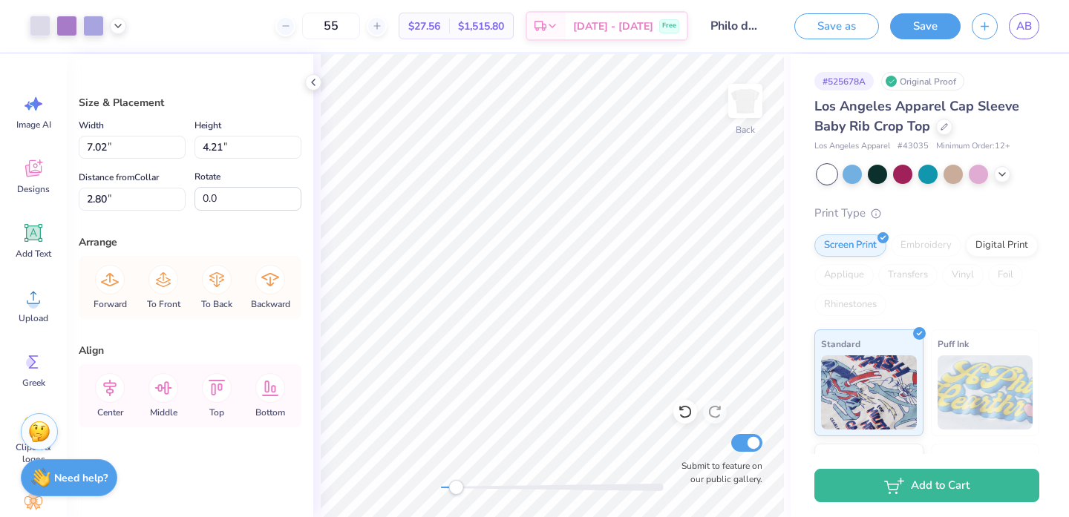
type input "2.32"
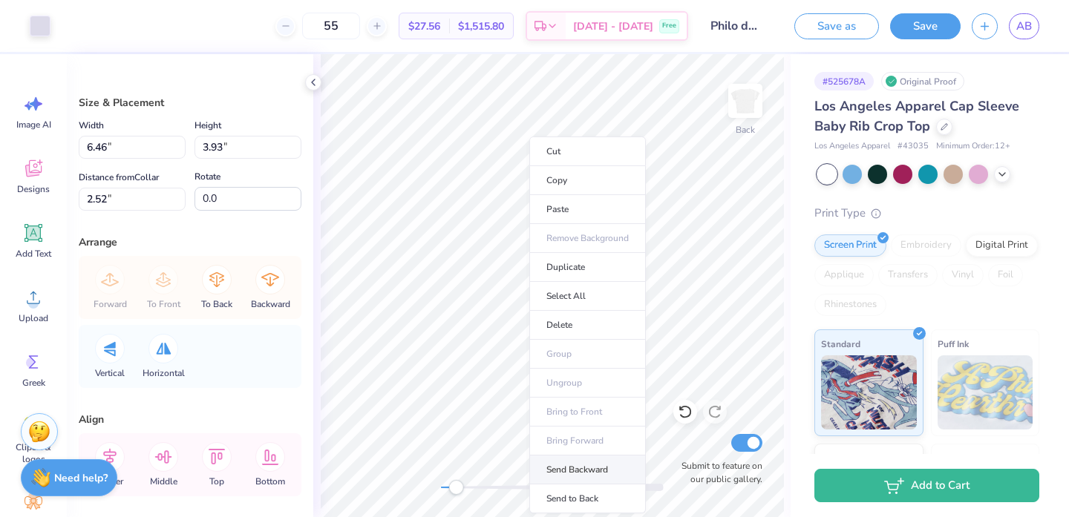
click at [592, 458] on li "Send Backward" at bounding box center [587, 470] width 117 height 29
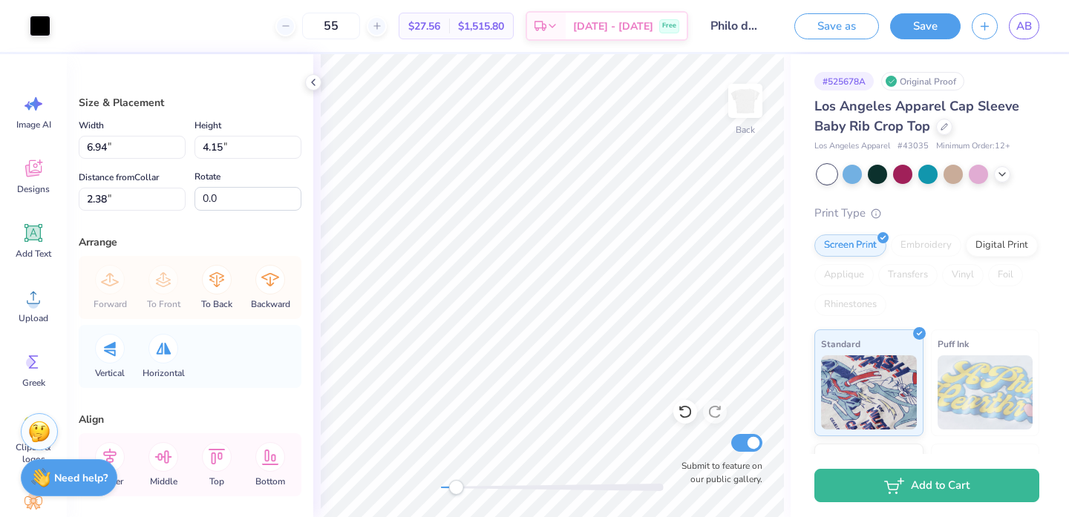
type input "6.94"
type input "4.15"
type input "2.38"
type input "6.46"
type input "3.93"
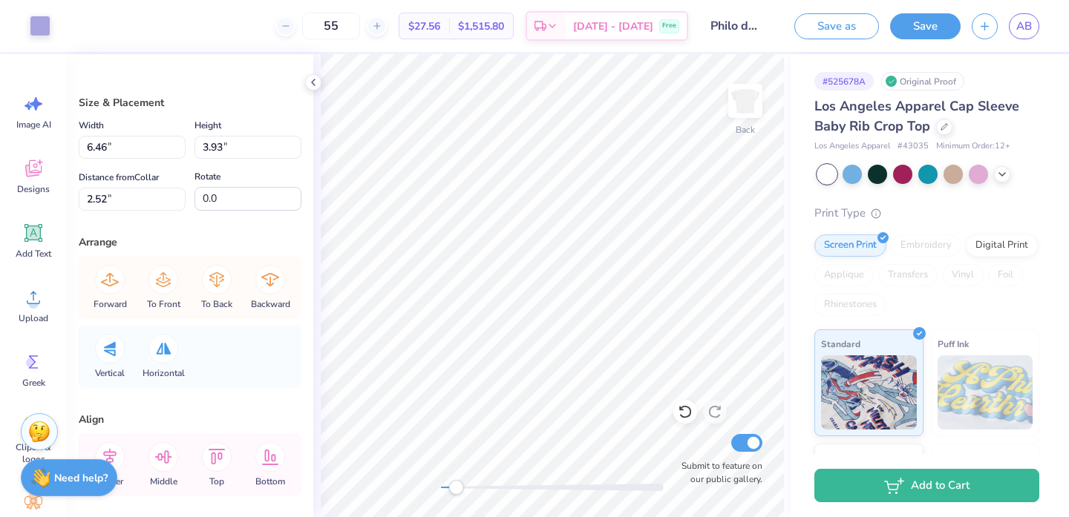
type input "2.32"
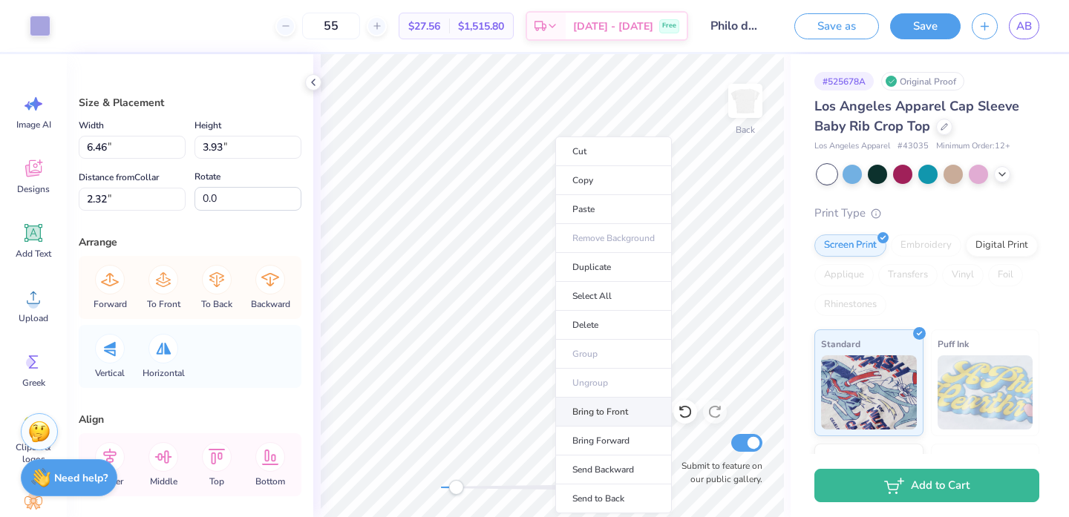
click at [615, 416] on li "Bring to Front" at bounding box center [613, 412] width 117 height 29
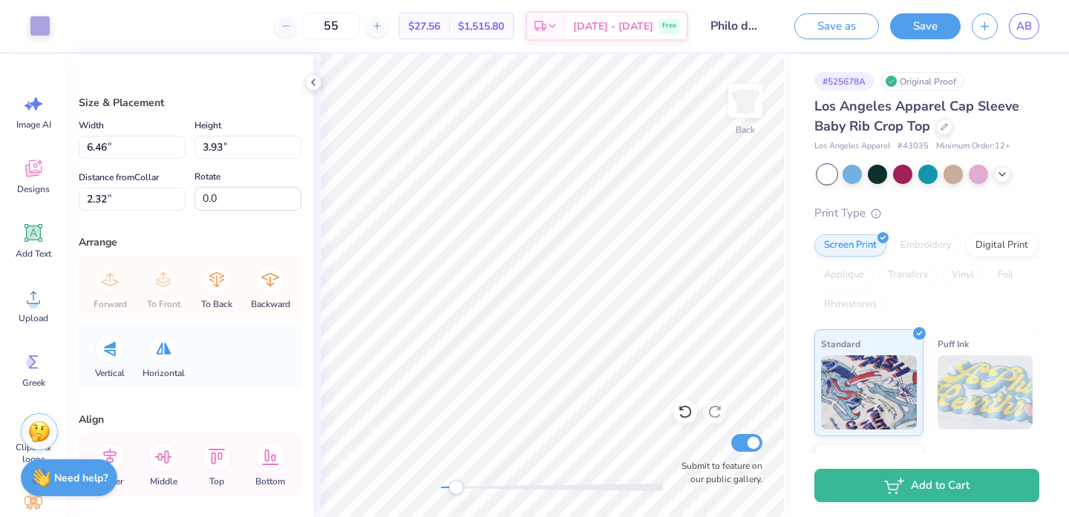
type input "6.94"
type input "4.15"
type input "4.38"
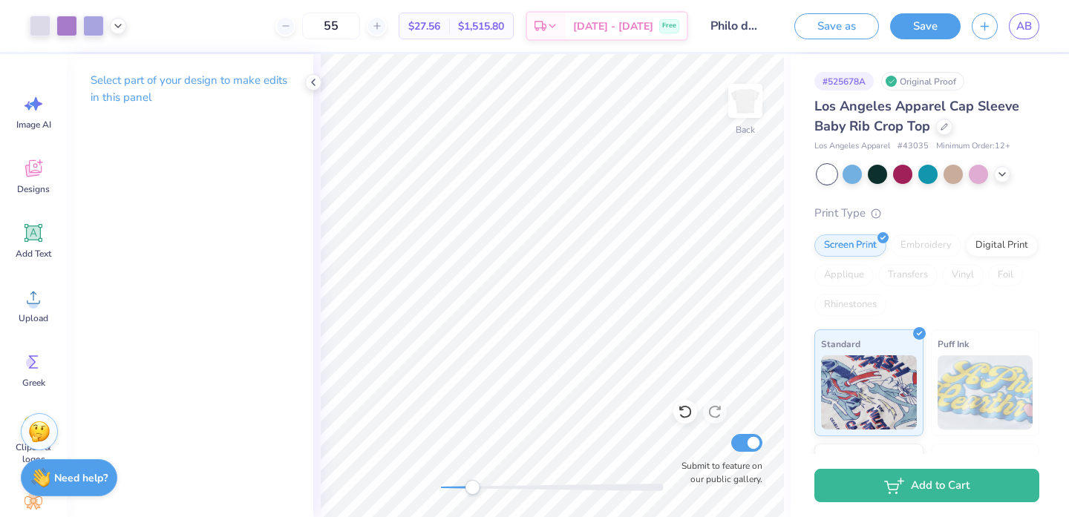
click at [472, 503] on div "Back Submit to feature on our public gallery." at bounding box center [551, 285] width 477 height 463
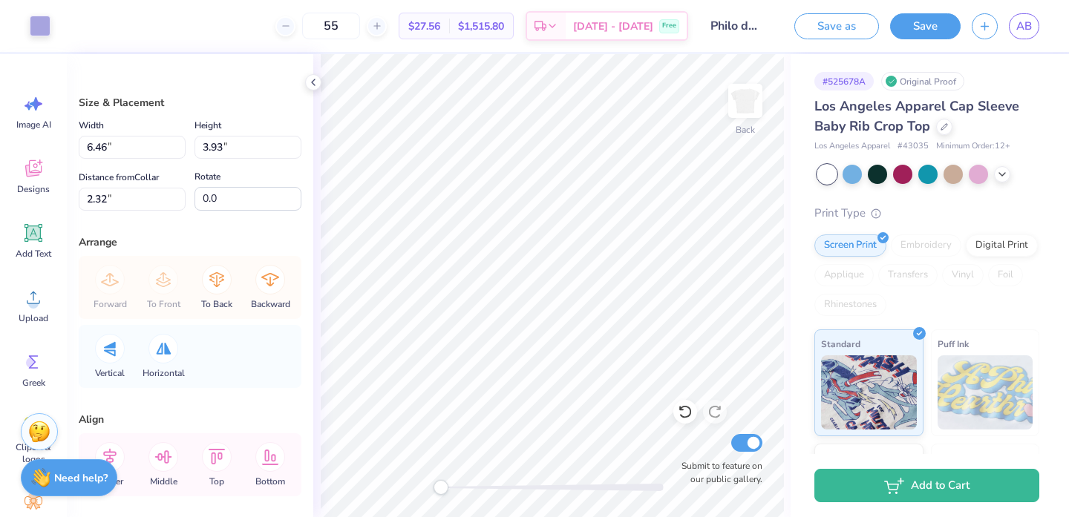
click at [377, 490] on div "Back Submit to feature on our public gallery." at bounding box center [551, 285] width 477 height 463
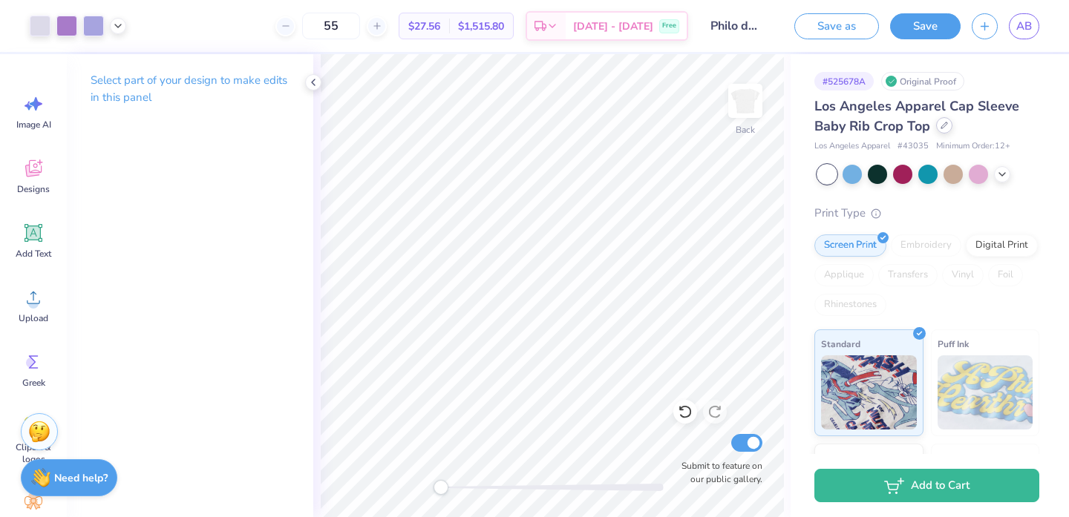
click at [947, 128] on icon at bounding box center [943, 125] width 7 height 7
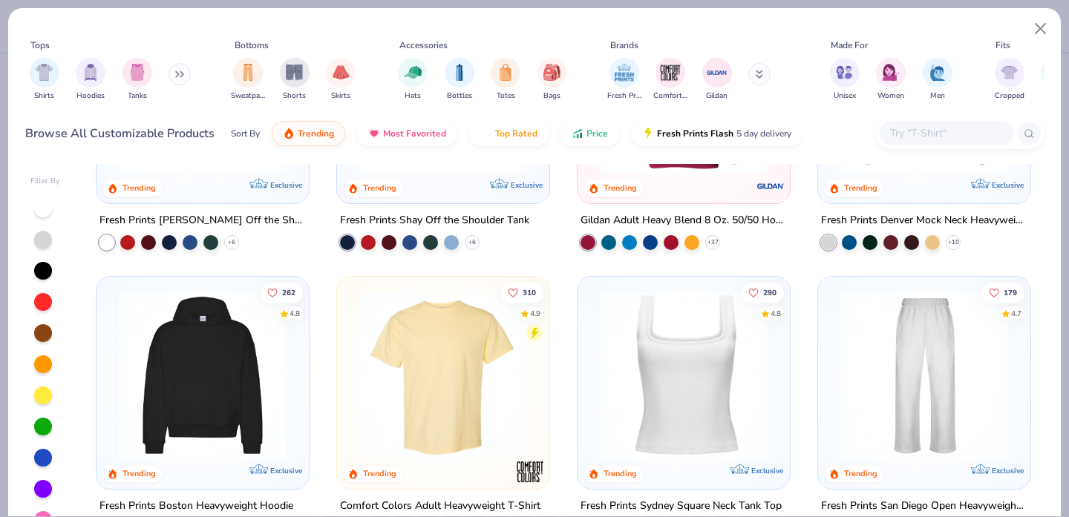
scroll to position [203, 0]
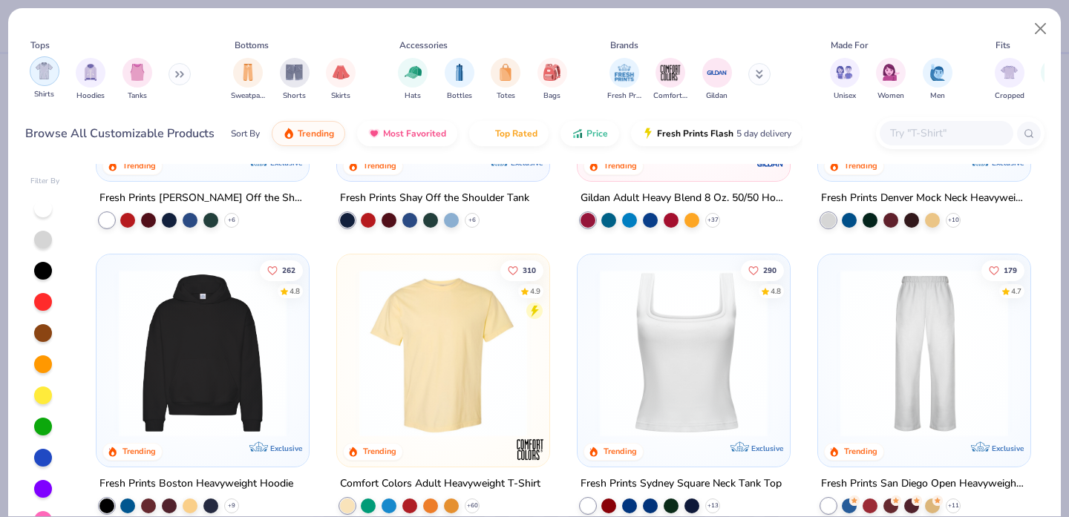
click at [42, 80] on div "filter for Shirts" at bounding box center [45, 71] width 30 height 30
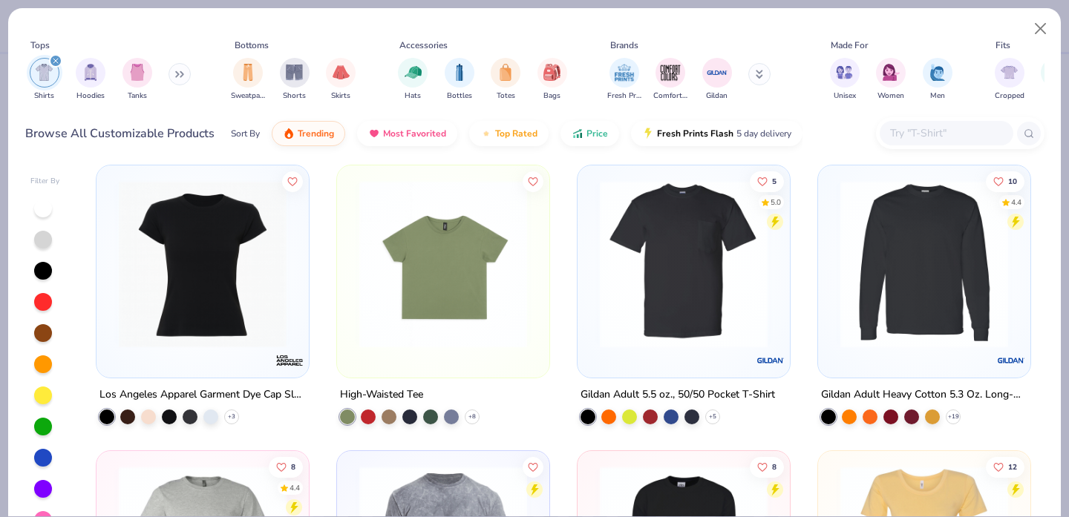
scroll to position [2304, 0]
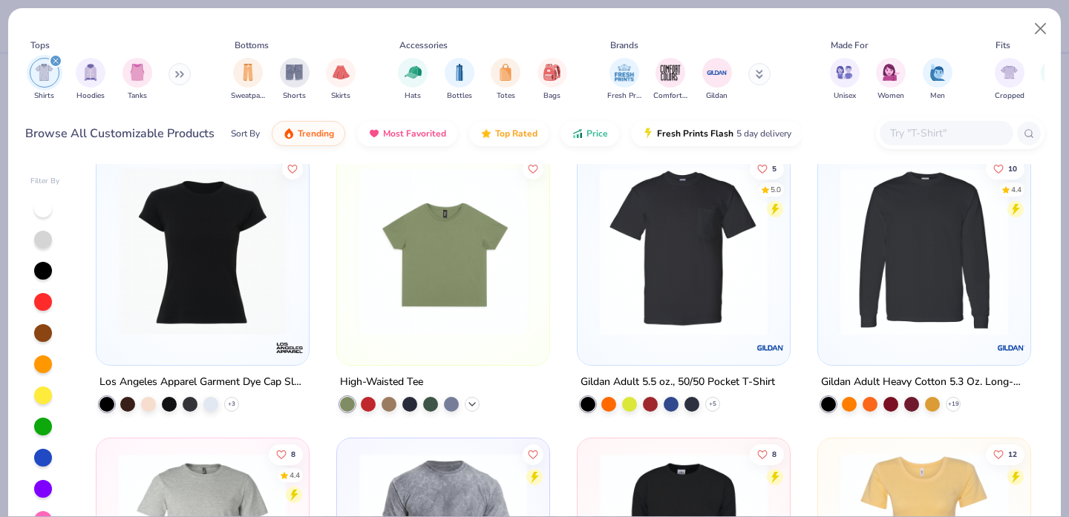
click at [471, 408] on div "+ 8" at bounding box center [472, 404] width 15 height 15
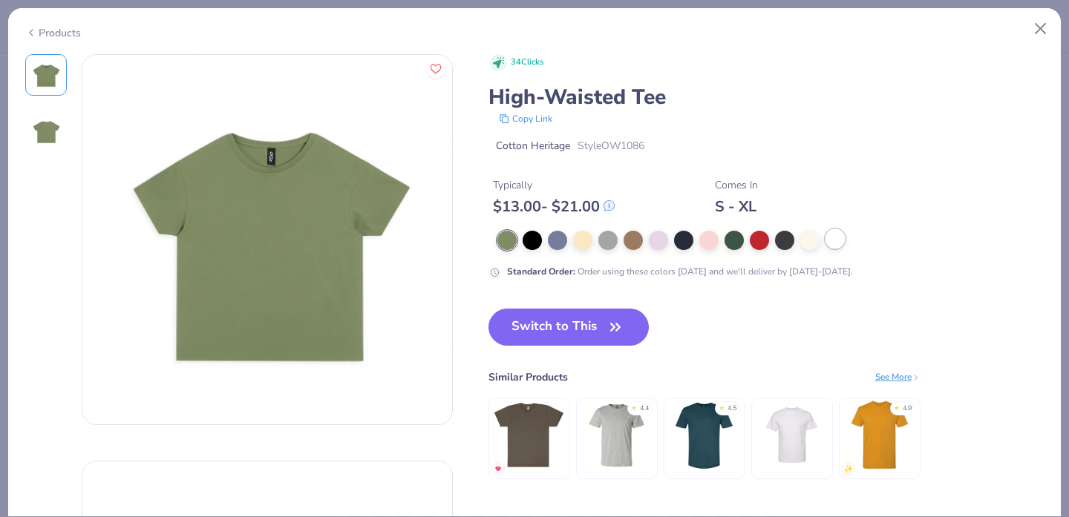
click at [834, 241] on div at bounding box center [834, 238] width 19 height 19
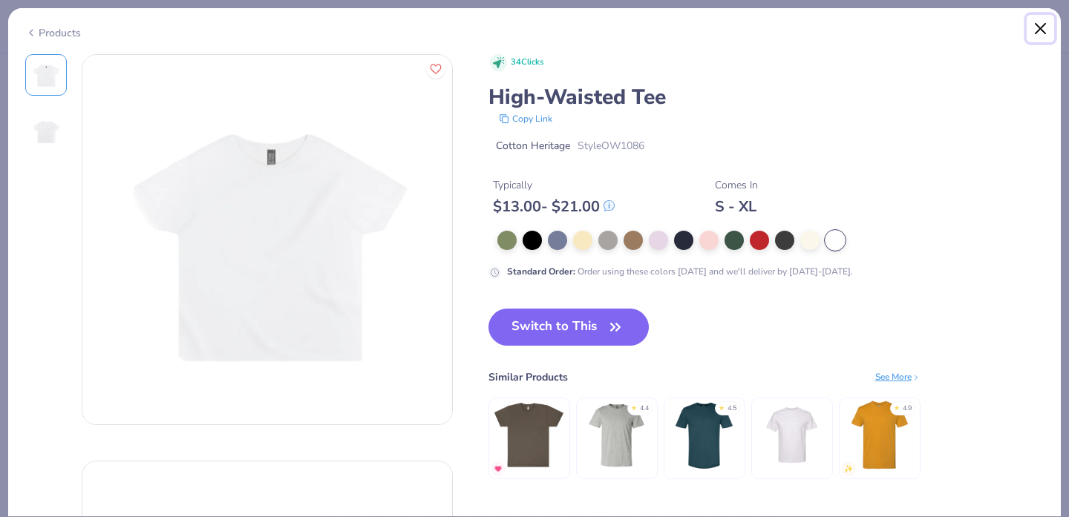
click at [1032, 36] on button "Close" at bounding box center [1041, 29] width 28 height 28
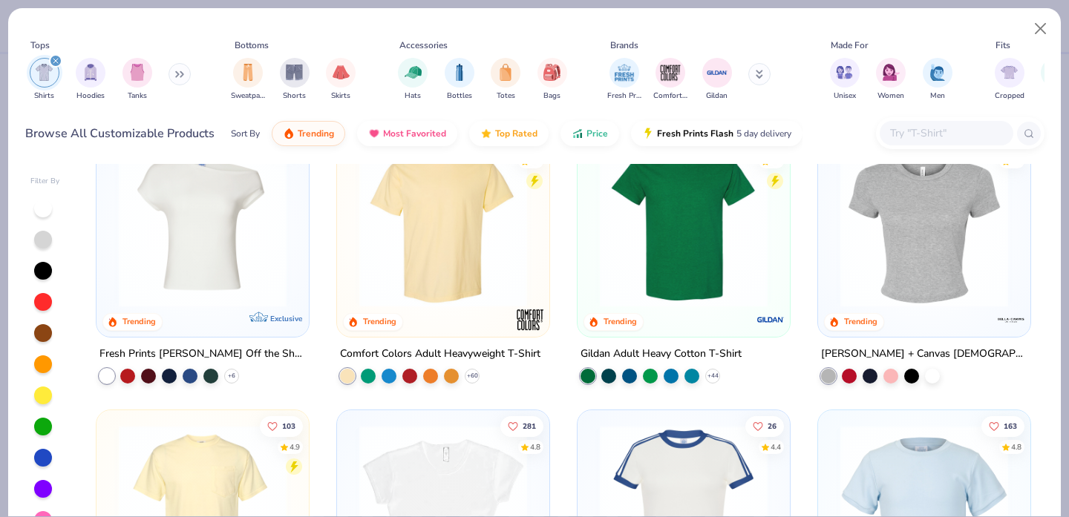
scroll to position [50, 0]
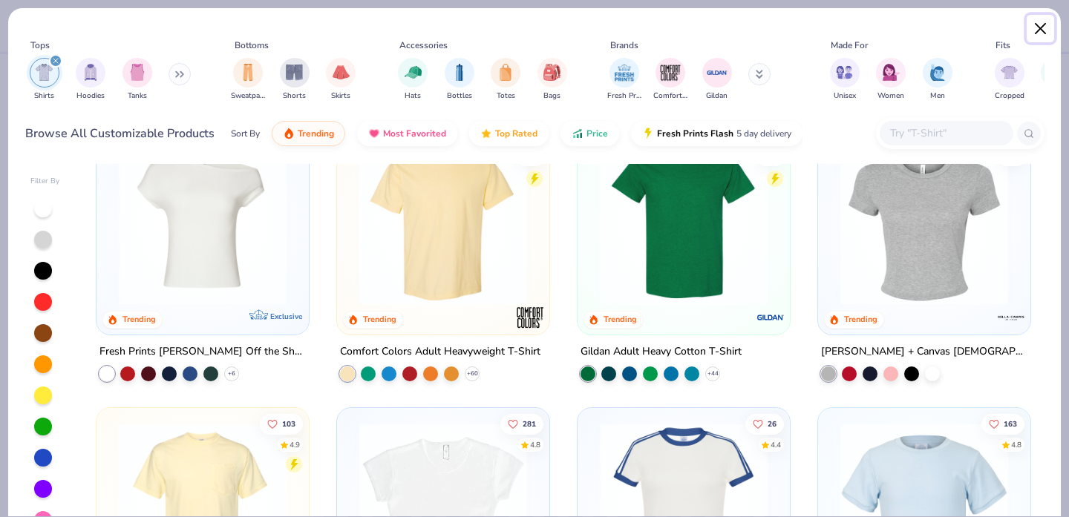
click at [1047, 21] on button "Close" at bounding box center [1041, 29] width 28 height 28
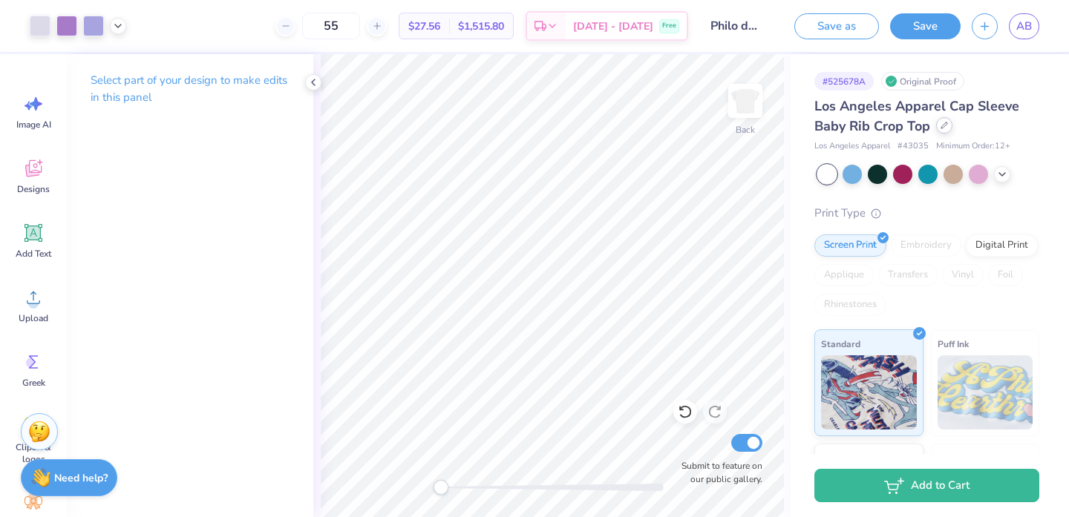
click at [948, 125] on div at bounding box center [944, 125] width 16 height 16
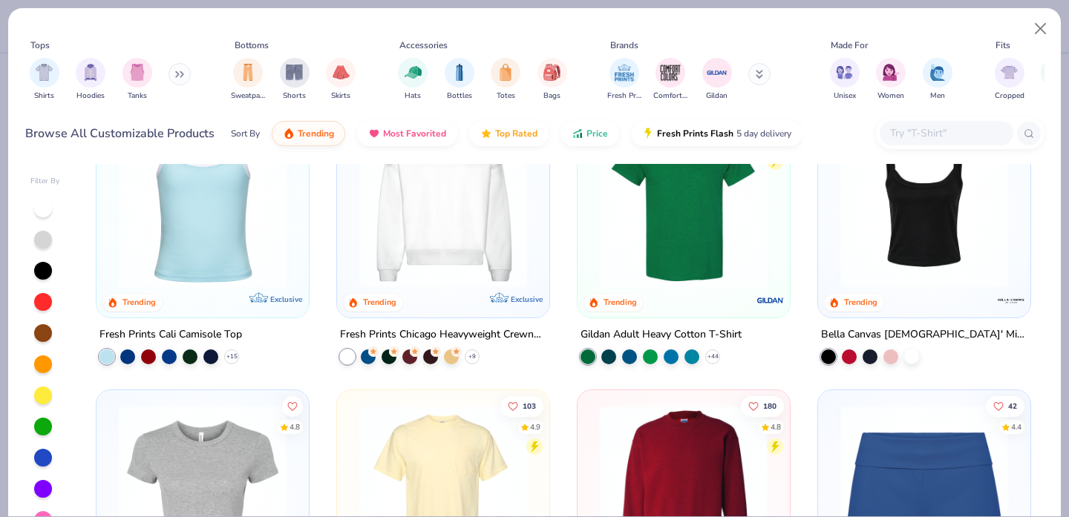
scroll to position [697, 0]
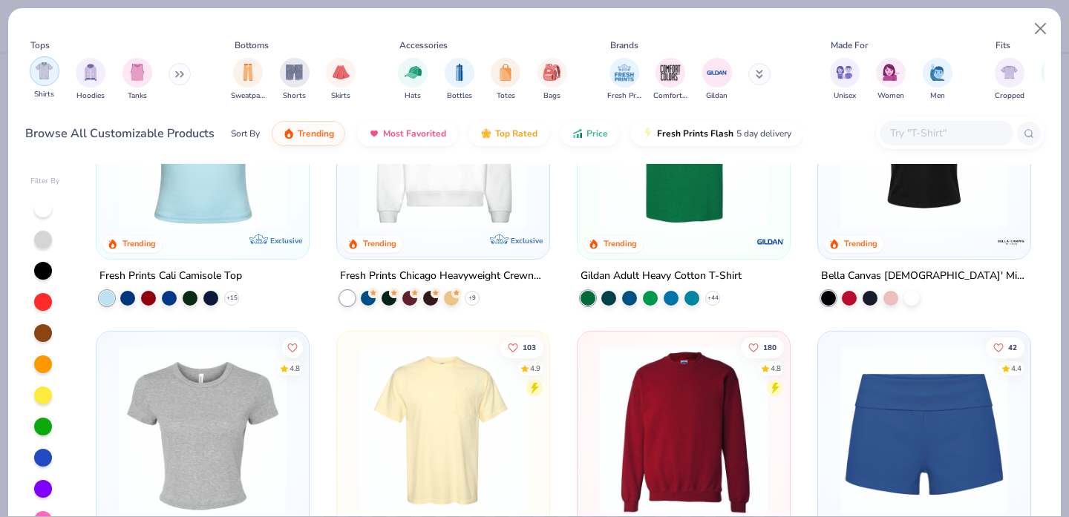
click at [41, 71] on img "filter for Shirts" at bounding box center [44, 70] width 17 height 17
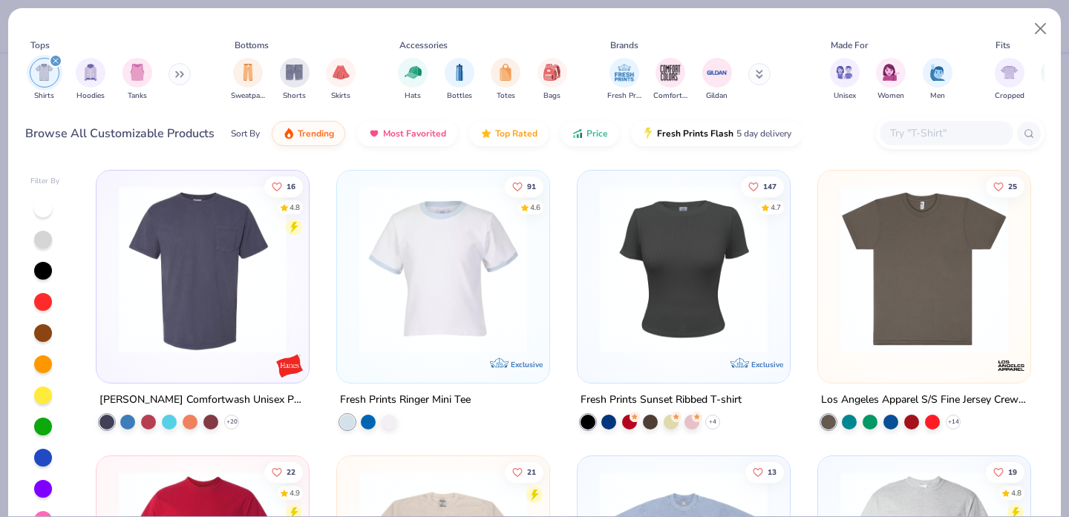
scroll to position [1433, 0]
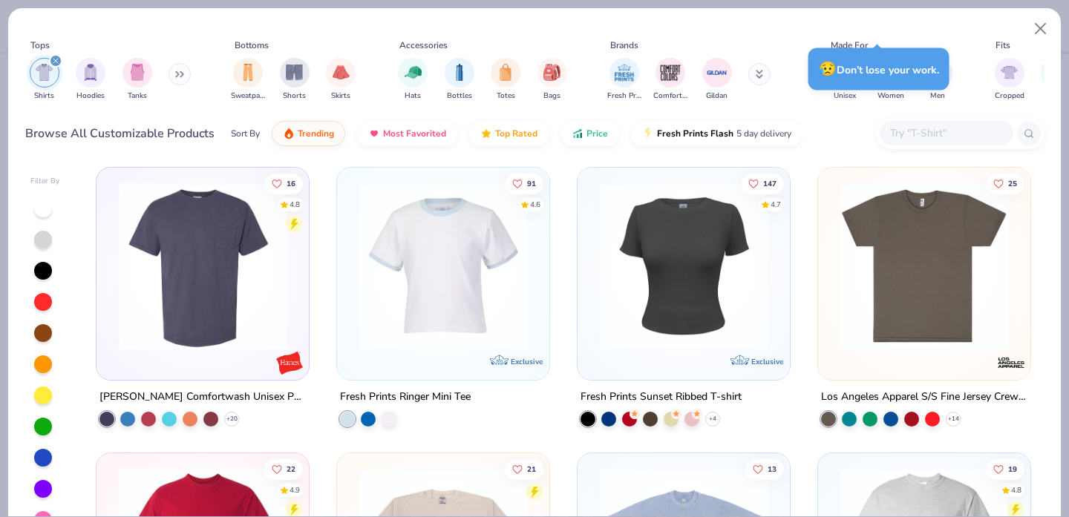
click at [393, 422] on div at bounding box center [389, 418] width 15 height 15
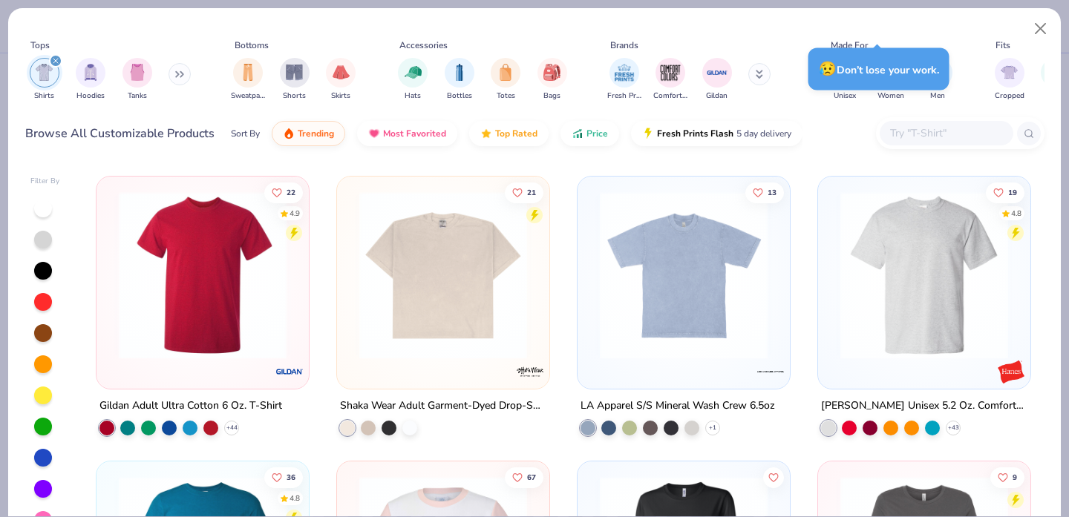
scroll to position [1712, 0]
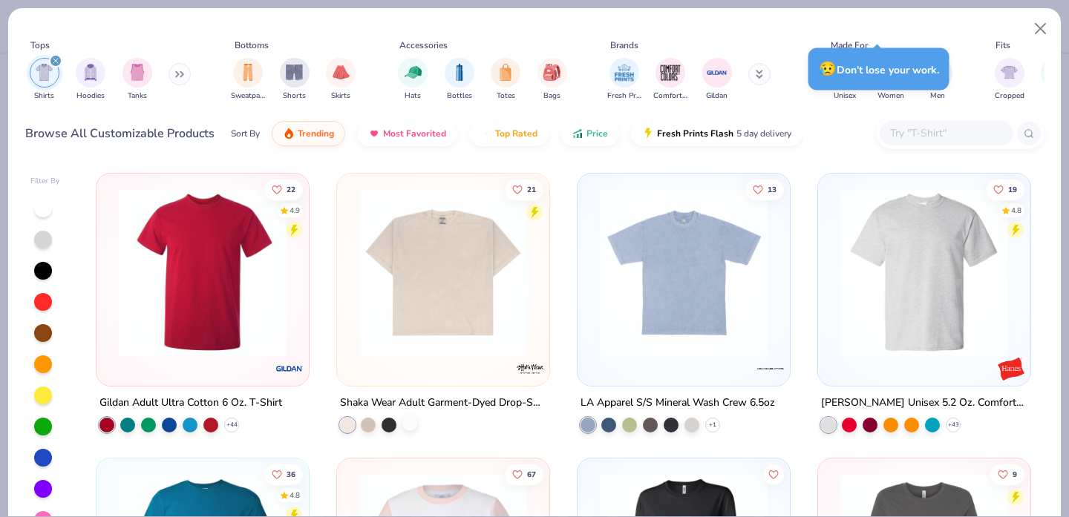
click at [408, 428] on div at bounding box center [409, 423] width 15 height 15
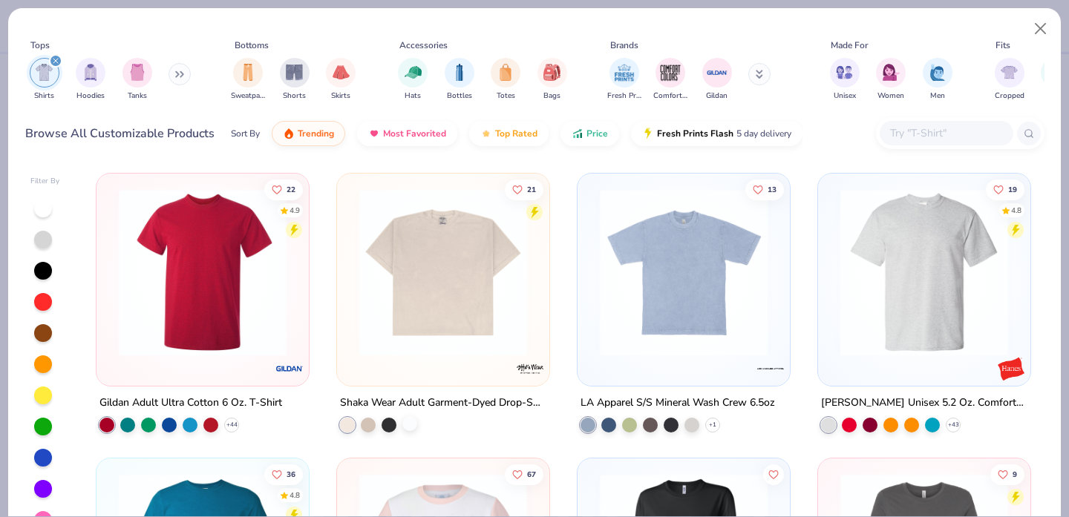
click at [410, 428] on div at bounding box center [409, 423] width 15 height 15
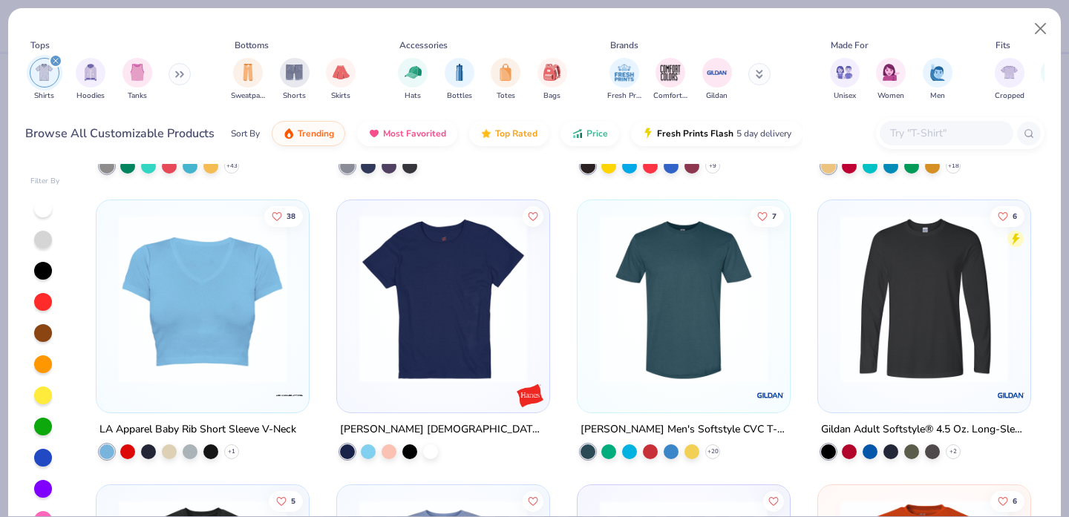
scroll to position [2833, 0]
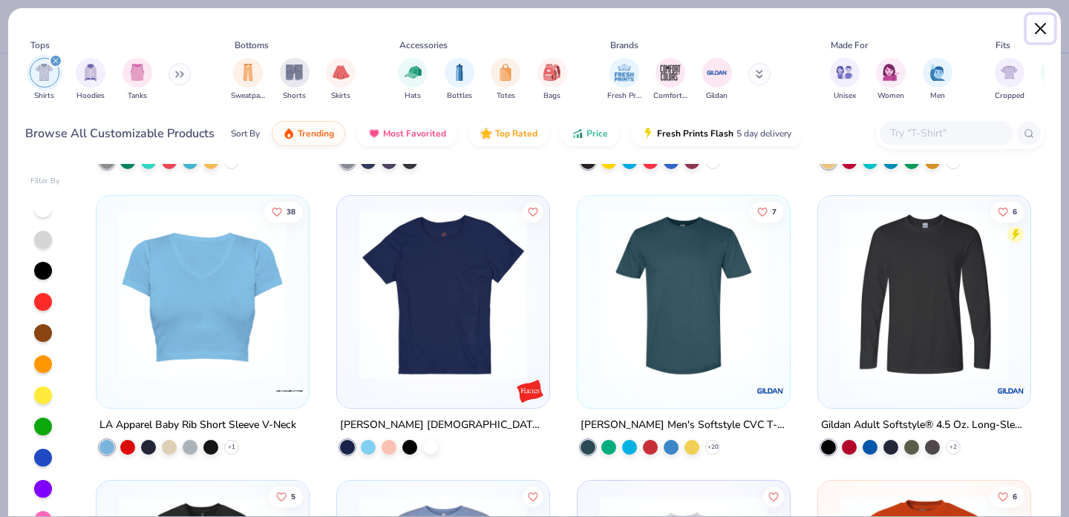
click at [1041, 36] on button "Close" at bounding box center [1041, 29] width 28 height 28
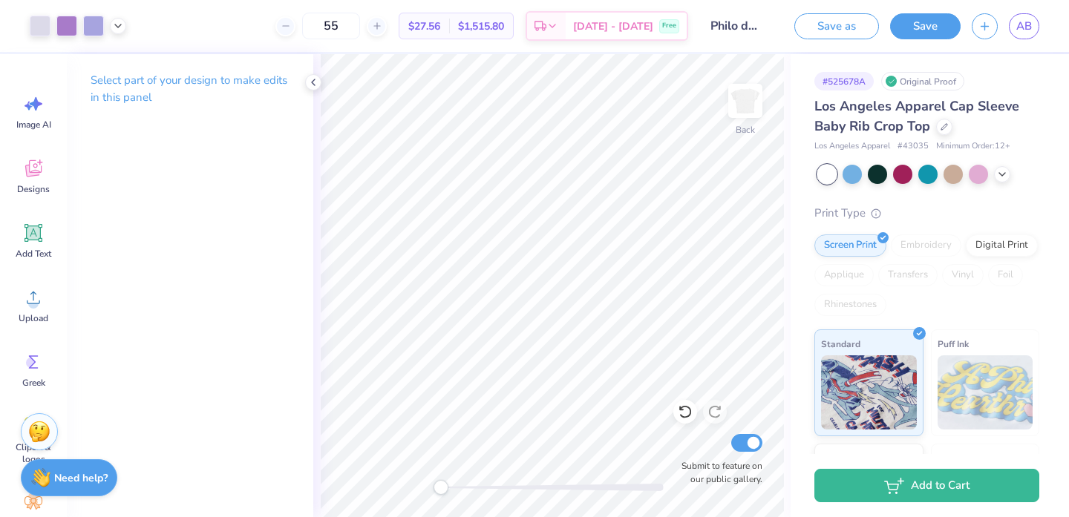
click at [373, 494] on div "Back Submit to feature on our public gallery." at bounding box center [551, 285] width 477 height 463
click at [1001, 176] on icon at bounding box center [1002, 173] width 12 height 12
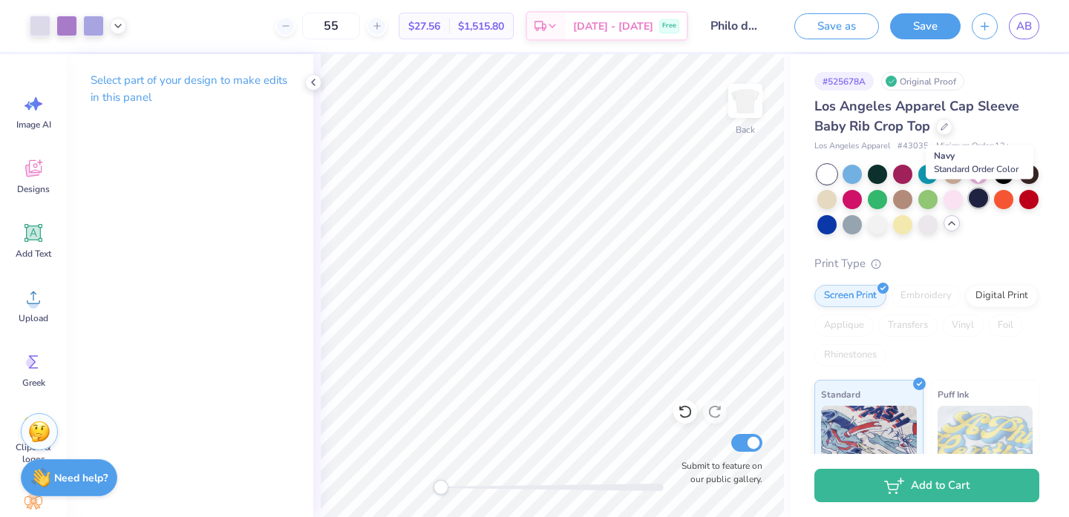
click at [980, 202] on div at bounding box center [978, 198] width 19 height 19
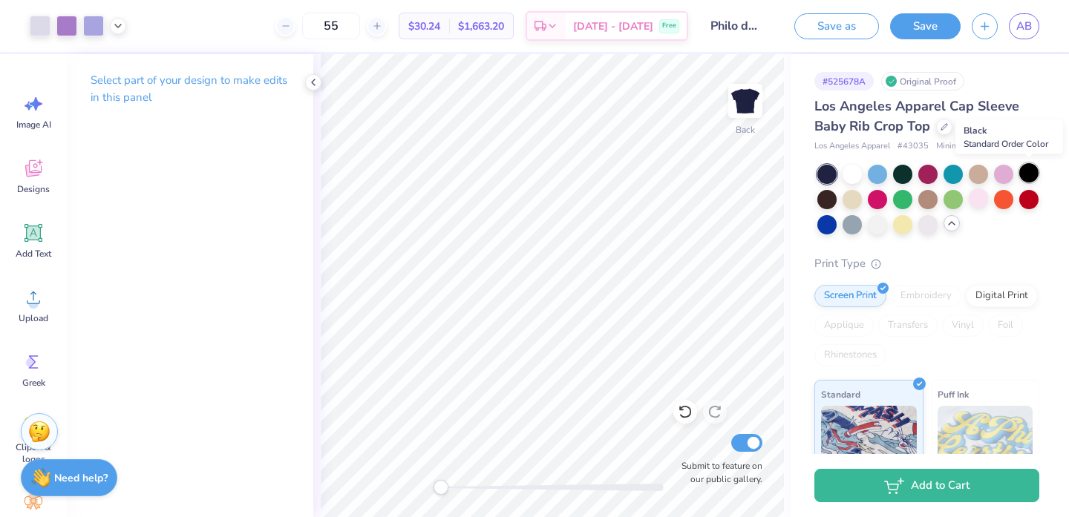
click at [1030, 174] on div at bounding box center [1028, 172] width 19 height 19
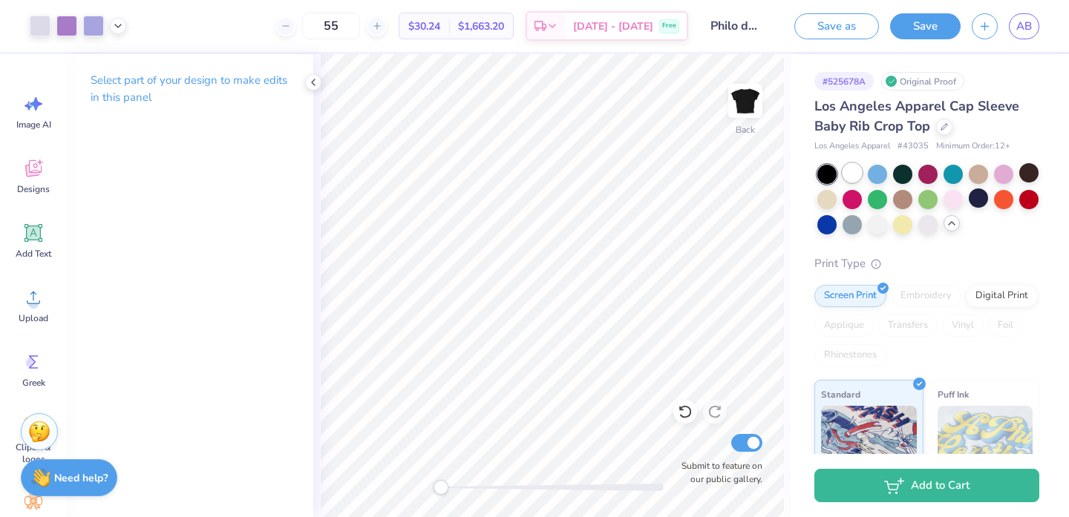
click at [851, 170] on div at bounding box center [852, 172] width 19 height 19
click at [391, 507] on div "Back Submit to feature on our public gallery." at bounding box center [551, 285] width 477 height 463
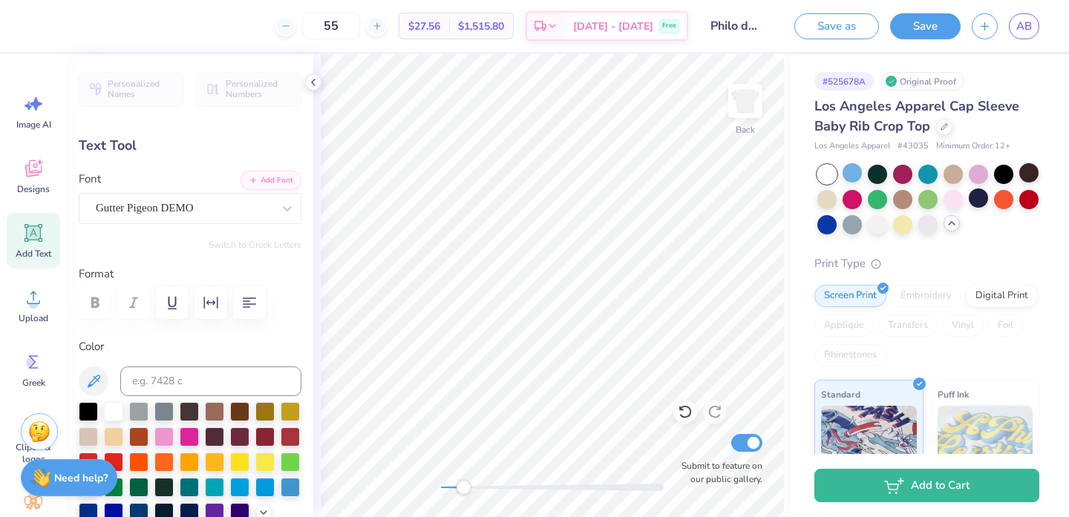
drag, startPoint x: 436, startPoint y: 487, endPoint x: 463, endPoint y: 488, distance: 26.7
click at [463, 488] on div "Accessibility label" at bounding box center [463, 487] width 15 height 15
click at [396, 497] on div "Back Submit to feature on our public gallery." at bounding box center [551, 285] width 477 height 463
type input "0.0"
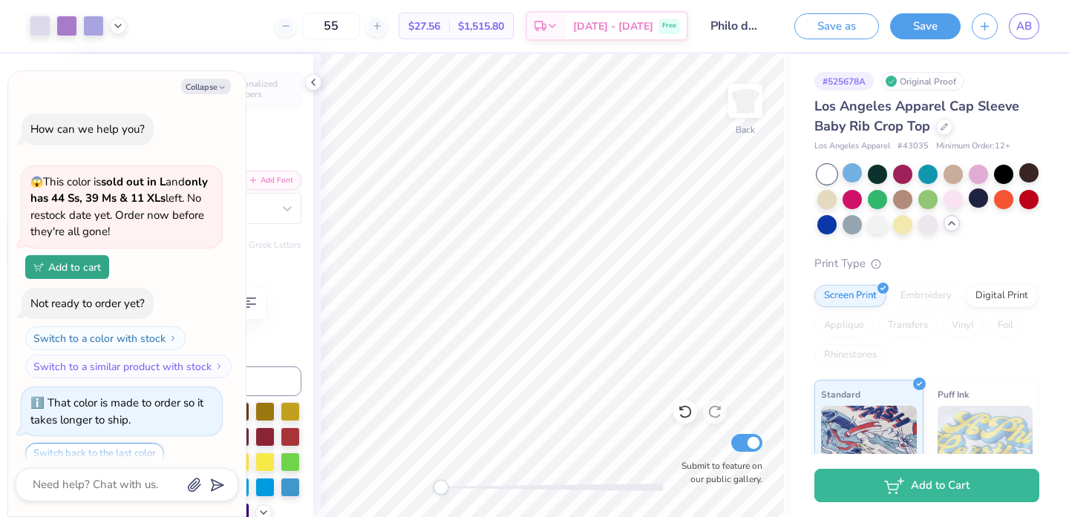
scroll to position [467, 0]
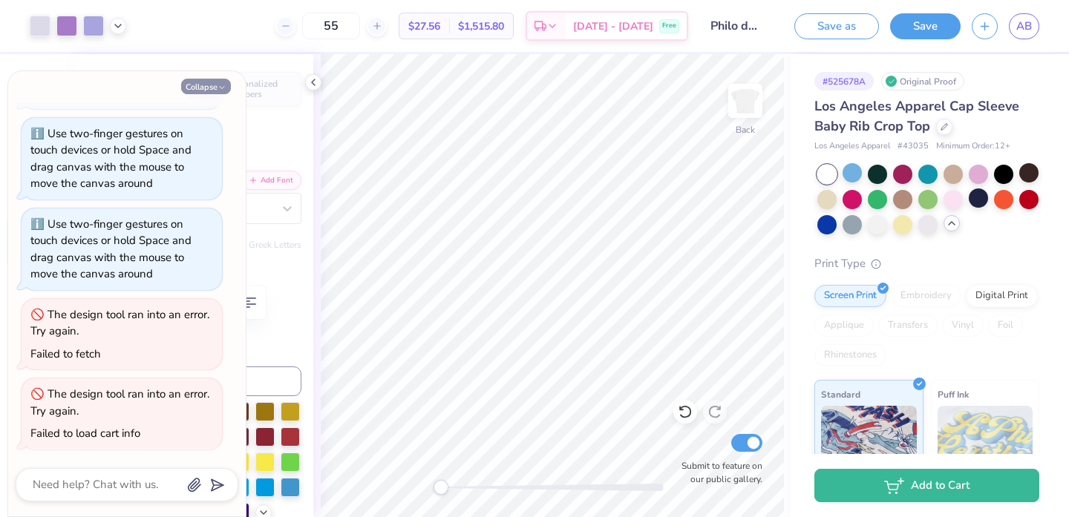
click at [203, 86] on button "Collapse" at bounding box center [206, 87] width 50 height 16
type textarea "x"
